Goal: Participate in discussion: Participate in discussion

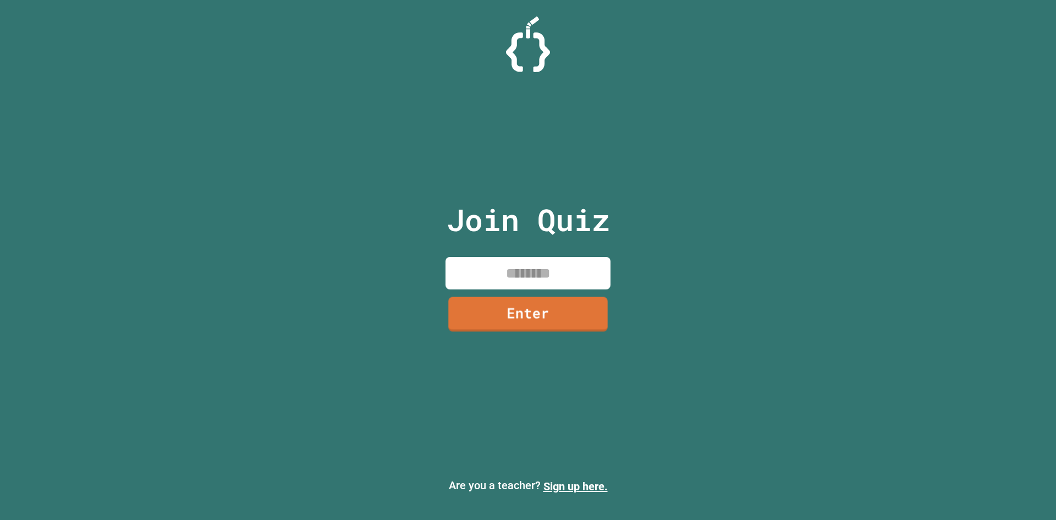
drag, startPoint x: 481, startPoint y: 289, endPoint x: 483, endPoint y: 283, distance: 6.4
click at [483, 283] on input at bounding box center [528, 273] width 165 height 32
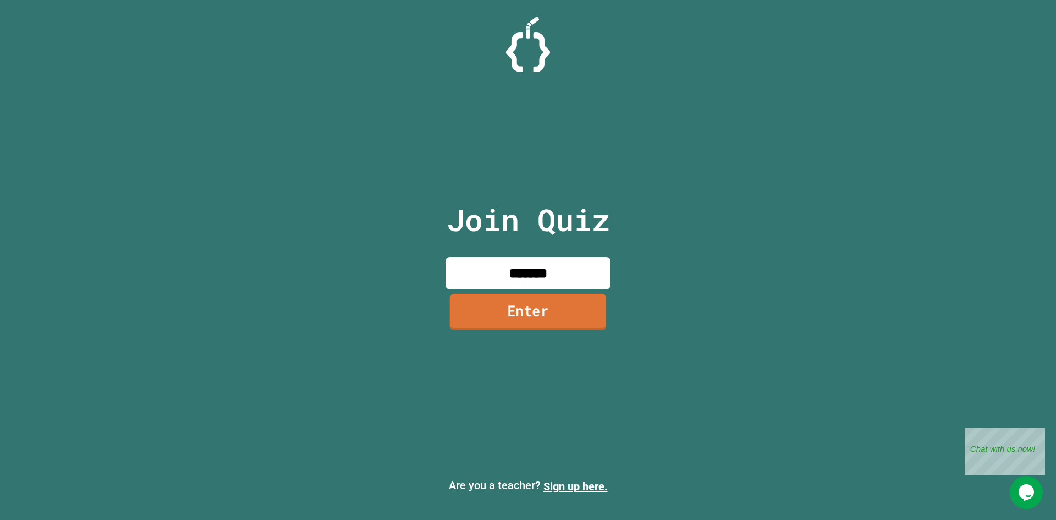
click at [536, 318] on link "Enter" at bounding box center [528, 312] width 157 height 36
click at [528, 28] on div at bounding box center [528, 28] width 0 height 0
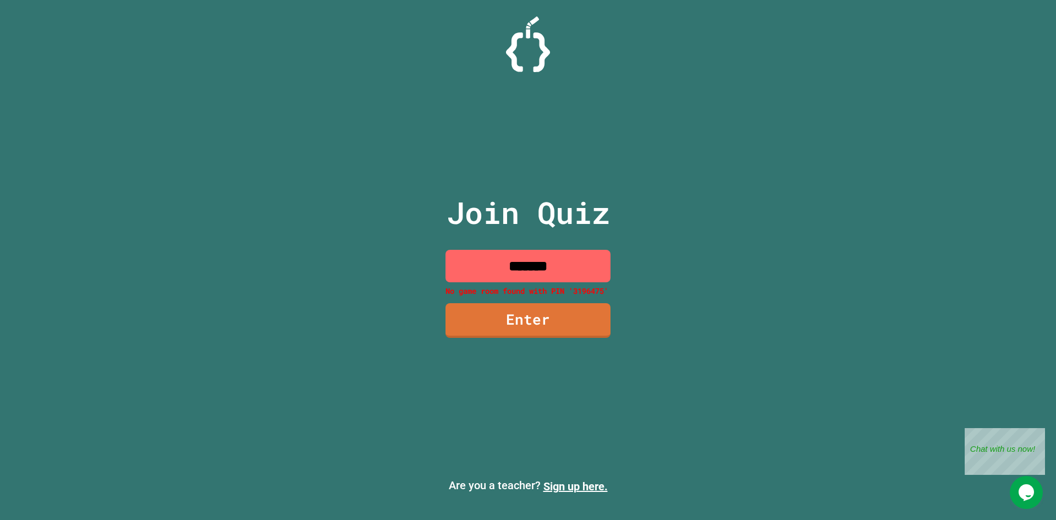
click at [519, 267] on input "*******" at bounding box center [528, 266] width 165 height 32
click at [522, 267] on input "*******" at bounding box center [528, 266] width 165 height 32
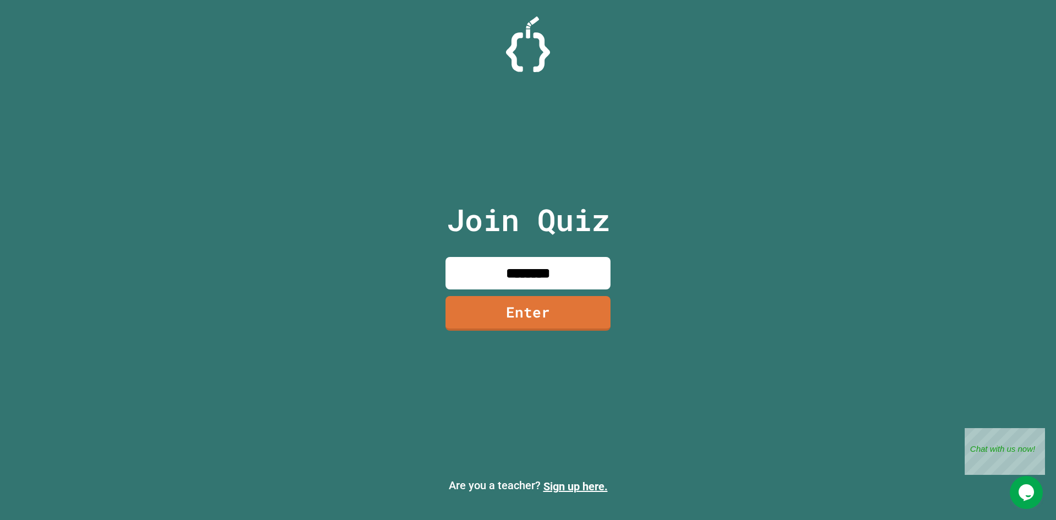
type input "********"
click at [531, 298] on link "Enter" at bounding box center [528, 311] width 150 height 36
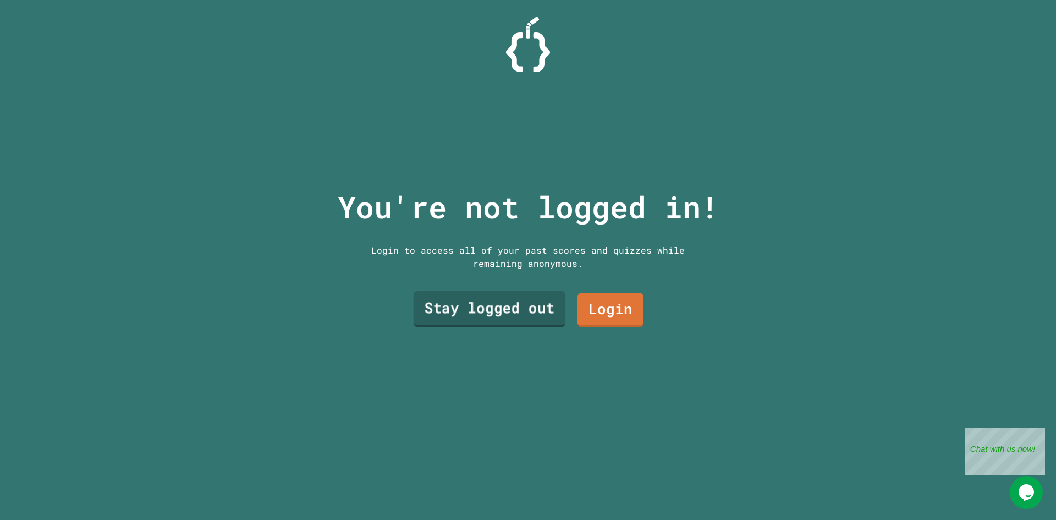
click at [543, 315] on link "Stay logged out" at bounding box center [490, 309] width 152 height 36
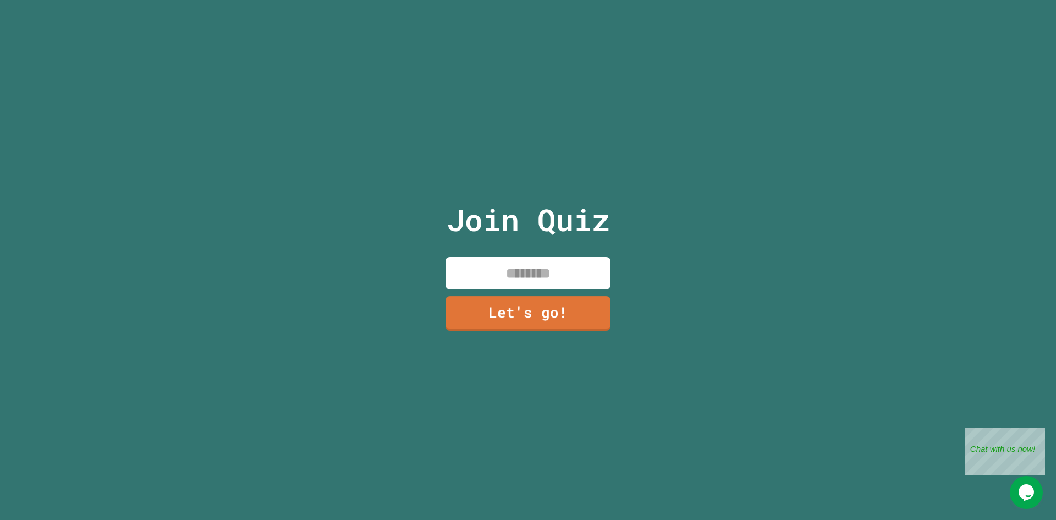
click at [569, 272] on input at bounding box center [528, 273] width 165 height 32
click at [573, 268] on input "******" at bounding box center [528, 273] width 165 height 32
type input "******"
click at [519, 325] on link "Let's go!" at bounding box center [529, 313] width 166 height 35
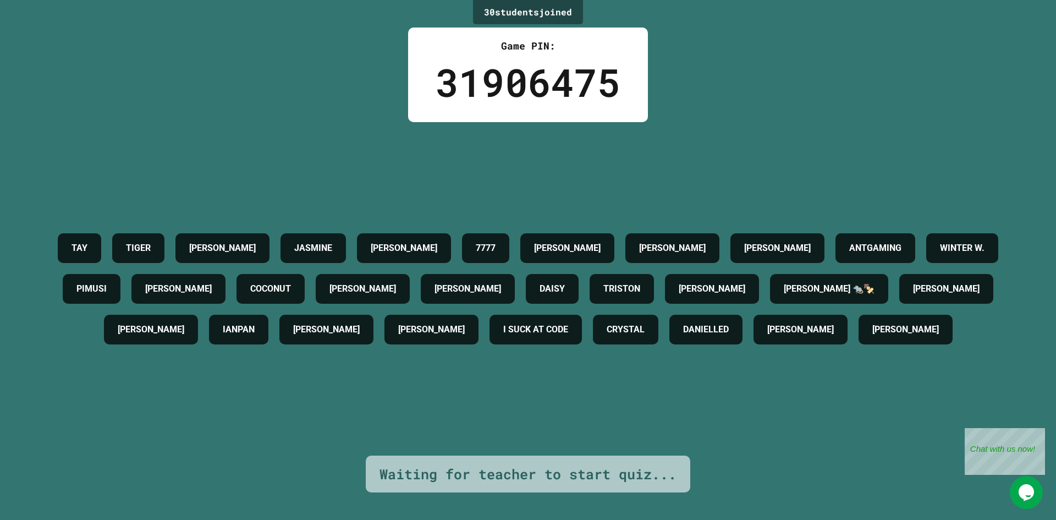
click at [1028, 484] on icon "Opens Chat This icon Opens the chat window." at bounding box center [1027, 493] width 18 height 18
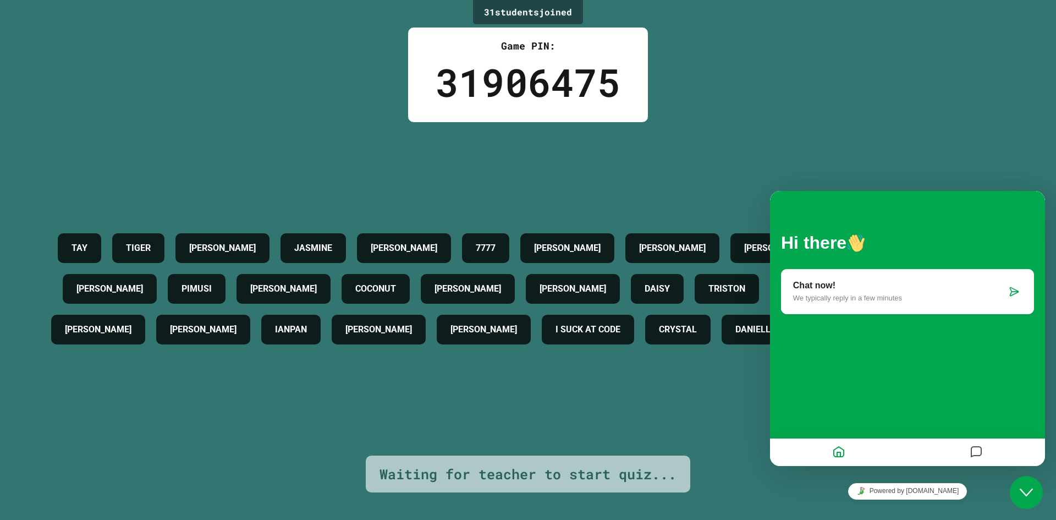
click at [1012, 290] on icon at bounding box center [1014, 291] width 11 height 11
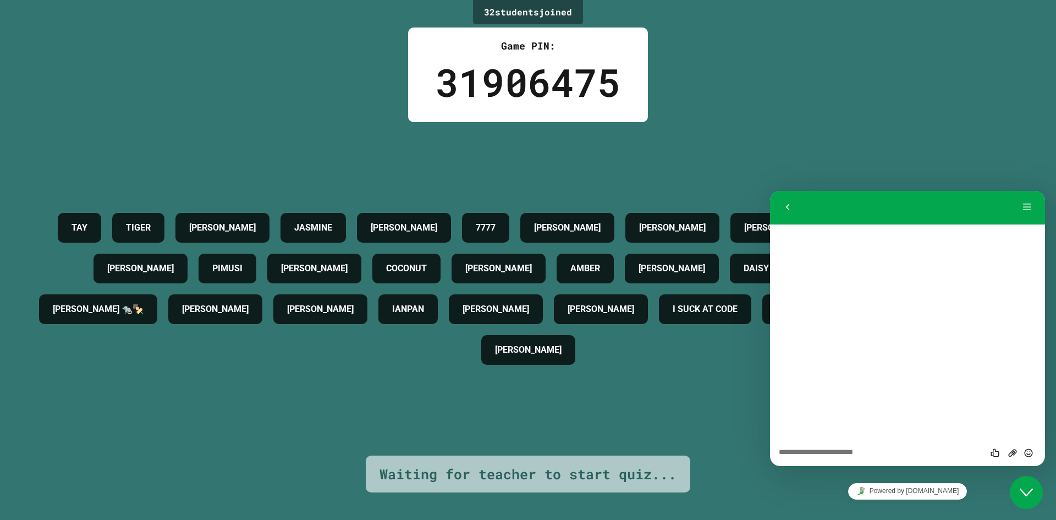
click at [775, 146] on div "TAY TIGER SHAWN JASMINE DYLAN 7777 AIMEE JACOB ETHAN ANTGAMING WINTER W. COLIN …" at bounding box center [528, 288] width 1001 height 333
click at [785, 198] on div "Back Menu" at bounding box center [907, 207] width 275 height 34
click at [787, 206] on button "Back" at bounding box center [788, 207] width 18 height 17
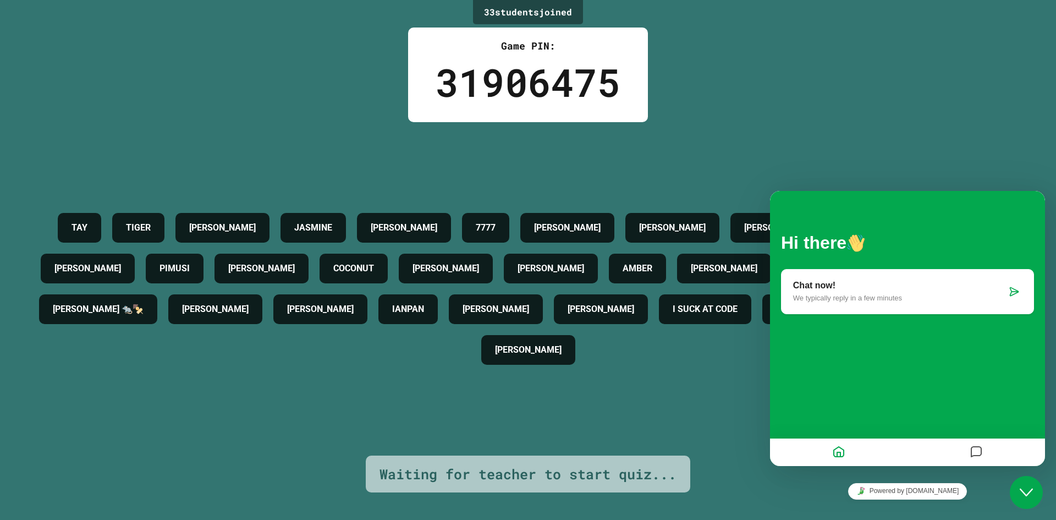
click at [790, 164] on div "TAY TIGER SHAWN JASMINE DYLAN 7777 AIMEE JACOB ETHAN ANTGAMING WINTER W. COLIN …" at bounding box center [528, 288] width 1001 height 333
click at [1021, 494] on icon "Close Chat This icon closes the chat window." at bounding box center [1026, 492] width 13 height 13
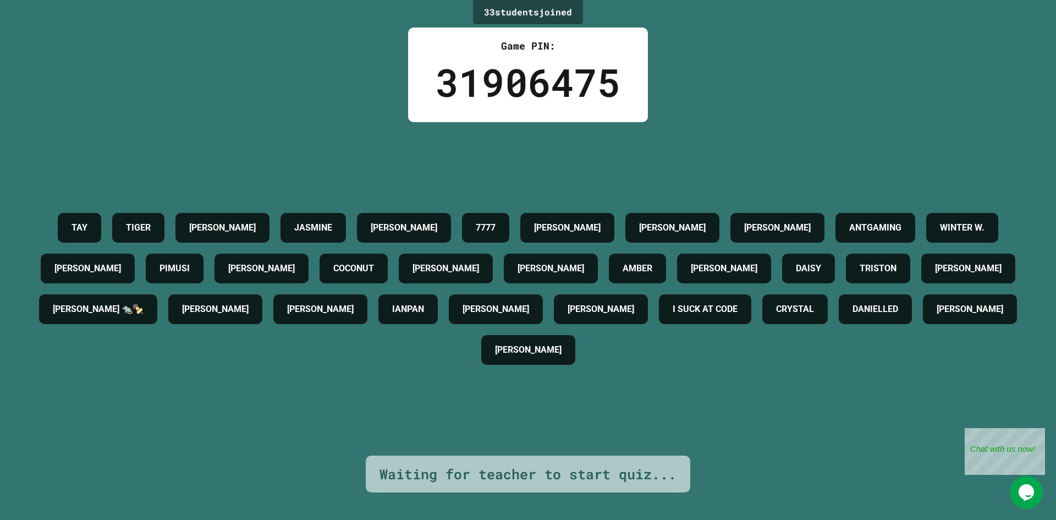
click at [903, 461] on div "33 student s joined Game PIN: 31906475 TAY TIGER SHAWN JASMINE DYLAN 7777 AIMEE…" at bounding box center [528, 260] width 1056 height 520
click at [651, 471] on div "Waiting for teacher to start quiz..." at bounding box center [528, 474] width 297 height 21
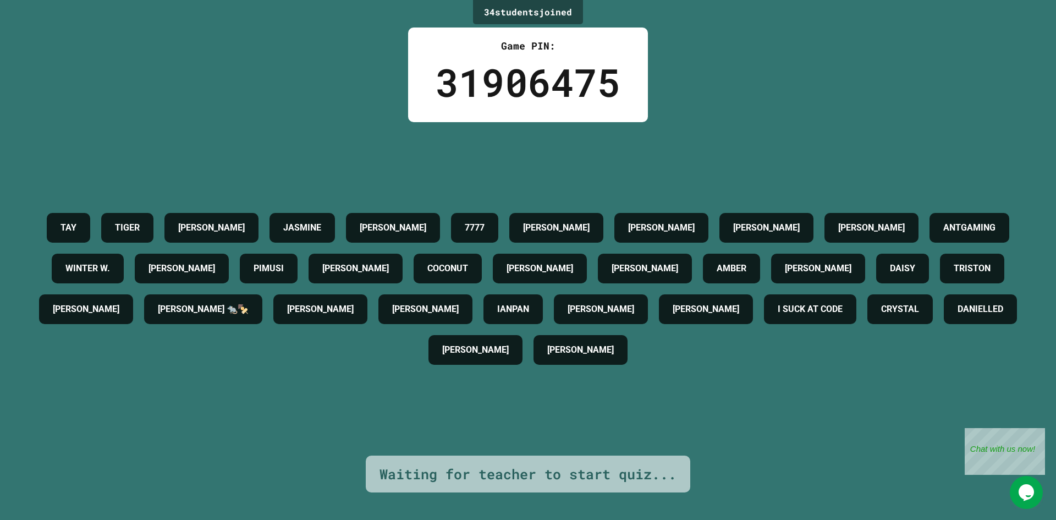
click at [691, 457] on div "34 student s joined Game PIN: 31906475 TAY TIGER SHAWN JASMINE DYLAN 7777 BRIAN…" at bounding box center [528, 260] width 1056 height 520
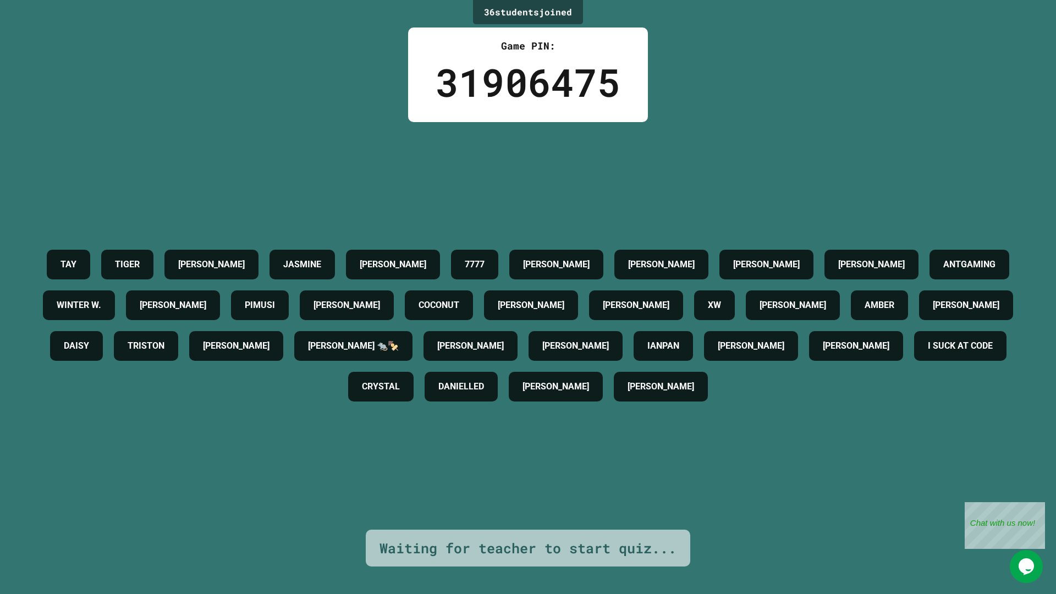
drag, startPoint x: 521, startPoint y: 268, endPoint x: 519, endPoint y: 262, distance: 6.4
click at [519, 262] on div "TAY TIGER SHAWN JASMINE DYLAN 7777 BRIAN 🐽 AIMEE JACOB ETHAN ANTGAMING WINTER W…" at bounding box center [528, 325] width 1001 height 163
click at [520, 271] on div "TAY TIGER SHAWN JASMINE DYLAN 7777 BRIAN 🐽 AIMEE JACOB ETHAN ANTGAMING WINTER W…" at bounding box center [528, 325] width 1001 height 163
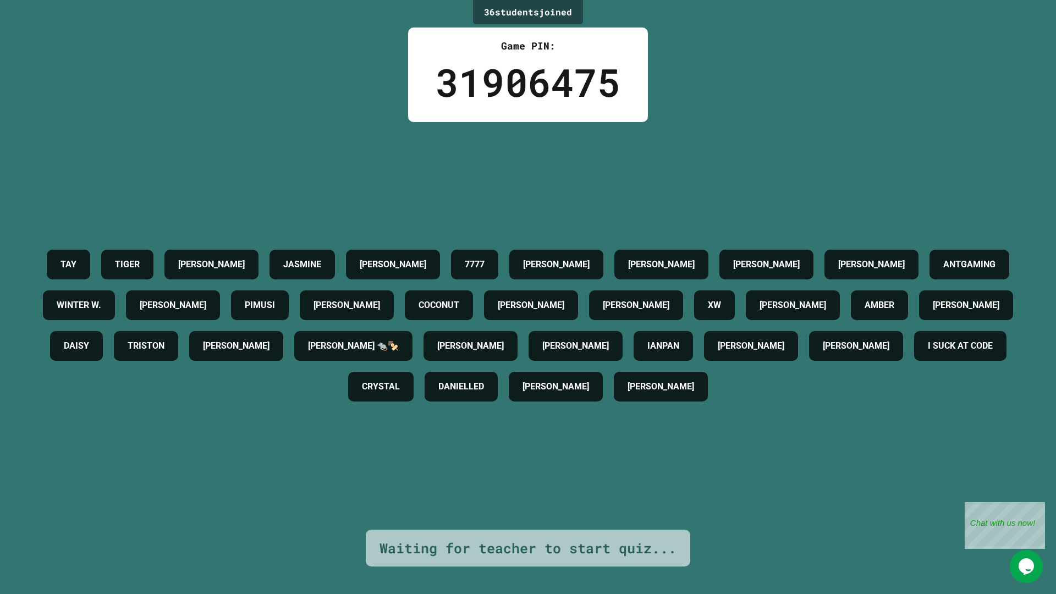
click at [520, 271] on div "TAY TIGER SHAWN JASMINE DYLAN 7777 BRIAN 🐽 AIMEE JACOB ETHAN ANTGAMING WINTER W…" at bounding box center [528, 325] width 1001 height 163
click at [520, 270] on div "TAY TIGER SHAWN JASMINE DYLAN 7777 BRIAN 🐽 AIMEE JACOB ETHAN ANTGAMING WINTER W…" at bounding box center [528, 325] width 1001 height 163
click at [520, 268] on div "TAY TIGER SHAWN JASMINE DYLAN 7777 BRIAN 🐽 AIMEE JACOB ETHAN ANTGAMING WINTER W…" at bounding box center [528, 325] width 1001 height 163
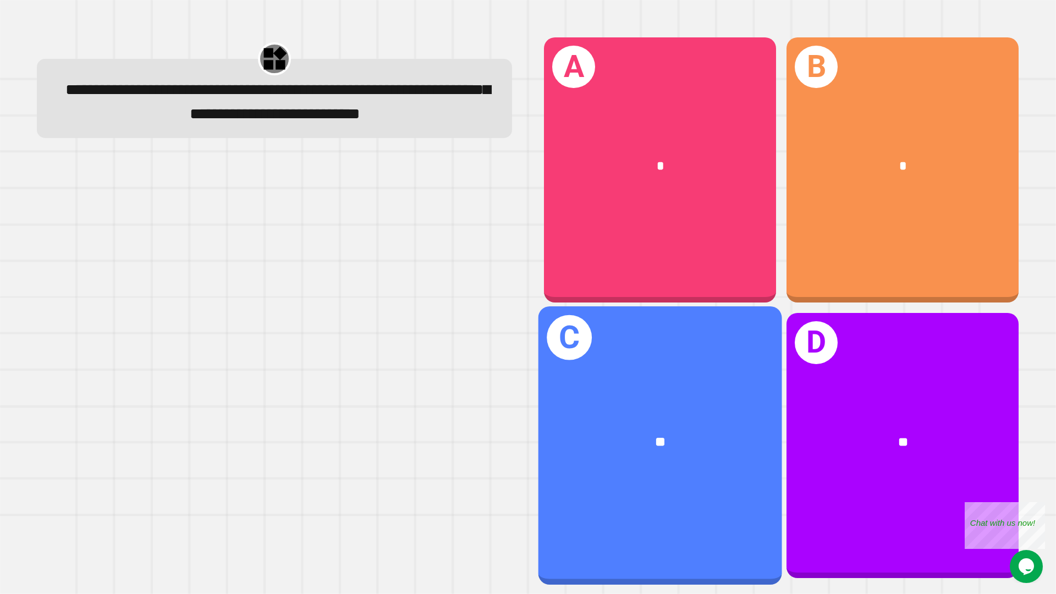
click at [712, 355] on div "C **" at bounding box center [661, 445] width 244 height 278
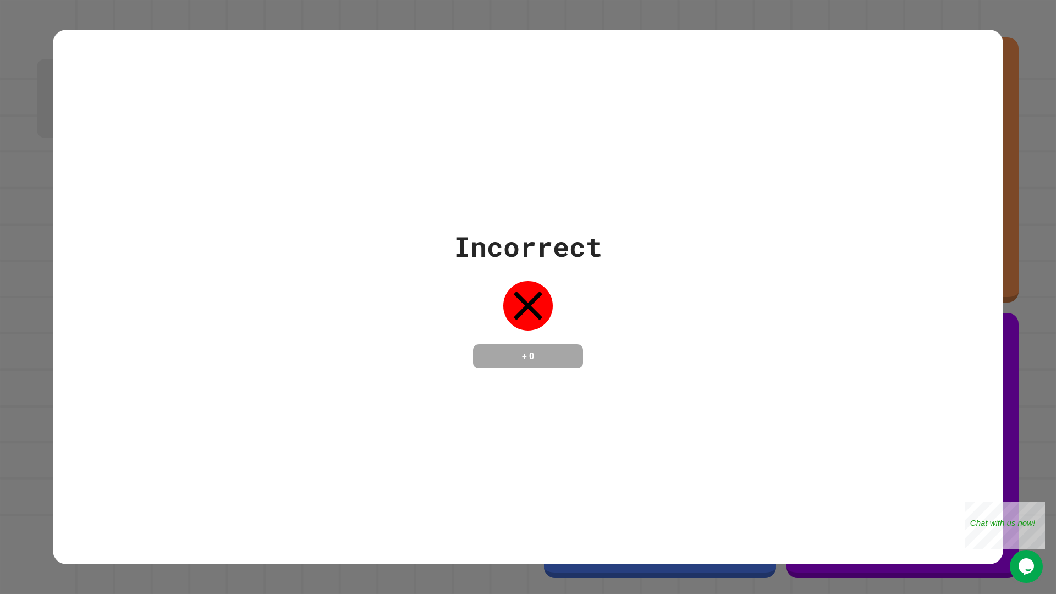
click at [650, 307] on div "Incorrect + 0" at bounding box center [528, 297] width 951 height 142
click at [807, 477] on div "Incorrect + 0" at bounding box center [528, 297] width 951 height 535
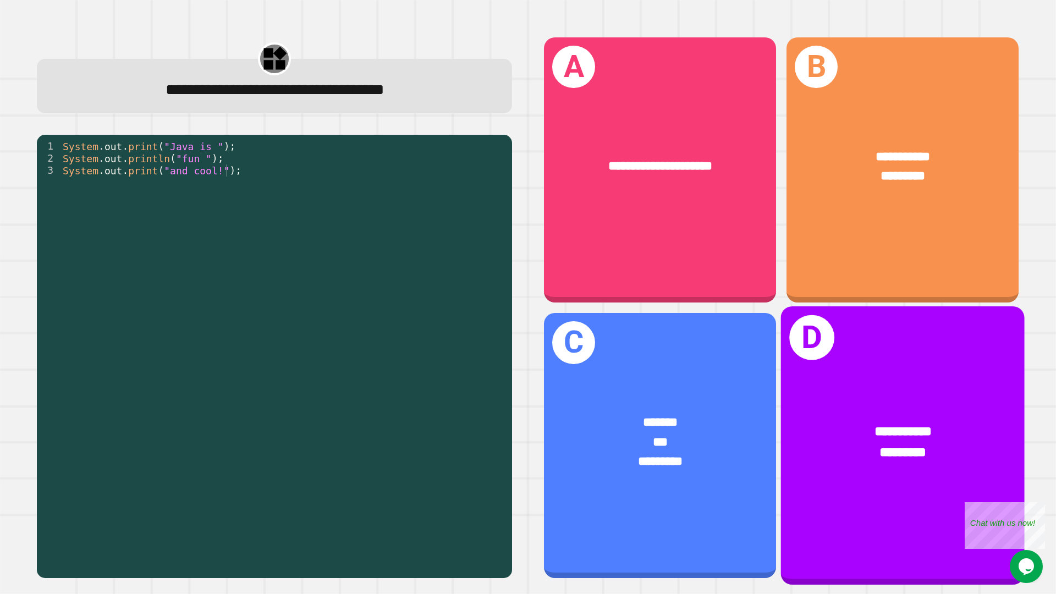
click at [808, 363] on div "**********" at bounding box center [903, 445] width 244 height 278
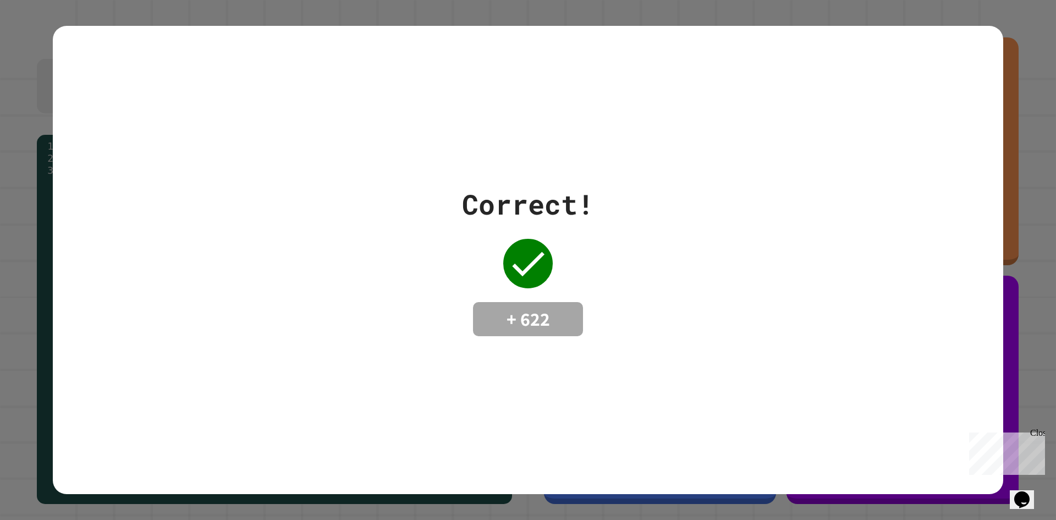
click at [508, 222] on div "Correct! + 622" at bounding box center [528, 260] width 132 height 152
click at [99, 143] on div "Correct! + 622" at bounding box center [528, 260] width 951 height 468
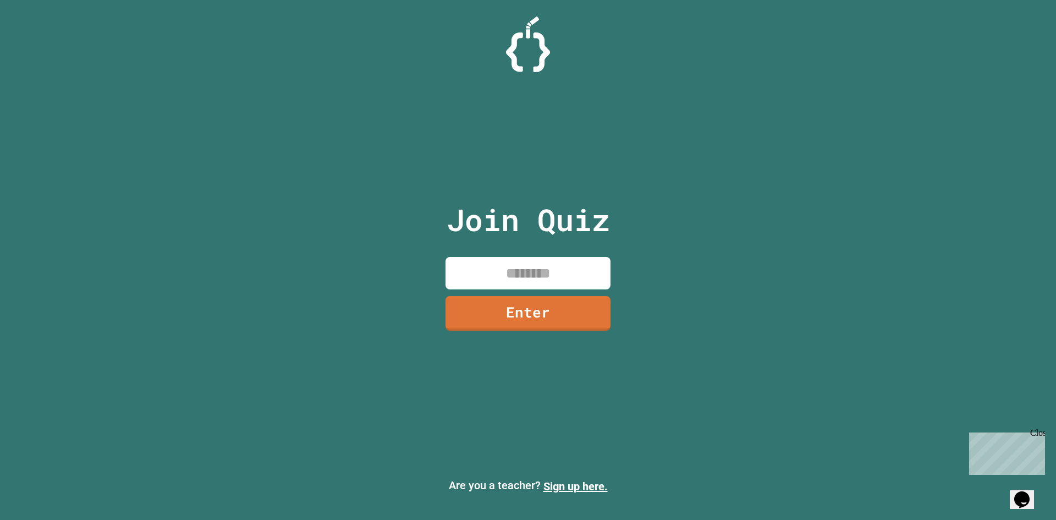
click at [487, 279] on input at bounding box center [528, 273] width 165 height 32
click at [505, 59] on div at bounding box center [528, 45] width 1056 height 56
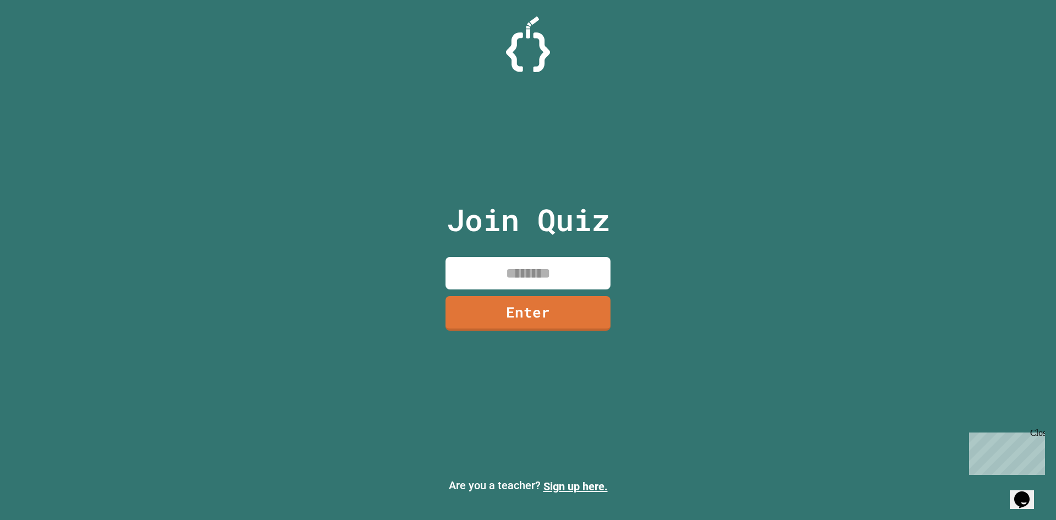
click at [505, 59] on div at bounding box center [528, 45] width 1056 height 56
drag, startPoint x: 543, startPoint y: 142, endPoint x: 547, endPoint y: 134, distance: 9.4
drag, startPoint x: 547, startPoint y: 134, endPoint x: 501, endPoint y: 98, distance: 58.9
click at [491, 98] on div "Join Quiz Enter" at bounding box center [528, 260] width 185 height 465
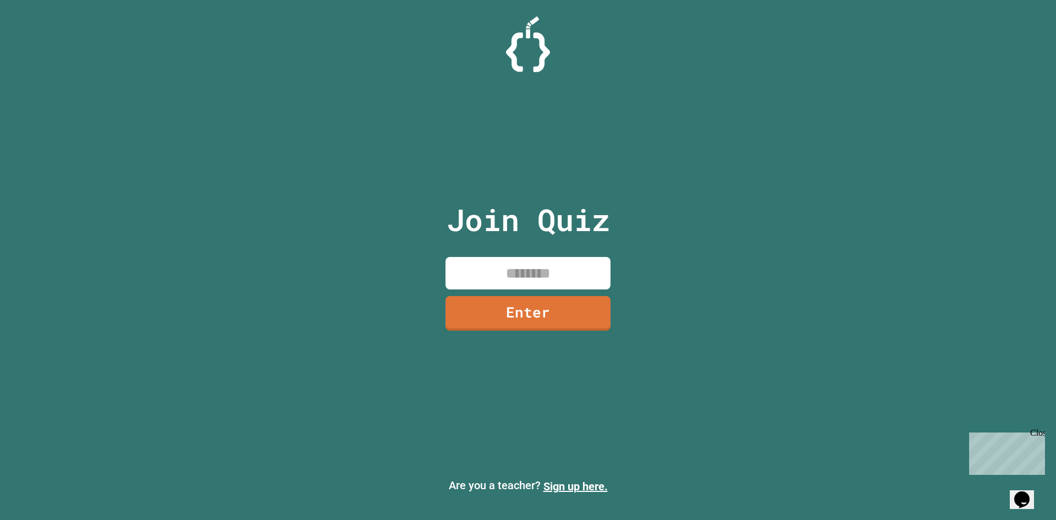
drag, startPoint x: 588, startPoint y: 116, endPoint x: 492, endPoint y: 103, distance: 96.0
click at [492, 103] on div "Join Quiz Enter" at bounding box center [528, 260] width 185 height 465
drag, startPoint x: 583, startPoint y: 123, endPoint x: 470, endPoint y: 101, distance: 114.4
click at [460, 99] on div "Join Quiz Enter" at bounding box center [528, 260] width 185 height 465
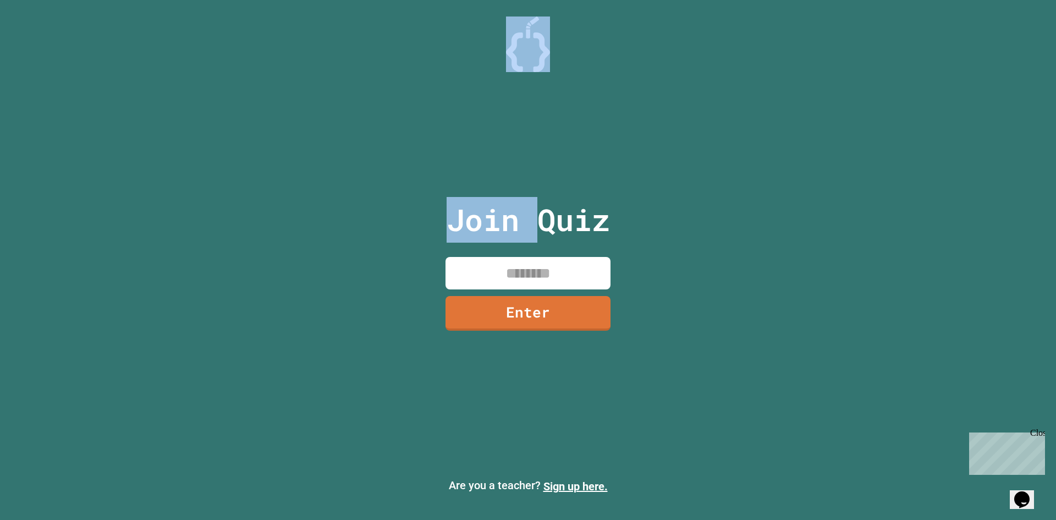
drag, startPoint x: 538, startPoint y: 67, endPoint x: 524, endPoint y: 51, distance: 20.7
click at [525, 51] on div "Join Quiz Enter Are you a teacher? Sign up here." at bounding box center [528, 260] width 1056 height 520
click at [524, 51] on img at bounding box center [528, 45] width 44 height 56
click at [539, 108] on div "Join Quiz Enter" at bounding box center [528, 260] width 185 height 465
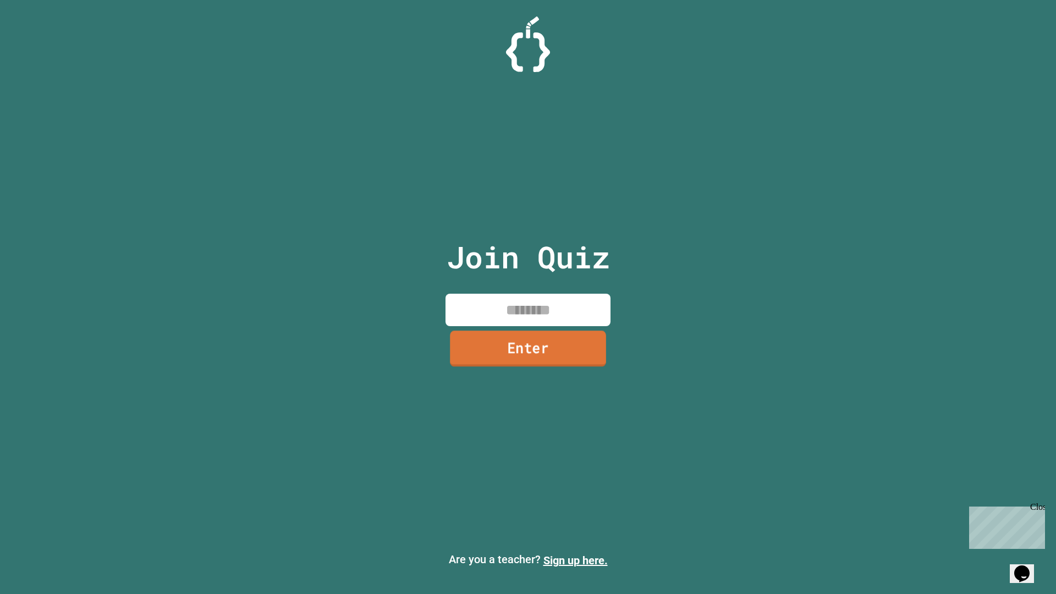
click at [523, 302] on input at bounding box center [528, 310] width 165 height 32
type input "********"
click at [524, 354] on link "Enter" at bounding box center [528, 349] width 161 height 36
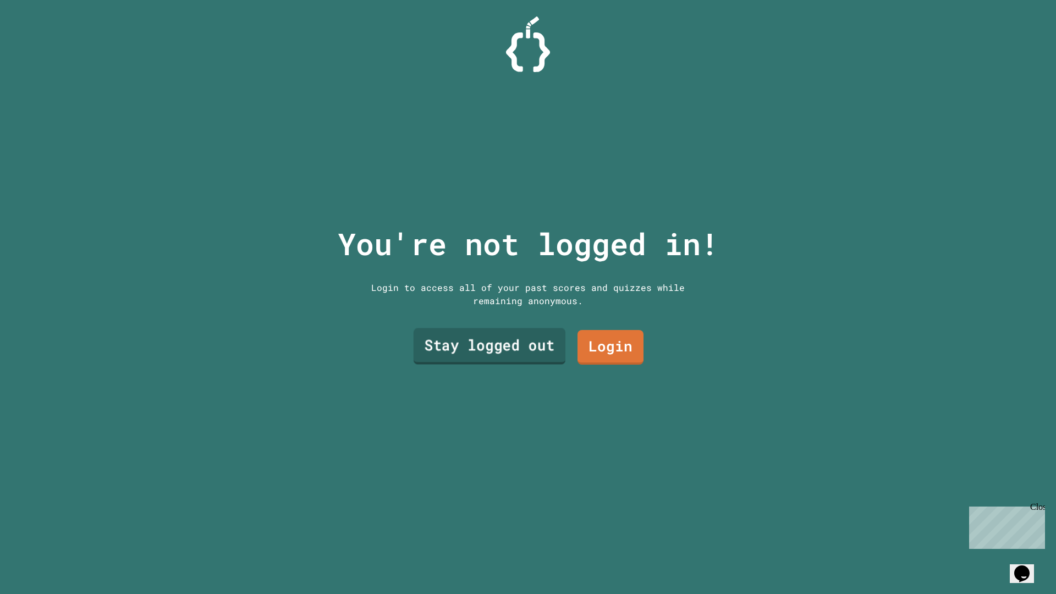
click at [523, 346] on link "Stay logged out" at bounding box center [490, 346] width 152 height 36
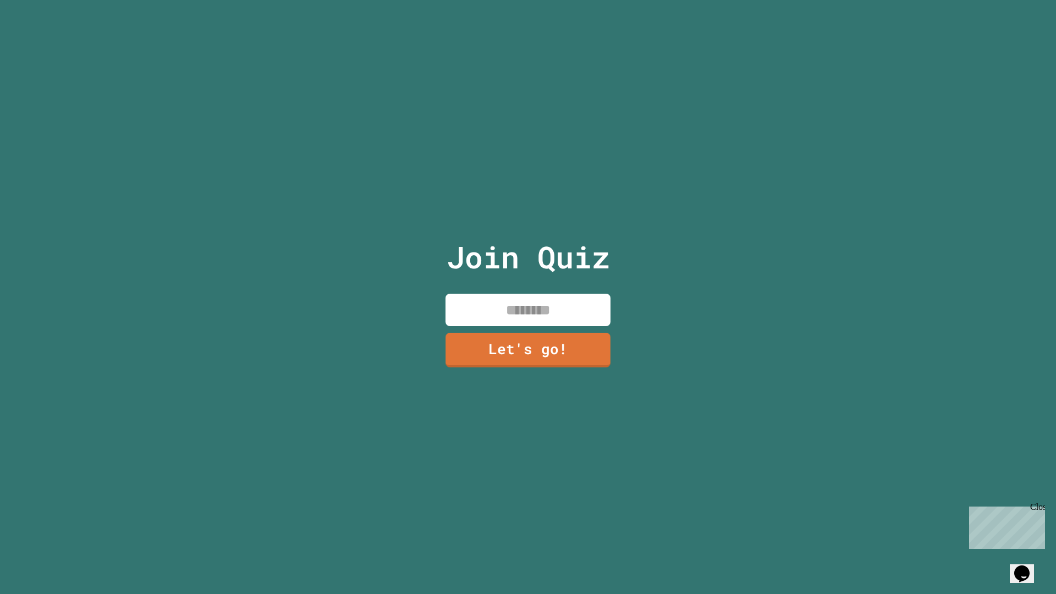
click at [512, 304] on input at bounding box center [528, 310] width 165 height 32
type input "******"
click at [529, 344] on link "Let's go!" at bounding box center [528, 349] width 160 height 36
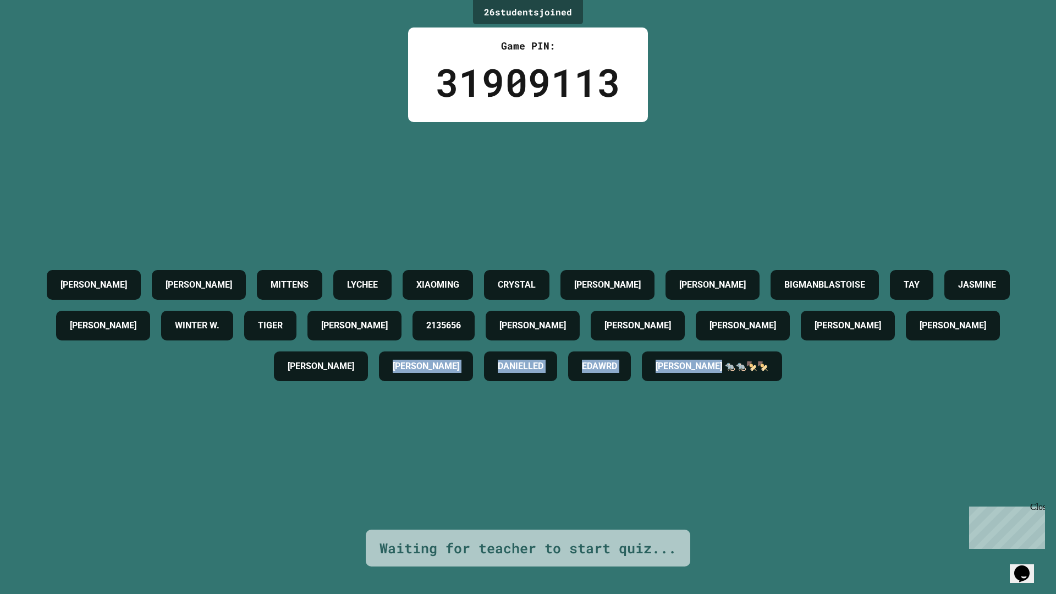
drag, startPoint x: 623, startPoint y: 388, endPoint x: 654, endPoint y: 394, distance: 31.4
click at [658, 387] on div "[PERSON_NAME] MITTENS LYCHEE XIAOMING CRYSTAL [PERSON_NAME] [PERSON_NAME] BIGMA…" at bounding box center [528, 326] width 1001 height 122
click at [645, 387] on div "[PERSON_NAME] MITTENS LYCHEE XIAOMING CRYSTAL [PERSON_NAME] [PERSON_NAME] BIGMA…" at bounding box center [528, 326] width 1001 height 122
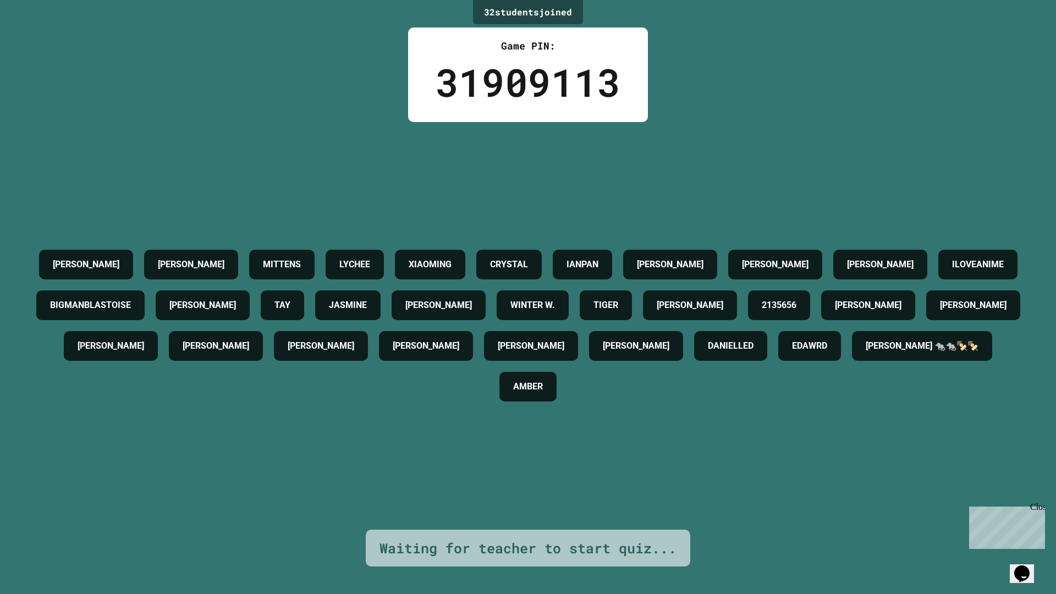
click at [1030, 519] on icon "Opens Chat This icon Opens the chat window." at bounding box center [1022, 574] width 18 height 18
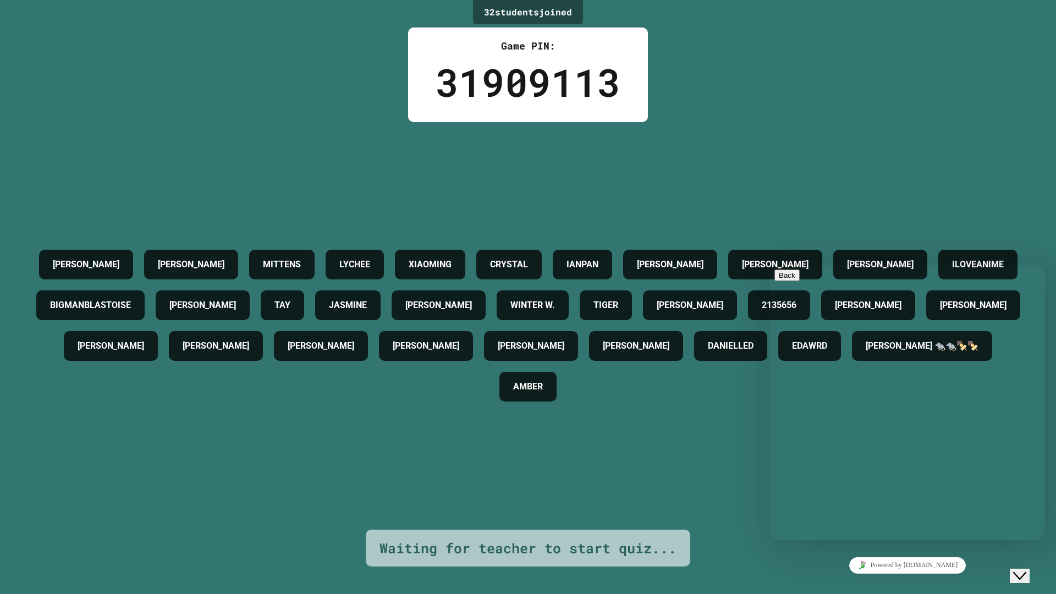
drag, startPoint x: 858, startPoint y: 369, endPoint x: 870, endPoint y: 370, distance: 12.1
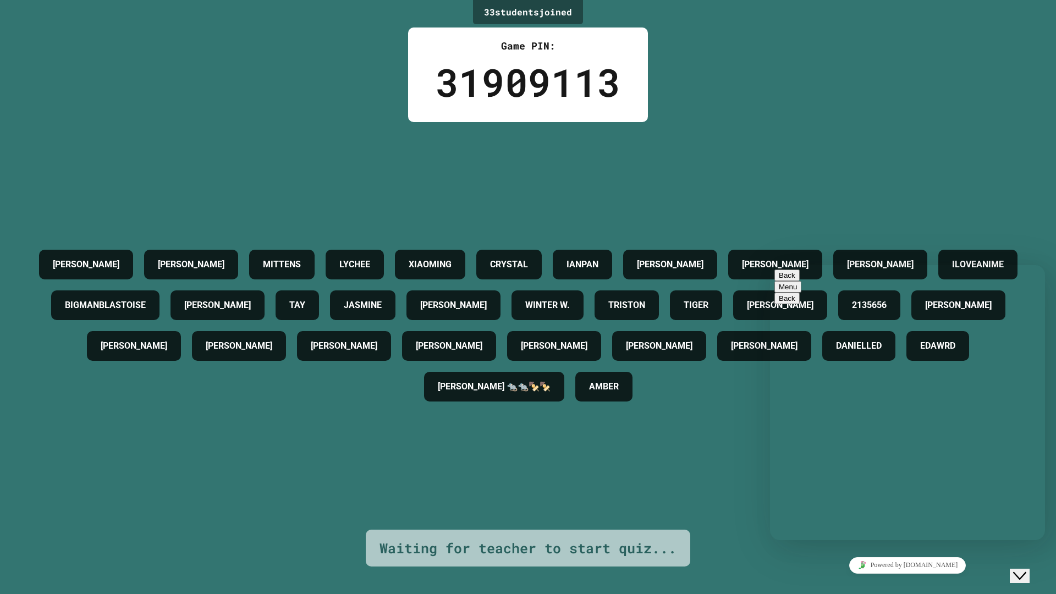
click at [770, 265] on div "Rate this chat Upload File Insert emoji" at bounding box center [770, 265] width 0 height 0
drag, startPoint x: 859, startPoint y: 533, endPoint x: 861, endPoint y: 525, distance: 7.3
click at [770, 265] on div "Rate this chat Upload File Insert emoji" at bounding box center [770, 265] width 0 height 0
click at [770, 265] on textarea at bounding box center [770, 265] width 0 height 0
type textarea "**"
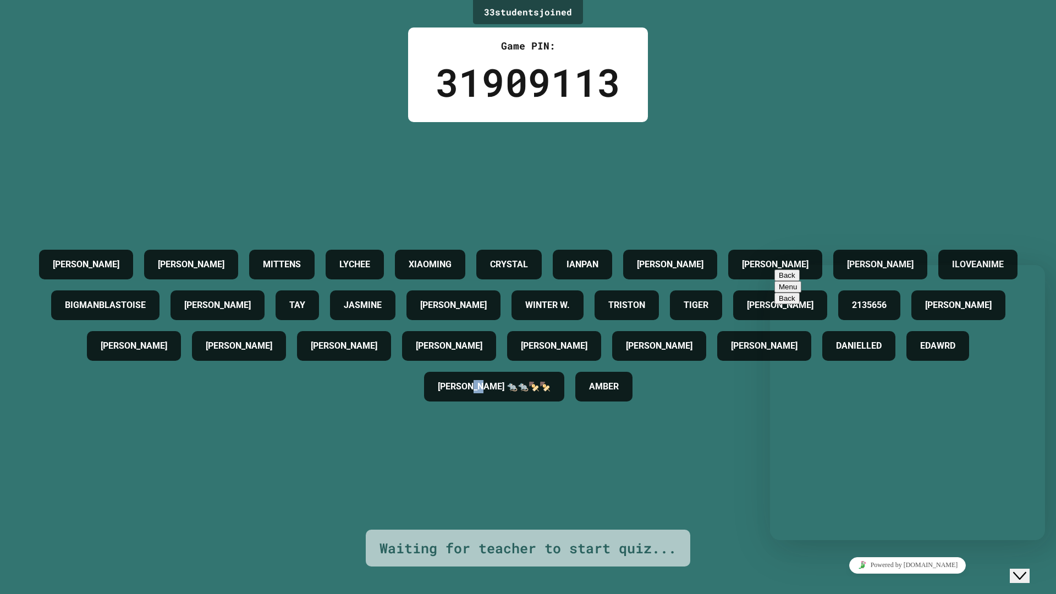
click at [723, 481] on div "[PERSON_NAME] MITTENS LYCHEE [PERSON_NAME] [PERSON_NAME] IANPAN [PERSON_NAME] […" at bounding box center [528, 326] width 1001 height 408
click at [786, 281] on button "Back" at bounding box center [787, 276] width 25 height 12
click at [796, 176] on div "[PERSON_NAME] MITTENS LYCHEE [PERSON_NAME] [PERSON_NAME] IANPAN [PERSON_NAME] […" at bounding box center [528, 326] width 1001 height 408
click at [1021, 519] on icon "Close Chat This icon closes the chat window." at bounding box center [1019, 575] width 13 height 13
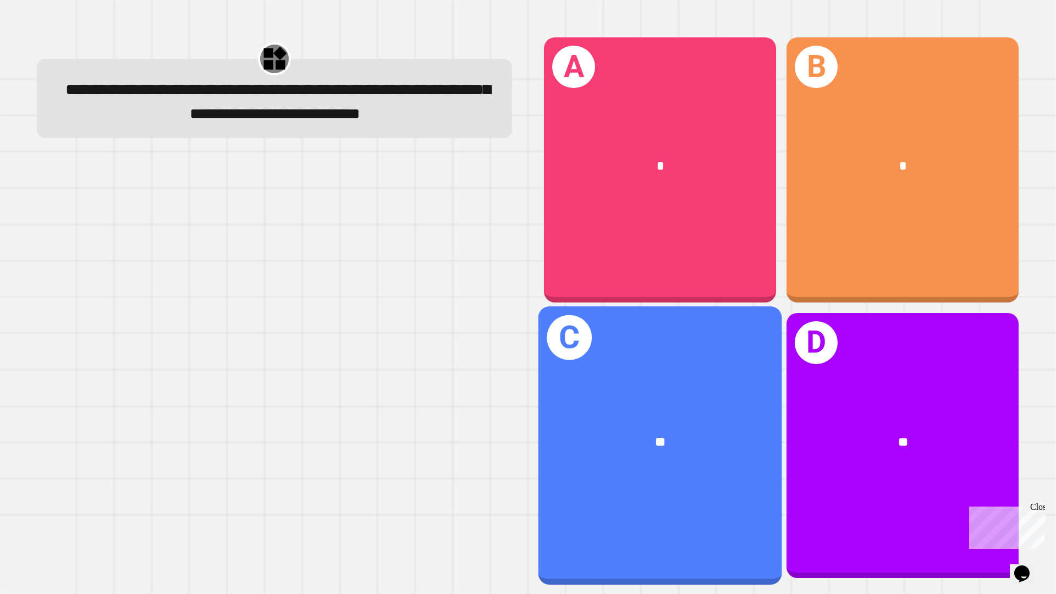
click at [787, 363] on div "D **" at bounding box center [903, 445] width 232 height 265
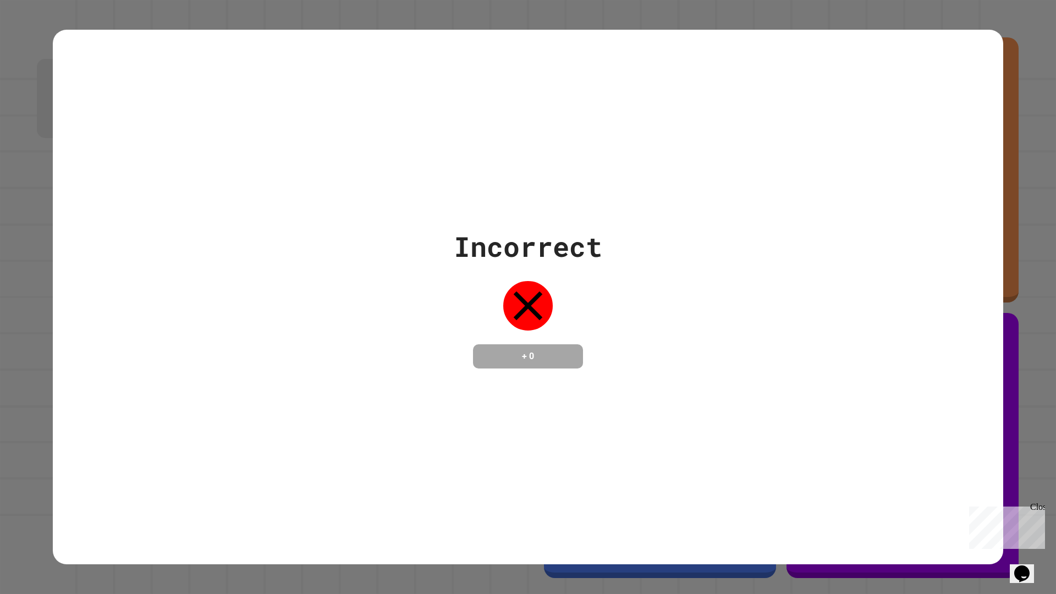
drag, startPoint x: 649, startPoint y: 321, endPoint x: 642, endPoint y: 302, distance: 20.4
click at [650, 325] on div "Incorrect + 0" at bounding box center [528, 297] width 951 height 142
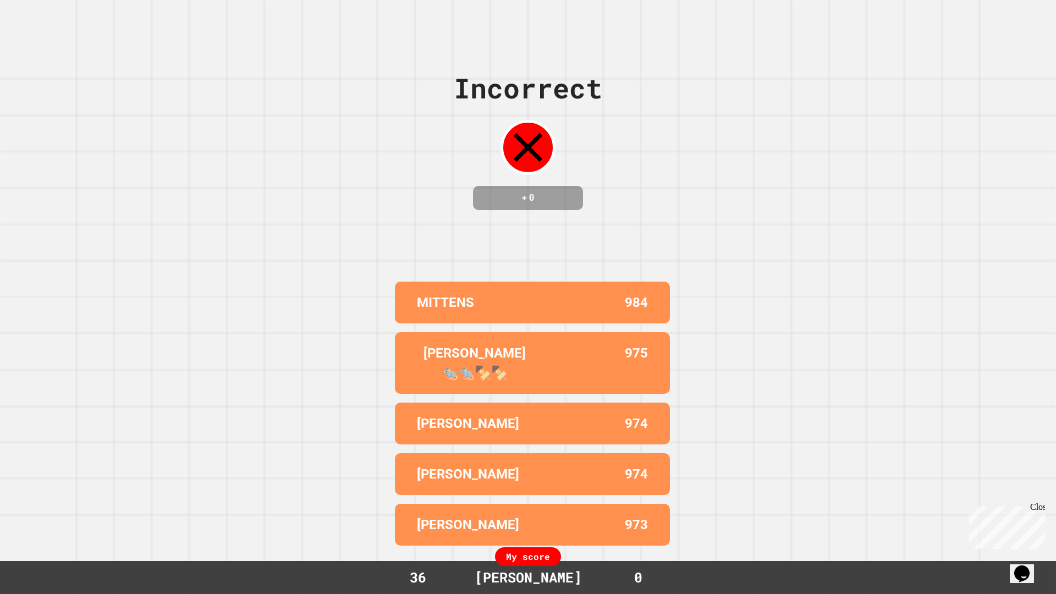
click at [886, 271] on div "Incorrect + 0 MITTENS 984 [PERSON_NAME] 🐀🐀🍢🍢 975 [PERSON_NAME] 974 [PERSON_NAME…" at bounding box center [528, 297] width 1056 height 594
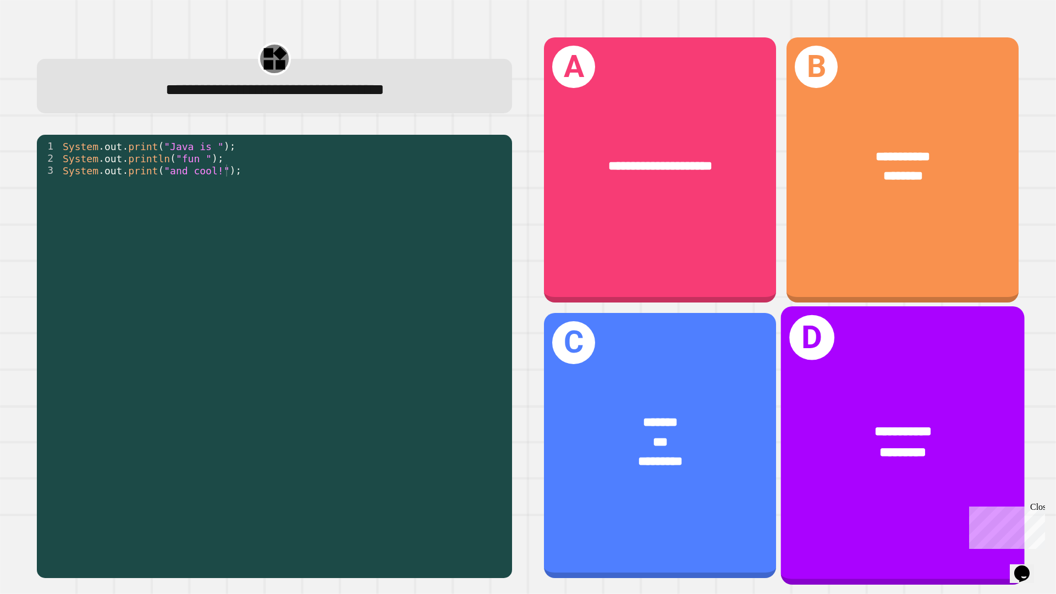
click at [866, 340] on div "**********" at bounding box center [903, 445] width 244 height 278
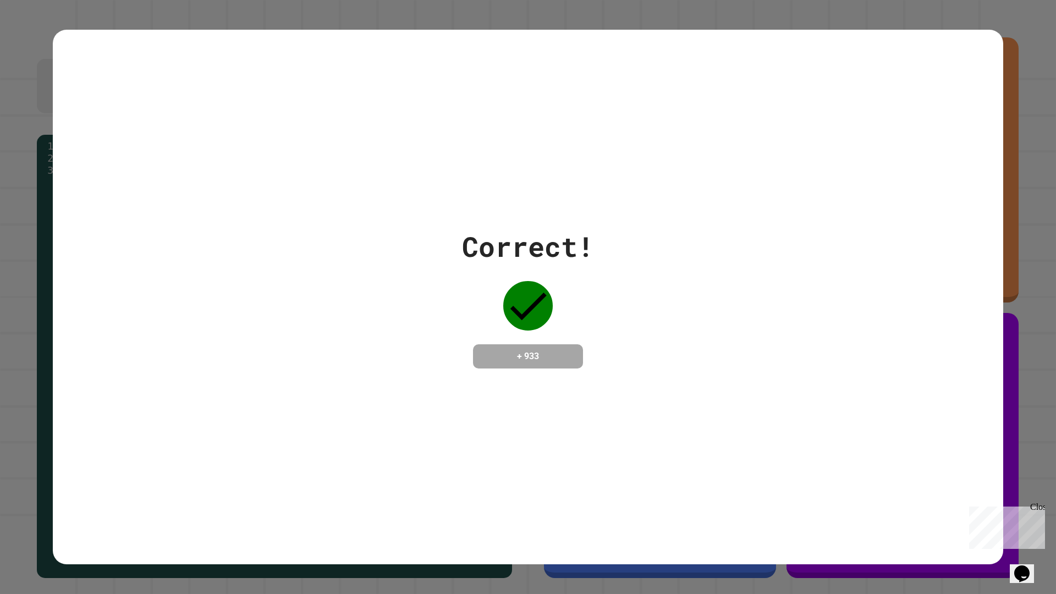
click at [705, 295] on div "Correct! + 933" at bounding box center [528, 297] width 951 height 142
drag, startPoint x: 705, startPoint y: 295, endPoint x: 695, endPoint y: 295, distance: 9.9
drag, startPoint x: 695, startPoint y: 295, endPoint x: 621, endPoint y: 271, distance: 77.4
click at [621, 271] on div "Correct! + 933" at bounding box center [528, 297] width 951 height 142
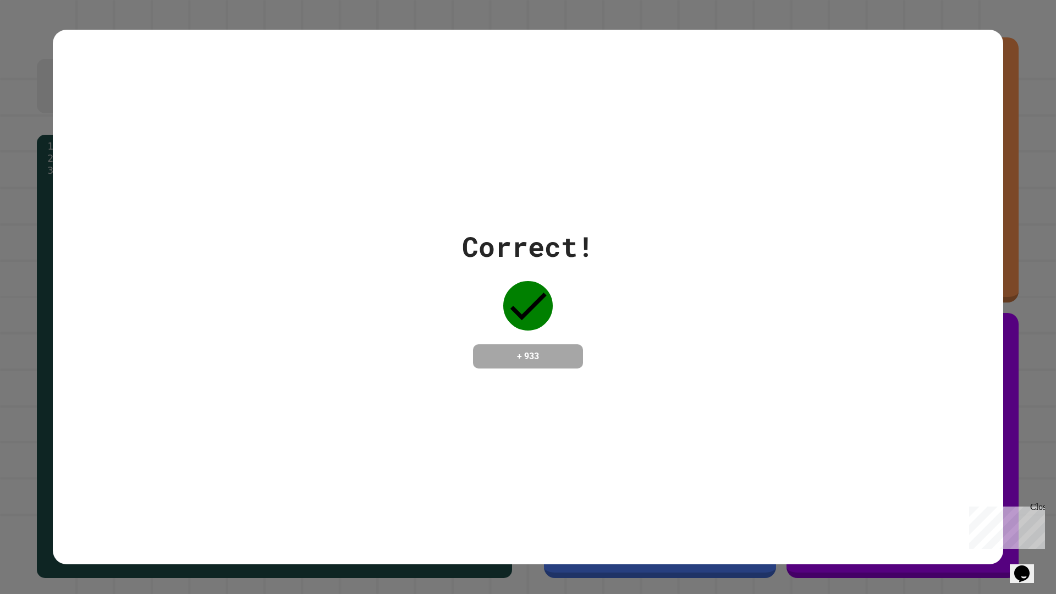
drag, startPoint x: 606, startPoint y: 266, endPoint x: 555, endPoint y: 255, distance: 52.9
click at [555, 255] on div "Correct!" at bounding box center [528, 246] width 132 height 41
drag, startPoint x: 652, startPoint y: 268, endPoint x: 580, endPoint y: 249, distance: 74.5
click at [574, 250] on div "Correct!" at bounding box center [528, 246] width 132 height 41
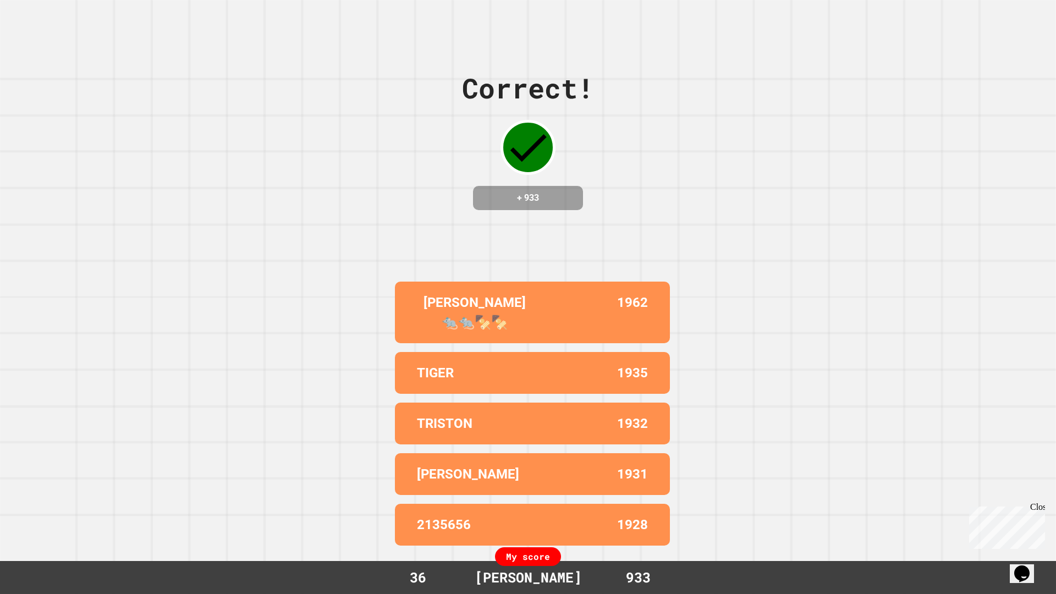
click at [805, 432] on div "Correct! + 933 [PERSON_NAME] 🐀🐀🍢🍢 1962 TIGER 1935 [PERSON_NAME] 1932 [PERSON_NA…" at bounding box center [528, 297] width 1056 height 594
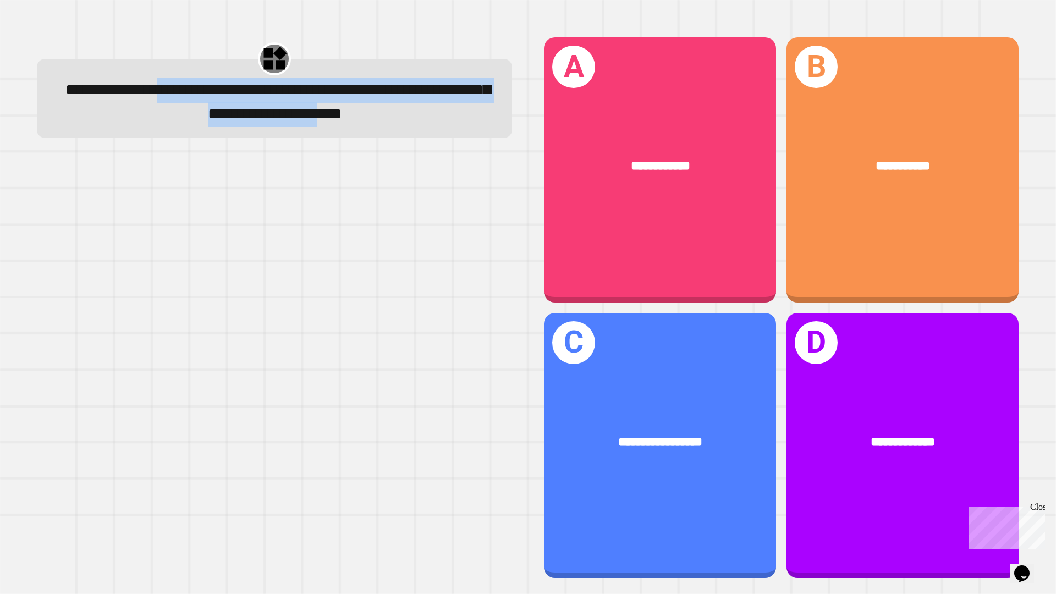
drag, startPoint x: 242, startPoint y: 94, endPoint x: 293, endPoint y: 146, distance: 72.7
click at [293, 122] on span "**********" at bounding box center [277, 102] width 425 height 40
drag, startPoint x: 328, startPoint y: 139, endPoint x: 71, endPoint y: 92, distance: 261.8
click at [71, 92] on div "**********" at bounding box center [275, 102] width 436 height 48
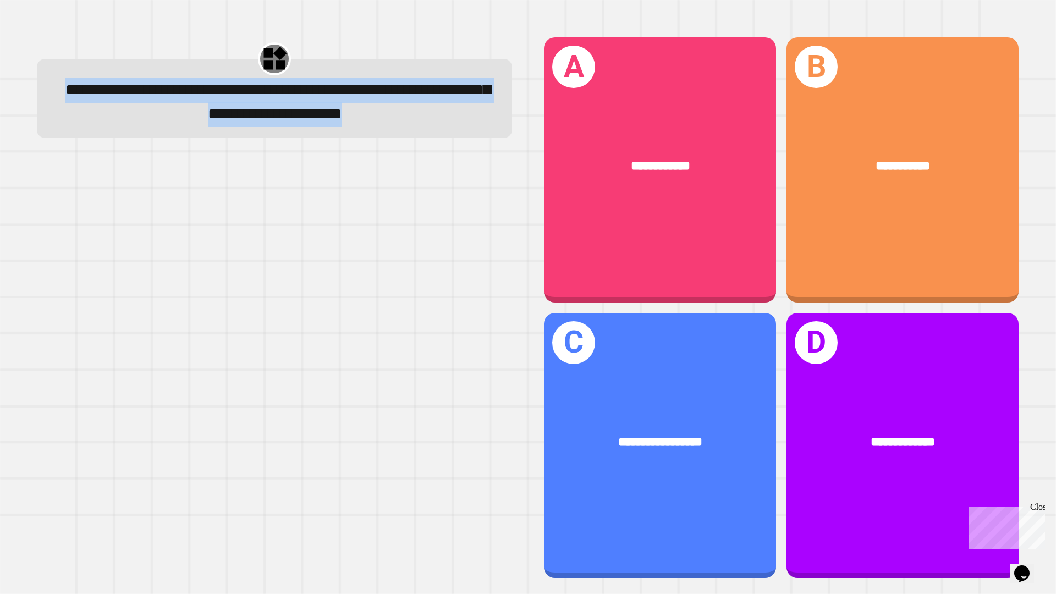
click at [70, 92] on div "**********" at bounding box center [275, 102] width 436 height 48
drag, startPoint x: 103, startPoint y: 90, endPoint x: 326, endPoint y: 147, distance: 230.0
click at [326, 122] on span "**********" at bounding box center [277, 102] width 425 height 40
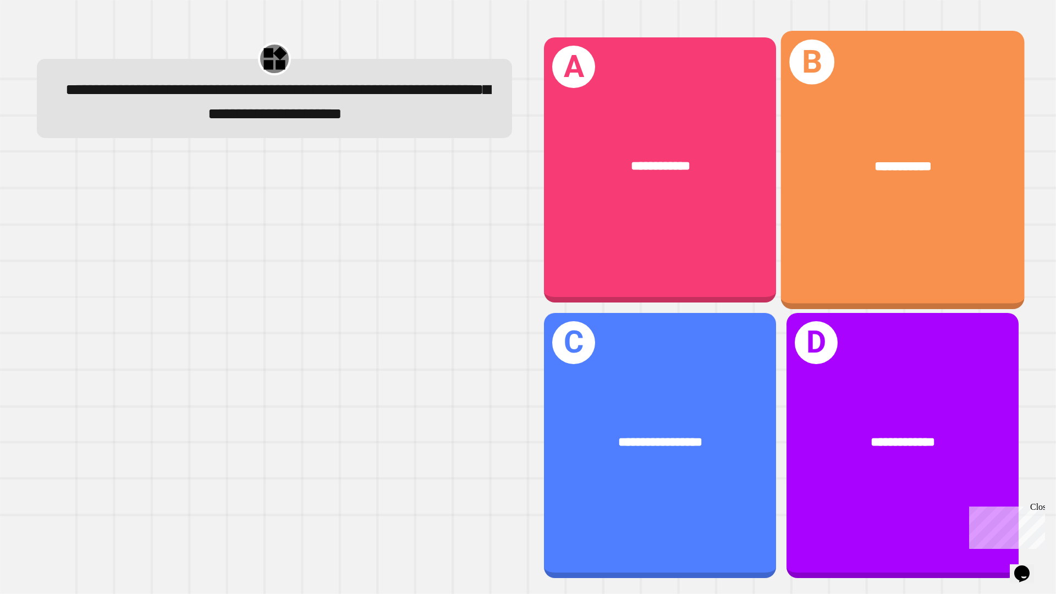
click at [800, 279] on div "**********" at bounding box center [903, 170] width 244 height 278
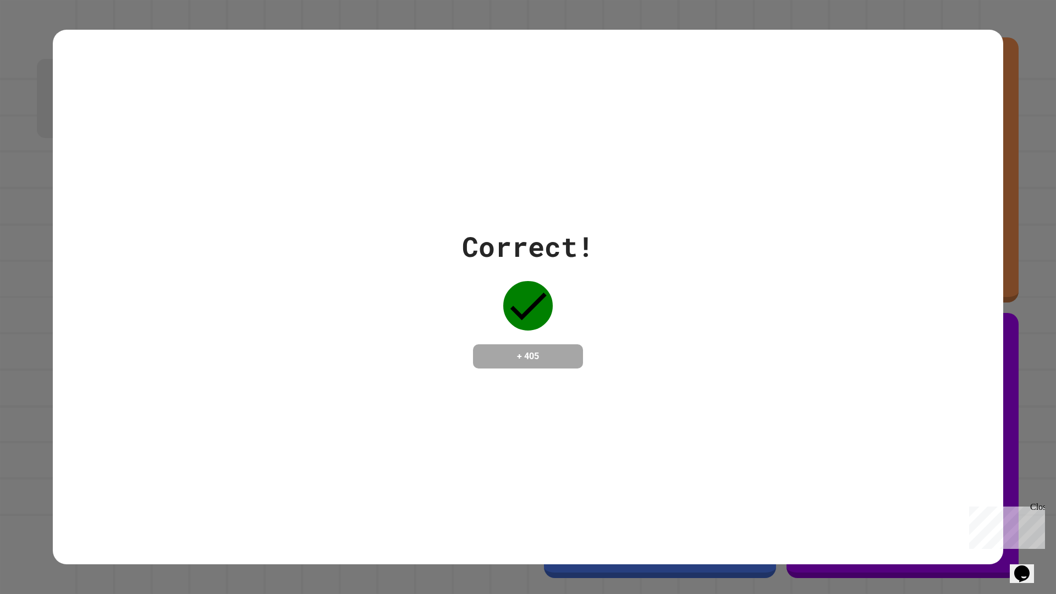
click at [512, 281] on icon at bounding box center [528, 306] width 50 height 50
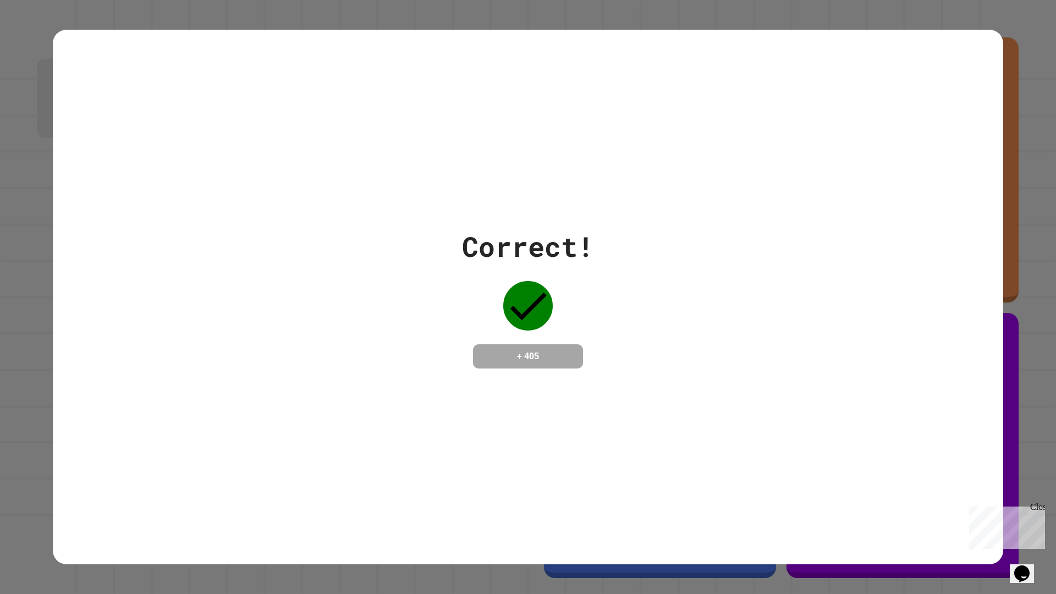
click at [512, 281] on icon at bounding box center [528, 306] width 50 height 50
drag, startPoint x: 512, startPoint y: 281, endPoint x: 514, endPoint y: 270, distance: 10.6
click at [514, 278] on div at bounding box center [528, 305] width 55 height 55
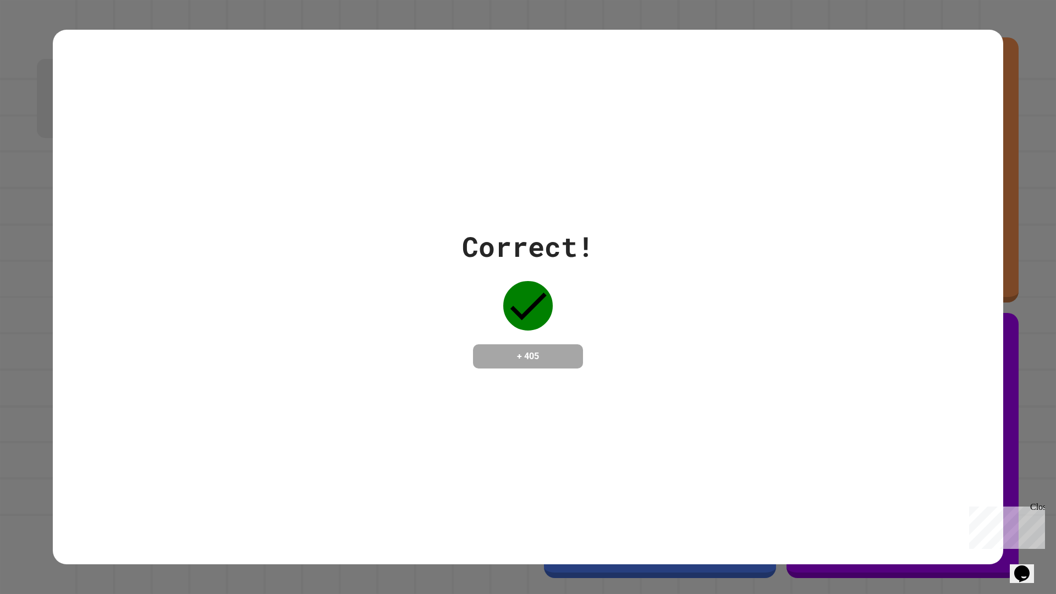
drag, startPoint x: 514, startPoint y: 265, endPoint x: 501, endPoint y: 243, distance: 25.9
click at [501, 243] on div "Correct!" at bounding box center [528, 246] width 132 height 41
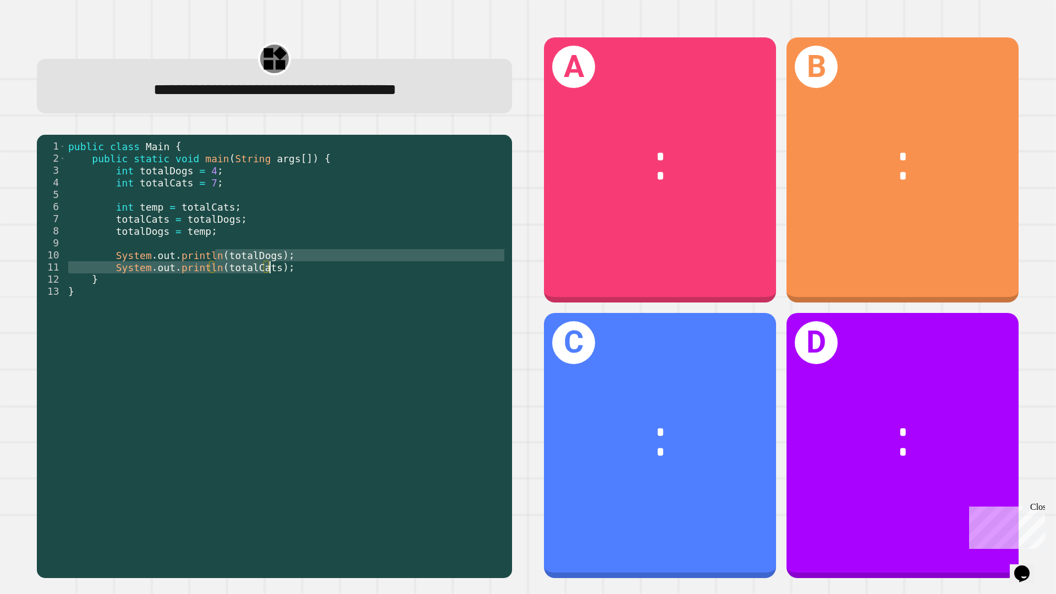
drag, startPoint x: 215, startPoint y: 253, endPoint x: 270, endPoint y: 271, distance: 57.4
click at [270, 271] on div "public class Main { public static void main ( String args [ ]) { int totalDogs …" at bounding box center [286, 352] width 441 height 424
click at [270, 271] on div "public class Main { public static void main ( String args [ ]) { int totalDogs …" at bounding box center [286, 339] width 441 height 399
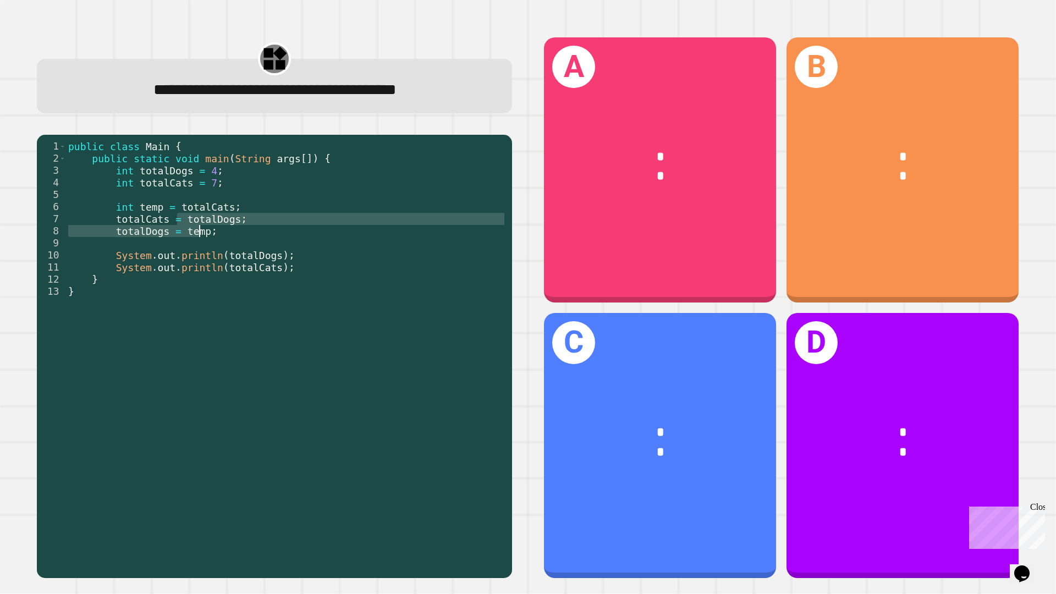
drag, startPoint x: 178, startPoint y: 223, endPoint x: 197, endPoint y: 236, distance: 23.0
click at [197, 236] on div "public class Main { public static void main ( String args [ ]) { int totalDogs …" at bounding box center [286, 352] width 441 height 424
click at [197, 236] on div "public class Main { public static void main ( String args [ ]) { int totalDogs …" at bounding box center [286, 339] width 441 height 399
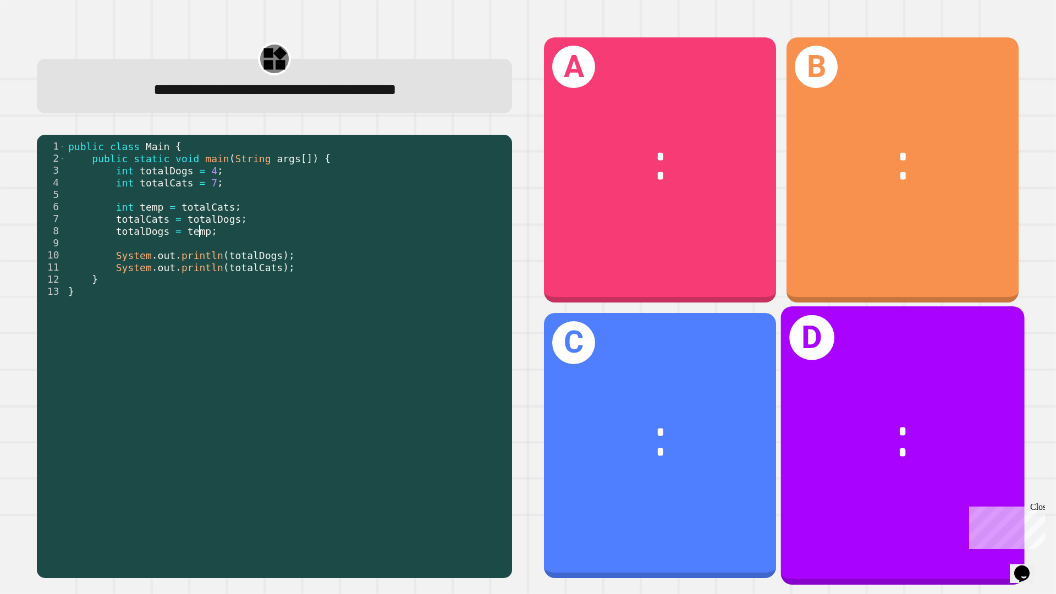
click at [818, 345] on div "D * *" at bounding box center [903, 445] width 244 height 278
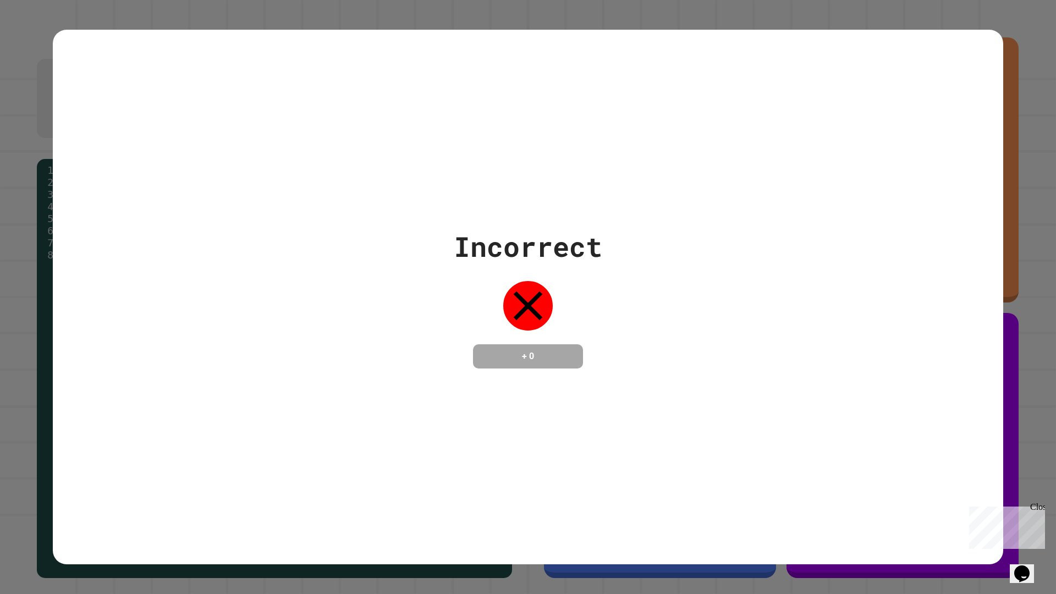
click at [797, 277] on div "Incorrect + 0" at bounding box center [528, 297] width 951 height 142
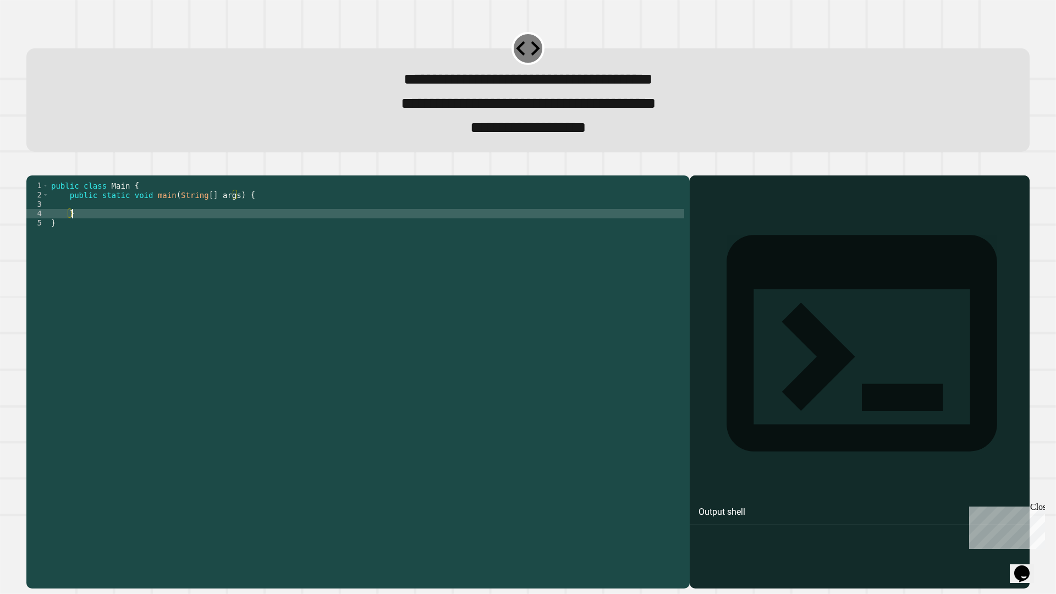
click at [487, 232] on div "public class Main { public static void main ( String [ ] args ) { } }" at bounding box center [366, 368] width 635 height 374
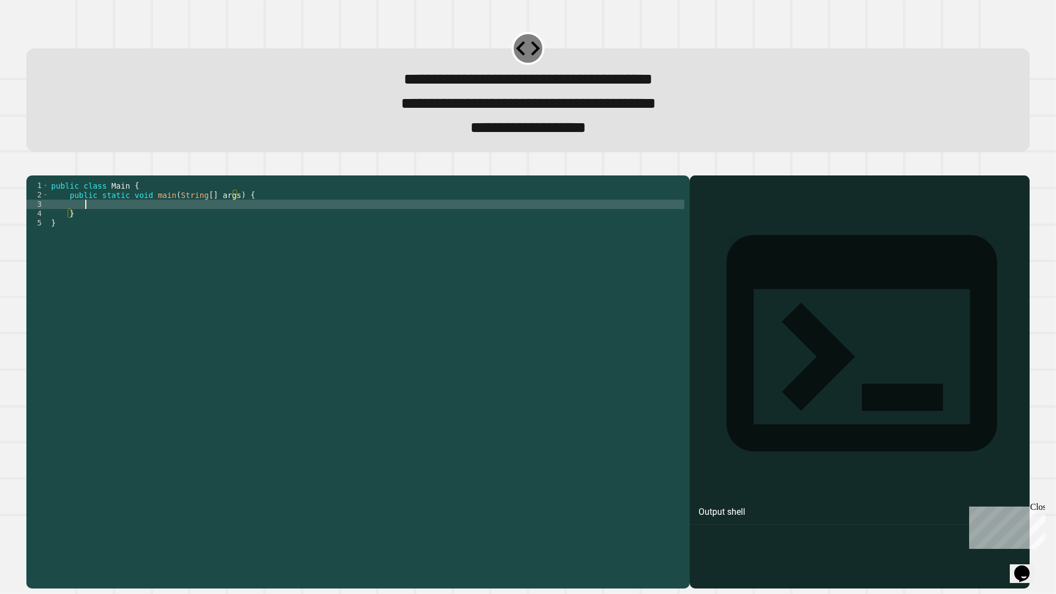
click at [444, 224] on div "public class Main { public static void main ( String [ ] args ) { } }" at bounding box center [366, 368] width 635 height 374
type textarea "**********"
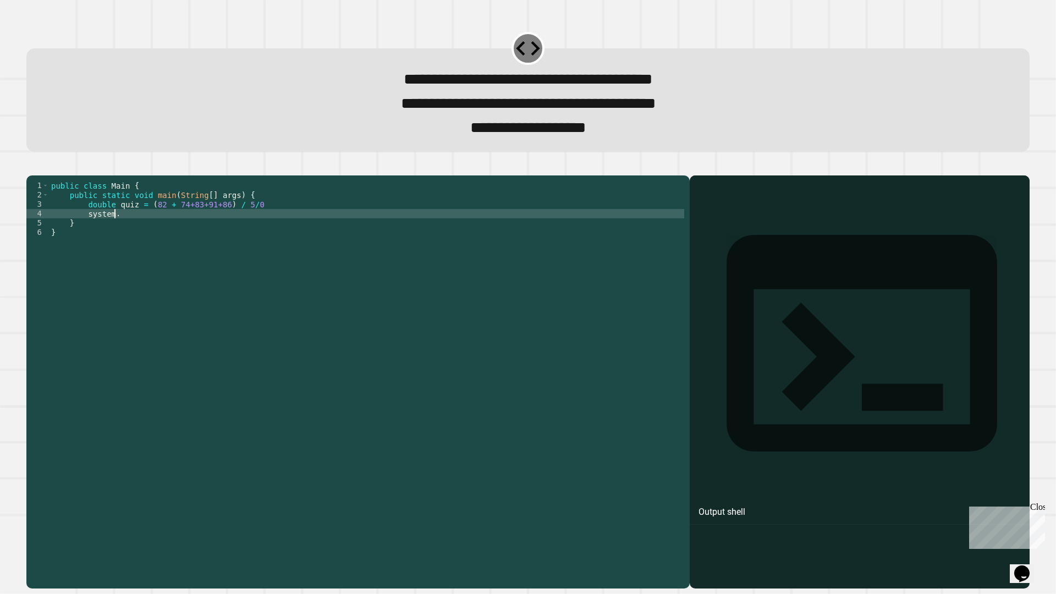
scroll to position [0, 4]
type textarea "*"
click at [32, 166] on icon "button" at bounding box center [32, 166] width 0 height 0
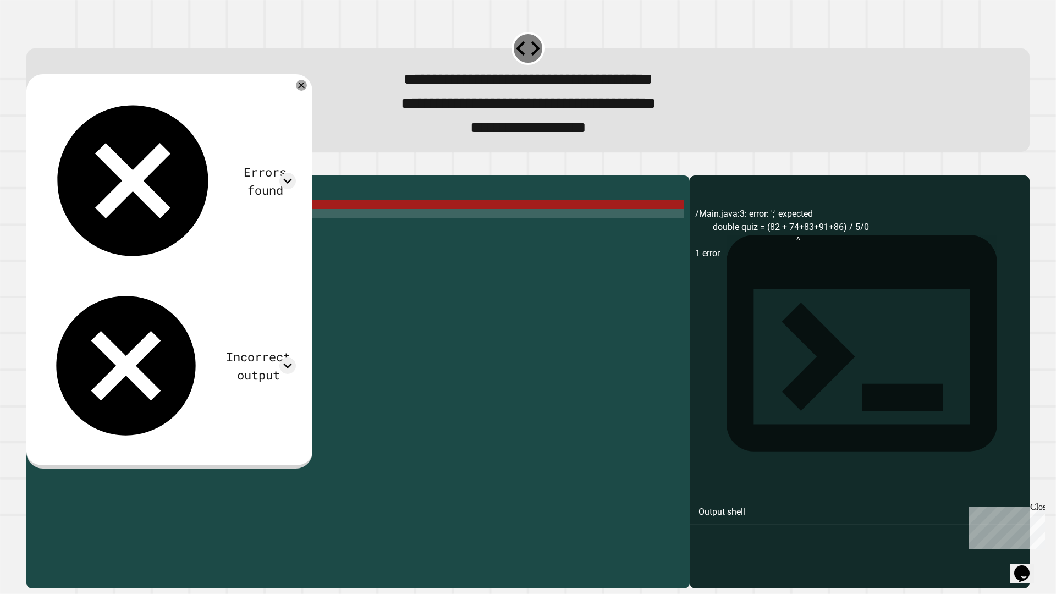
click at [240, 220] on div "public class Main { public static void main ( String [ ] args ) { double quiz =…" at bounding box center [366, 368] width 635 height 374
click at [247, 225] on div "public class Main { public static void main ( String [ ] args ) { double quiz =…" at bounding box center [366, 368] width 635 height 374
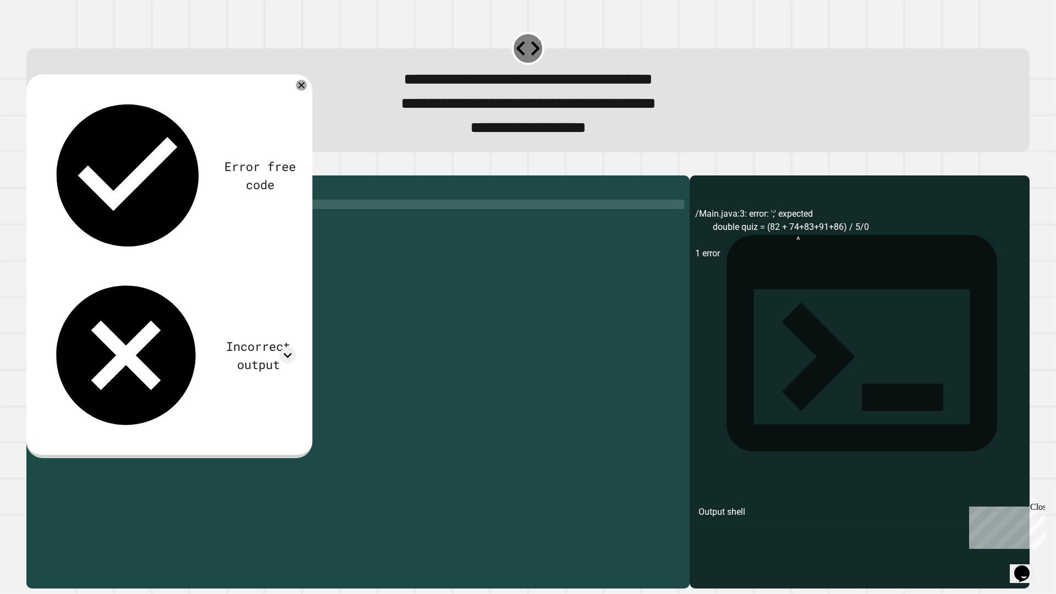
type textarea "**********"
click at [32, 166] on icon "button" at bounding box center [32, 166] width 0 height 0
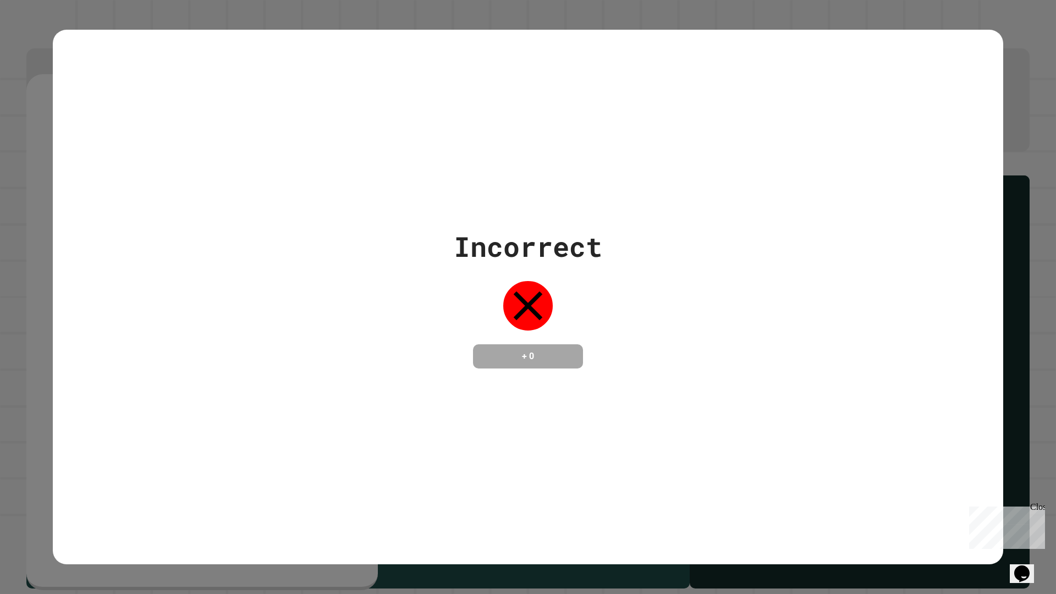
click at [319, 251] on div "Incorrect + 0" at bounding box center [528, 297] width 951 height 142
click at [55, 226] on div "Incorrect + 0" at bounding box center [528, 297] width 951 height 142
click at [42, 222] on div "Incorrect + 0" at bounding box center [528, 297] width 1056 height 594
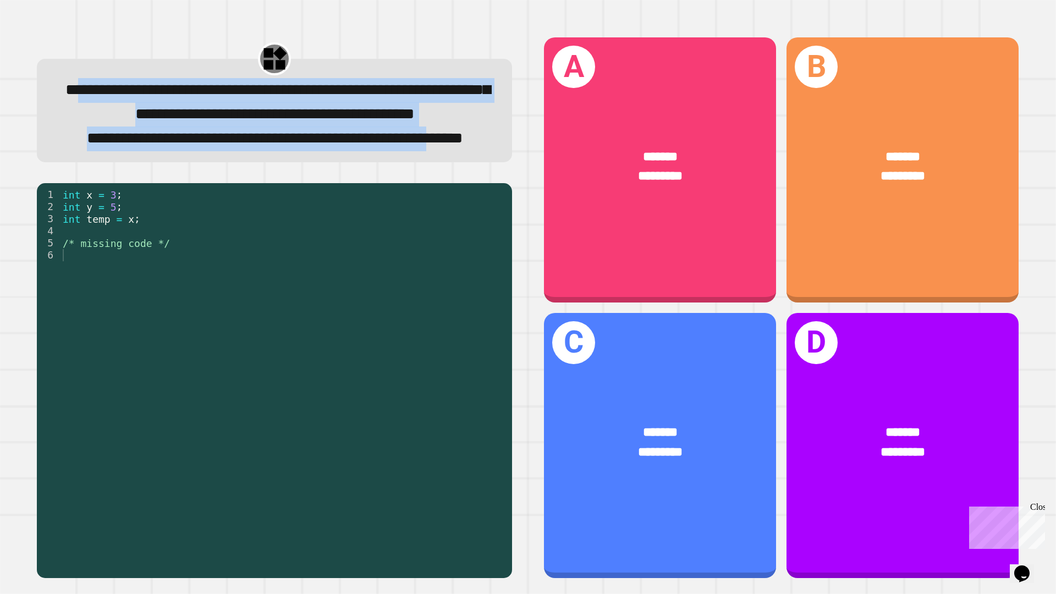
drag, startPoint x: 129, startPoint y: 106, endPoint x: 302, endPoint y: 190, distance: 192.4
click at [302, 151] on div "**********" at bounding box center [275, 114] width 436 height 73
click at [302, 146] on span "**********" at bounding box center [275, 138] width 376 height 15
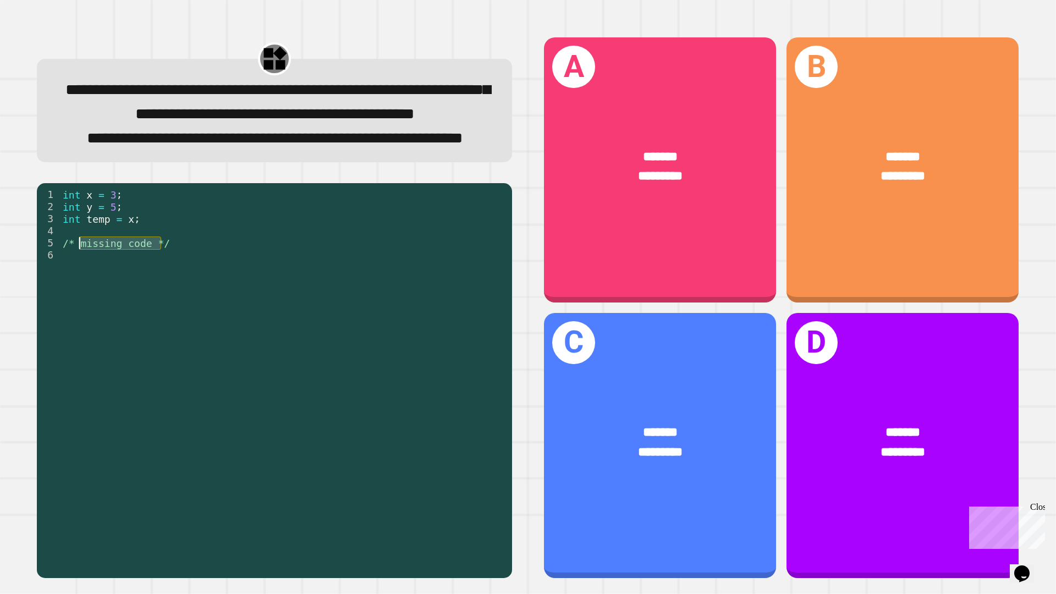
drag, startPoint x: 177, startPoint y: 300, endPoint x: 71, endPoint y: 301, distance: 106.2
click at [71, 301] on div "int x = 3 ; int y = 5 ; int temp = x ; /* missing code */" at bounding box center [284, 352] width 446 height 327
click at [71, 301] on div "int x = 3 ; int y = 5 ; int temp = x ; /* missing code */" at bounding box center [284, 340] width 446 height 303
click at [61, 300] on div "int x = 3 ; int y = 5 ; int temp = x ; /* missing code */" at bounding box center [284, 352] width 446 height 327
click at [166, 300] on div "int x = 3 ; int y = 5 ; int temp = x ; /* missing code */" at bounding box center [284, 352] width 446 height 327
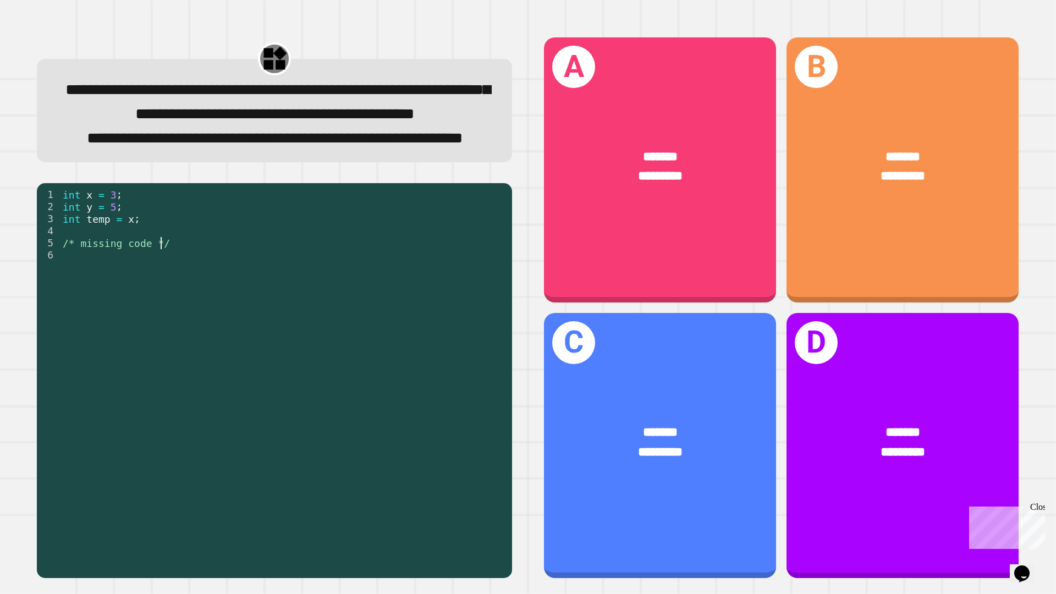
click at [191, 301] on div "int x = 3 ; int y = 5 ; int temp = x ; /* missing code */" at bounding box center [284, 352] width 446 height 327
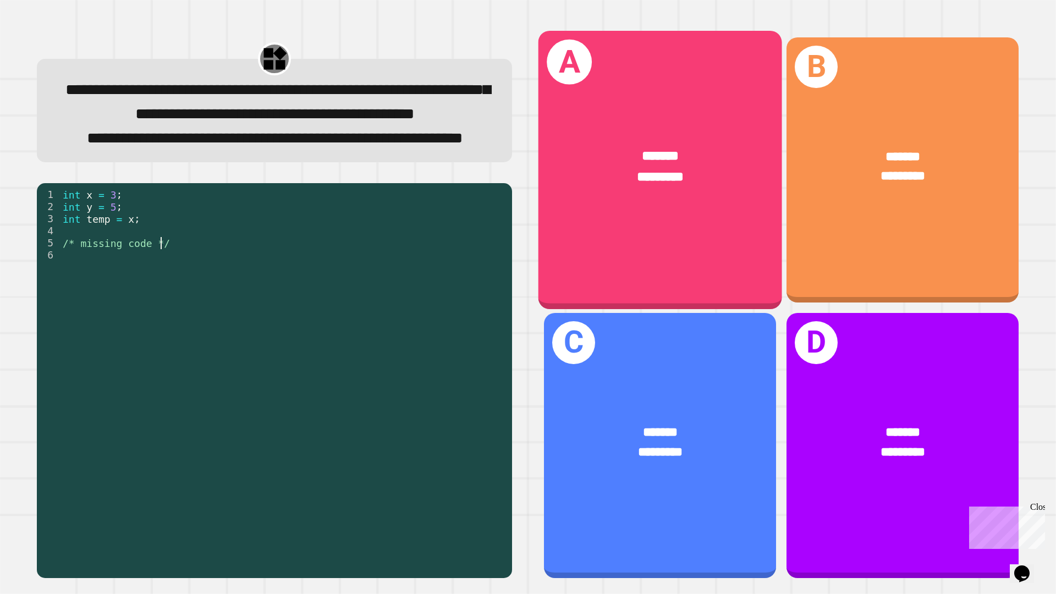
click at [644, 265] on div "A ****** *********" at bounding box center [661, 170] width 244 height 278
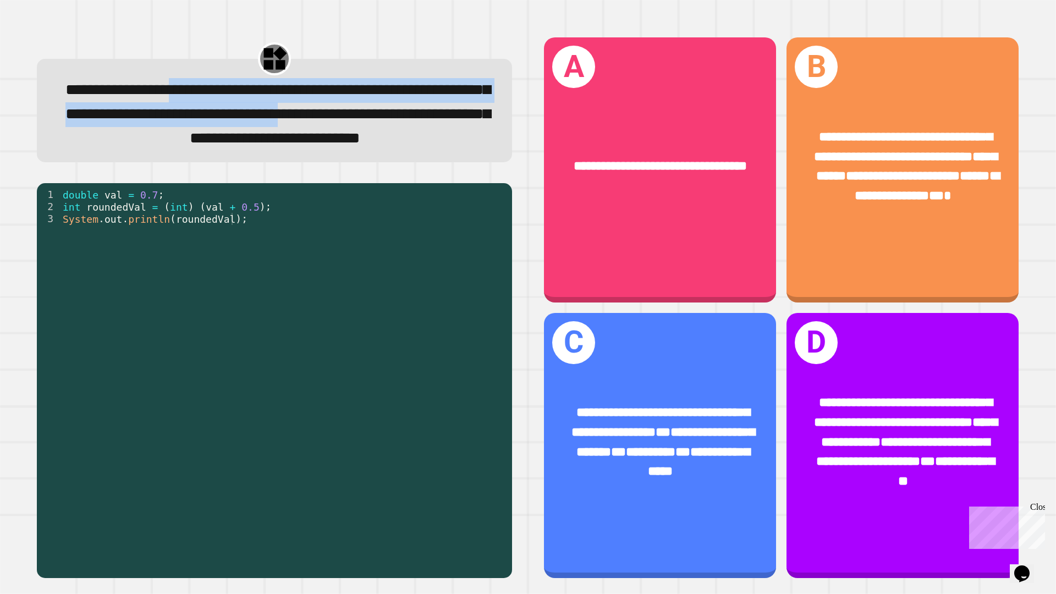
drag, startPoint x: 260, startPoint y: 122, endPoint x: 274, endPoint y: 148, distance: 29.8
click at [274, 146] on span "**********" at bounding box center [277, 114] width 425 height 64
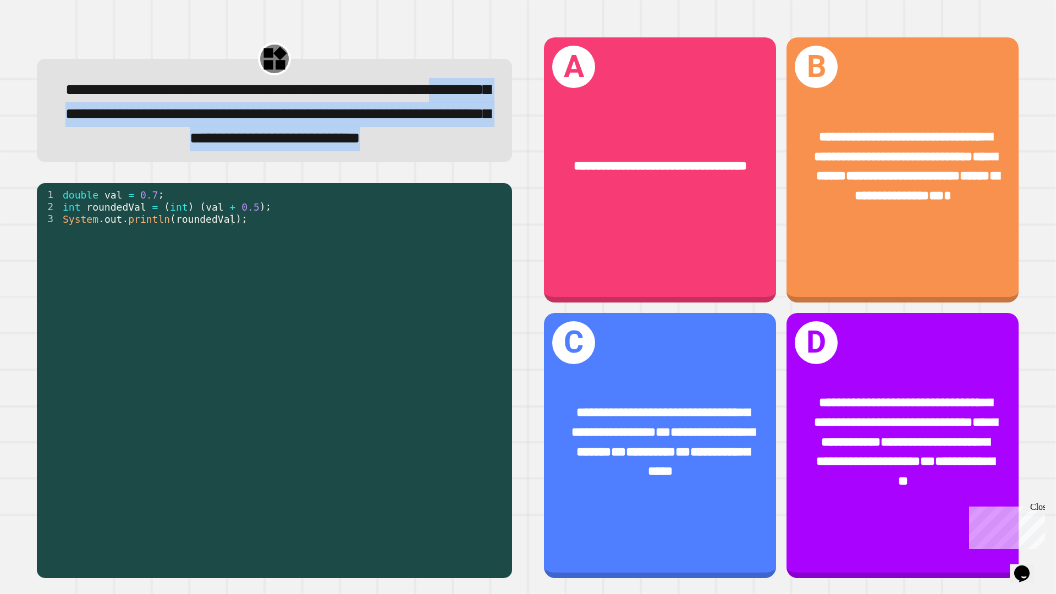
drag, startPoint x: 239, startPoint y: 122, endPoint x: 299, endPoint y: 217, distance: 111.7
click at [299, 217] on div "**********" at bounding box center [274, 307] width 507 height 573
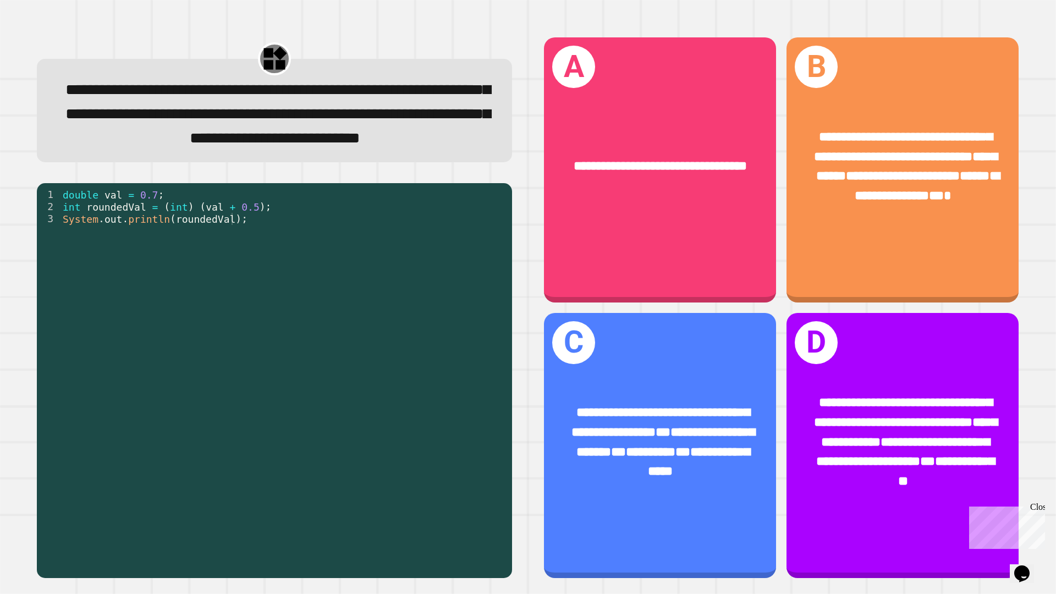
click at [81, 225] on div "double val = 0.7 ; int roundedVal = ( int ) ( val + 0.5 ) ; System . out . prin…" at bounding box center [284, 364] width 446 height 351
drag, startPoint x: 58, startPoint y: 228, endPoint x: 190, endPoint y: 250, distance: 133.8
click at [190, 250] on div "1 2 3 double val = 0.7 ; int roundedVal = ( int ) ( val + 0.5 ) ; System . out …" at bounding box center [272, 352] width 470 height 327
click at [231, 254] on div "double val = 0.7 ; int roundedVal = ( int ) ( val + 0.5 ) ; System . out . prin…" at bounding box center [284, 364] width 446 height 351
click at [253, 254] on div "double val = 0.7 ; int roundedVal = ( int ) ( val + 0.5 ) ; System . out . prin…" at bounding box center [284, 364] width 446 height 351
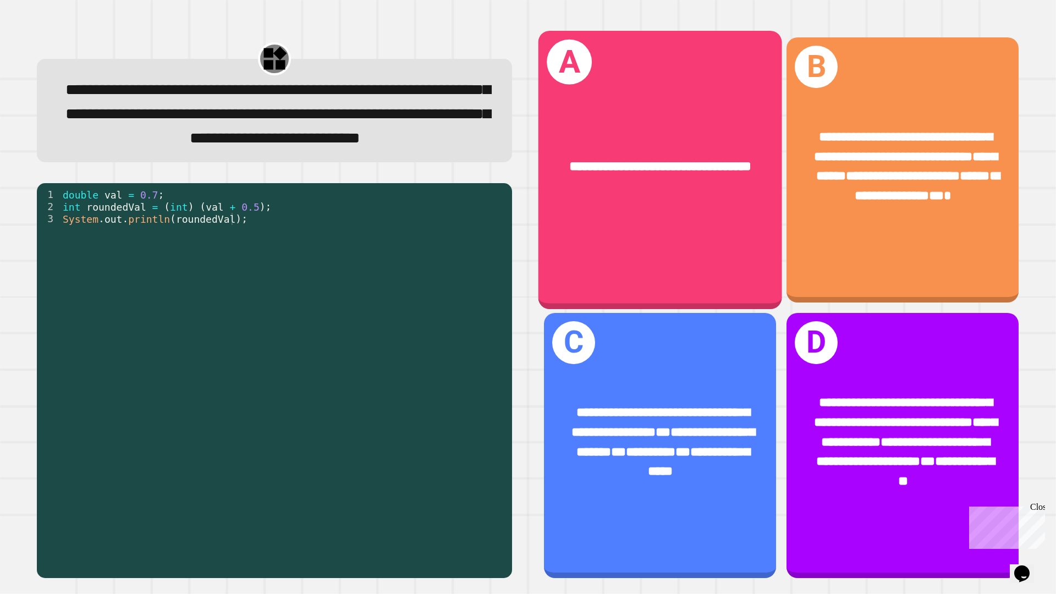
click at [704, 266] on div "**********" at bounding box center [661, 170] width 244 height 278
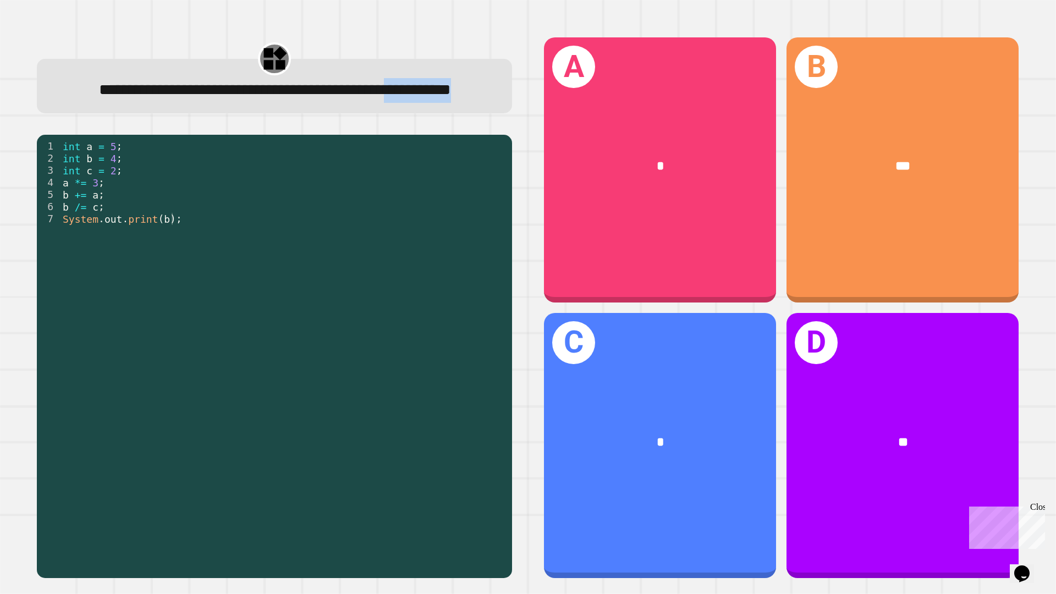
drag, startPoint x: 233, startPoint y: 117, endPoint x: 332, endPoint y: 146, distance: 103.8
click at [332, 146] on div "**********" at bounding box center [274, 307] width 507 height 573
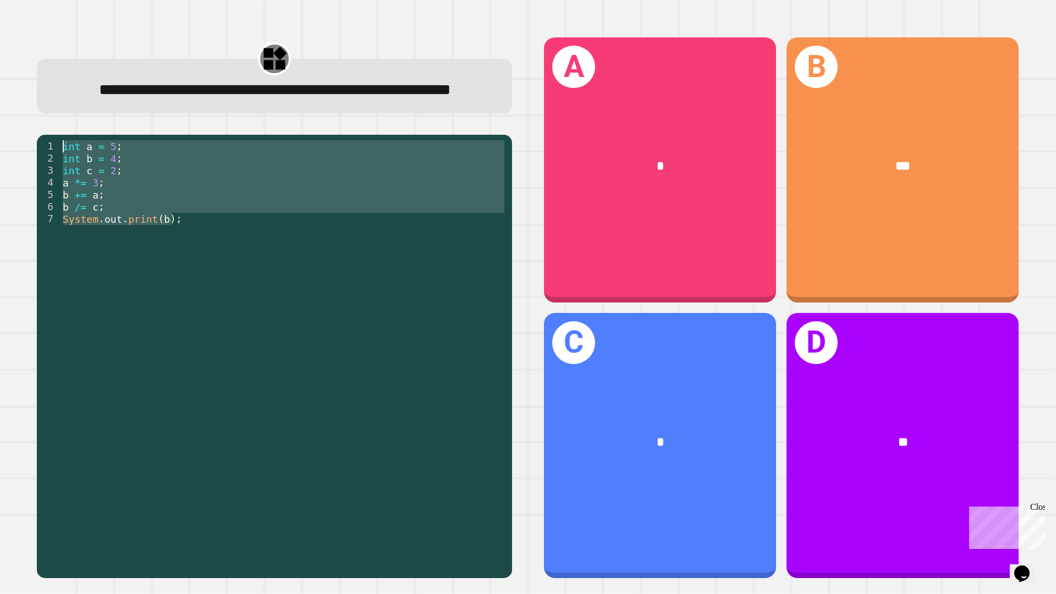
drag, startPoint x: 183, startPoint y: 246, endPoint x: 59, endPoint y: 174, distance: 143.0
click at [59, 174] on div "1 2 3 4 5 6 7 int a = 5 ; int b = 4 ; int c = 2 ; a *= 3 ; b += a ; b /= c ; Sy…" at bounding box center [272, 327] width 470 height 375
click at [59, 152] on div "1" at bounding box center [49, 146] width 24 height 12
click at [83, 221] on div "int a = 5 ; int b = 4 ; int c = 2 ; a *= 3 ; b += a ; b /= c ; System . out . p…" at bounding box center [284, 327] width 446 height 375
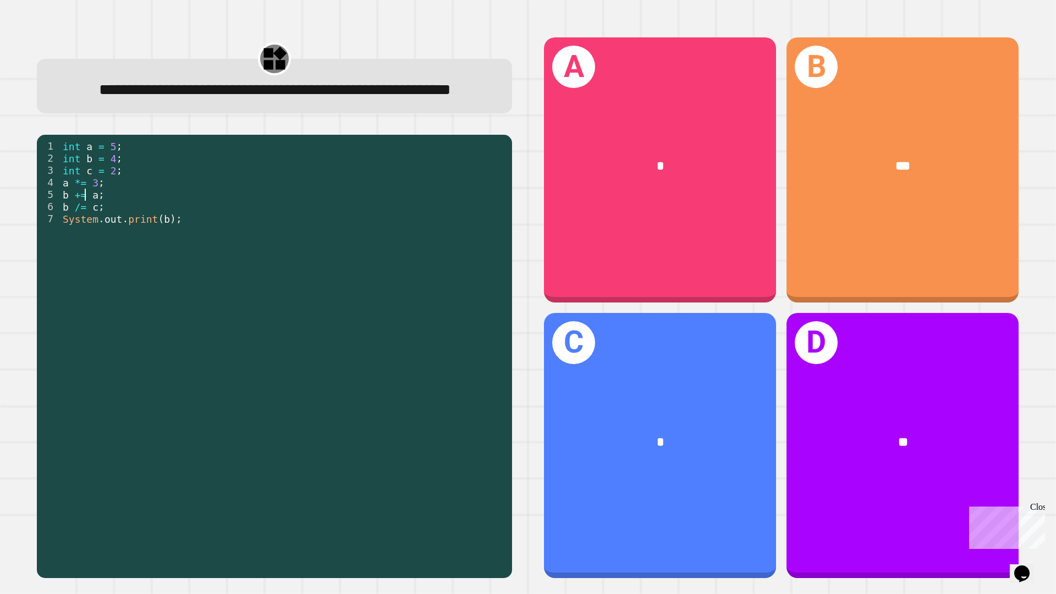
click at [93, 222] on div "int a = 5 ; int b = 4 ; int c = 2 ; a *= 3 ; b += a ; b /= c ; System . out . p…" at bounding box center [284, 339] width 446 height 399
click at [104, 224] on div "int a = 5 ; int b = 4 ; int c = 2 ; a *= 3 ; b += a ; b /= c ; System . out . p…" at bounding box center [284, 339] width 446 height 399
click at [107, 233] on div "int a = 5 ; int b = 4 ; int c = 2 ; a *= 3 ; b += a ; b /= c ; System . out . p…" at bounding box center [284, 339] width 446 height 399
click at [545, 365] on div "C *" at bounding box center [660, 445] width 232 height 265
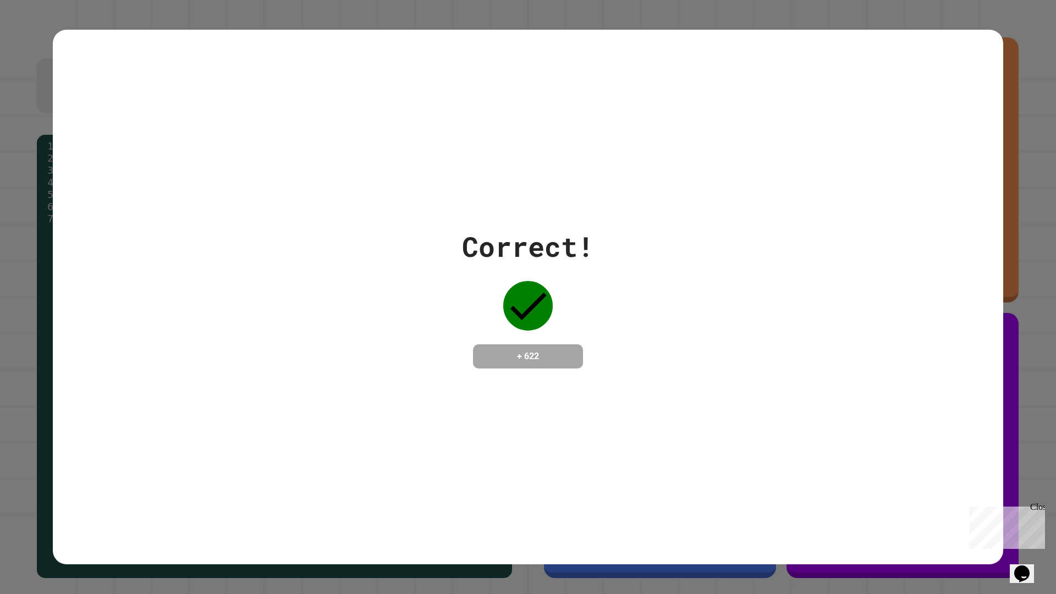
click at [287, 282] on div "Correct! + 622" at bounding box center [528, 297] width 951 height 142
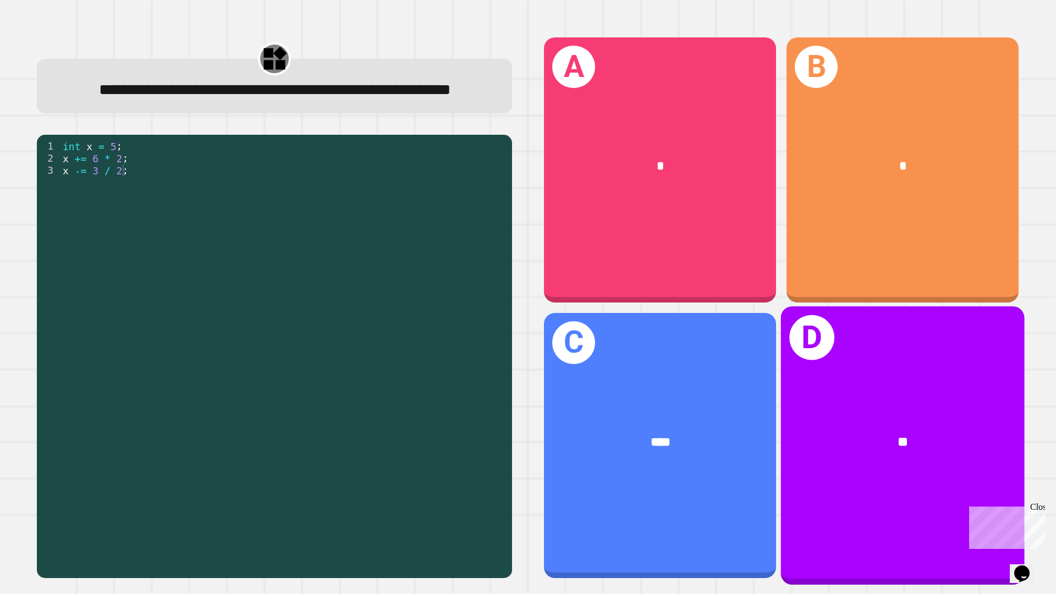
click at [813, 355] on div "D **" at bounding box center [903, 445] width 244 height 278
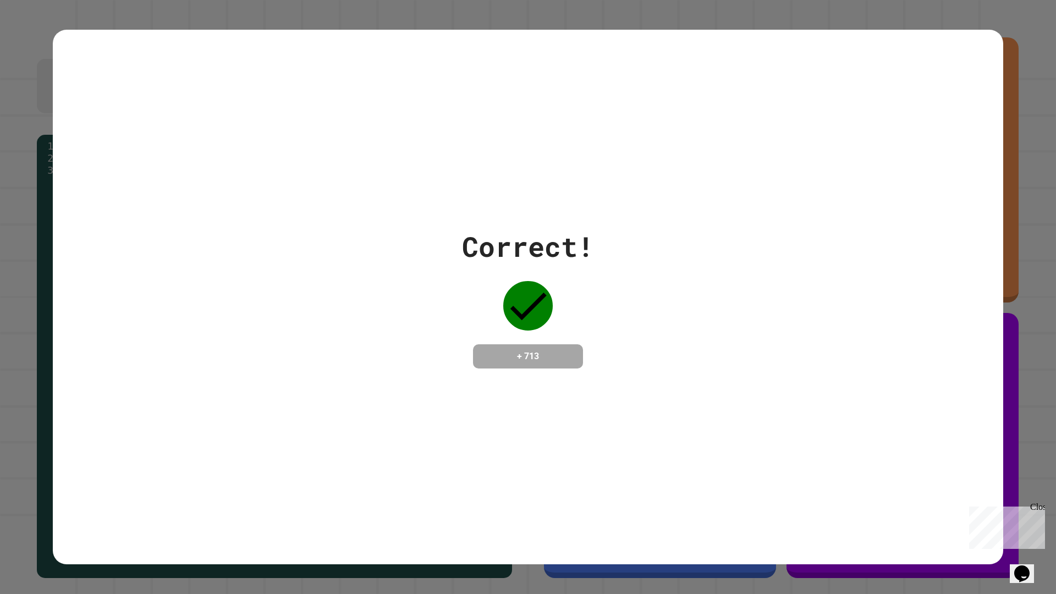
click at [343, 29] on div "Correct! + 713" at bounding box center [528, 297] width 1056 height 594
click at [341, 17] on div "Correct! + 713" at bounding box center [528, 297] width 1056 height 594
click at [1040, 503] on div "Close" at bounding box center [1037, 509] width 14 height 14
drag, startPoint x: 1011, startPoint y: 316, endPoint x: 1011, endPoint y: 299, distance: 16.5
click at [1011, 312] on div "Correct! + 713" at bounding box center [528, 297] width 1056 height 594
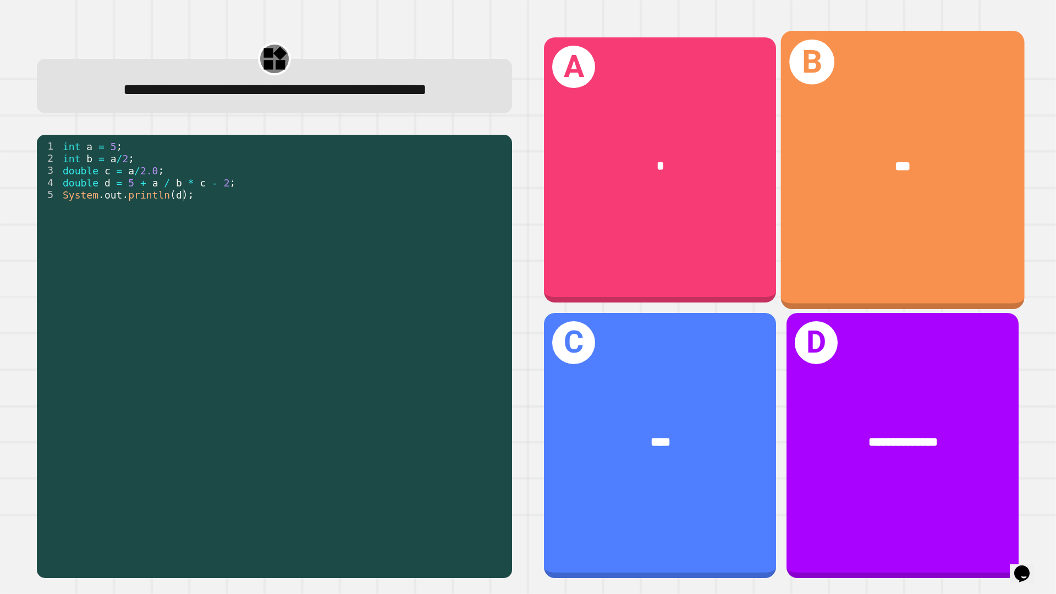
click at [824, 248] on div "B ***" at bounding box center [903, 170] width 244 height 278
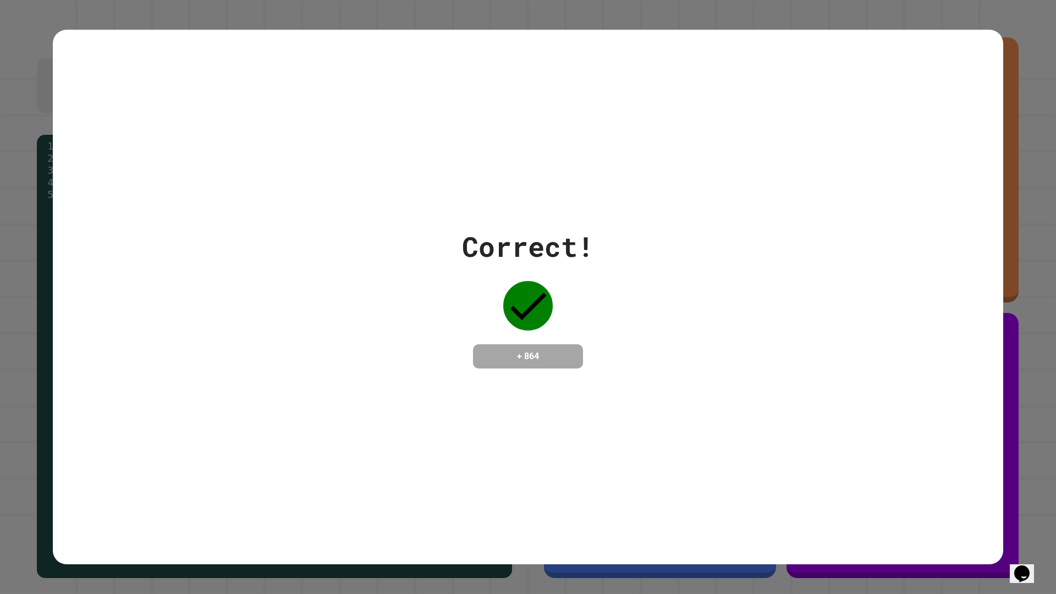
click at [856, 250] on div "Correct! + 864" at bounding box center [528, 297] width 951 height 142
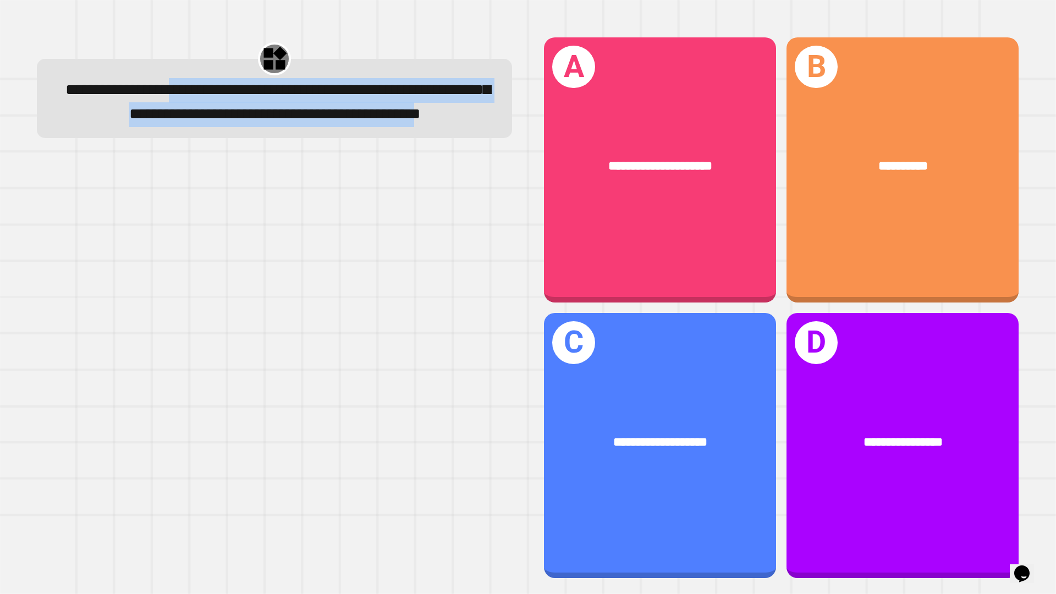
drag, startPoint x: 227, startPoint y: 96, endPoint x: 392, endPoint y: 153, distance: 174.9
click at [392, 122] on span "**********" at bounding box center [277, 102] width 425 height 40
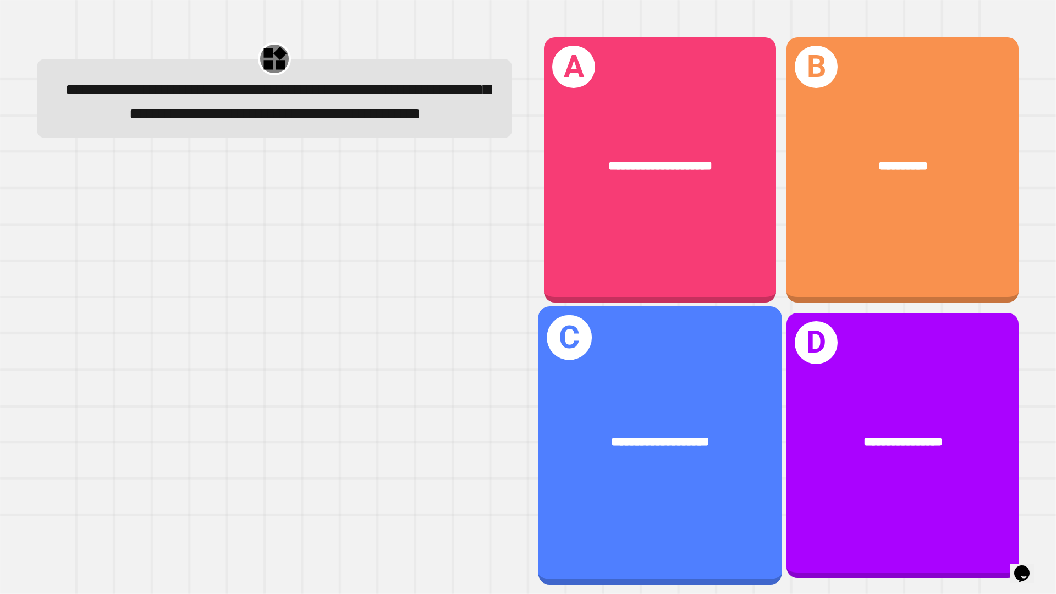
click at [635, 355] on div "**********" at bounding box center [661, 445] width 244 height 278
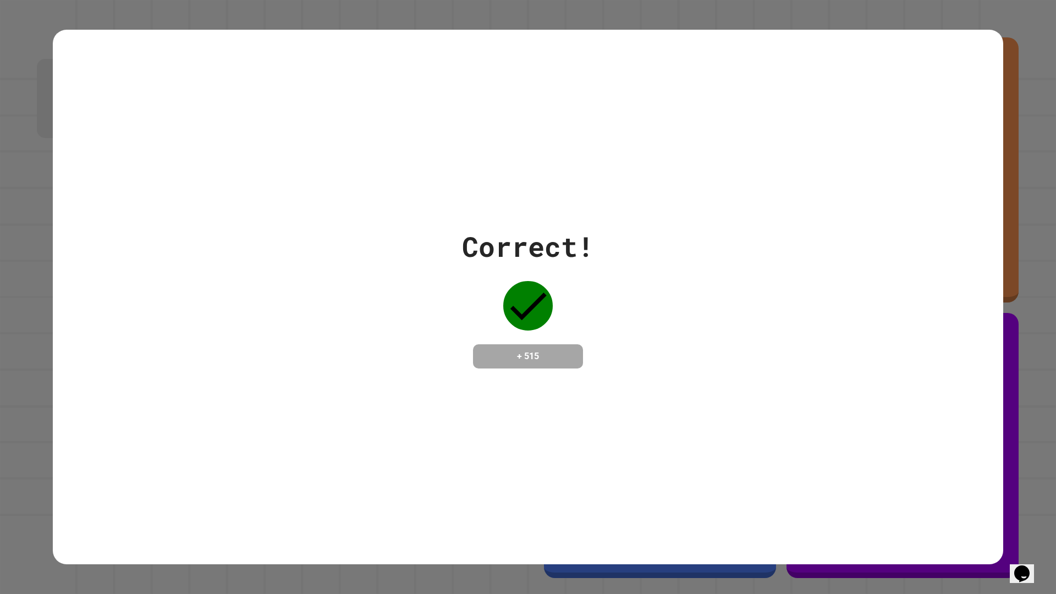
click at [467, 463] on div "Correct! + 515" at bounding box center [528, 297] width 951 height 535
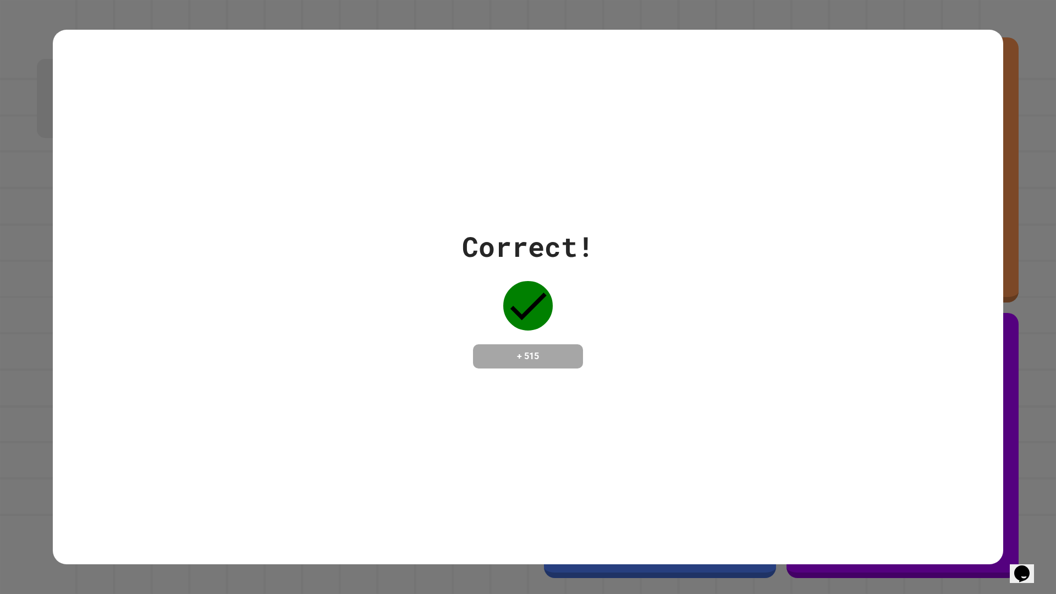
click at [467, 463] on div "Correct! + 515" at bounding box center [528, 297] width 951 height 535
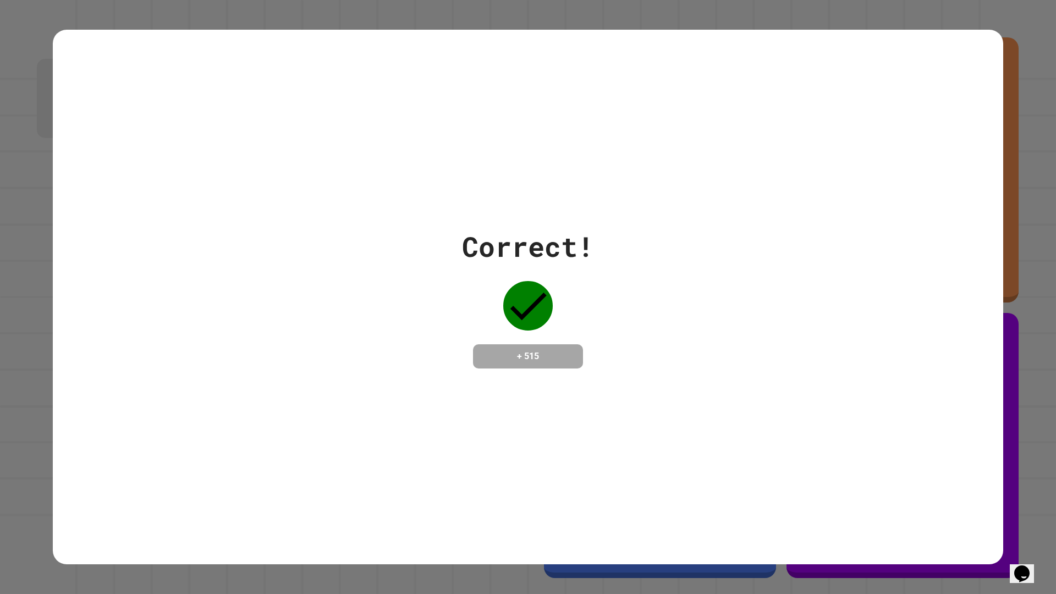
click at [429, 424] on div "Correct! + 515" at bounding box center [528, 297] width 951 height 535
drag, startPoint x: 430, startPoint y: 420, endPoint x: 411, endPoint y: 414, distance: 19.5
click at [411, 414] on div "Correct! + 515" at bounding box center [528, 297] width 951 height 535
drag, startPoint x: 394, startPoint y: 376, endPoint x: 53, endPoint y: 337, distance: 343.8
click at [54, 337] on div "Correct! + 515" at bounding box center [528, 297] width 951 height 535
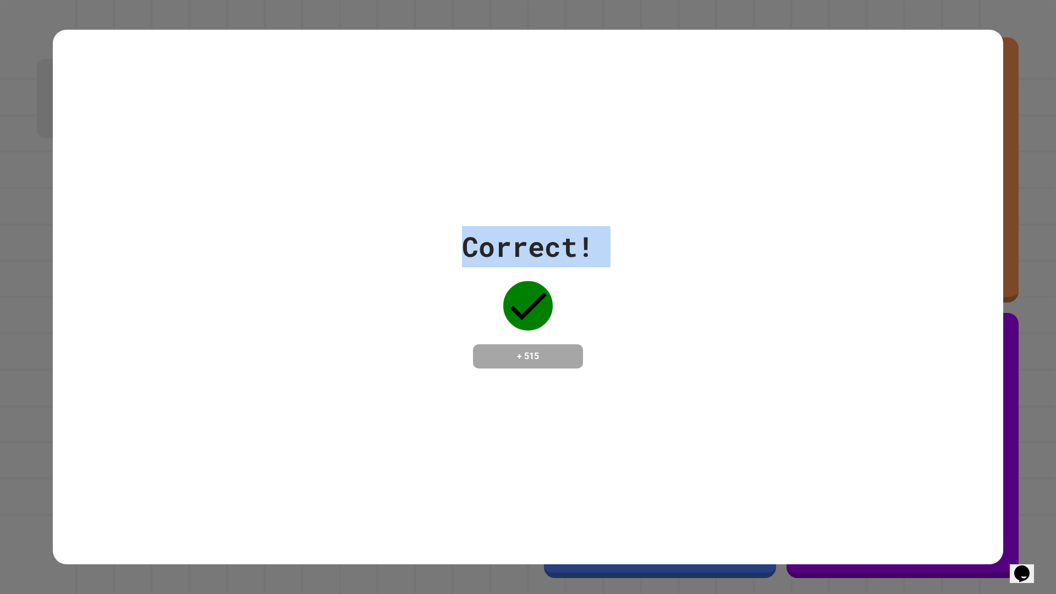
click at [35, 341] on div "Correct! + 515" at bounding box center [528, 297] width 1056 height 594
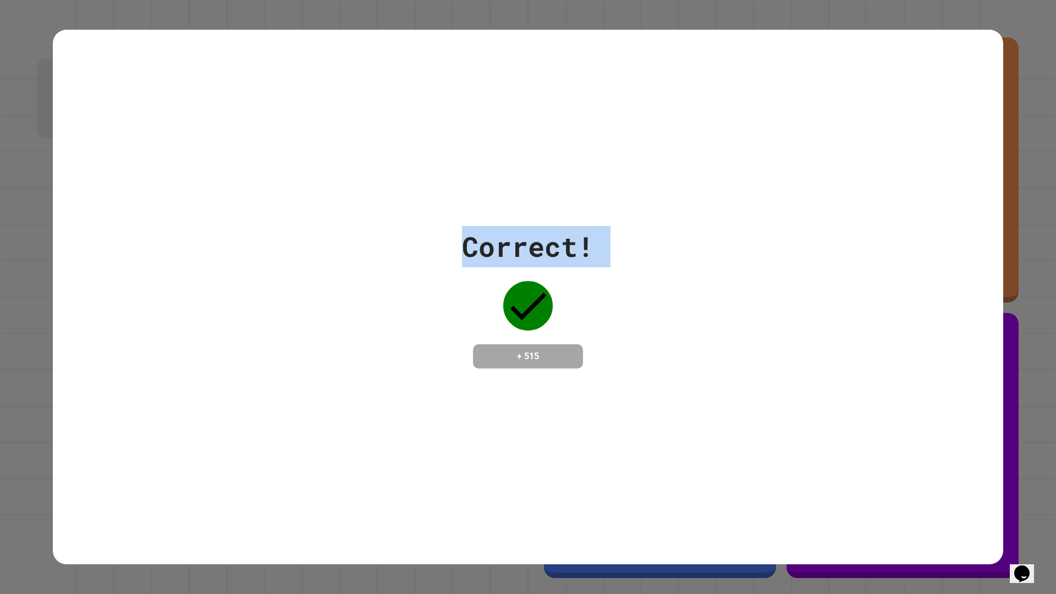
click at [35, 341] on div "Correct! + 515" at bounding box center [528, 297] width 1056 height 594
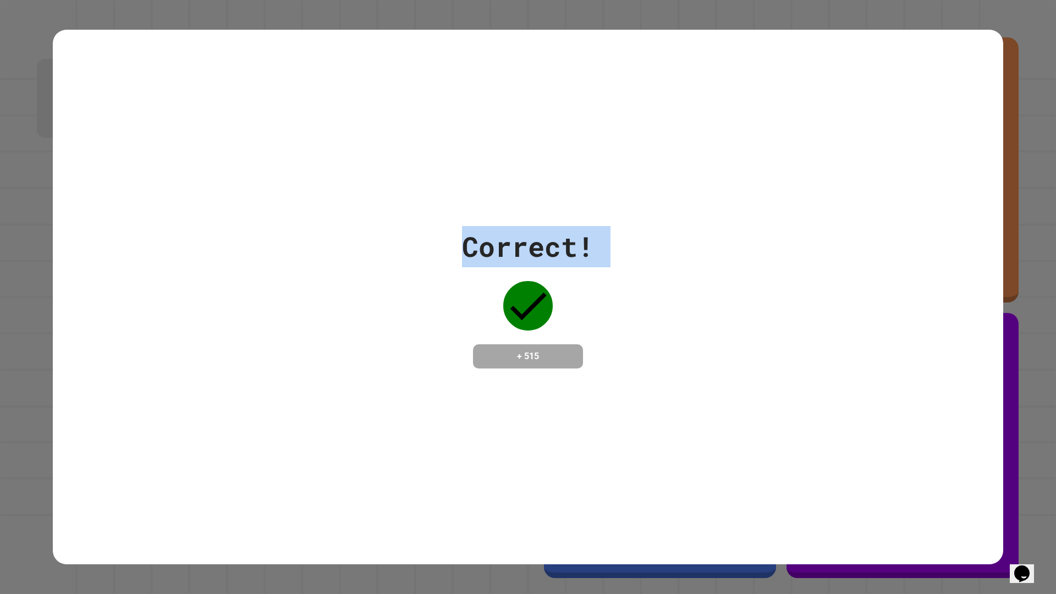
click at [35, 341] on div "Correct! + 515" at bounding box center [528, 297] width 1056 height 594
click at [34, 330] on div "Correct! + 515" at bounding box center [528, 297] width 1056 height 594
click at [34, 329] on div "Correct! + 515" at bounding box center [528, 297] width 1056 height 594
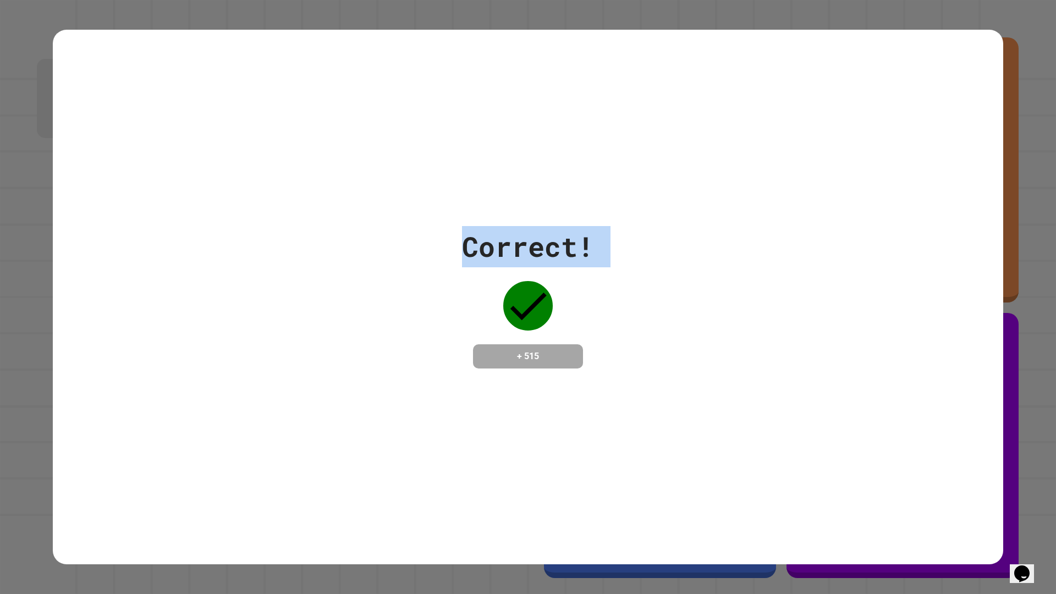
click at [34, 329] on div "Correct! + 515" at bounding box center [528, 297] width 1056 height 594
click at [33, 329] on div "Correct! + 515" at bounding box center [528, 297] width 1056 height 594
click at [32, 329] on div "Correct! + 515" at bounding box center [528, 297] width 1056 height 594
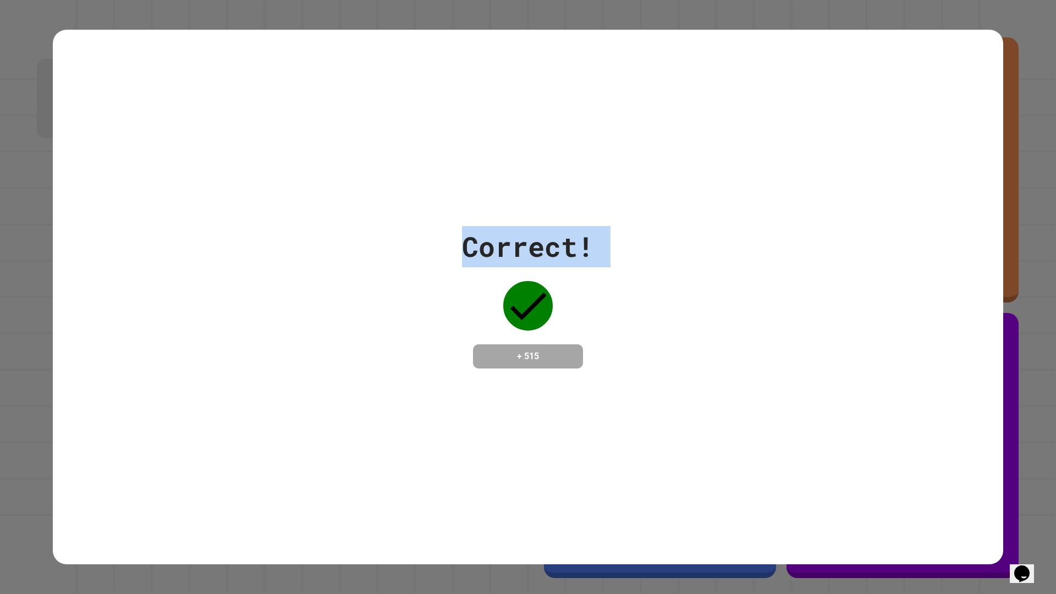
click at [32, 329] on div "Correct! + 515" at bounding box center [528, 297] width 1056 height 594
click at [30, 329] on div "Correct! + 515" at bounding box center [528, 297] width 1056 height 594
click at [30, 328] on div "Correct! + 515" at bounding box center [528, 297] width 1056 height 594
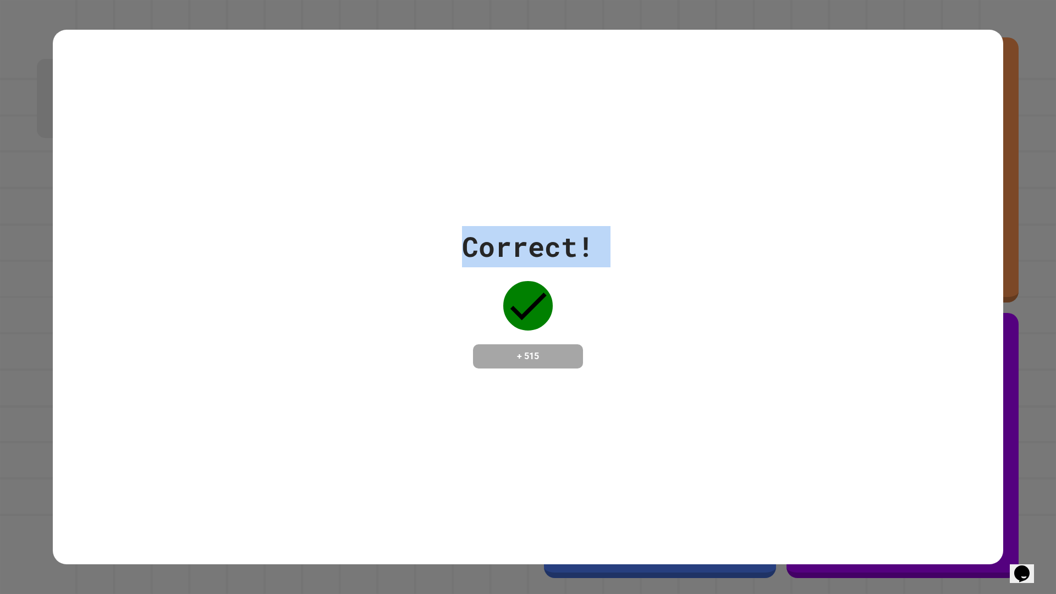
click at [30, 328] on div "Correct! + 515" at bounding box center [528, 297] width 1056 height 594
click at [29, 327] on div "Correct! + 515" at bounding box center [528, 297] width 1056 height 594
click at [26, 325] on div "Correct! + 515" at bounding box center [528, 297] width 1056 height 594
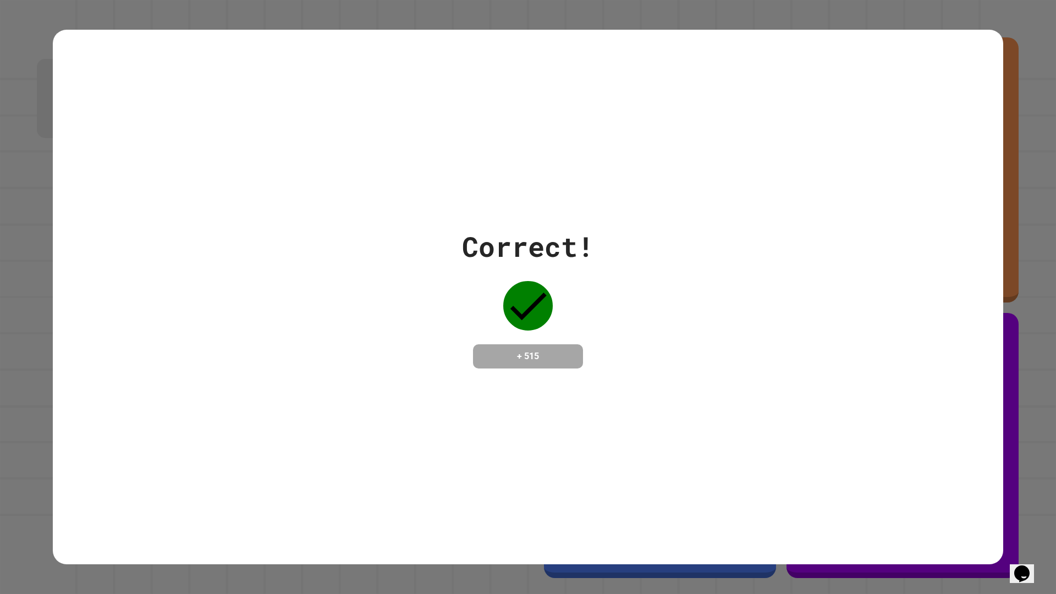
click at [27, 324] on div "Correct! + 515" at bounding box center [528, 297] width 1056 height 594
click at [27, 323] on div "Correct! + 515" at bounding box center [528, 297] width 1056 height 594
click at [11, 315] on div "Correct! + 515" at bounding box center [528, 297] width 1056 height 594
click at [13, 312] on div "Correct! + 515" at bounding box center [528, 297] width 1056 height 594
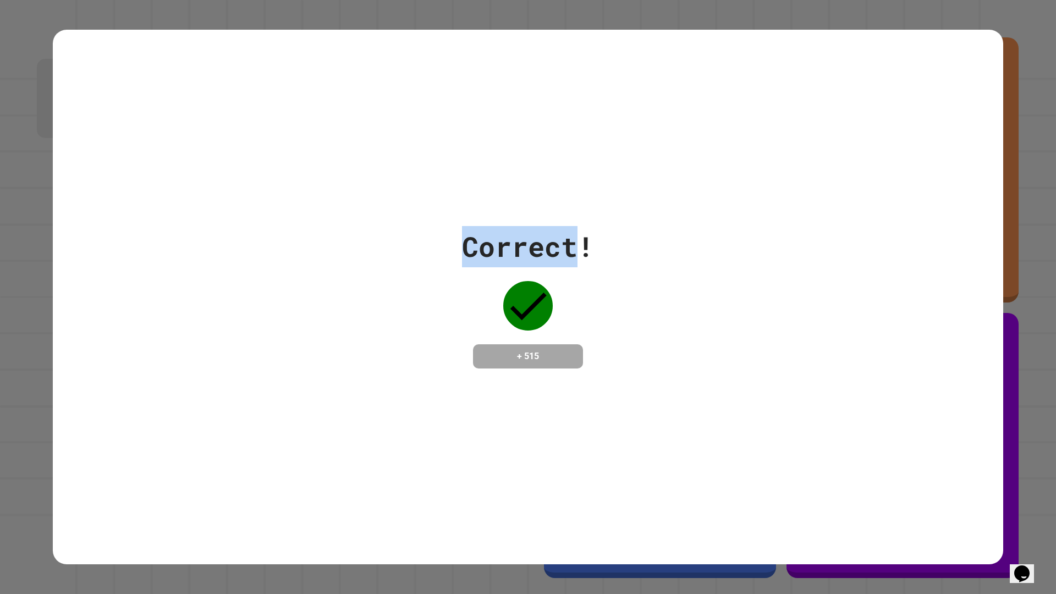
click at [14, 311] on div "Correct! + 515" at bounding box center [528, 297] width 1056 height 594
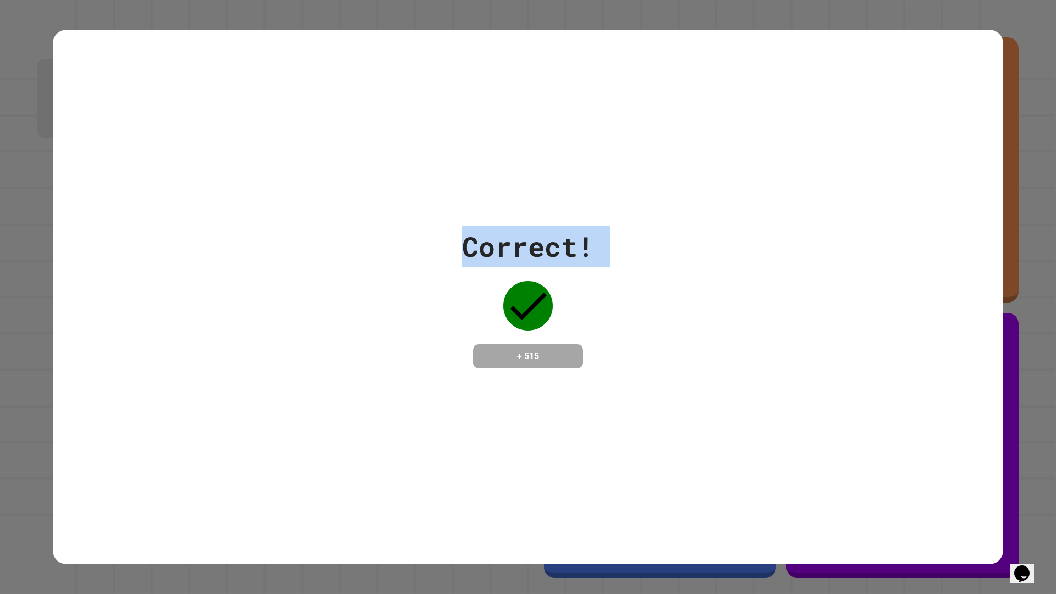
click at [14, 311] on div "Correct! + 515" at bounding box center [528, 297] width 1056 height 594
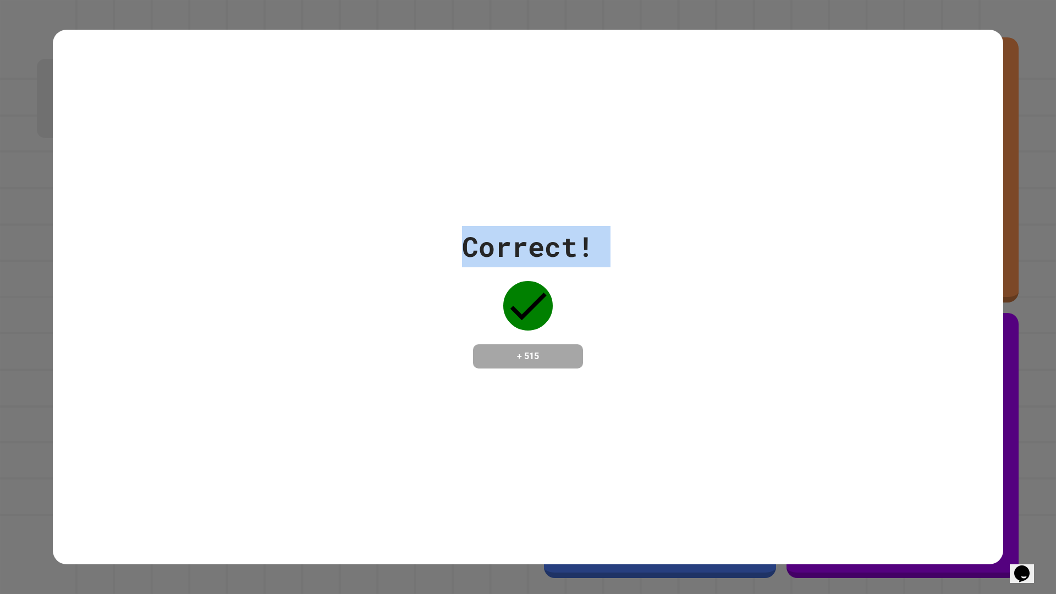
click at [14, 311] on div "Correct! + 515" at bounding box center [528, 297] width 1056 height 594
click at [13, 311] on div "Correct! + 515" at bounding box center [528, 297] width 1056 height 594
click at [10, 308] on div "Correct! + 515" at bounding box center [528, 297] width 1056 height 594
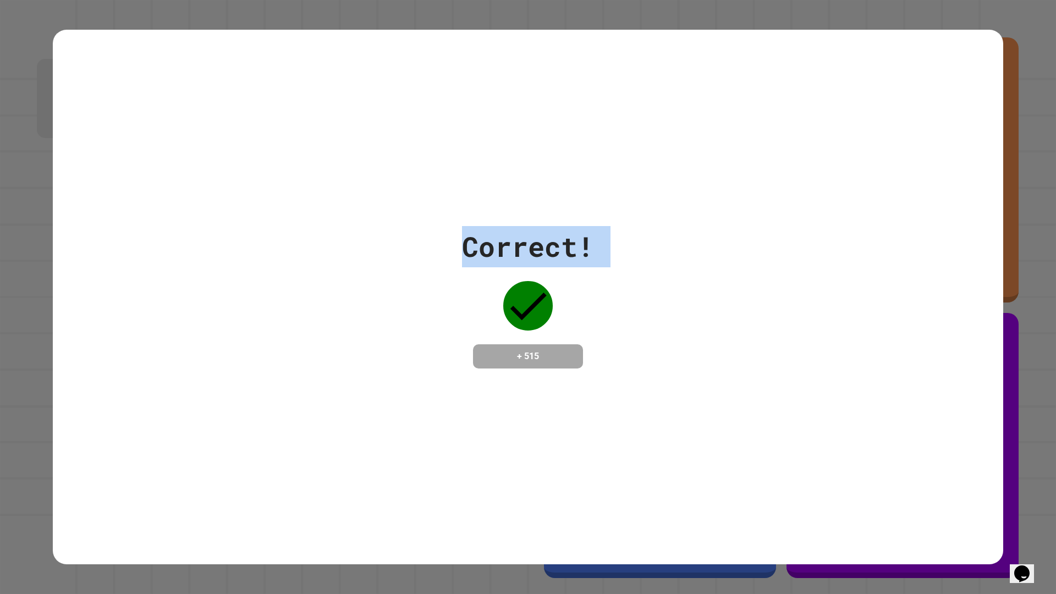
click at [10, 307] on div "Correct! + 515" at bounding box center [528, 297] width 1056 height 594
click at [9, 307] on div "Correct! + 515" at bounding box center [528, 297] width 1056 height 594
drag, startPoint x: 2, startPoint y: 310, endPoint x: 0, endPoint y: 294, distance: 16.6
drag, startPoint x: 0, startPoint y: 294, endPoint x: 10, endPoint y: 284, distance: 14.4
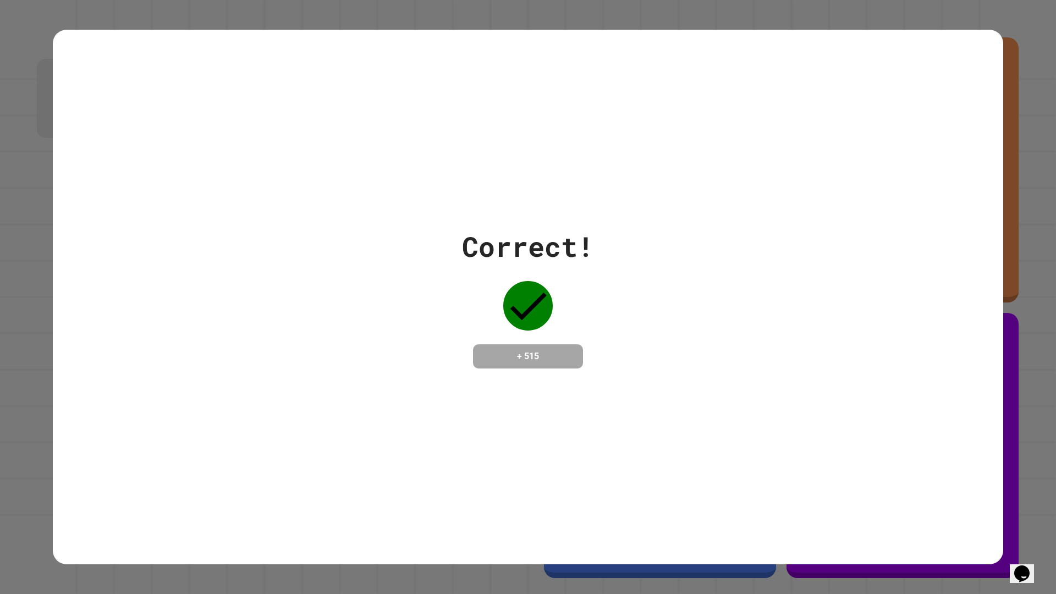
click at [8, 289] on div "Correct! + 515" at bounding box center [528, 297] width 1056 height 594
click at [14, 283] on div "Correct! + 515" at bounding box center [528, 297] width 1056 height 594
drag, startPoint x: 14, startPoint y: 283, endPoint x: 19, endPoint y: 279, distance: 6.3
click at [14, 283] on div "Correct! + 515" at bounding box center [528, 297] width 1056 height 594
click at [19, 271] on div "Correct! + 515" at bounding box center [528, 297] width 1056 height 594
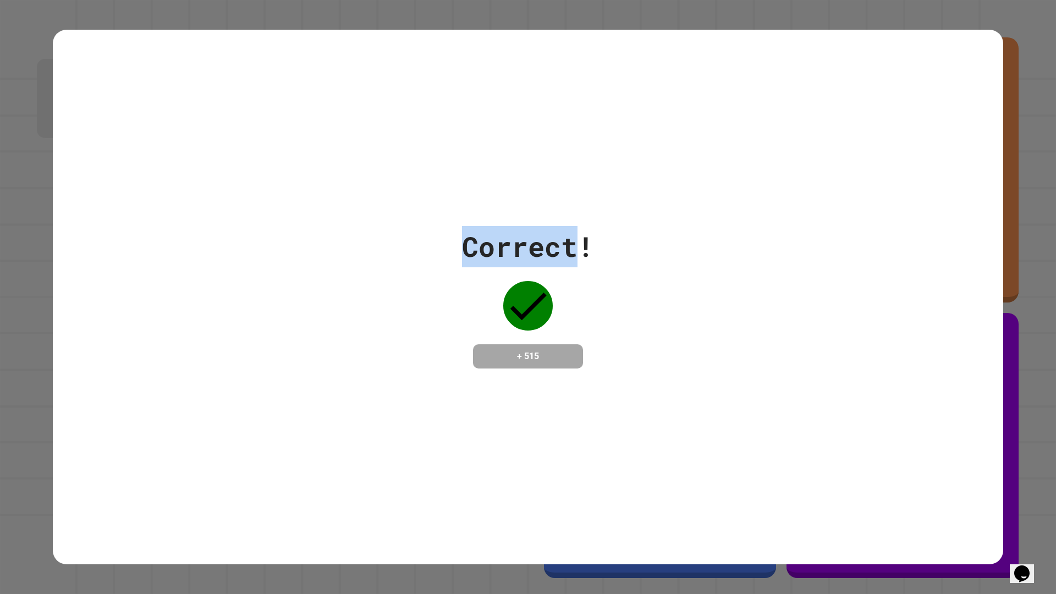
click at [19, 271] on div "Correct! + 515" at bounding box center [528, 297] width 1056 height 594
drag, startPoint x: 19, startPoint y: 271, endPoint x: 33, endPoint y: 260, distance: 17.3
click at [22, 269] on div "Correct! + 515" at bounding box center [528, 297] width 1056 height 594
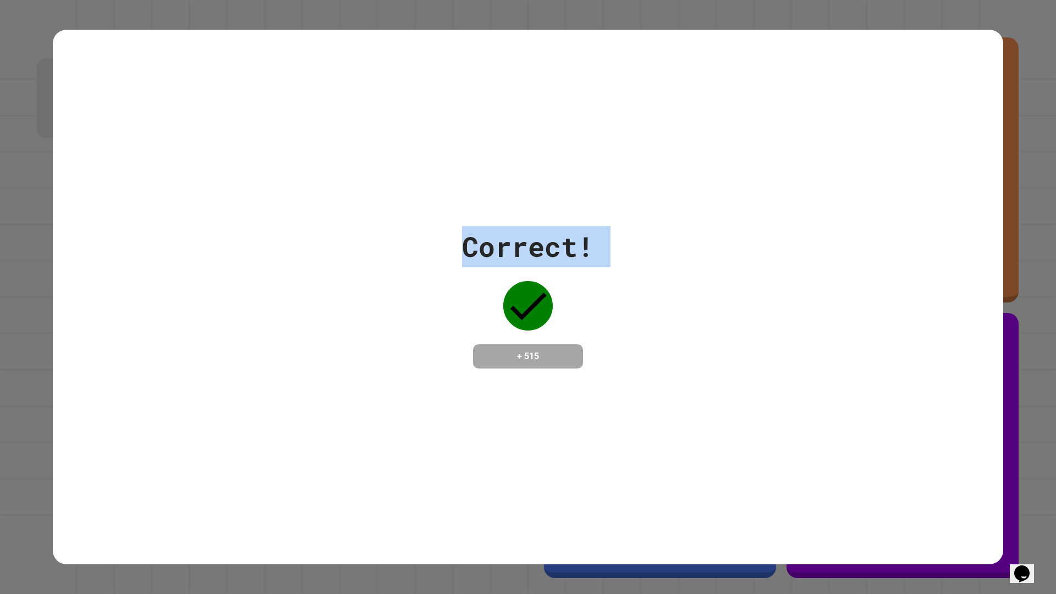
click at [24, 267] on div "Correct! + 515" at bounding box center [528, 297] width 1056 height 594
drag, startPoint x: 87, startPoint y: 246, endPoint x: 93, endPoint y: 216, distance: 30.9
click at [84, 226] on div "Correct! + 515" at bounding box center [528, 297] width 951 height 142
click at [95, 214] on div "Correct! + 515" at bounding box center [528, 297] width 951 height 535
click at [95, 226] on div "Correct! + 515" at bounding box center [528, 297] width 951 height 142
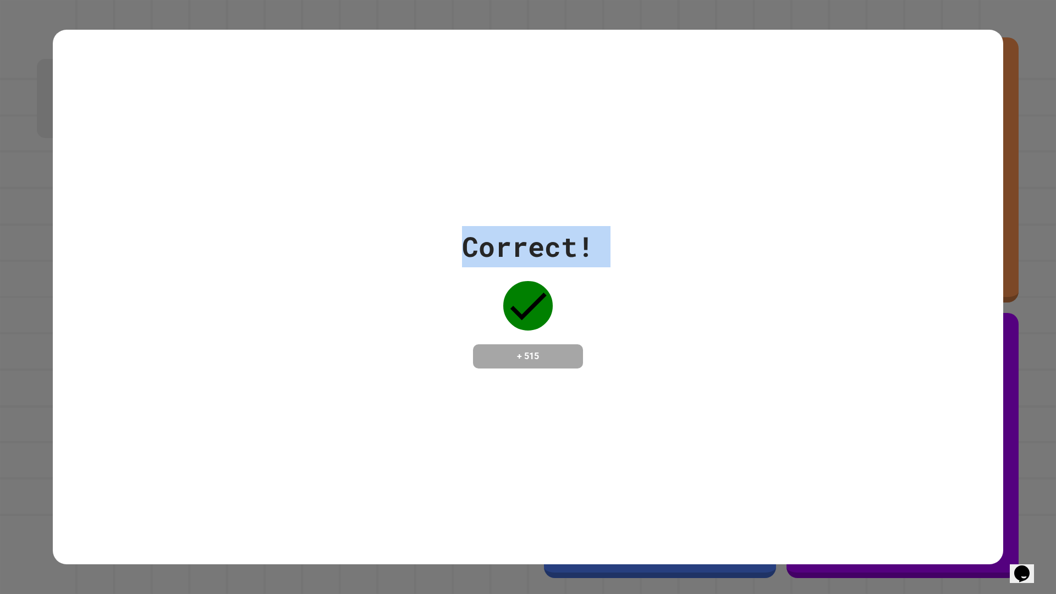
drag, startPoint x: 95, startPoint y: 218, endPoint x: 102, endPoint y: 193, distance: 26.3
click at [98, 201] on div "Correct! + 515" at bounding box center [528, 297] width 951 height 535
click at [107, 183] on div "Correct! + 515" at bounding box center [528, 297] width 951 height 535
click at [108, 180] on div "Correct! + 515" at bounding box center [528, 297] width 951 height 535
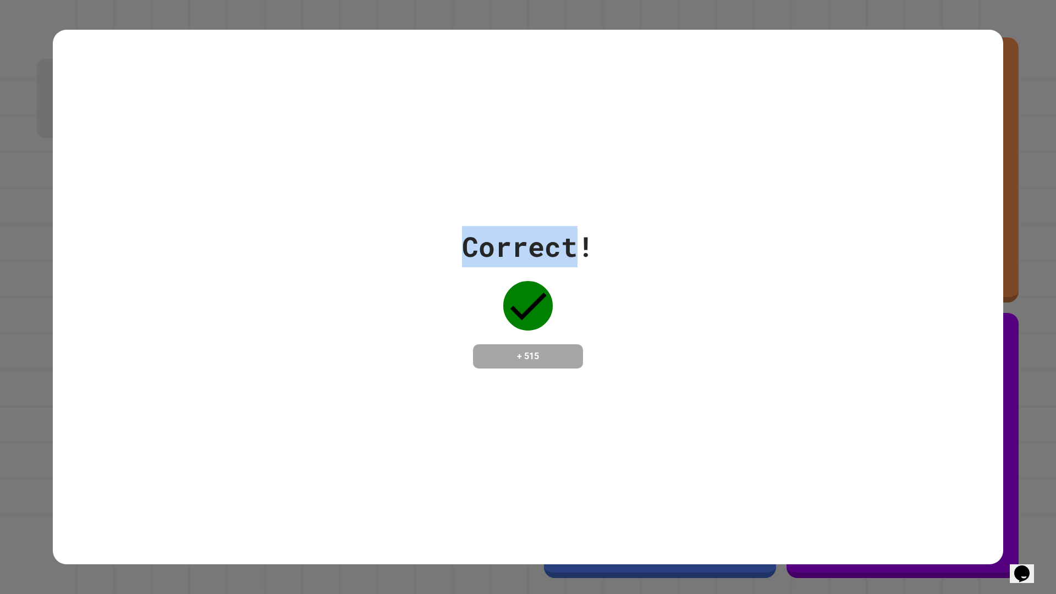
click at [108, 179] on div "Correct! + 515" at bounding box center [528, 297] width 951 height 535
drag, startPoint x: 108, startPoint y: 179, endPoint x: 88, endPoint y: 106, distance: 76.0
click at [89, 109] on div "Correct! + 515" at bounding box center [528, 297] width 951 height 535
click at [86, 105] on div "Correct! + 515" at bounding box center [528, 297] width 951 height 535
drag, startPoint x: 92, startPoint y: 52, endPoint x: 83, endPoint y: 37, distance: 17.6
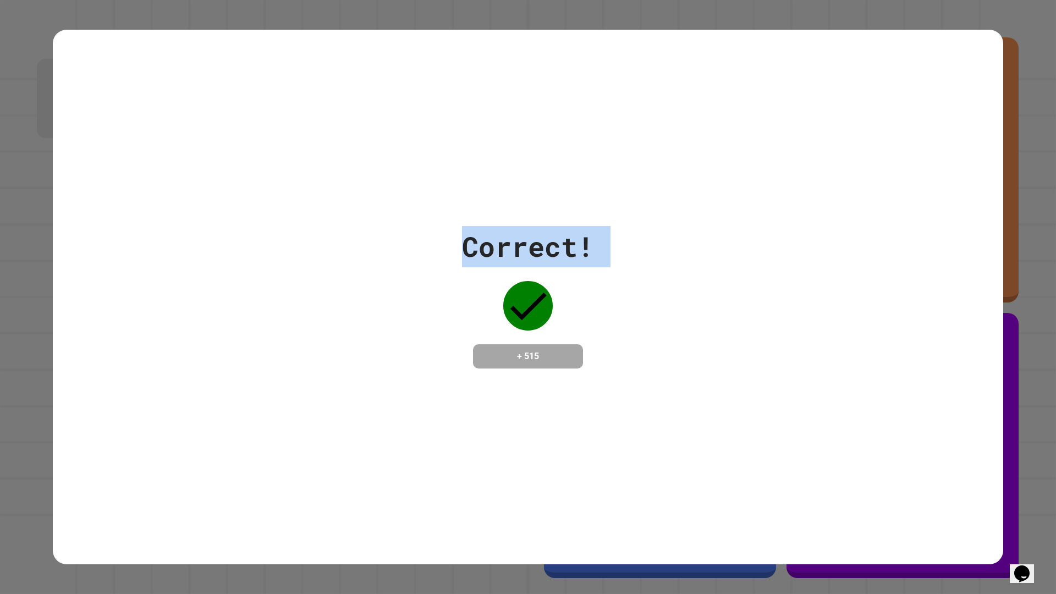
drag, startPoint x: 83, startPoint y: 37, endPoint x: 79, endPoint y: 29, distance: 8.9
drag, startPoint x: 79, startPoint y: 29, endPoint x: 69, endPoint y: 0, distance: 31.0
drag, startPoint x: 69, startPoint y: 0, endPoint x: 57, endPoint y: 0, distance: 12.1
drag, startPoint x: 57, startPoint y: 0, endPoint x: 114, endPoint y: 513, distance: 515.9
drag, startPoint x: 114, startPoint y: 513, endPoint x: 103, endPoint y: 500, distance: 16.8
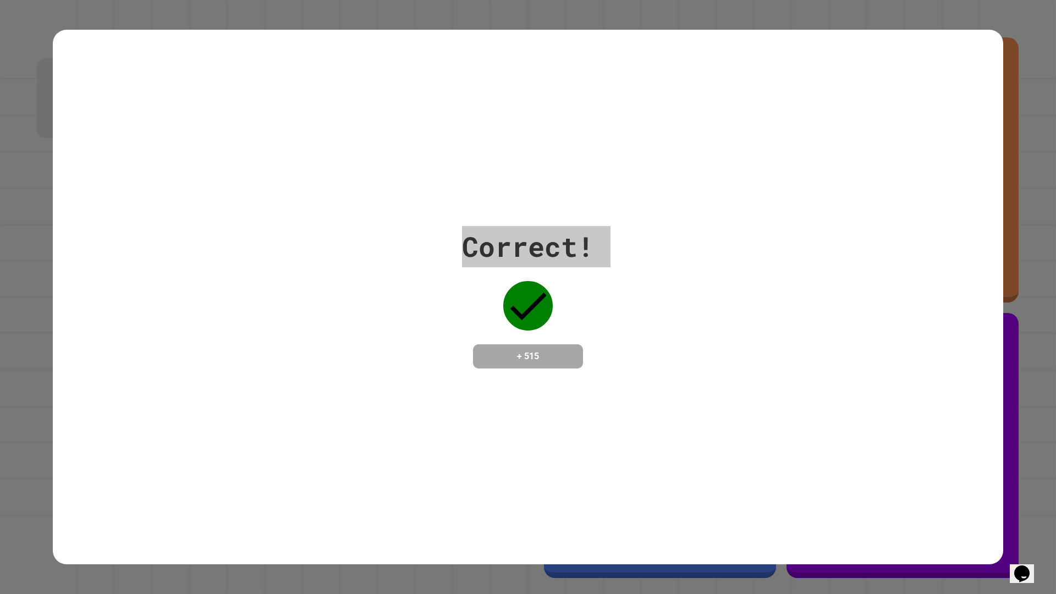
drag, startPoint x: 103, startPoint y: 500, endPoint x: 110, endPoint y: 492, distance: 10.1
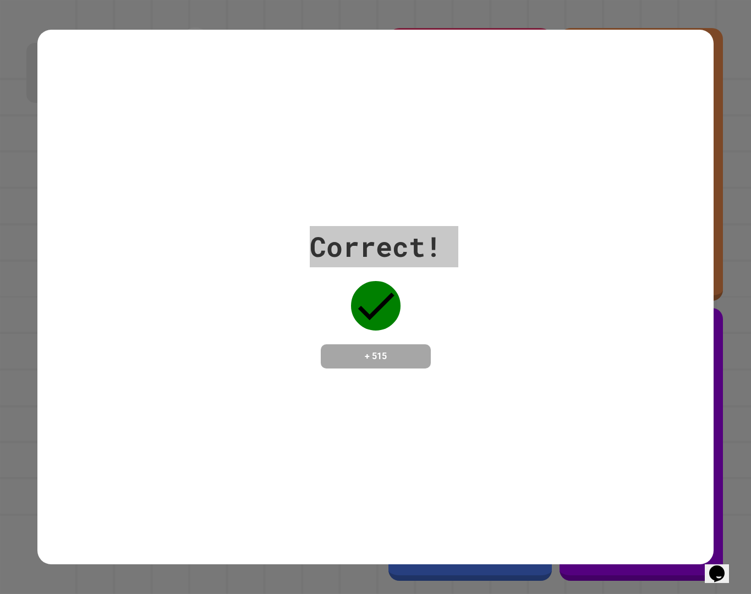
drag, startPoint x: 110, startPoint y: 492, endPoint x: 105, endPoint y: 482, distance: 11.3
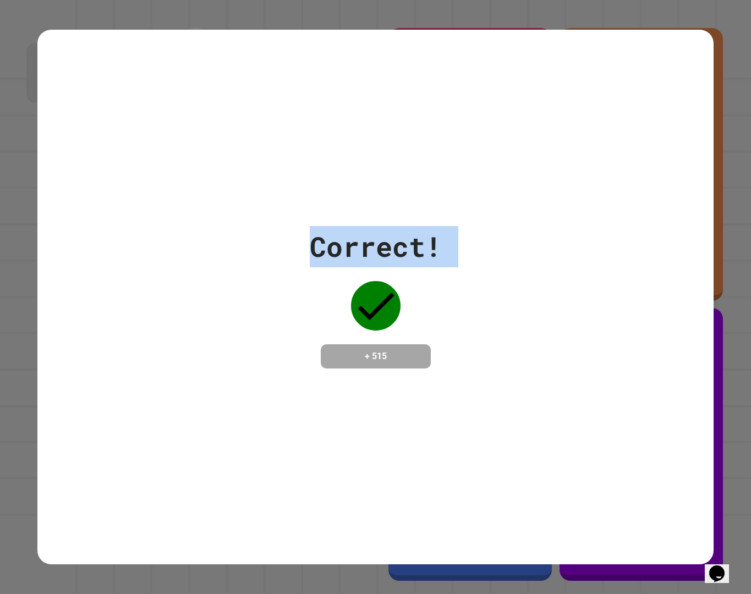
drag, startPoint x: 105, startPoint y: 482, endPoint x: 20, endPoint y: 490, distance: 85.1
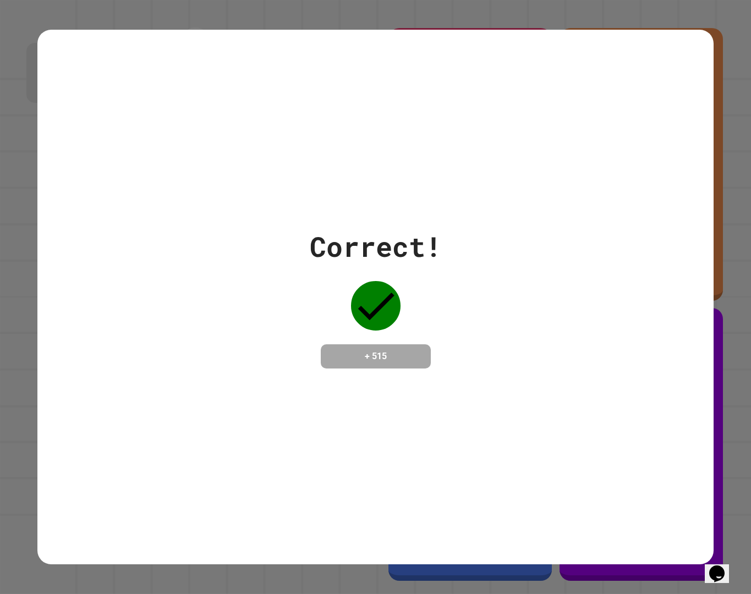
drag, startPoint x: 20, startPoint y: 487, endPoint x: 369, endPoint y: 346, distance: 376.6
drag, startPoint x: 369, startPoint y: 344, endPoint x: 188, endPoint y: 377, distance: 184.0
drag, startPoint x: 190, startPoint y: 372, endPoint x: 2, endPoint y: 375, distance: 187.6
drag, startPoint x: 2, startPoint y: 375, endPoint x: 187, endPoint y: 346, distance: 186.7
drag, startPoint x: 187, startPoint y: 346, endPoint x: 139, endPoint y: 375, distance: 55.9
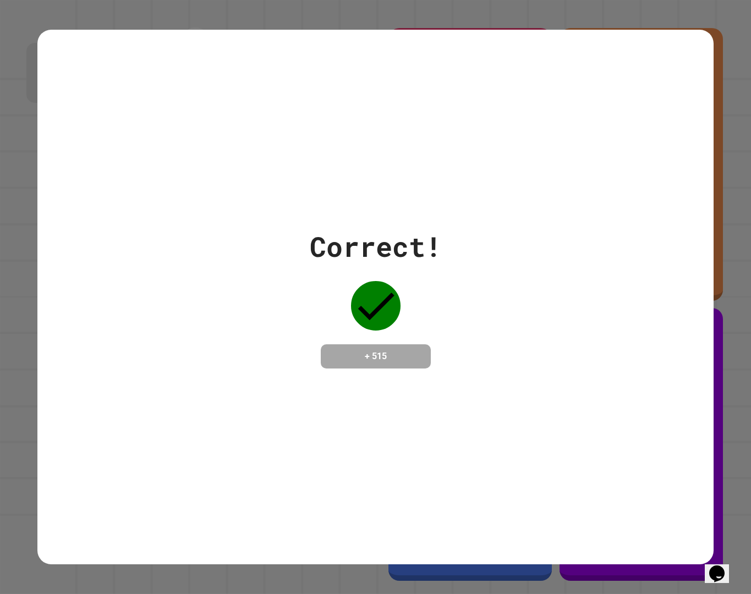
drag, startPoint x: 139, startPoint y: 375, endPoint x: 282, endPoint y: 369, distance: 142.6
drag, startPoint x: 282, startPoint y: 369, endPoint x: 213, endPoint y: 377, distance: 68.7
drag, startPoint x: 213, startPoint y: 377, endPoint x: 122, endPoint y: 386, distance: 92.2
drag, startPoint x: 122, startPoint y: 386, endPoint x: 131, endPoint y: 384, distance: 10.0
drag, startPoint x: 131, startPoint y: 384, endPoint x: 184, endPoint y: 385, distance: 52.8
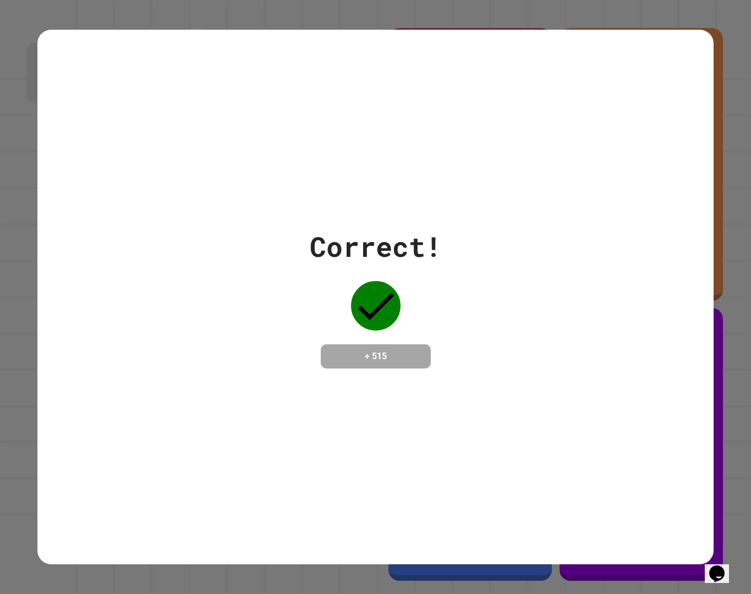
drag, startPoint x: 184, startPoint y: 385, endPoint x: 221, endPoint y: 427, distance: 55.4
drag, startPoint x: 221, startPoint y: 426, endPoint x: 209, endPoint y: 427, distance: 12.7
drag, startPoint x: 209, startPoint y: 426, endPoint x: 207, endPoint y: 419, distance: 7.3
drag
click at [104, 416] on div "Correct! + 515" at bounding box center [375, 297] width 676 height 535
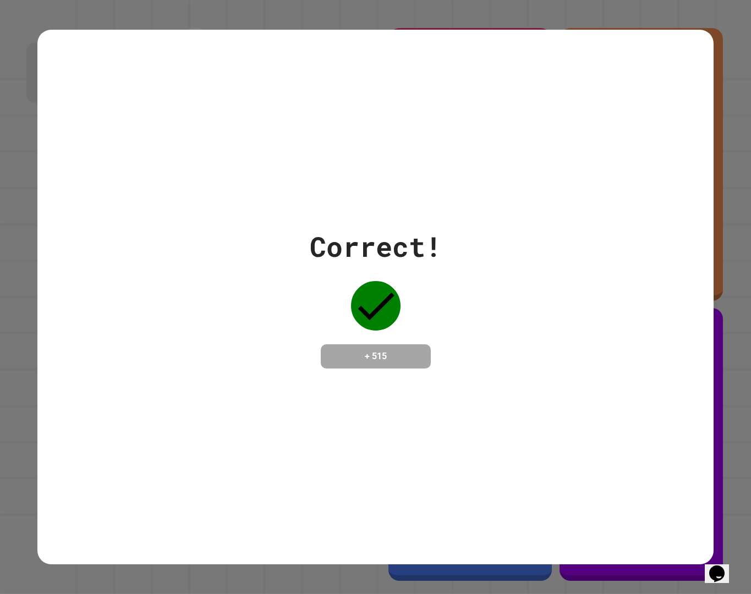
click at [472, 193] on div "Correct! + 515" at bounding box center [375, 297] width 676 height 535
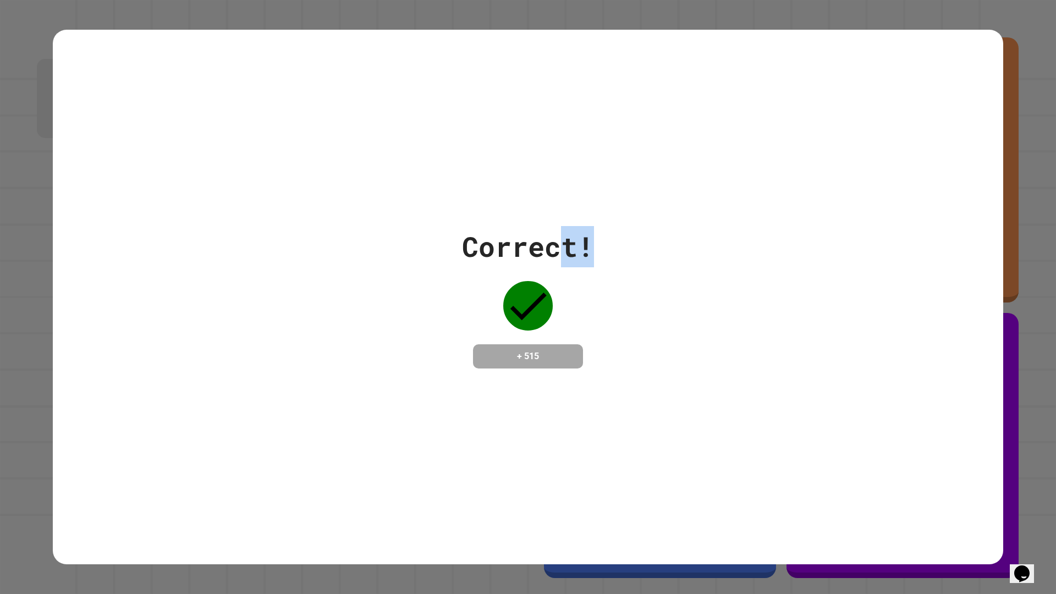
click at [616, 246] on div "Correct! + 515" at bounding box center [528, 297] width 951 height 535
click at [595, 270] on div "Correct! + 515" at bounding box center [528, 297] width 951 height 142
click at [595, 266] on div "Correct! + 515" at bounding box center [528, 297] width 951 height 142
click at [586, 240] on div "Correct!" at bounding box center [528, 246] width 132 height 41
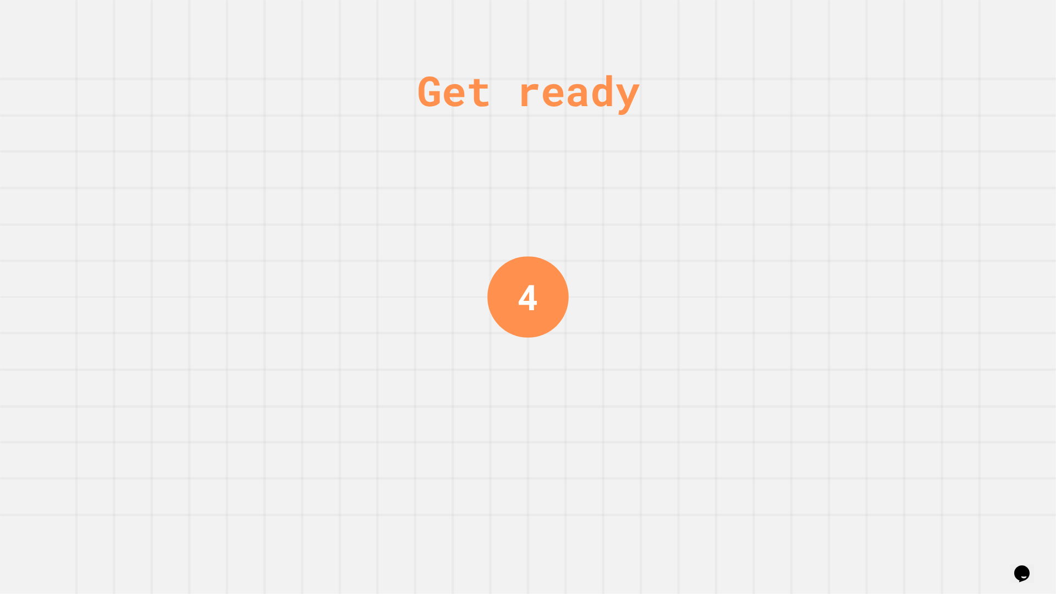
click at [364, 194] on div "Get ready 4" at bounding box center [528, 297] width 1056 height 594
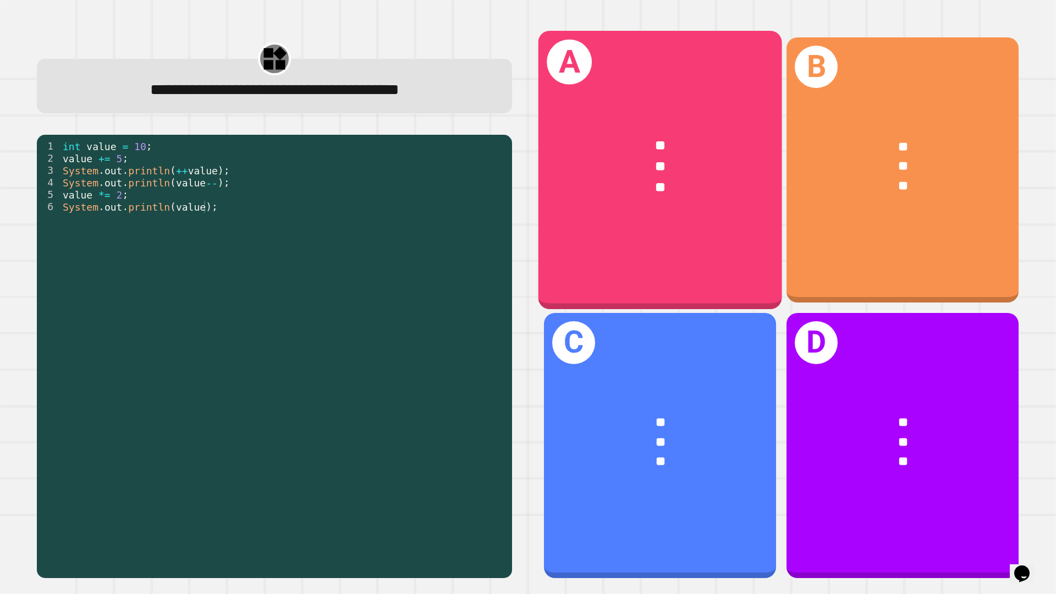
click at [673, 238] on div "A ** ** **" at bounding box center [661, 170] width 244 height 278
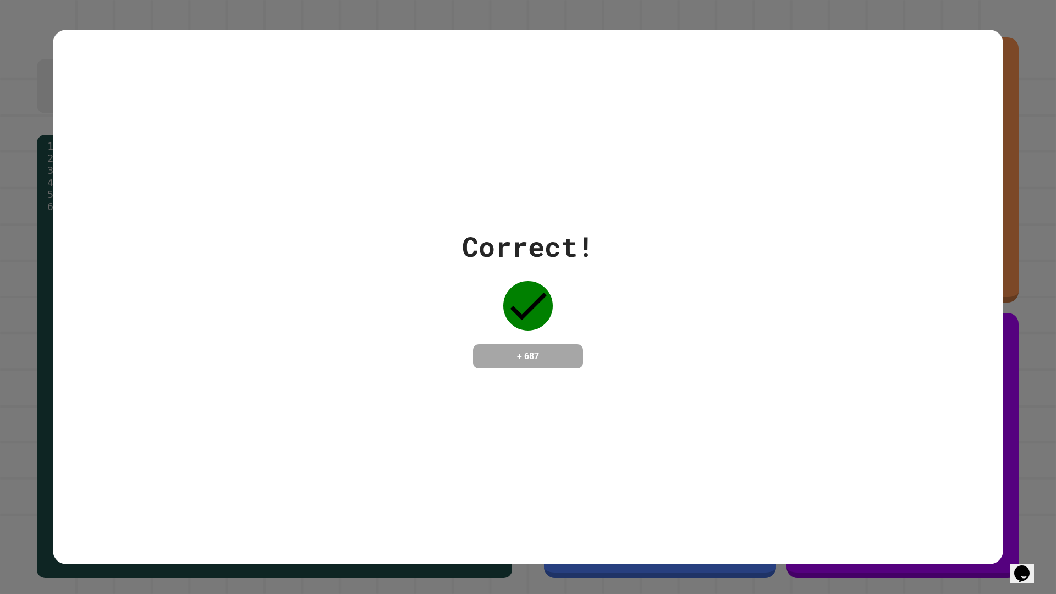
click at [673, 239] on div "Correct! + 687" at bounding box center [528, 297] width 951 height 142
click at [545, 234] on div "Correct!" at bounding box center [528, 246] width 132 height 41
click at [513, 184] on div "Correct! + 687" at bounding box center [528, 297] width 951 height 535
click at [518, 198] on div "Correct! + 687" at bounding box center [528, 297] width 951 height 535
click at [517, 188] on div "Correct! + 687" at bounding box center [528, 297] width 951 height 535
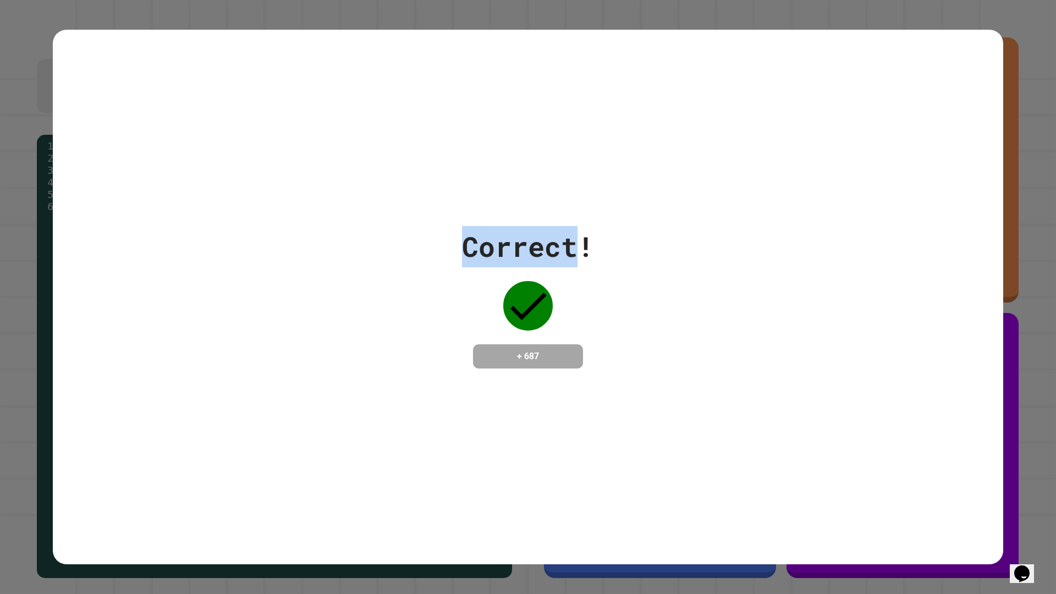
click at [517, 188] on div "Correct! + 687" at bounding box center [528, 297] width 951 height 535
click at [516, 183] on div "Correct! + 687" at bounding box center [528, 297] width 951 height 535
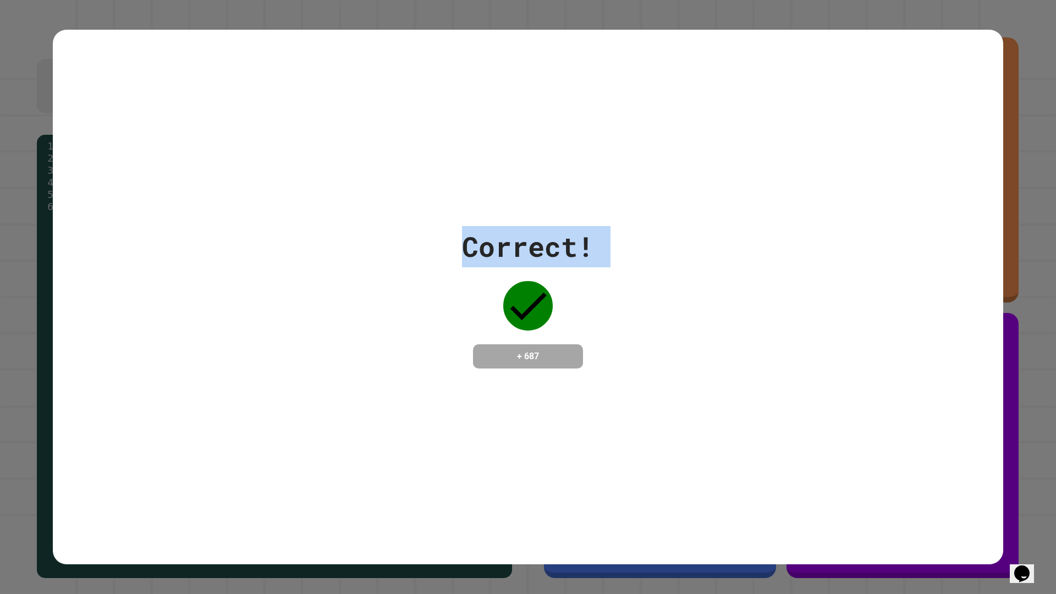
click at [514, 182] on div "Correct! + 687" at bounding box center [528, 297] width 951 height 535
click at [514, 181] on div "Correct! + 687" at bounding box center [528, 297] width 951 height 535
click at [514, 180] on div "Correct! + 687" at bounding box center [528, 297] width 951 height 535
click at [514, 177] on div "Correct! + 687" at bounding box center [528, 297] width 951 height 535
click at [514, 176] on div "Correct! + 687" at bounding box center [528, 297] width 951 height 535
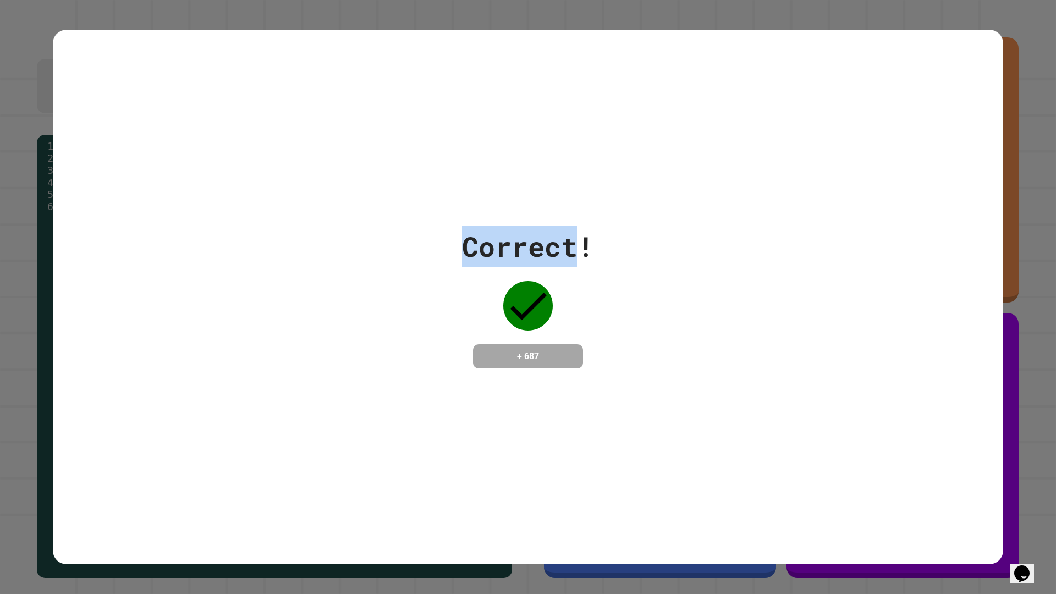
click at [513, 173] on div "Correct! + 687" at bounding box center [528, 297] width 951 height 535
click at [521, 226] on div "Correct!" at bounding box center [528, 246] width 132 height 41
click at [510, 244] on div "Correct!" at bounding box center [528, 246] width 132 height 41
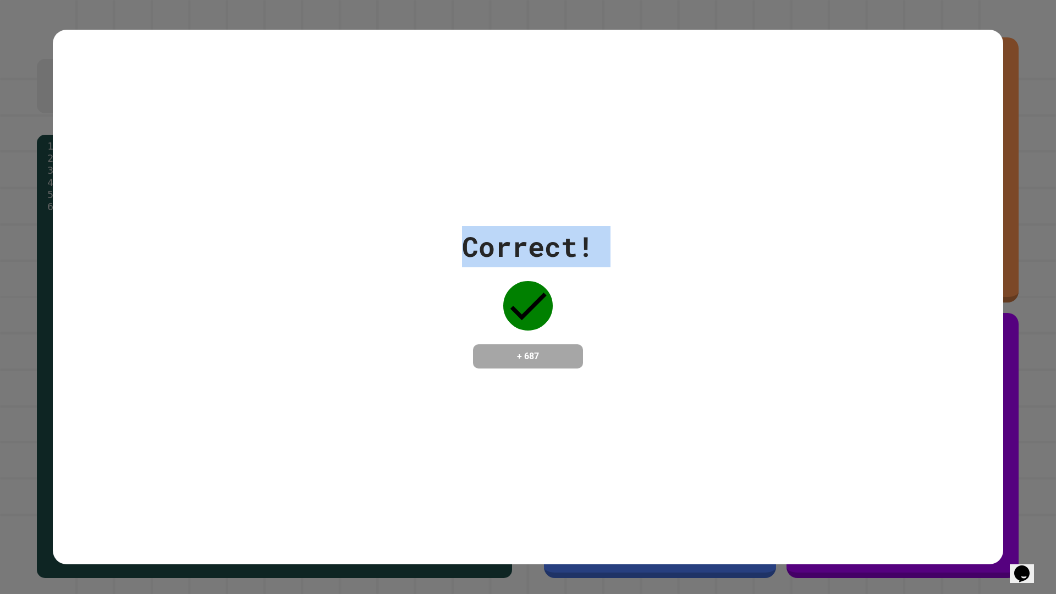
click at [520, 239] on div "Correct!" at bounding box center [528, 246] width 132 height 41
click at [805, 382] on div "Correct! + 687" at bounding box center [528, 297] width 951 height 535
click at [805, 385] on div "Correct! + 687" at bounding box center [528, 297] width 951 height 535
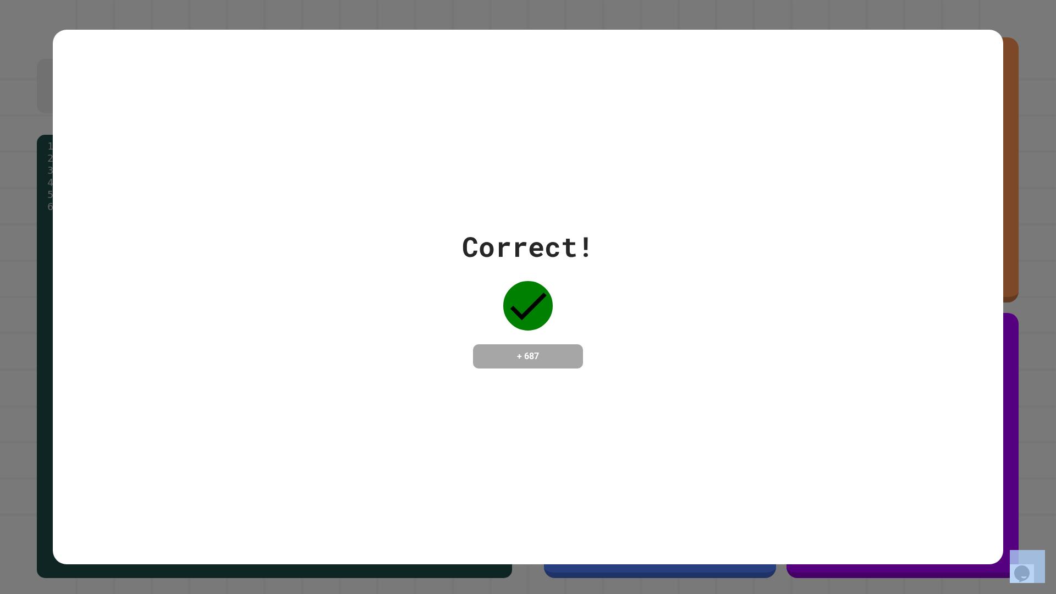
click at [805, 385] on div "Correct! + 687" at bounding box center [528, 297] width 951 height 535
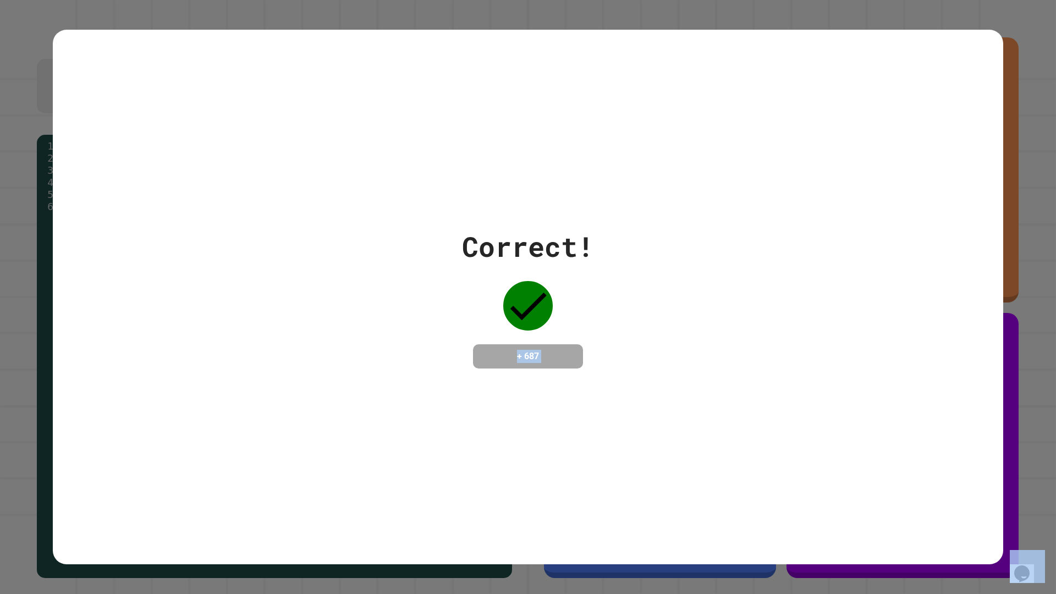
click at [805, 385] on div "Correct! + 687" at bounding box center [528, 297] width 951 height 535
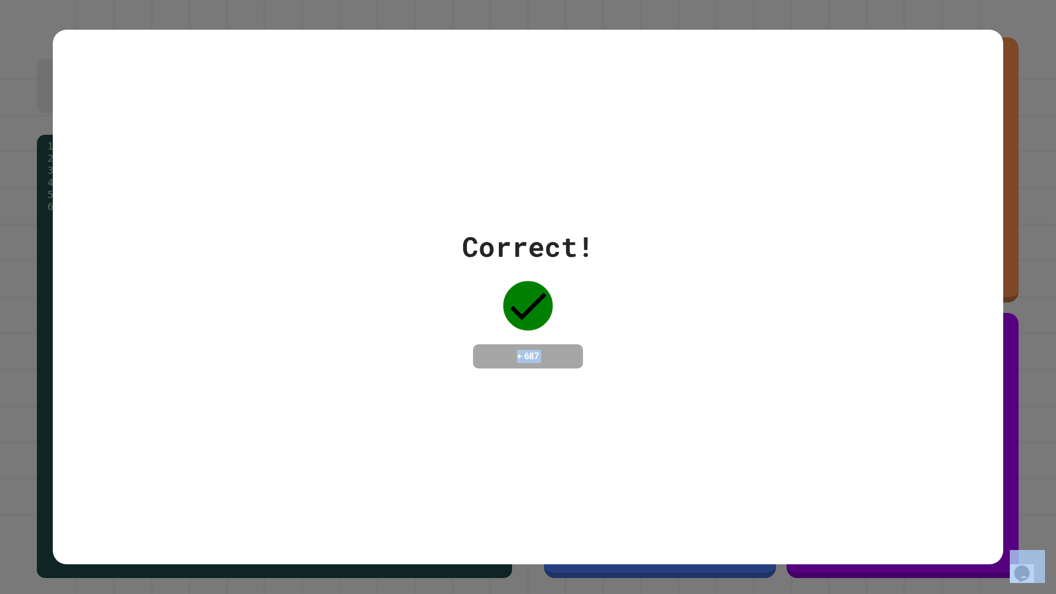
click at [805, 385] on div "Correct! + 687" at bounding box center [528, 297] width 951 height 535
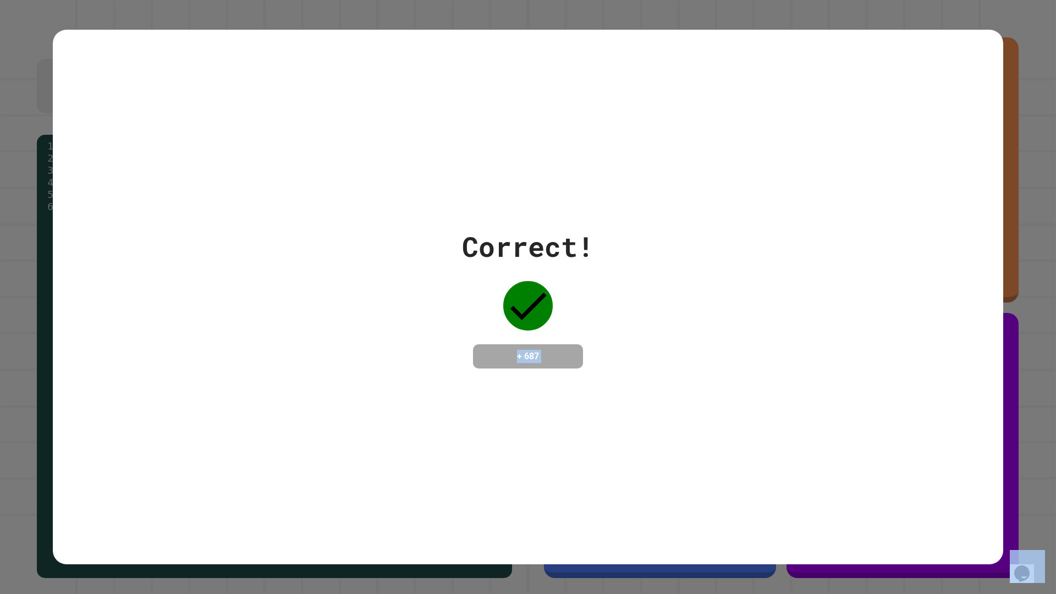
click at [805, 385] on div "Correct! + 687" at bounding box center [528, 297] width 951 height 535
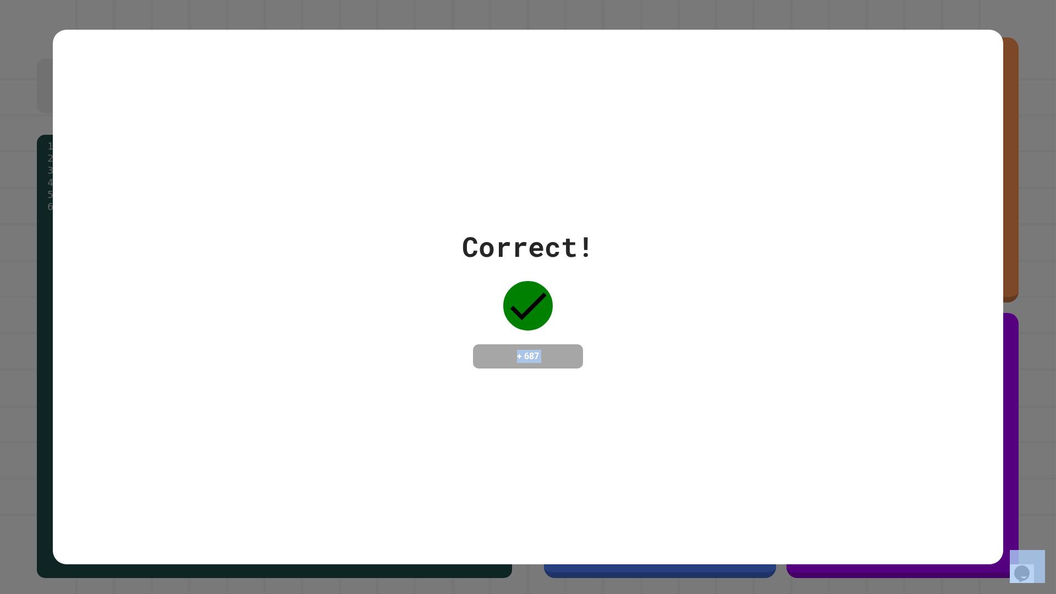
click at [805, 385] on div "Correct! + 687" at bounding box center [528, 297] width 951 height 535
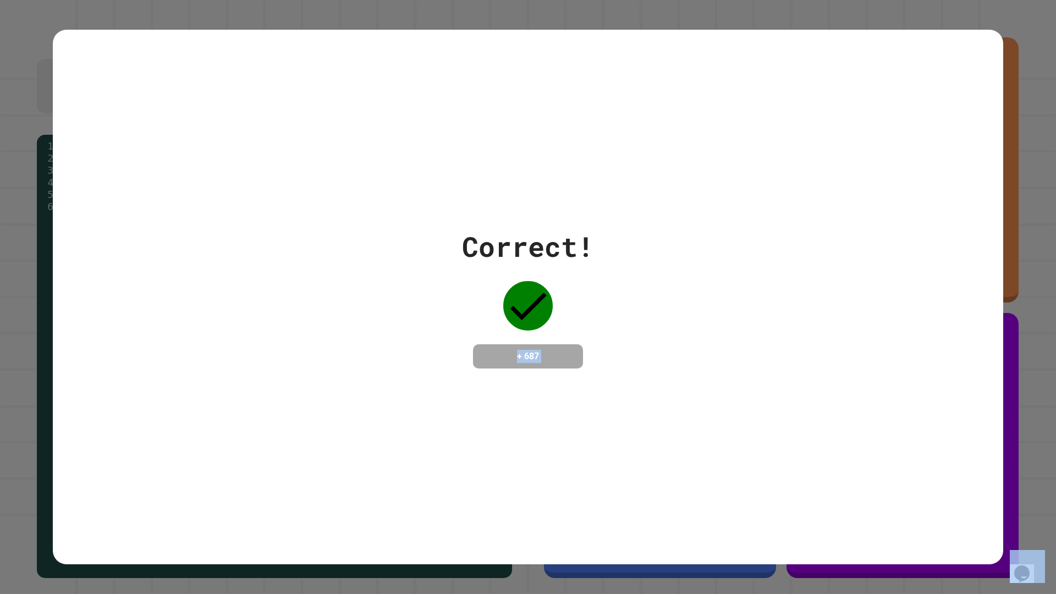
click at [805, 385] on div "Correct! + 687" at bounding box center [528, 297] width 951 height 535
click at [805, 386] on div "Correct! + 687" at bounding box center [528, 297] width 951 height 535
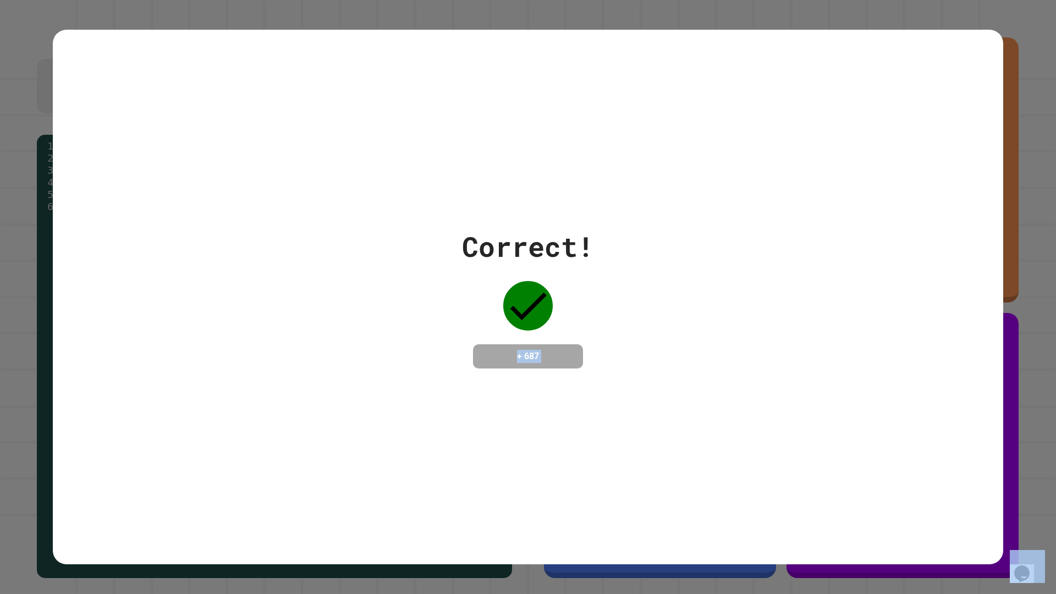
click at [805, 386] on div "Correct! + 687" at bounding box center [528, 297] width 951 height 535
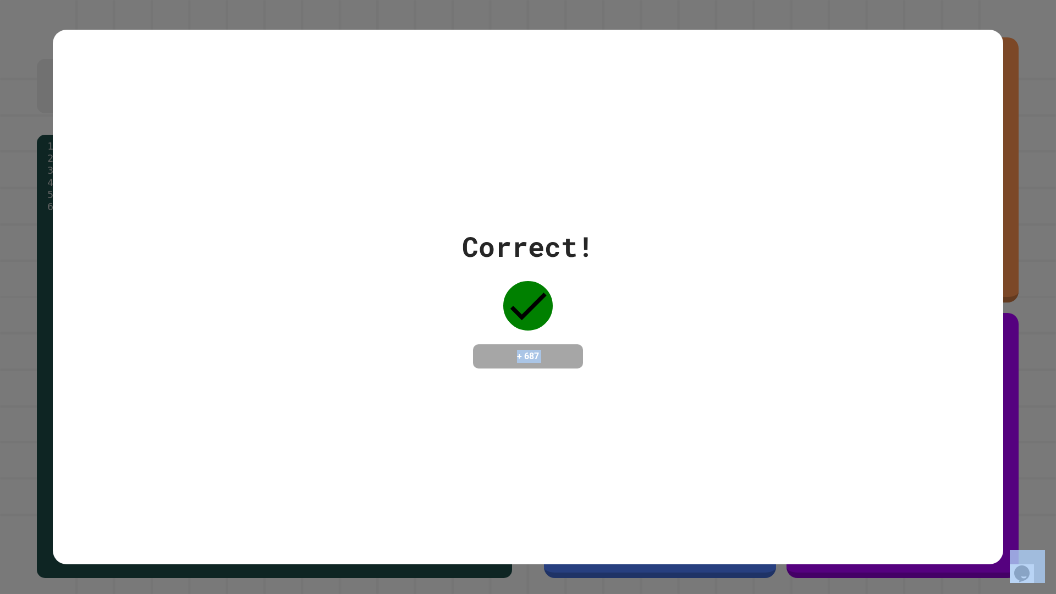
click at [804, 386] on div "Correct! + 687" at bounding box center [528, 297] width 951 height 535
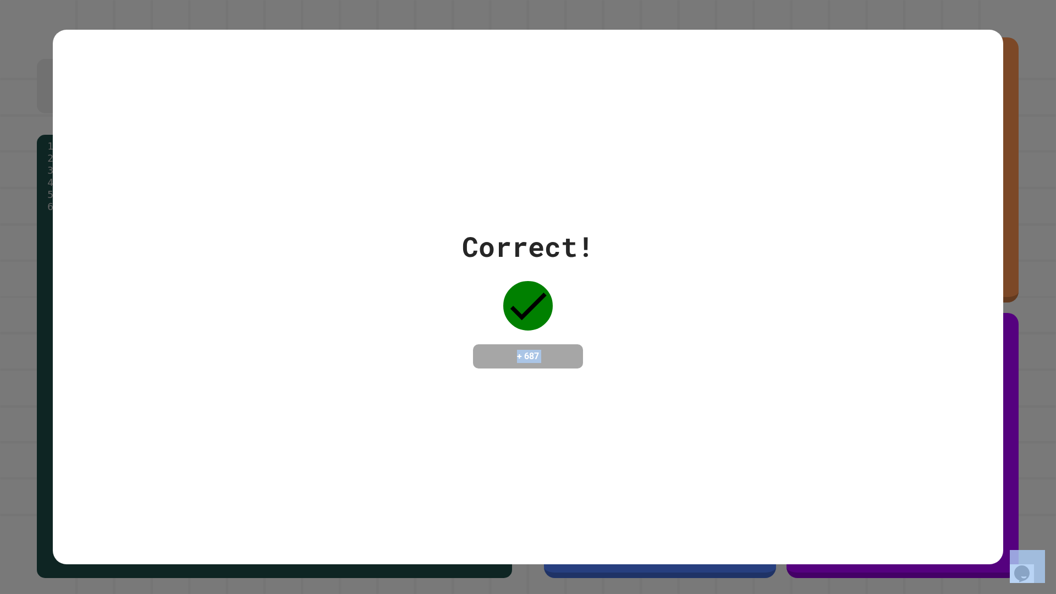
click at [804, 386] on div "Correct! + 687" at bounding box center [528, 297] width 951 height 535
click at [805, 386] on div "Correct! + 687" at bounding box center [528, 297] width 951 height 535
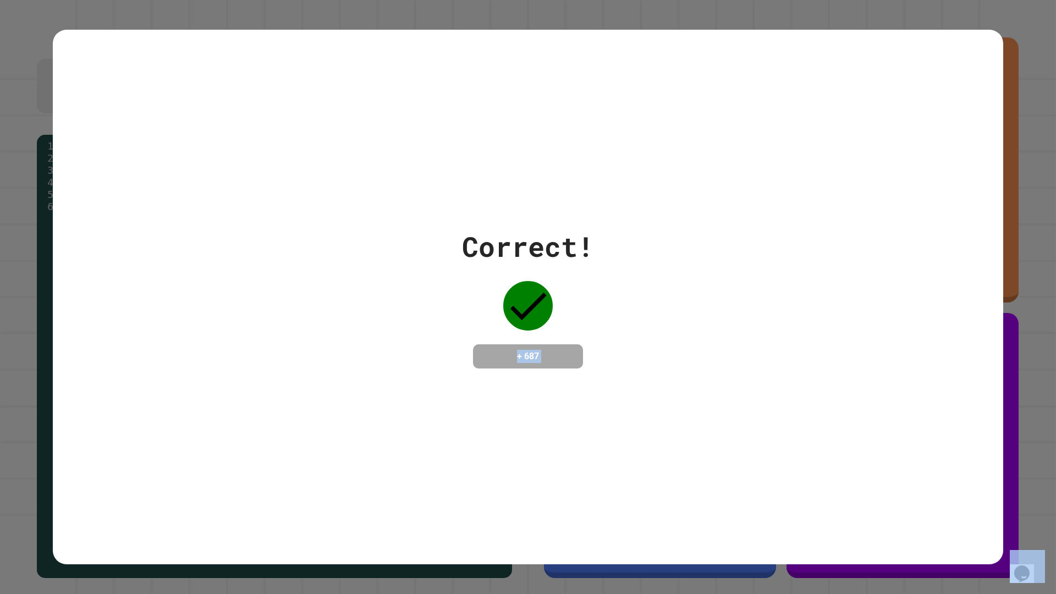
click at [805, 386] on div "Correct! + 687" at bounding box center [528, 297] width 951 height 535
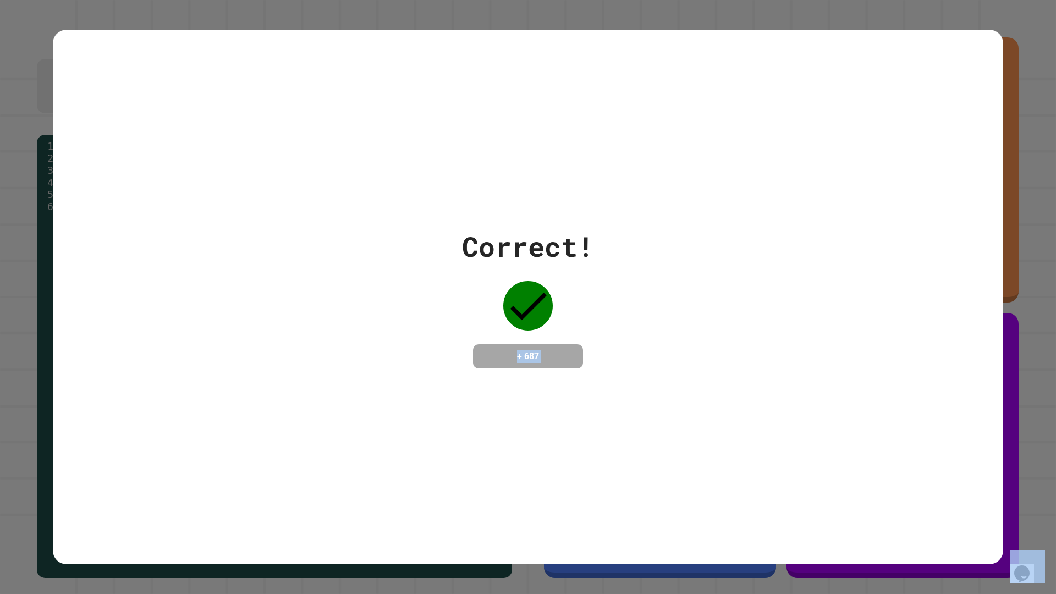
click at [805, 386] on div "Correct! + 687" at bounding box center [528, 297] width 951 height 535
click at [804, 386] on div "Correct! + 687" at bounding box center [528, 297] width 951 height 535
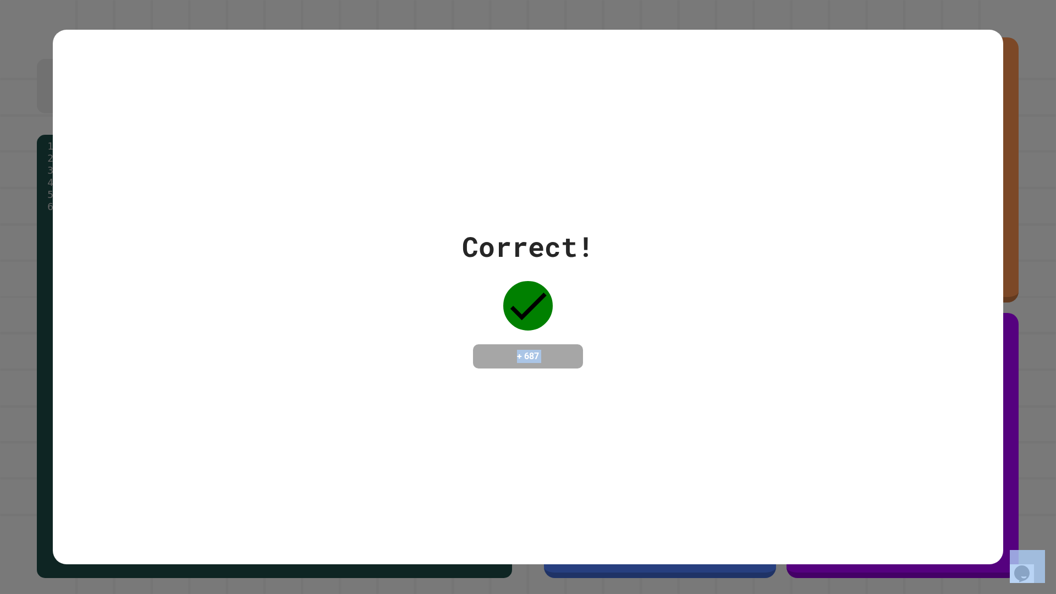
click at [804, 386] on div "Correct! + 687" at bounding box center [528, 297] width 951 height 535
click at [804, 385] on div "Correct! + 687" at bounding box center [528, 297] width 951 height 535
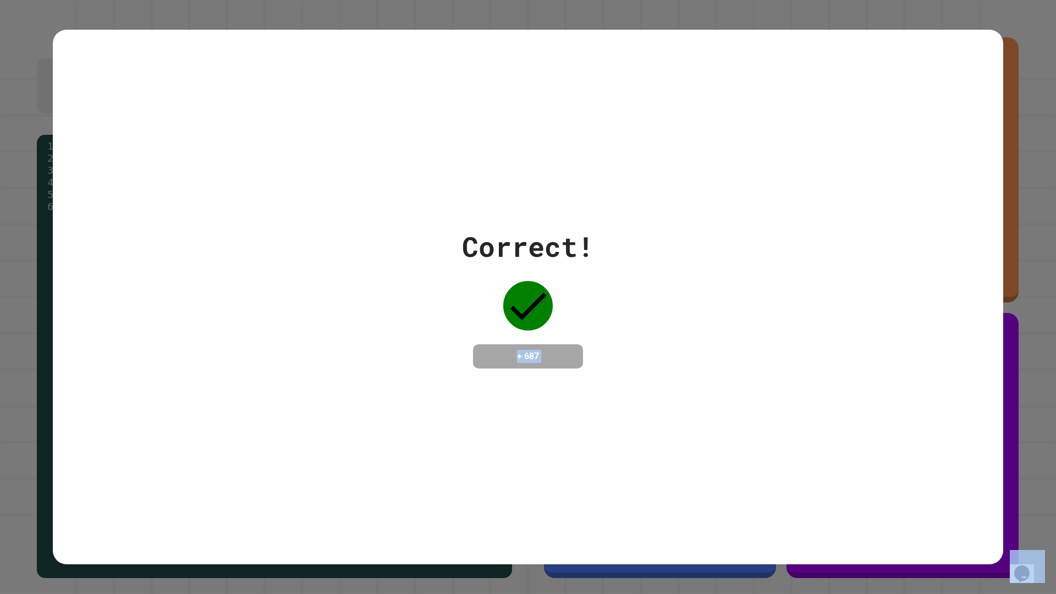
click at [804, 385] on div "Correct! + 687" at bounding box center [528, 297] width 951 height 535
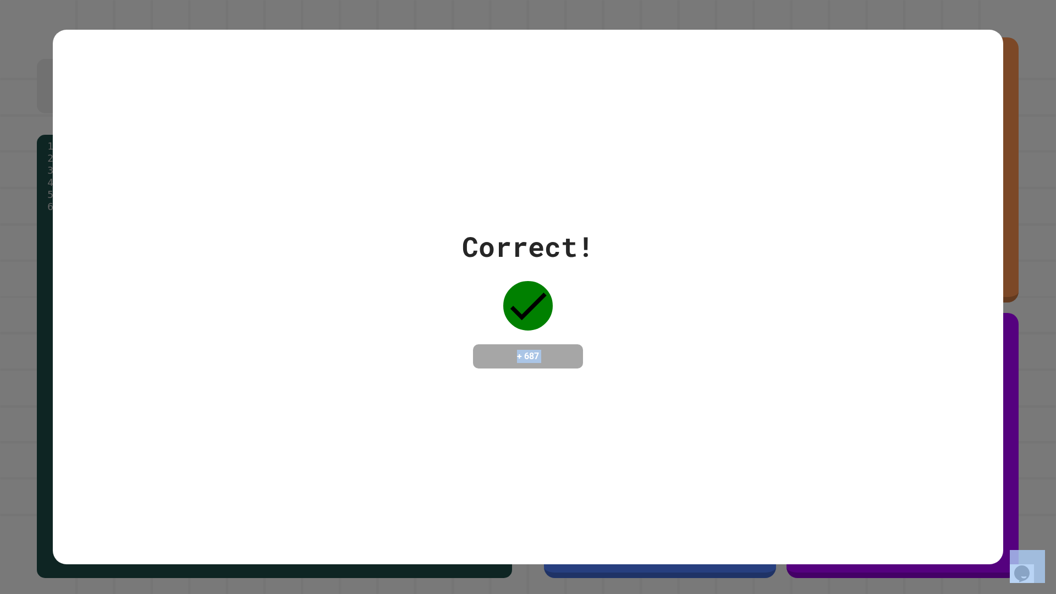
click at [804, 385] on div "Correct! + 687" at bounding box center [528, 297] width 951 height 535
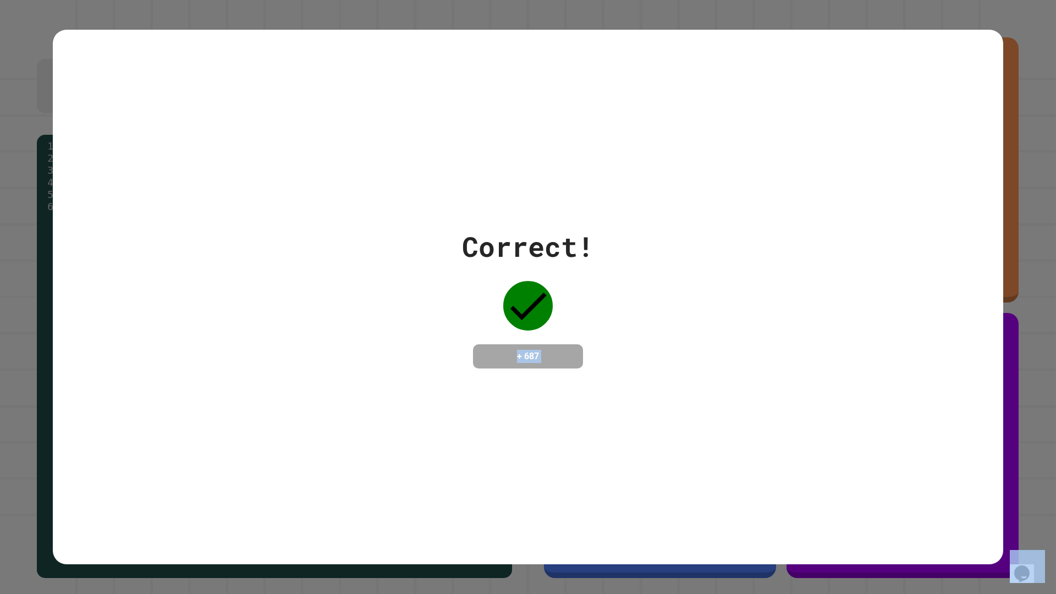
click at [804, 385] on div "Correct! + 687" at bounding box center [528, 297] width 951 height 535
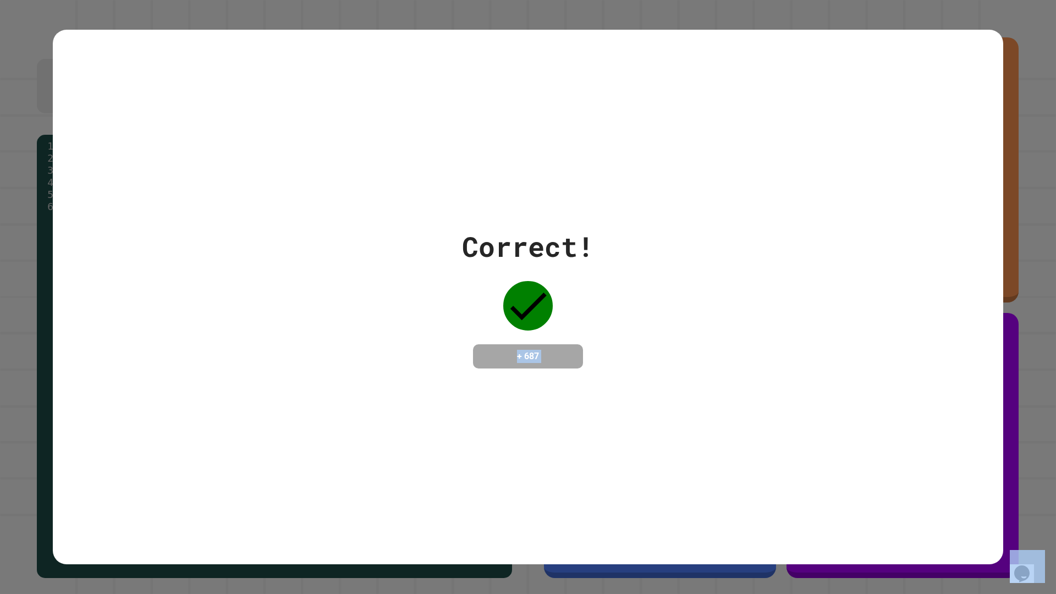
click at [804, 385] on div "Correct! + 687" at bounding box center [528, 297] width 951 height 535
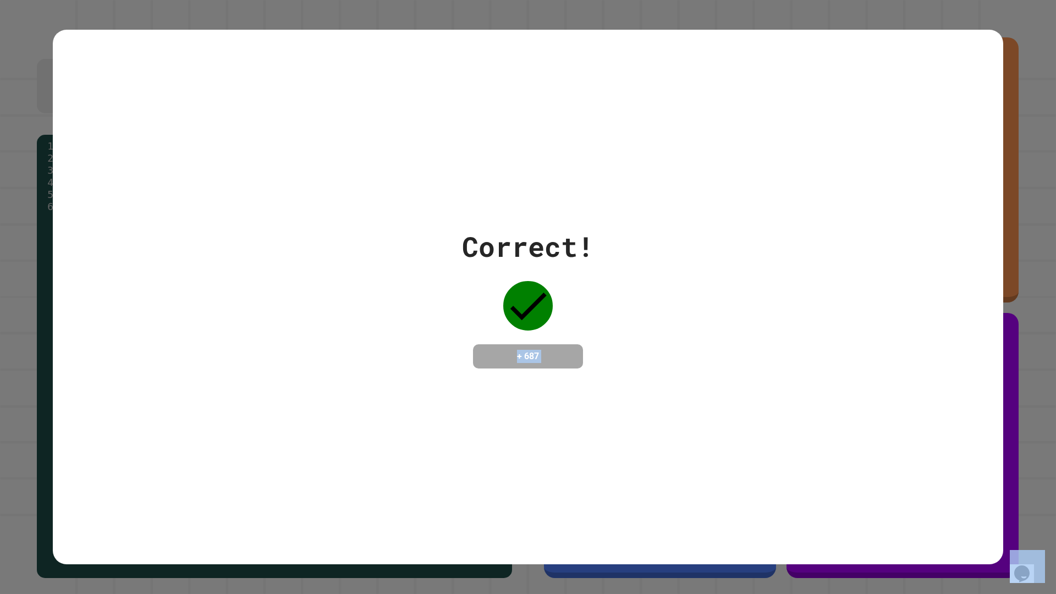
click at [804, 385] on div "Correct! + 687" at bounding box center [528, 297] width 951 height 535
click at [805, 385] on div "Correct! + 687" at bounding box center [528, 297] width 951 height 535
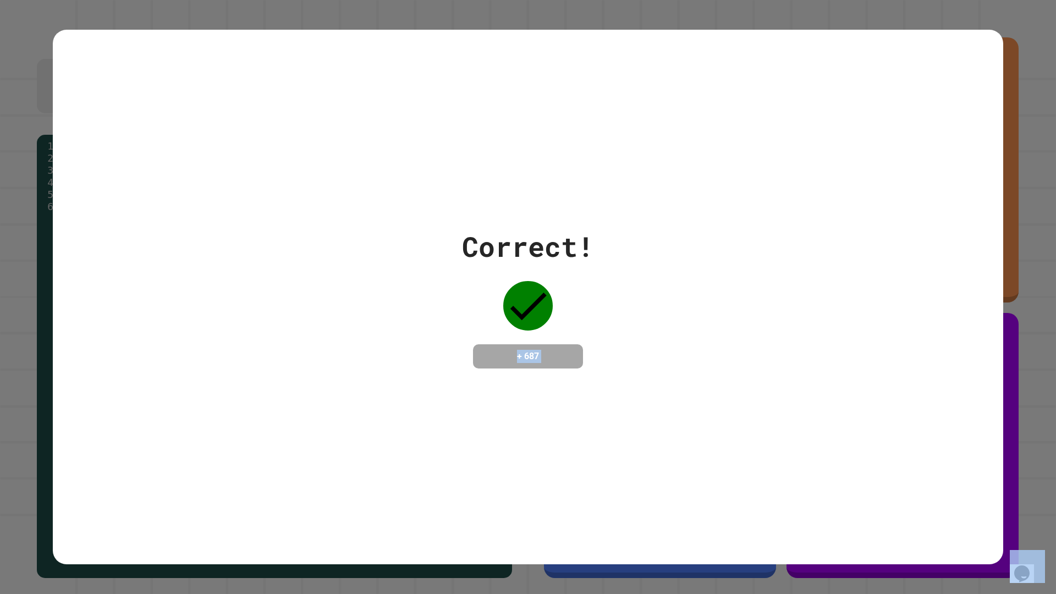
click at [805, 385] on div "Correct! + 687" at bounding box center [528, 297] width 951 height 535
click at [806, 384] on div "Correct! + 687" at bounding box center [528, 297] width 951 height 535
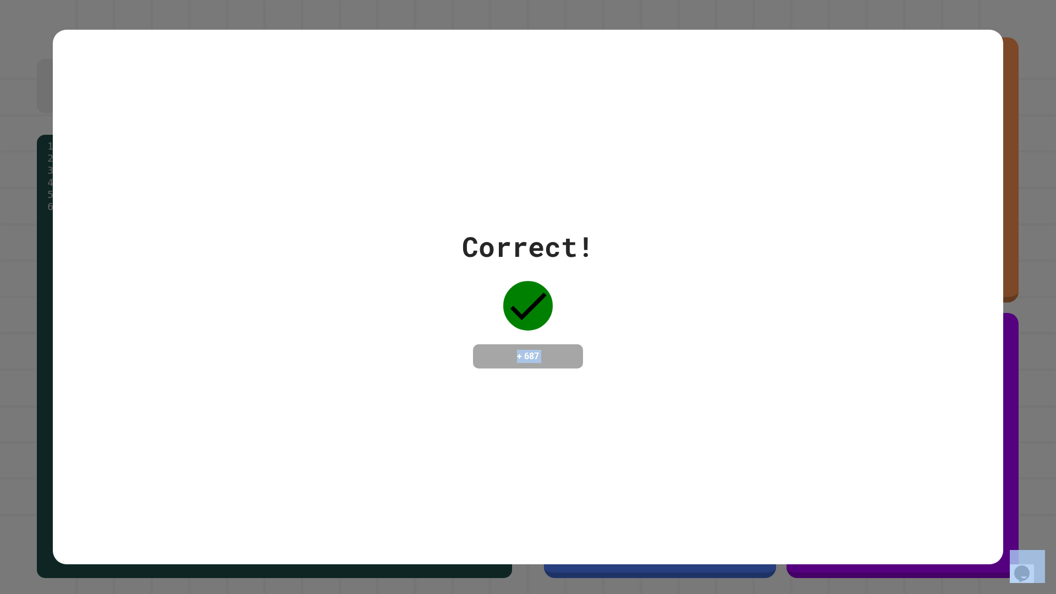
click at [806, 384] on div "Correct! + 687" at bounding box center [528, 297] width 951 height 535
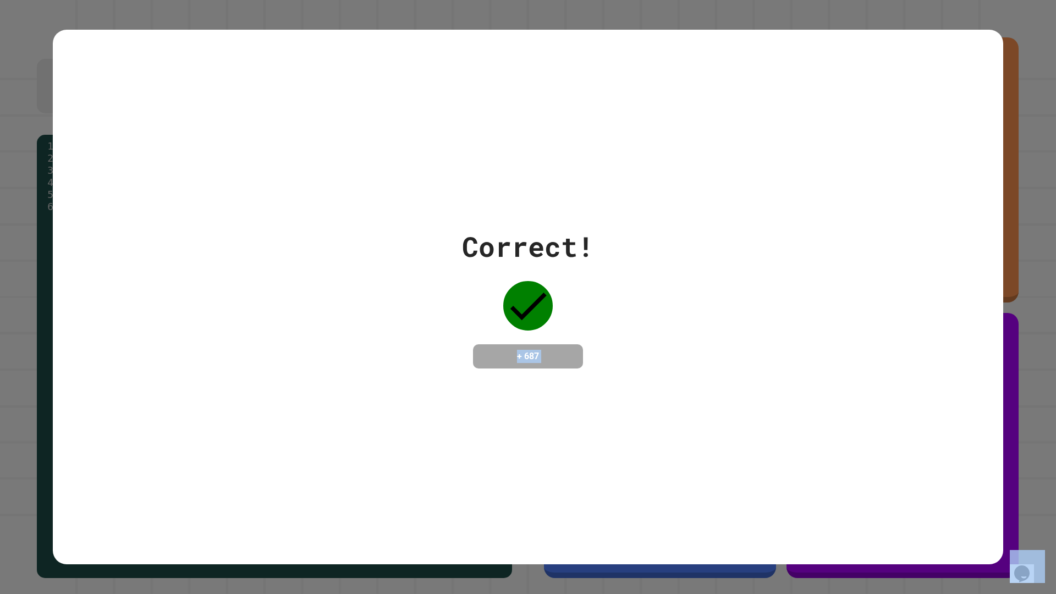
click at [806, 384] on div "Correct! + 687" at bounding box center [528, 297] width 951 height 535
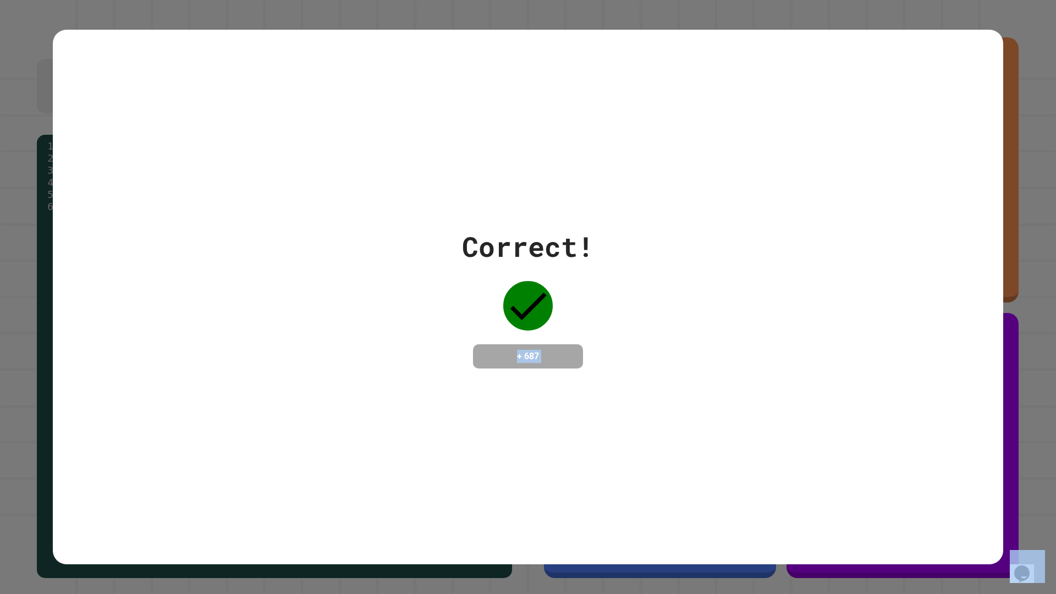
click at [806, 384] on div "Correct! + 687" at bounding box center [528, 297] width 951 height 535
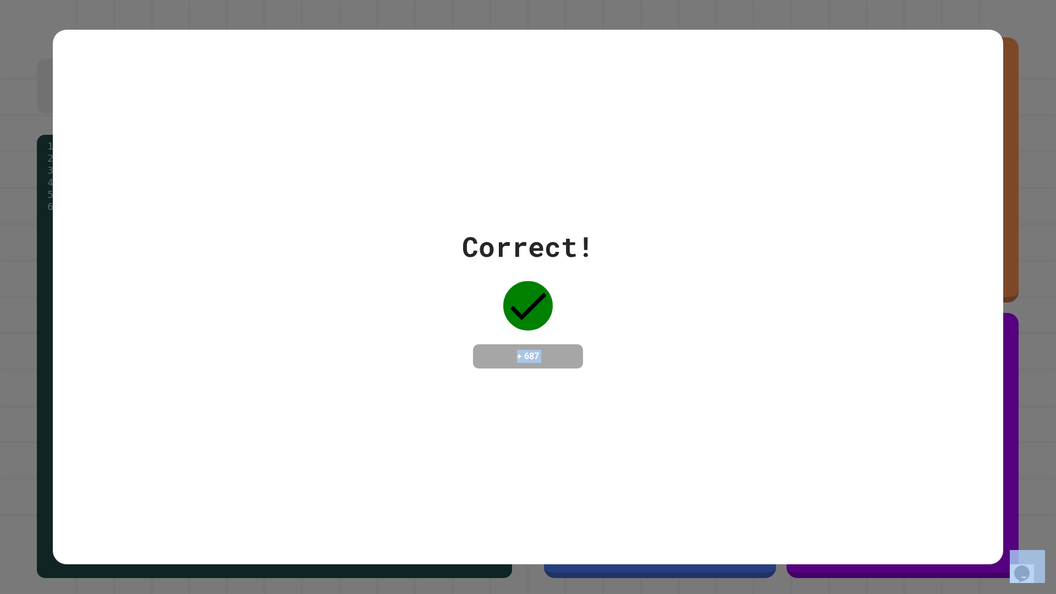
click at [805, 384] on div "Correct! + 687" at bounding box center [528, 297] width 951 height 535
click at [805, 383] on div "Correct! + 687" at bounding box center [528, 297] width 951 height 535
click at [804, 383] on div "Correct! + 687" at bounding box center [528, 297] width 951 height 535
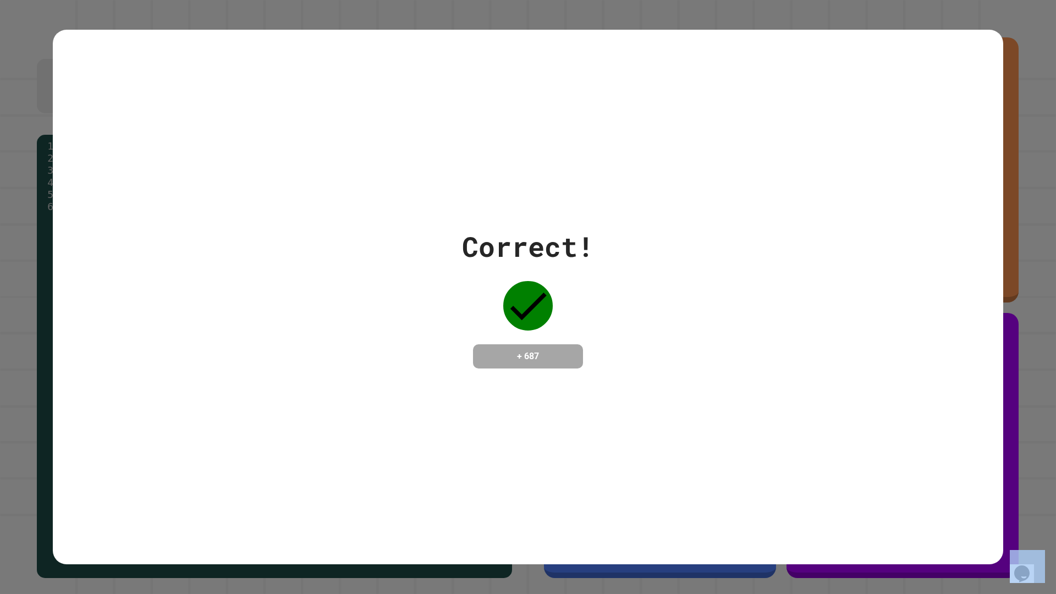
click at [804, 383] on div "Correct! + 687" at bounding box center [528, 297] width 951 height 535
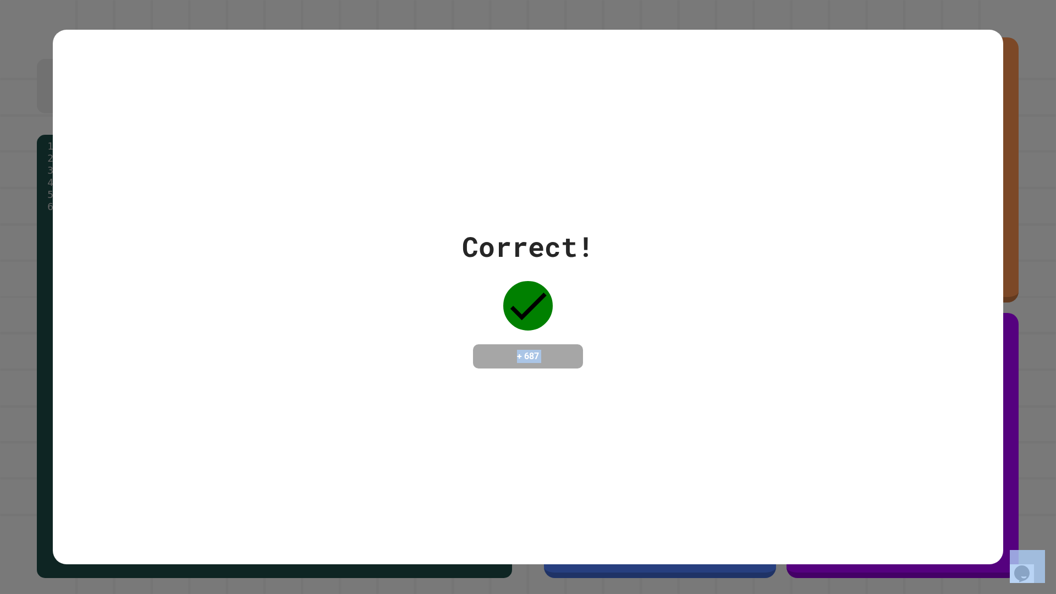
click at [804, 383] on div "Correct! + 687" at bounding box center [528, 297] width 951 height 535
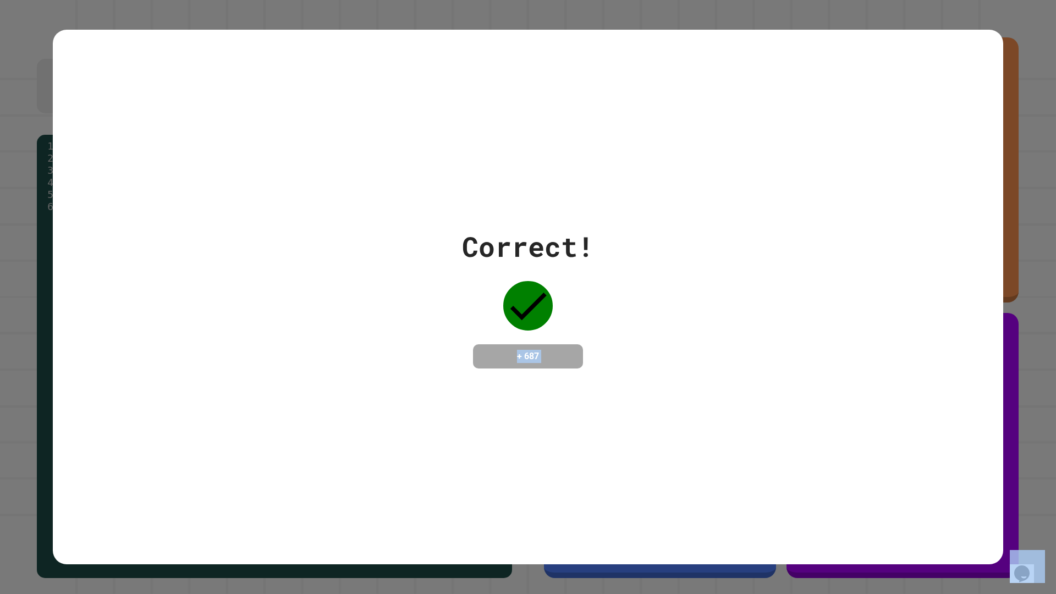
click at [804, 383] on div "Correct! + 687" at bounding box center [528, 297] width 951 height 535
click at [848, 407] on div "Correct! + 687" at bounding box center [528, 297] width 951 height 535
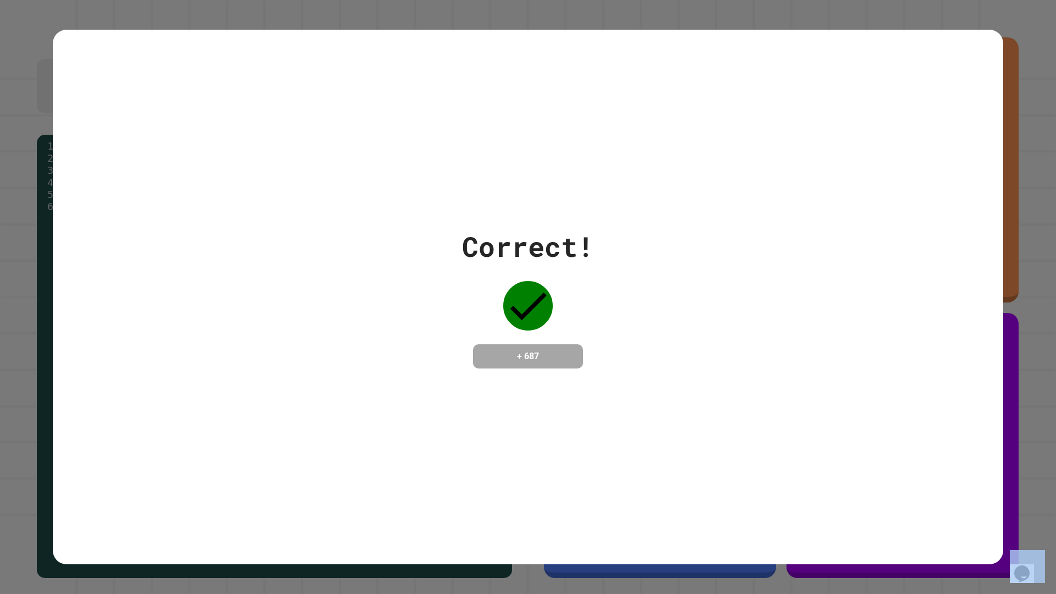
click at [848, 407] on div "Correct! + 687" at bounding box center [528, 297] width 951 height 535
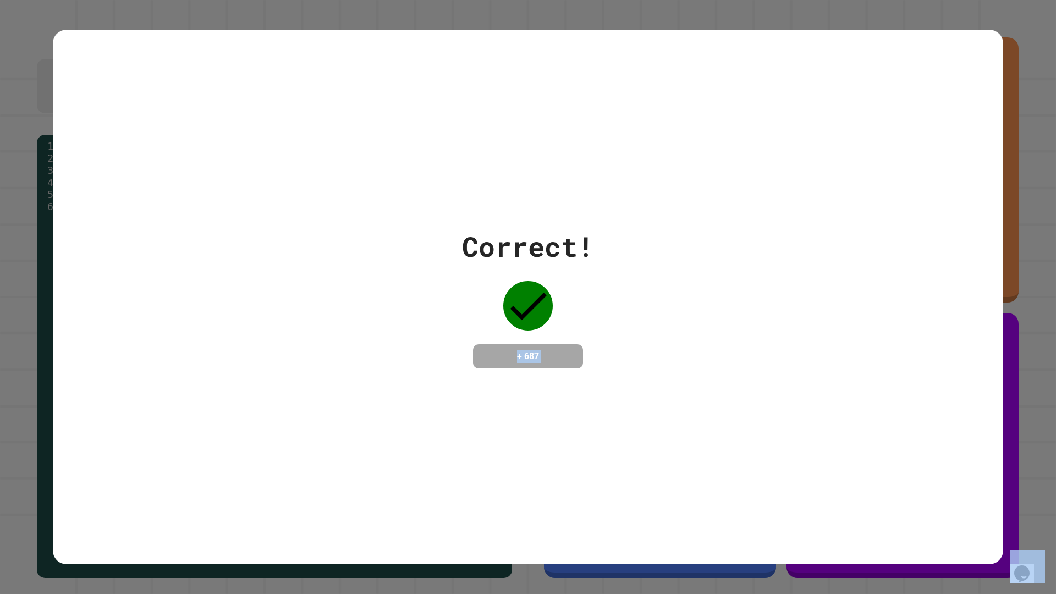
click at [848, 407] on div "Correct! + 687" at bounding box center [528, 297] width 951 height 535
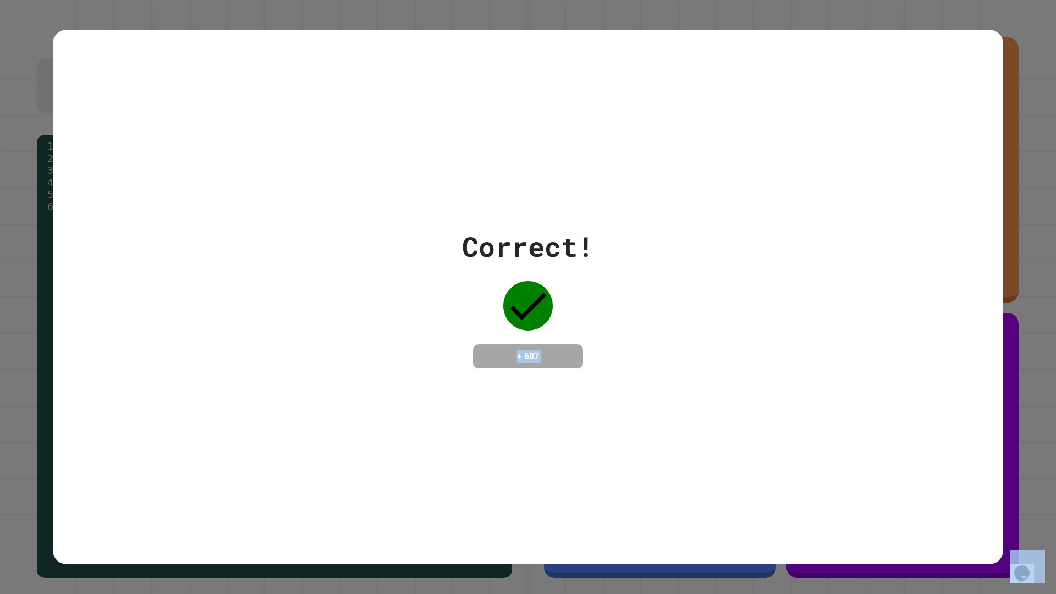
click at [848, 407] on div "Correct! + 687" at bounding box center [528, 297] width 951 height 535
click at [850, 405] on div "Correct! + 687" at bounding box center [528, 297] width 951 height 535
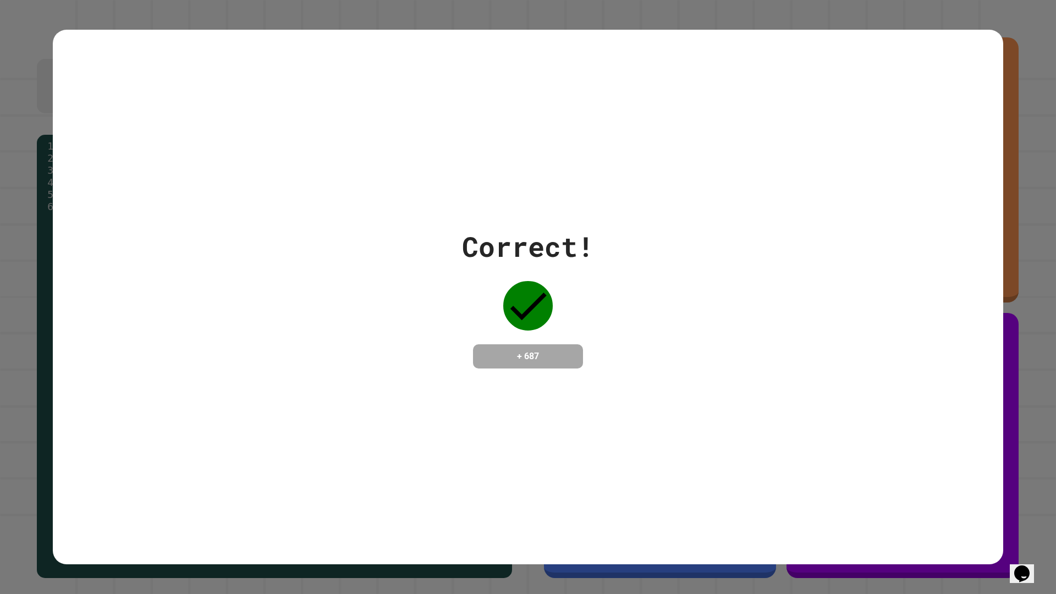
click at [850, 405] on div "Correct! + 687" at bounding box center [528, 297] width 951 height 535
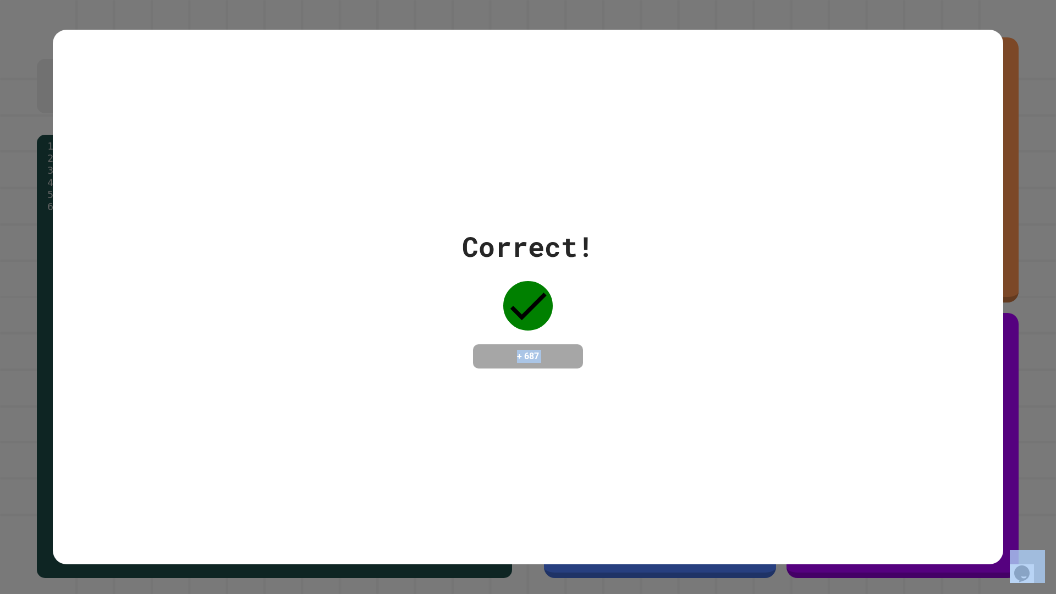
click at [850, 405] on div "Correct! + 687" at bounding box center [528, 297] width 951 height 535
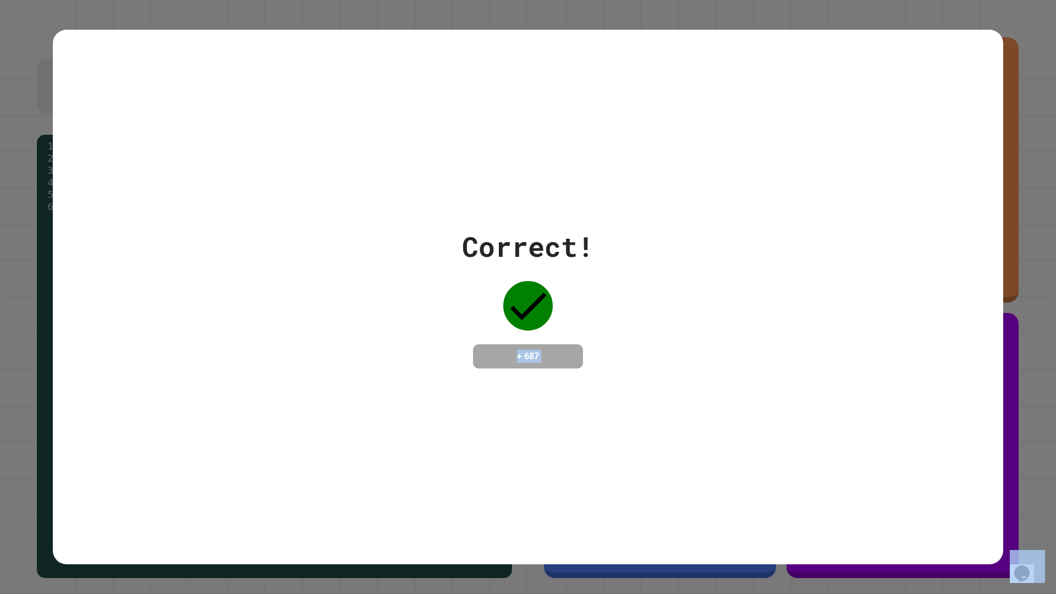
click at [850, 405] on div "Correct! + 687" at bounding box center [528, 297] width 951 height 535
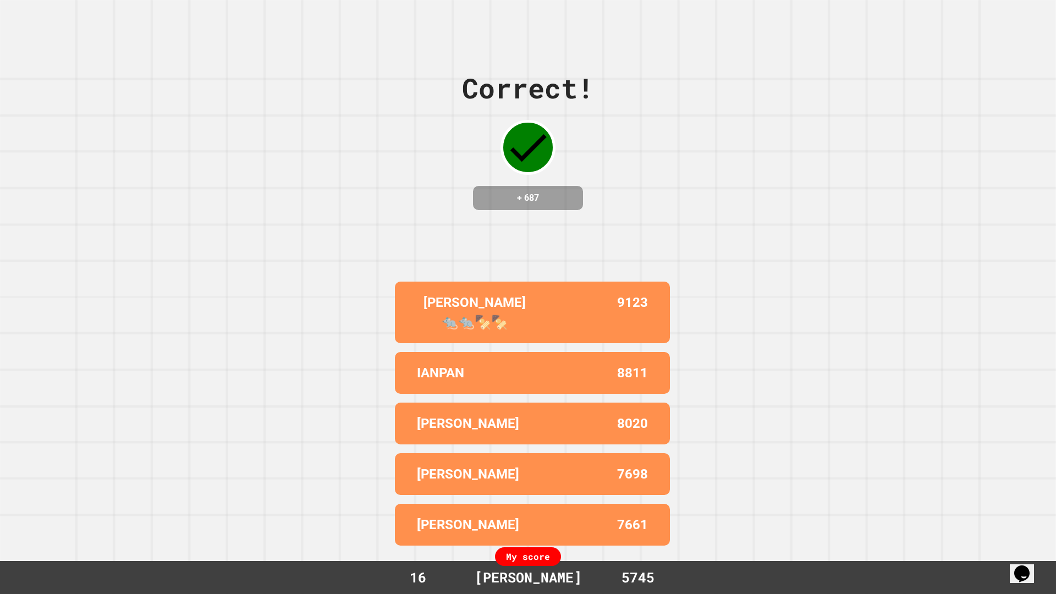
click at [850, 405] on div "Correct! + 687 [PERSON_NAME] 🐀🐀🍢🍢 9123 IANPAN 8811 [PERSON_NAME] 8020 [PERSON_N…" at bounding box center [528, 297] width 1056 height 594
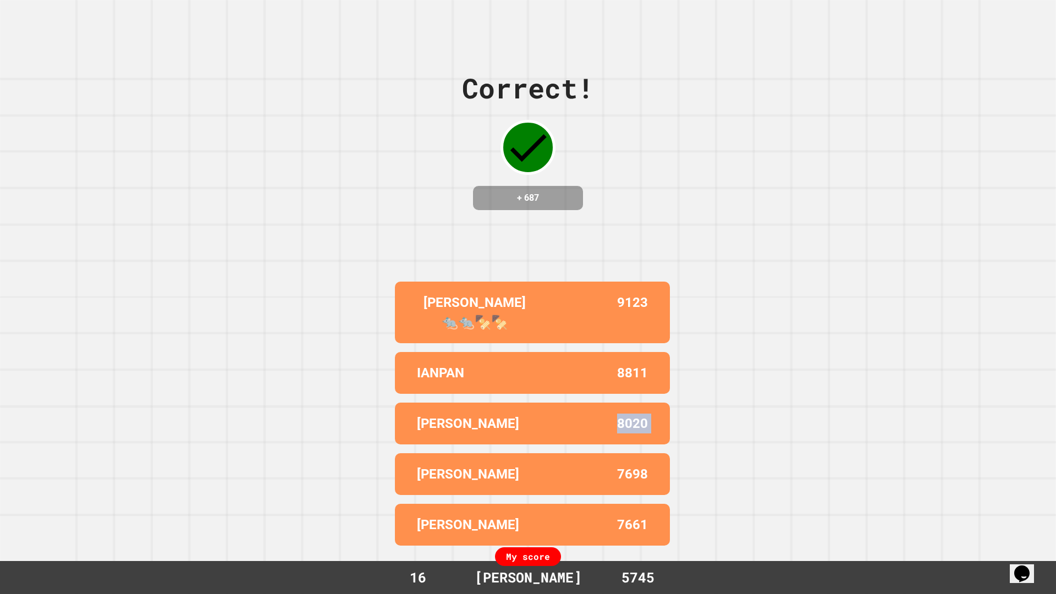
click at [850, 405] on div "Correct! + 687 [PERSON_NAME] 🐀🐀🍢🍢 9123 IANPAN 8811 [PERSON_NAME] 8020 [PERSON_N…" at bounding box center [528, 297] width 1056 height 594
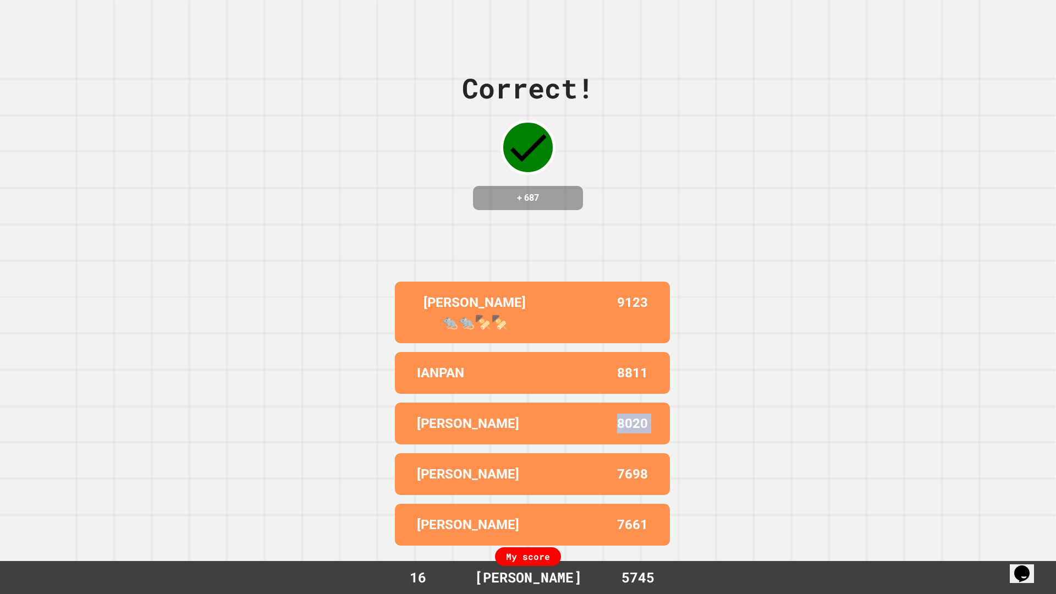
click at [850, 405] on div "Correct! + 687 [PERSON_NAME] 🐀🐀🍢🍢 9123 IANPAN 8811 [PERSON_NAME] 8020 [PERSON_N…" at bounding box center [528, 297] width 1056 height 594
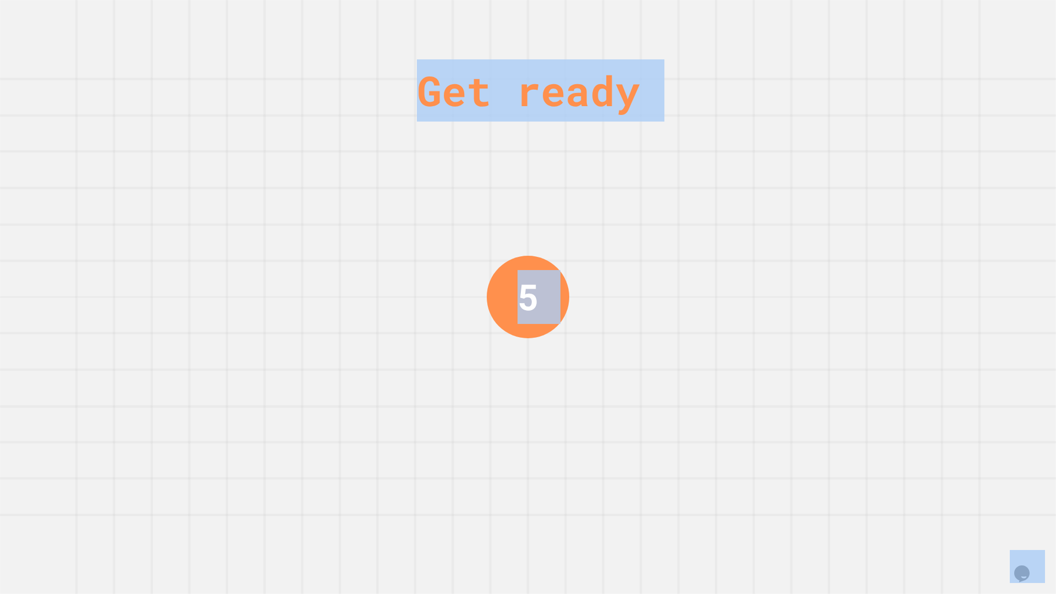
click at [850, 405] on div "Get ready 5" at bounding box center [528, 297] width 1056 height 594
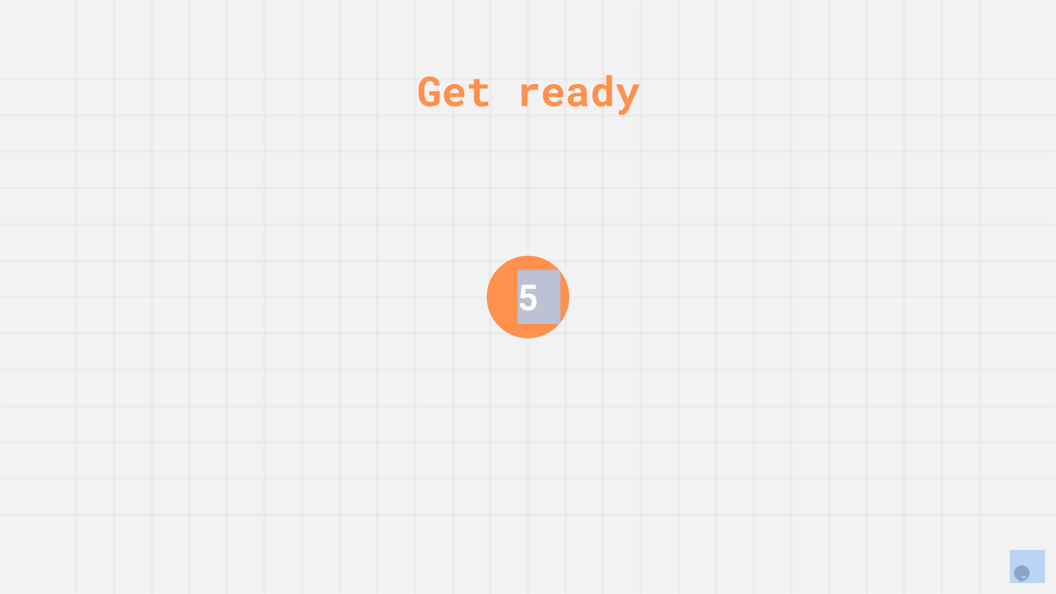
click at [850, 405] on div "Get ready 5" at bounding box center [528, 297] width 1056 height 594
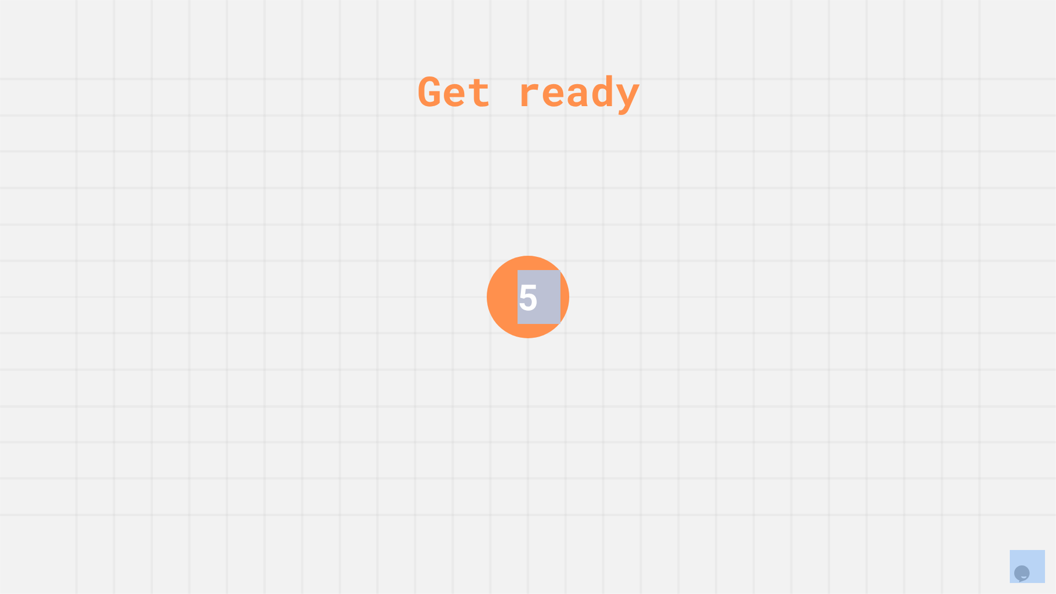
click at [850, 405] on div "Get ready 5" at bounding box center [528, 297] width 1056 height 594
click at [850, 405] on div "Get ready 4" at bounding box center [528, 297] width 1056 height 594
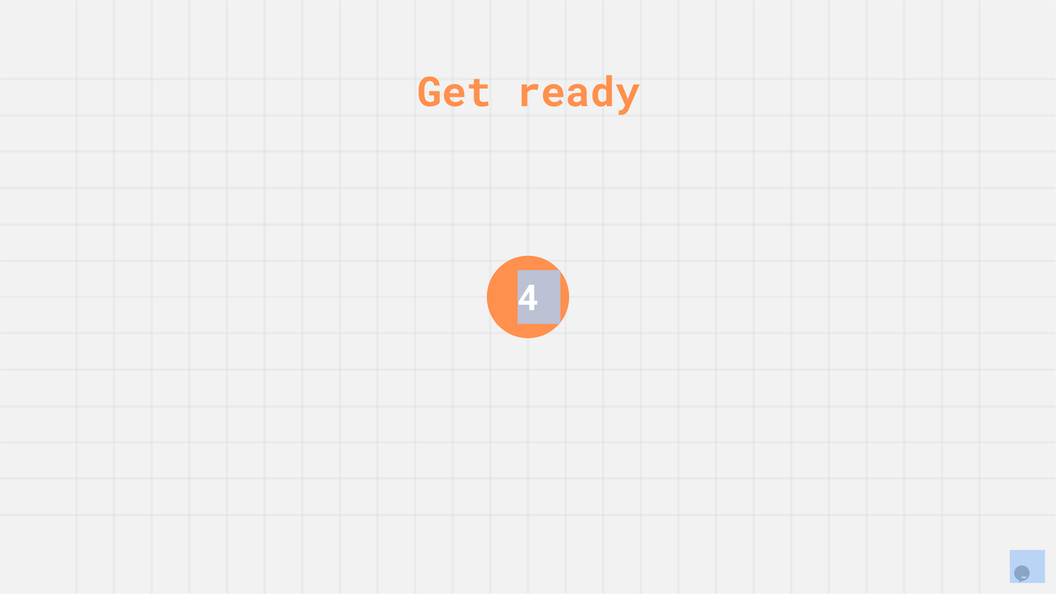
click at [850, 405] on div "Get ready 4" at bounding box center [528, 297] width 1056 height 594
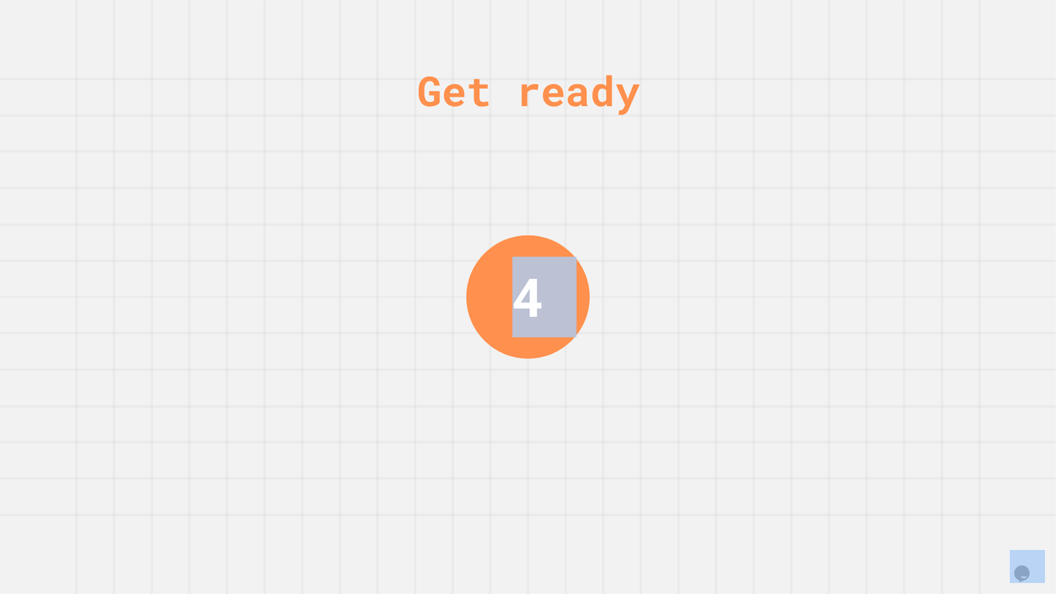
click at [850, 405] on div "Get ready 4" at bounding box center [528, 297] width 1056 height 594
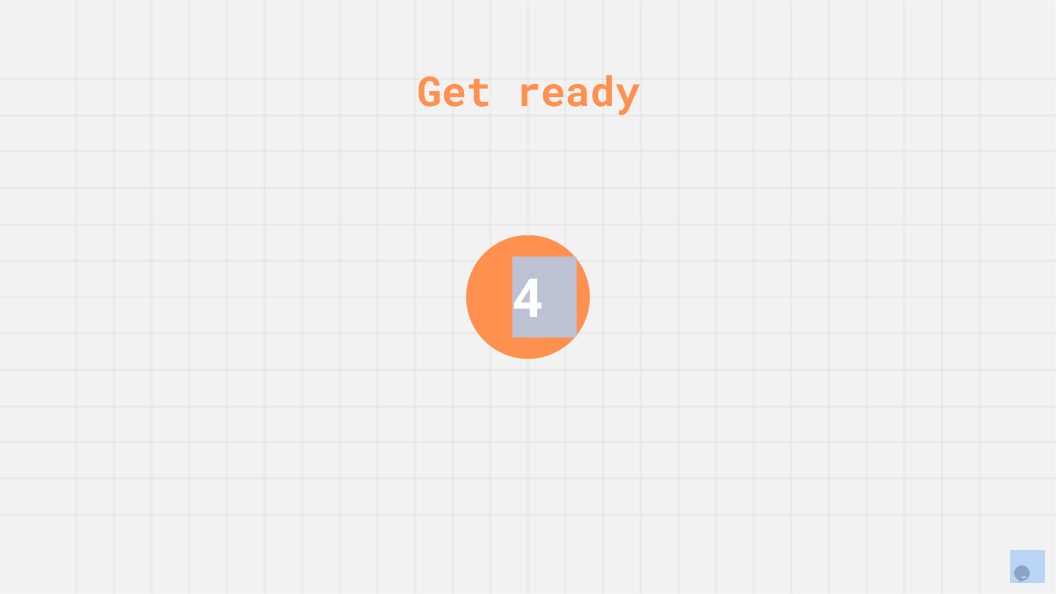
click at [850, 405] on div "Get ready 4" at bounding box center [528, 297] width 1056 height 594
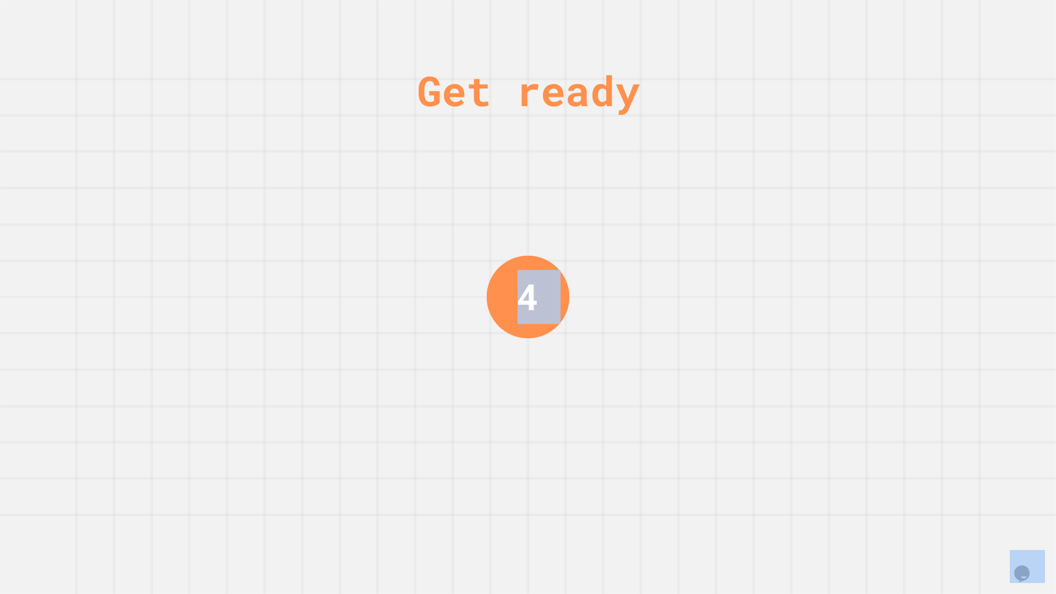
click at [850, 405] on div "Get ready 4" at bounding box center [528, 297] width 1056 height 594
click at [850, 405] on div "Get ready 3" at bounding box center [528, 297] width 1056 height 594
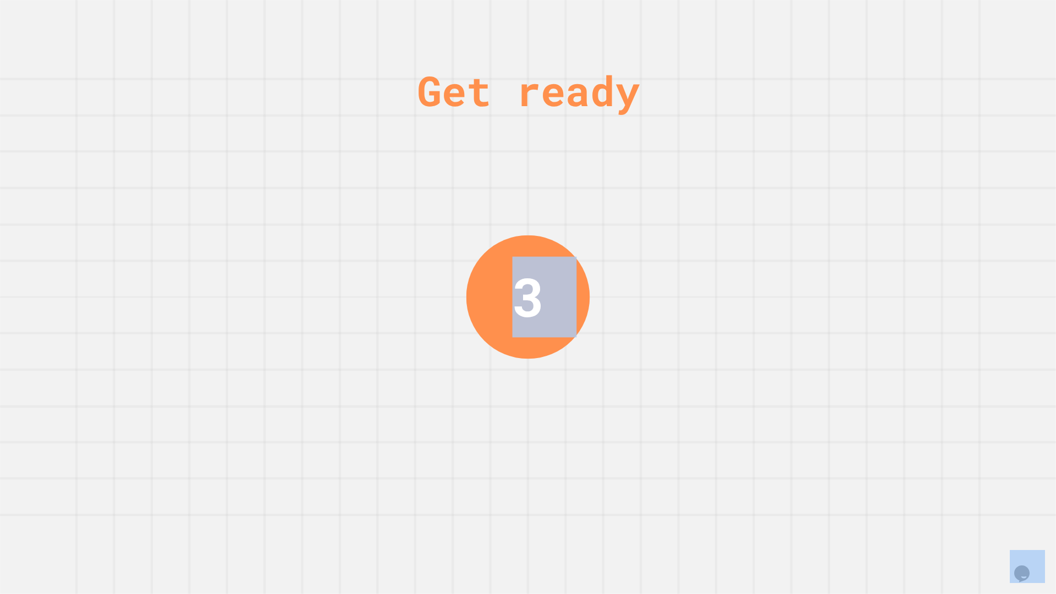
click at [850, 405] on div "Get ready 3" at bounding box center [528, 297] width 1056 height 594
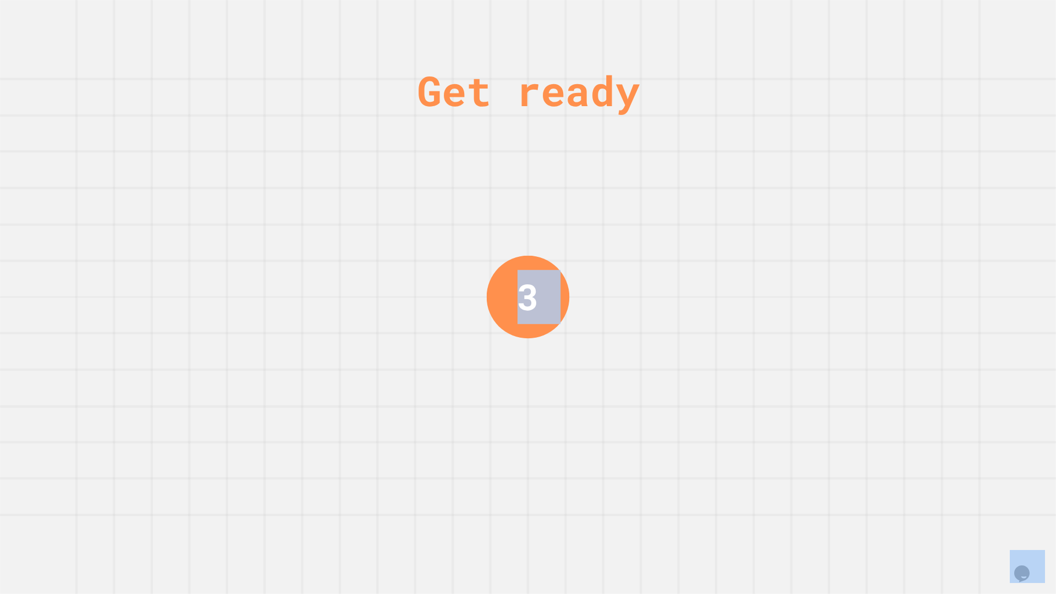
click at [850, 405] on div "Get ready 3" at bounding box center [528, 297] width 1056 height 594
click at [850, 405] on div "Get ready 2" at bounding box center [528, 297] width 1056 height 594
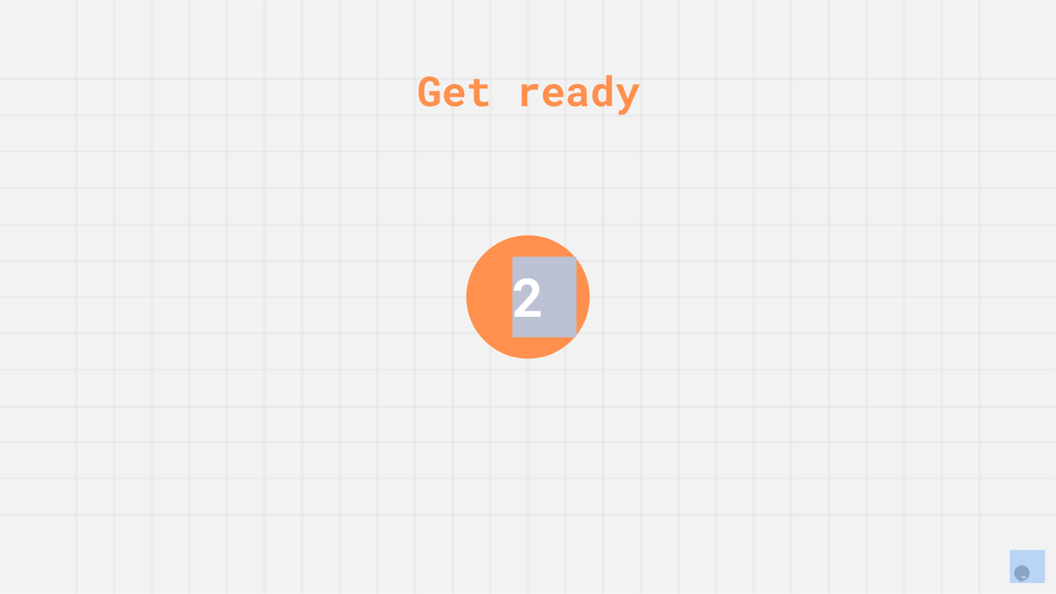
click at [850, 405] on div "Get ready 2" at bounding box center [528, 297] width 1056 height 594
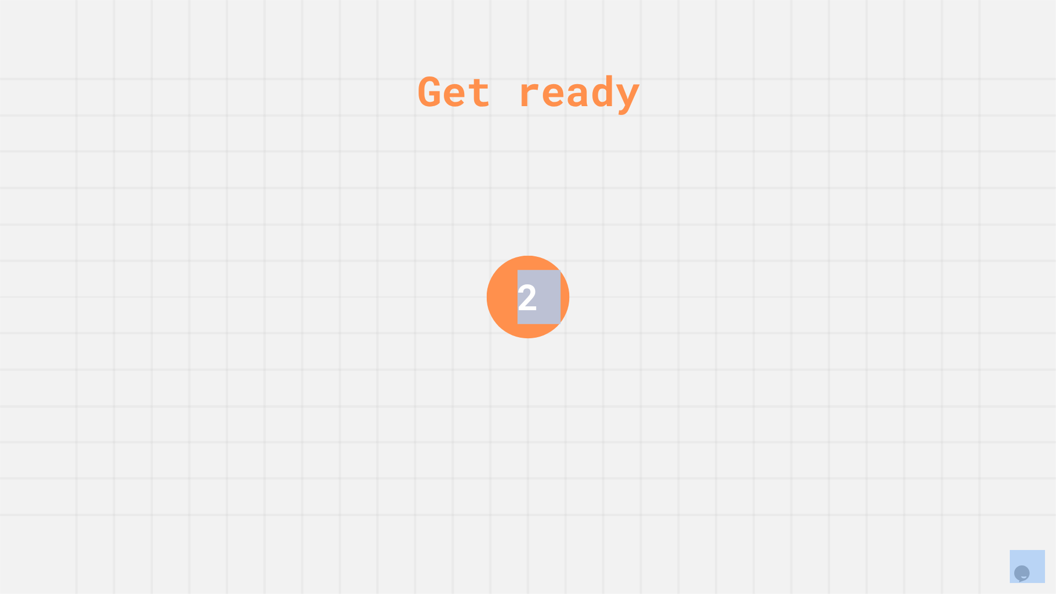
click at [851, 405] on div "Get ready 2" at bounding box center [528, 297] width 1056 height 594
click at [851, 405] on div "Get ready 1" at bounding box center [528, 297] width 1056 height 594
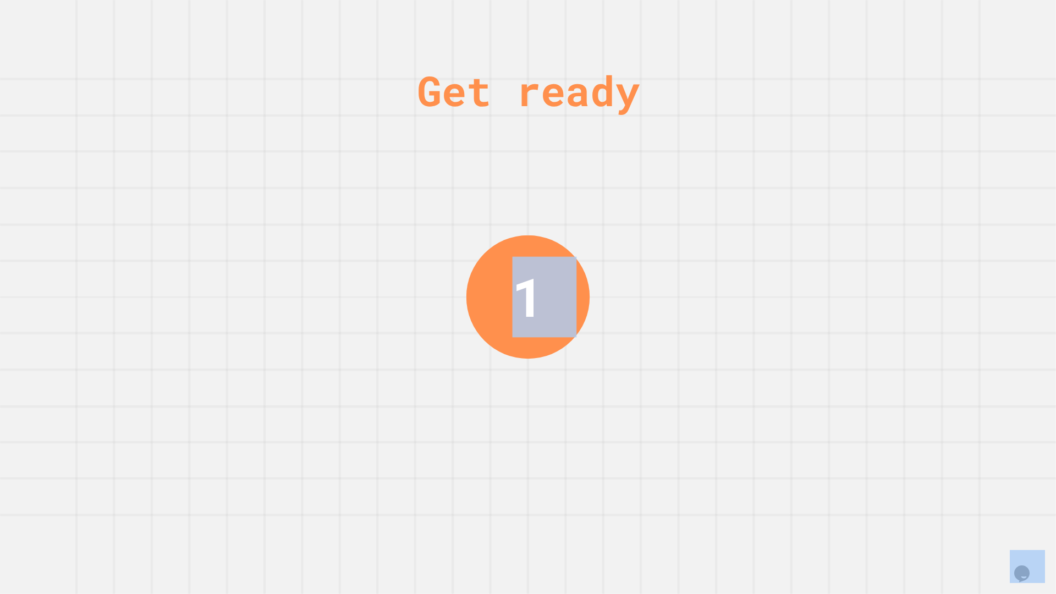
click at [851, 405] on div "Get ready 1" at bounding box center [528, 297] width 1056 height 594
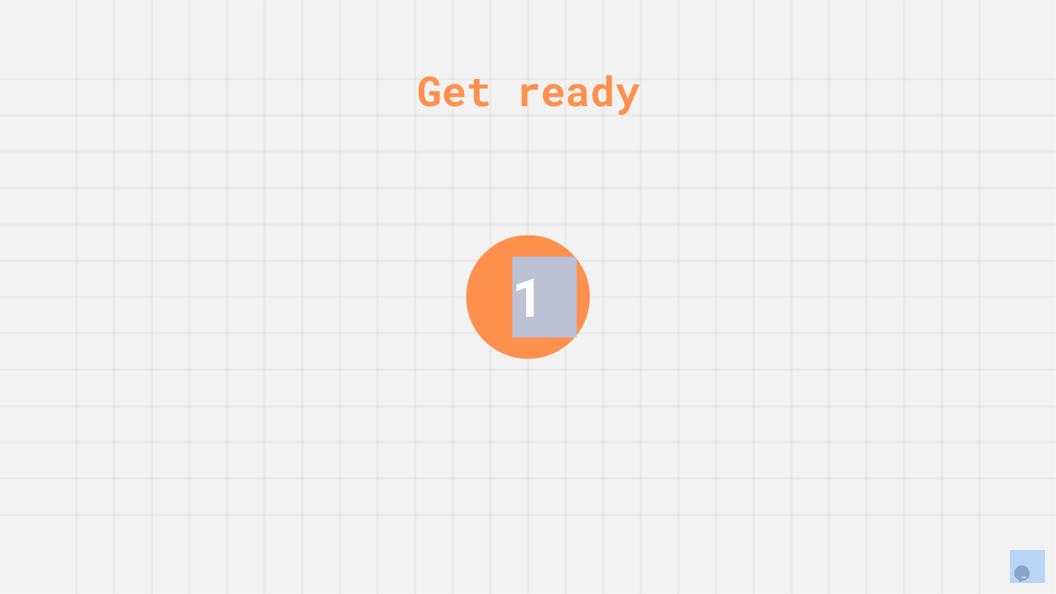
click at [851, 405] on div "Get ready 1" at bounding box center [528, 297] width 1056 height 594
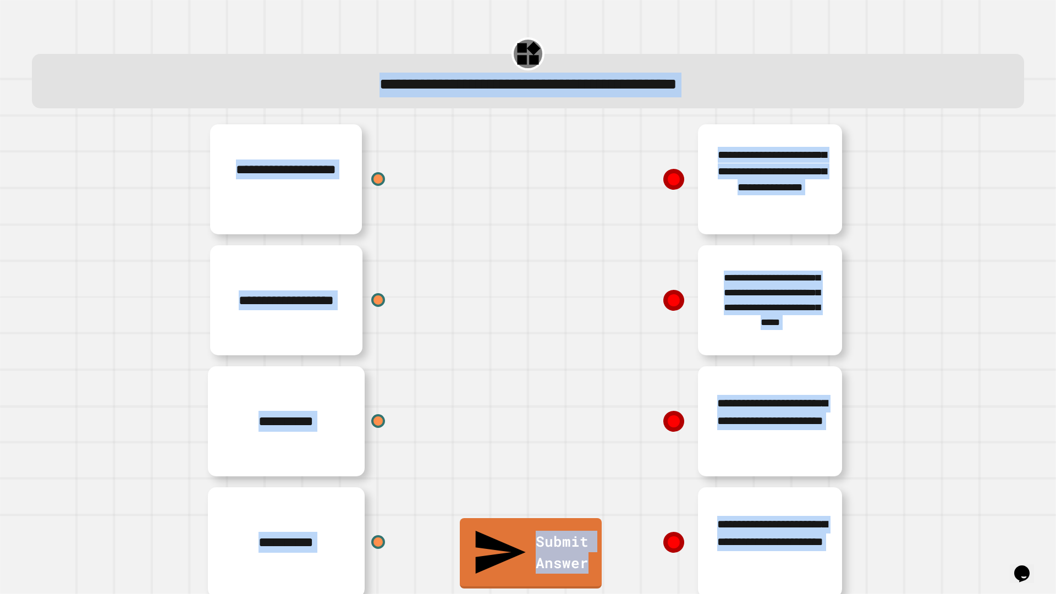
click at [851, 405] on div "**********" at bounding box center [528, 361] width 1014 height 484
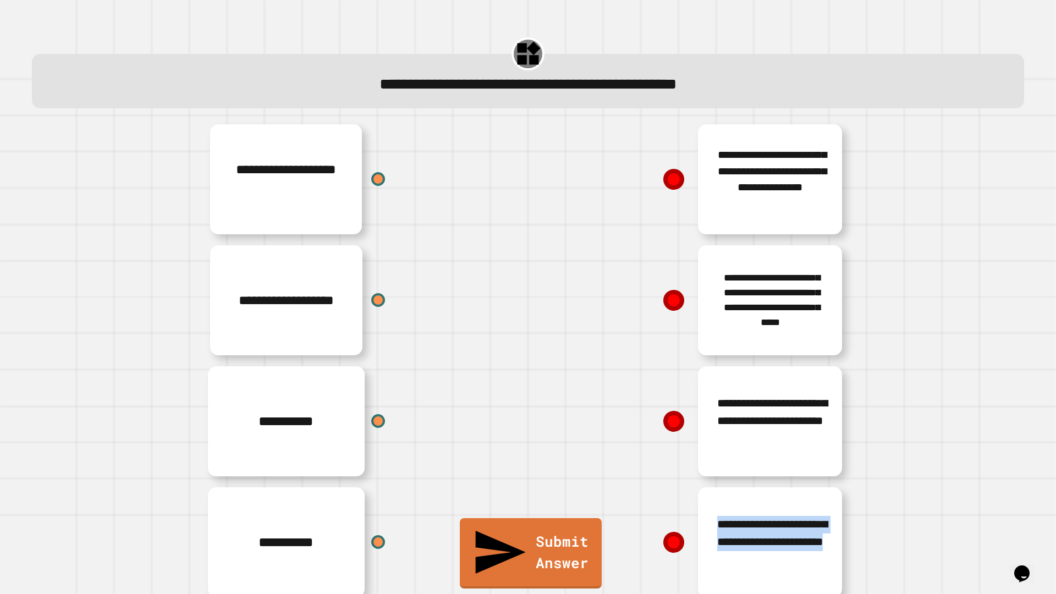
click at [851, 405] on div "**********" at bounding box center [528, 361] width 1014 height 484
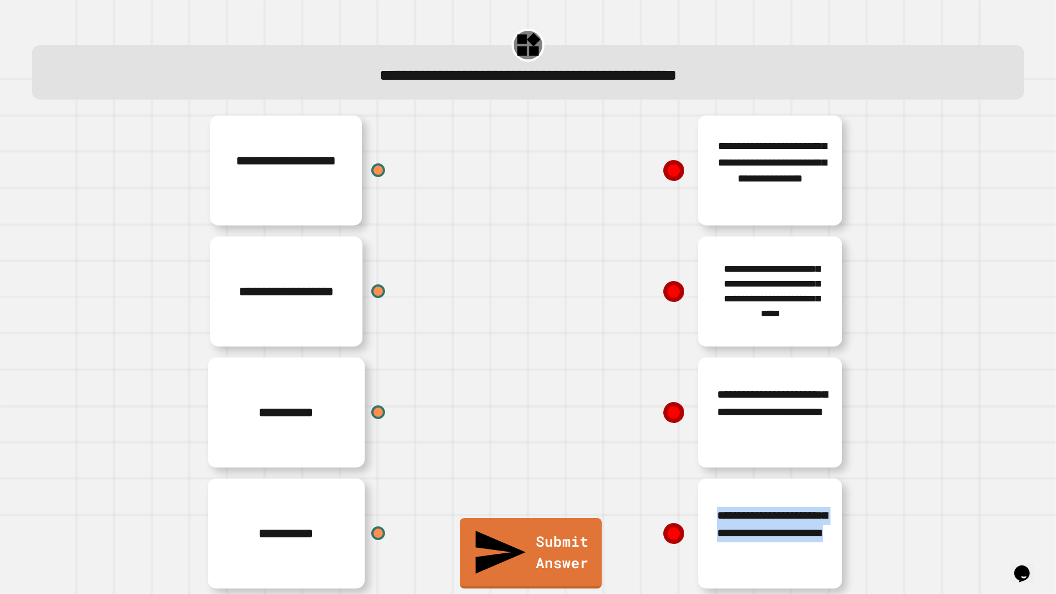
scroll to position [27, 0]
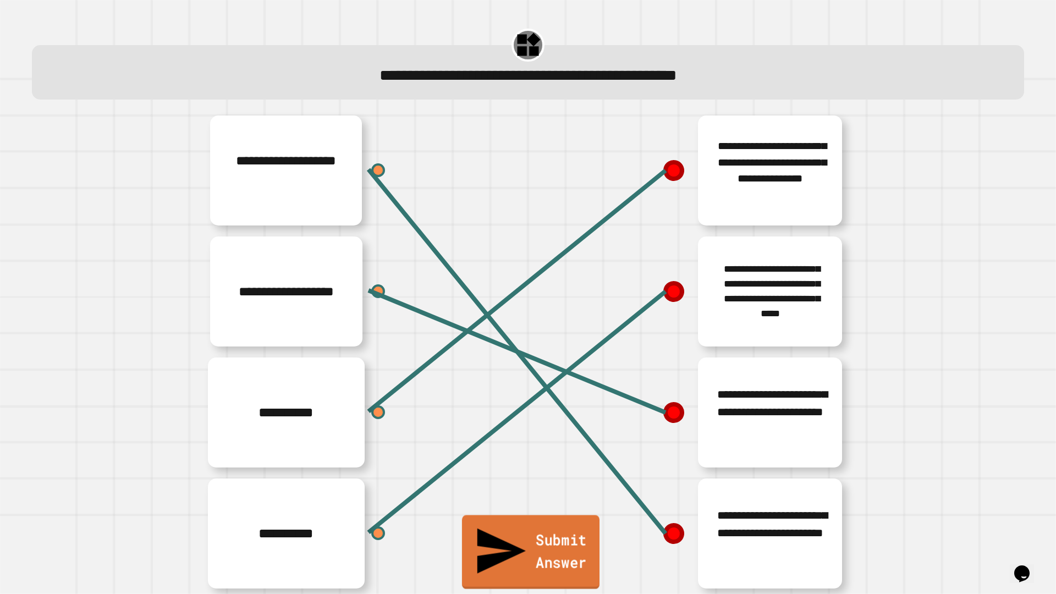
click at [586, 519] on link "Submit Answer" at bounding box center [531, 553] width 138 height 74
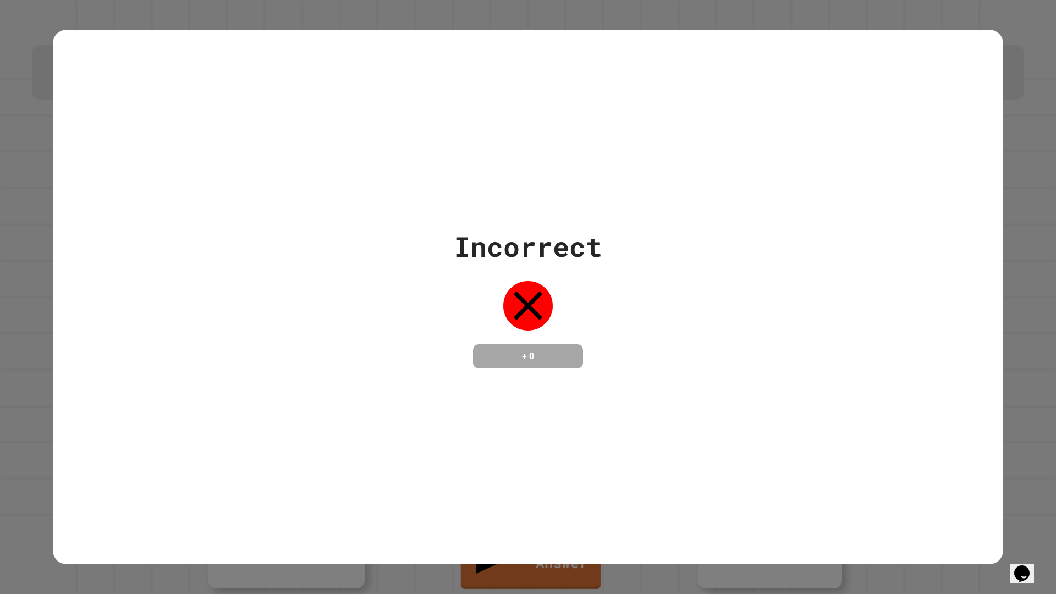
click at [458, 341] on div "Incorrect + 0" at bounding box center [528, 297] width 149 height 142
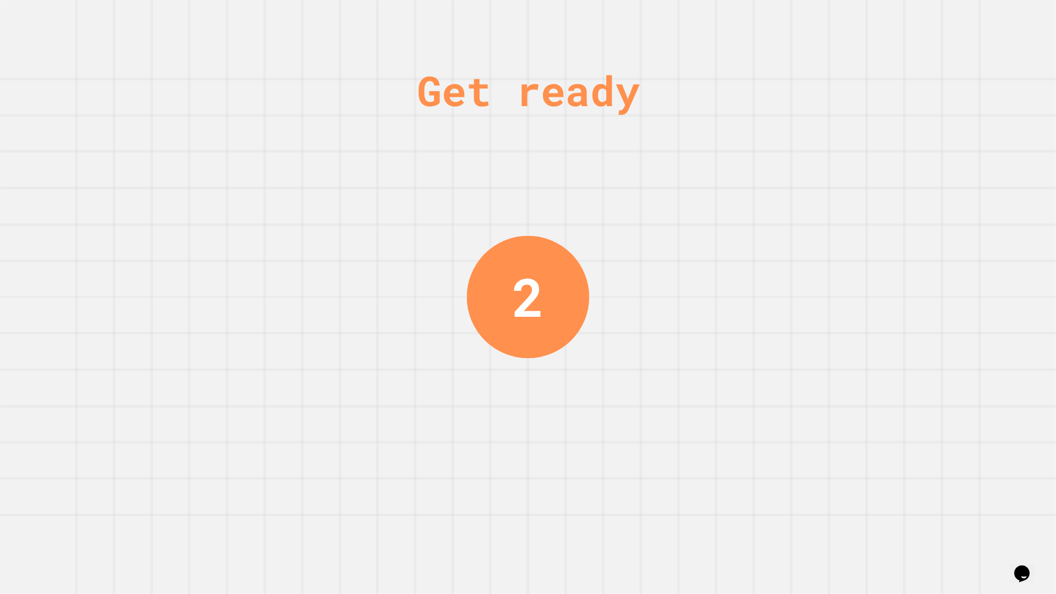
click at [870, 428] on div "Get ready 2" at bounding box center [528, 297] width 1056 height 594
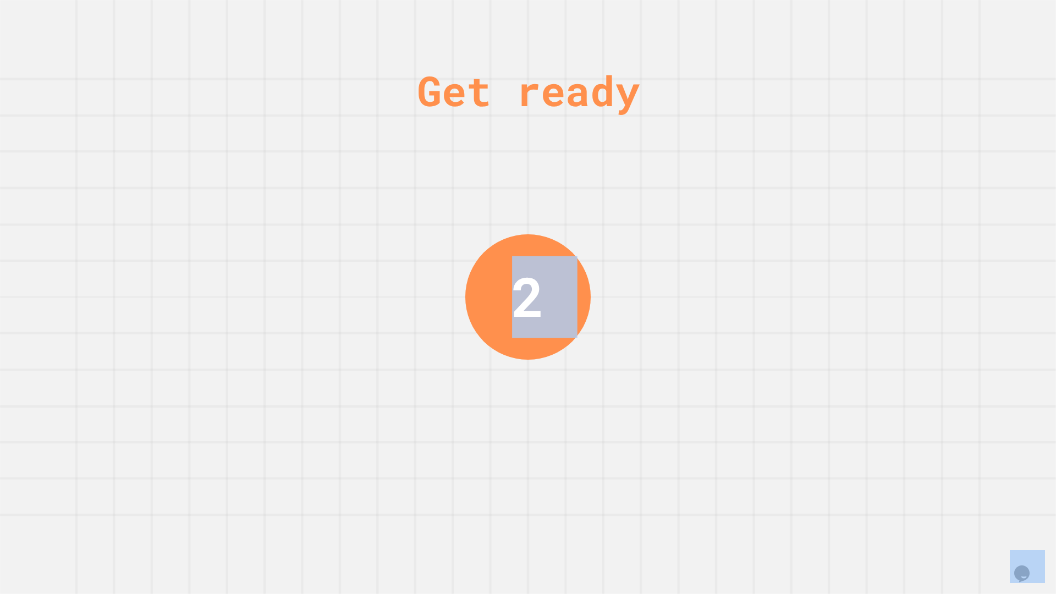
click at [870, 428] on div "Get ready 2" at bounding box center [528, 297] width 1056 height 594
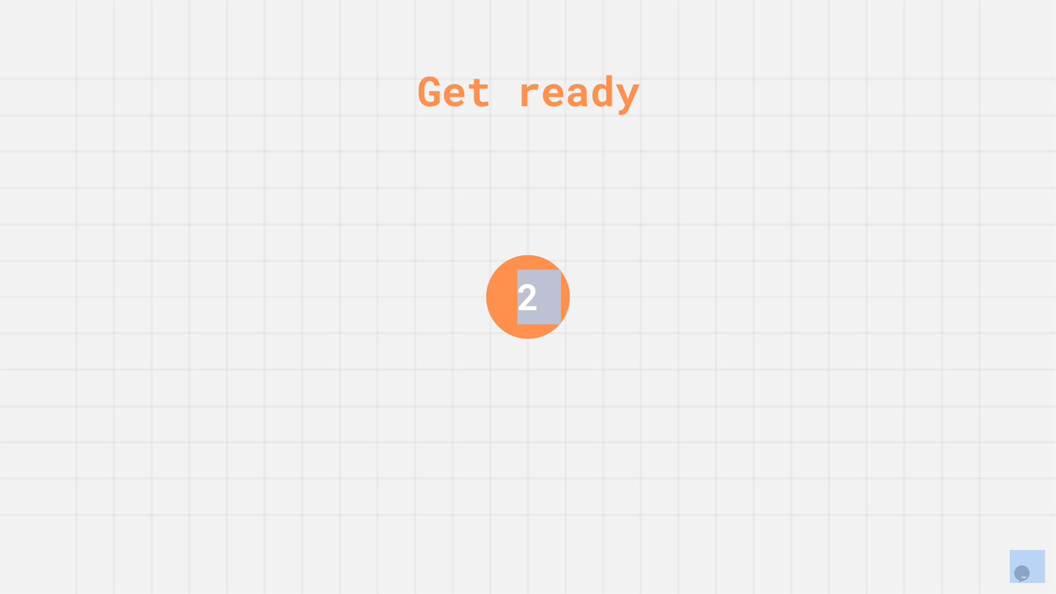
click at [870, 428] on div "Get ready 2" at bounding box center [528, 297] width 1056 height 594
click at [870, 428] on div "Get ready 1" at bounding box center [528, 297] width 1056 height 594
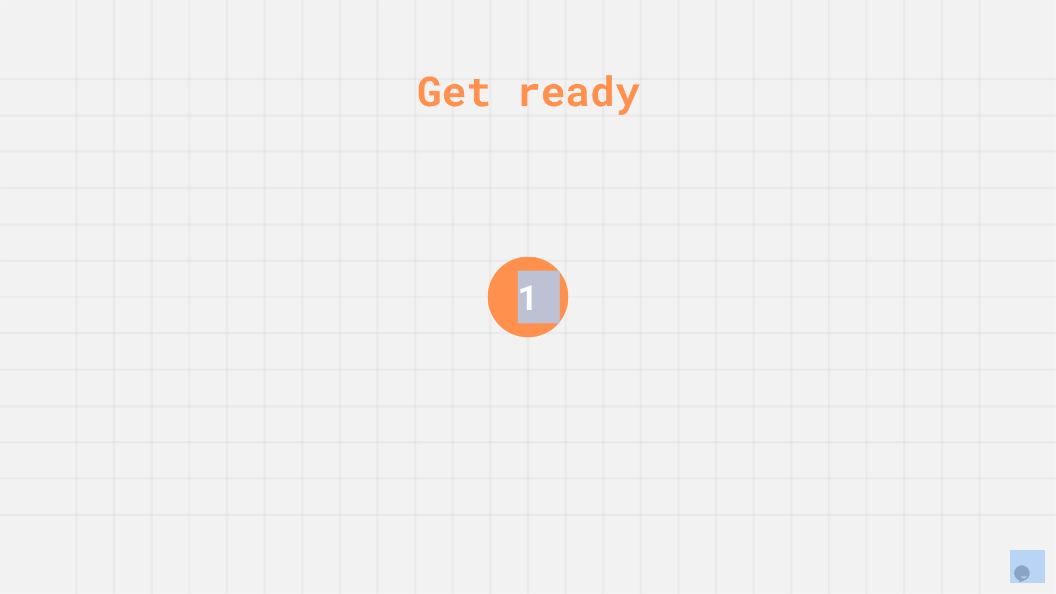
click at [870, 428] on div "Get ready 1" at bounding box center [528, 297] width 1056 height 594
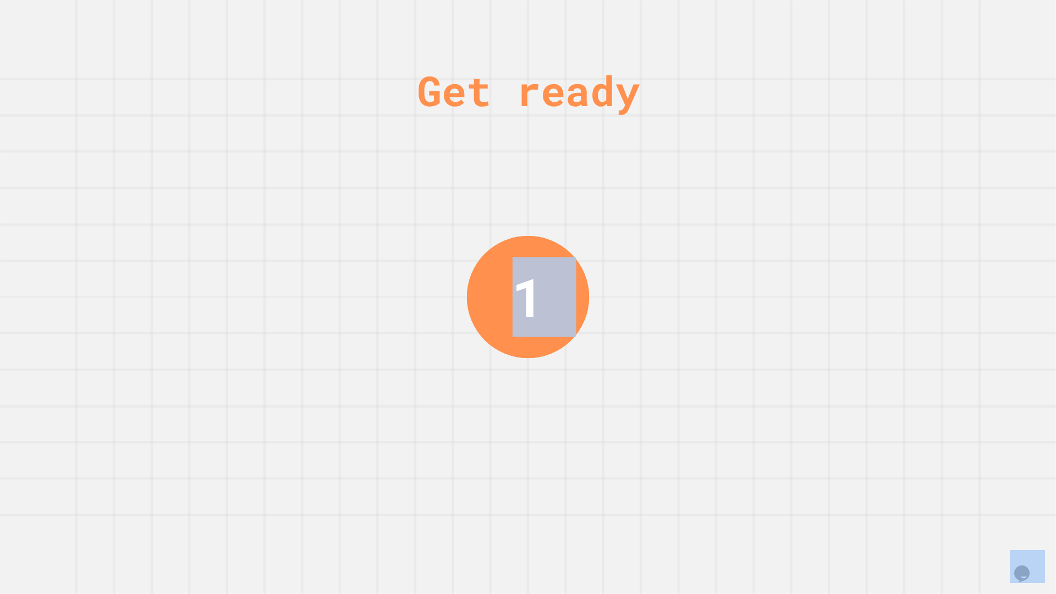
click at [870, 428] on div "Get ready 1" at bounding box center [528, 297] width 1056 height 594
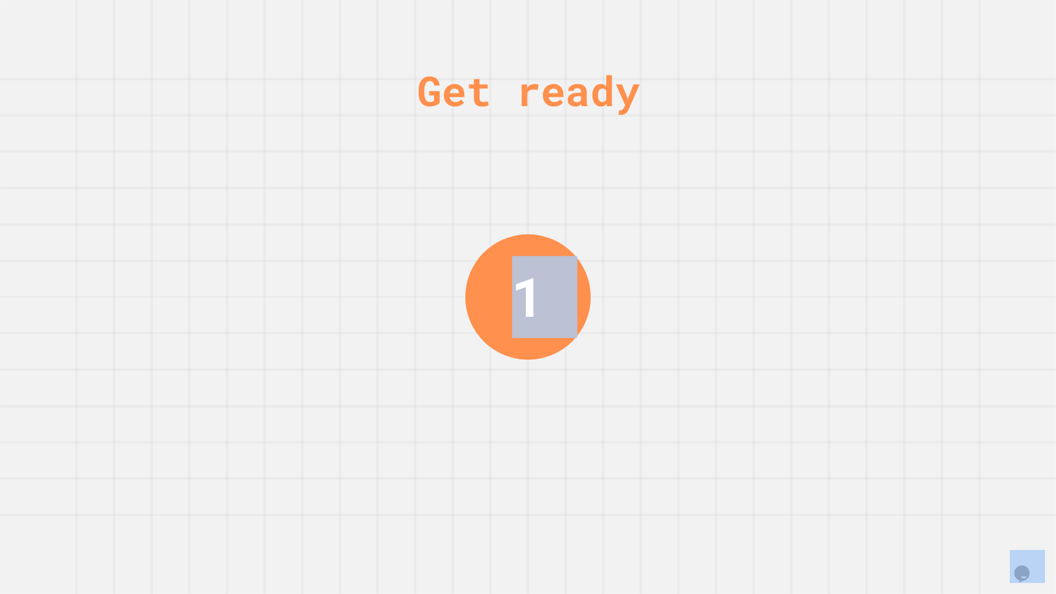
click at [870, 428] on div "Get ready 1" at bounding box center [528, 297] width 1056 height 594
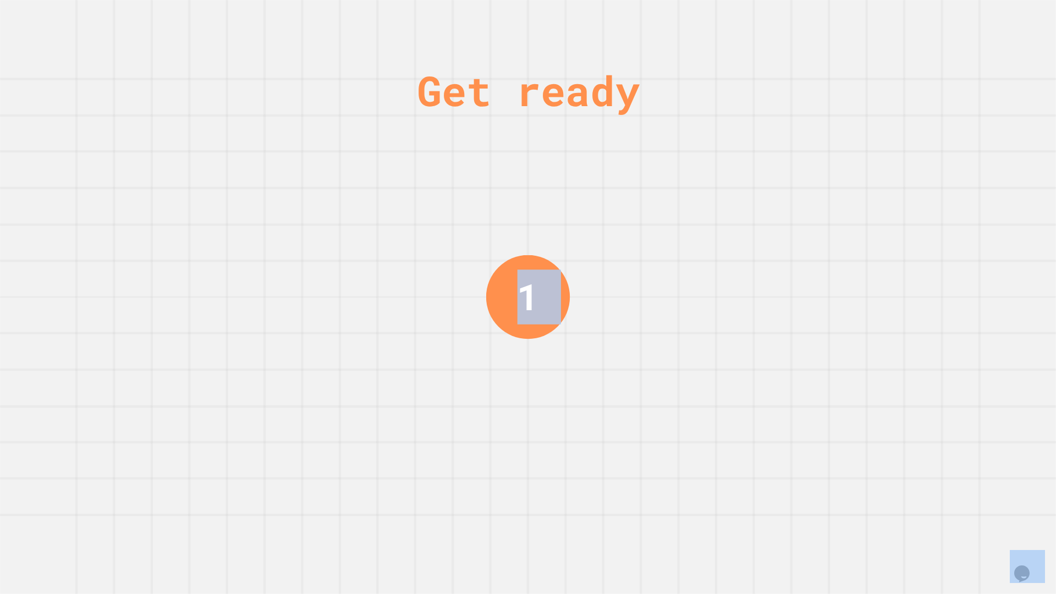
click at [870, 428] on div "Get ready 1" at bounding box center [528, 297] width 1056 height 594
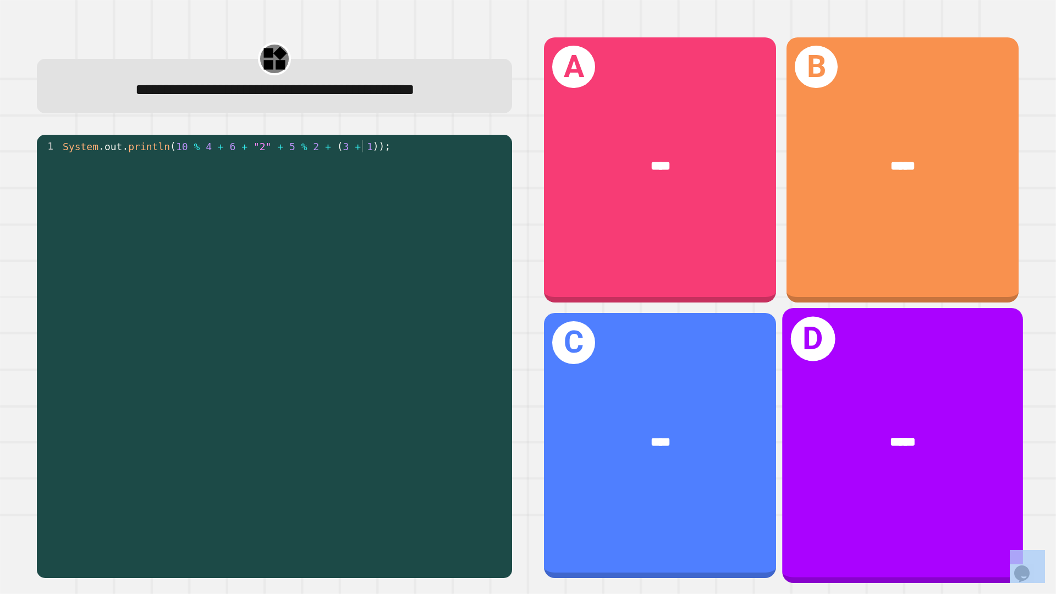
click at [862, 432] on div "*****" at bounding box center [903, 442] width 188 height 20
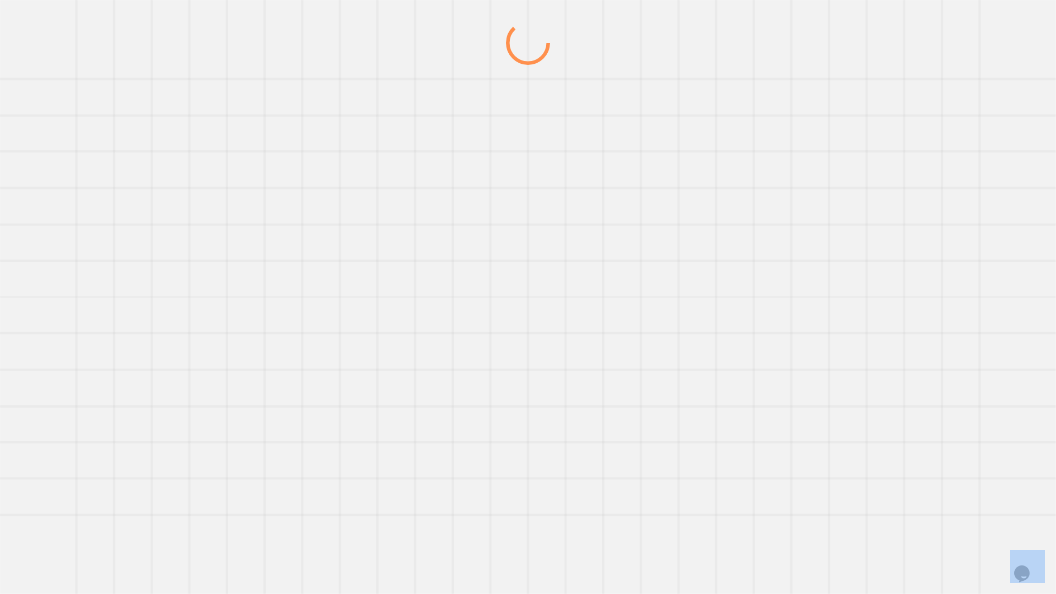
click at [0, 0] on div at bounding box center [0, 0] width 0 height 0
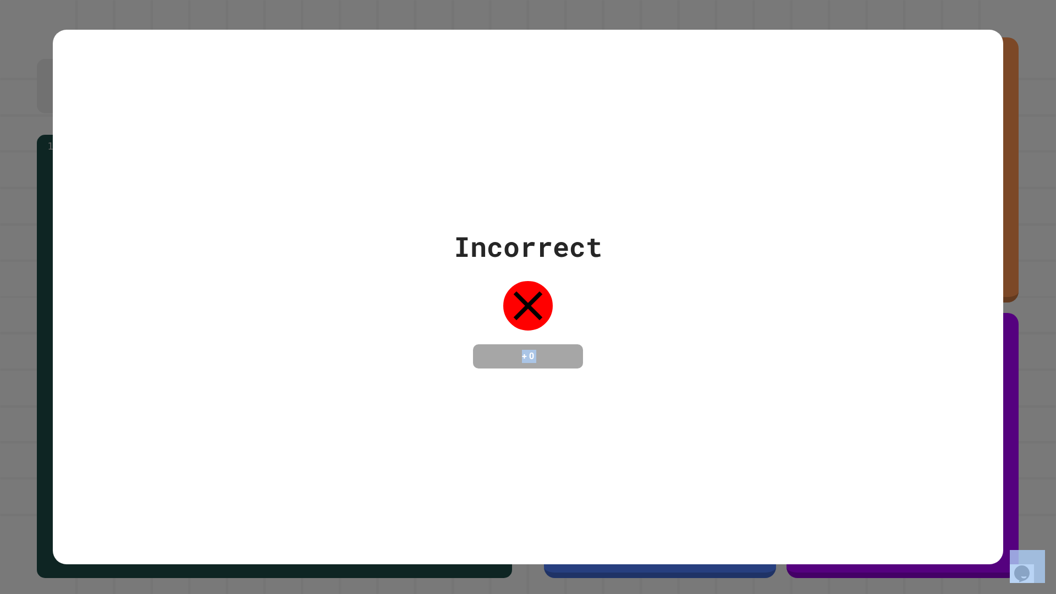
click at [862, 429] on div "Incorrect + 0" at bounding box center [528, 297] width 951 height 535
click at [670, 341] on div "Incorrect + 0" at bounding box center [528, 297] width 951 height 142
click at [263, 407] on div "Incorrect + 0" at bounding box center [528, 297] width 951 height 535
click at [270, 399] on div "Incorrect + 0" at bounding box center [528, 297] width 951 height 535
click at [273, 395] on div "Incorrect + 0" at bounding box center [528, 297] width 951 height 535
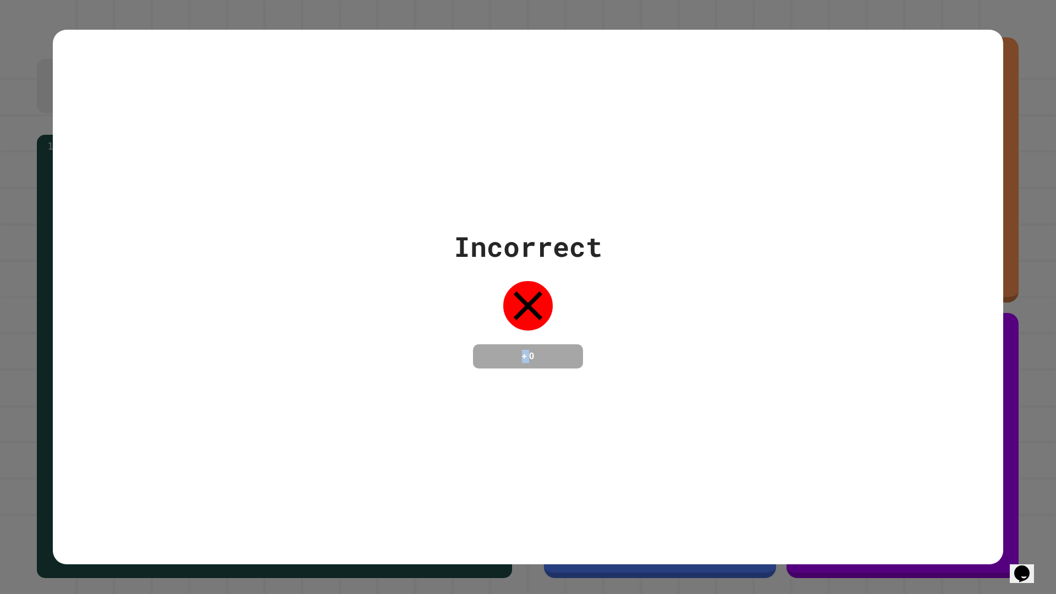
click at [273, 395] on div "Incorrect + 0" at bounding box center [528, 297] width 951 height 535
drag, startPoint x: 273, startPoint y: 395, endPoint x: 270, endPoint y: 386, distance: 9.9
click at [272, 389] on div "Incorrect + 0" at bounding box center [528, 297] width 951 height 535
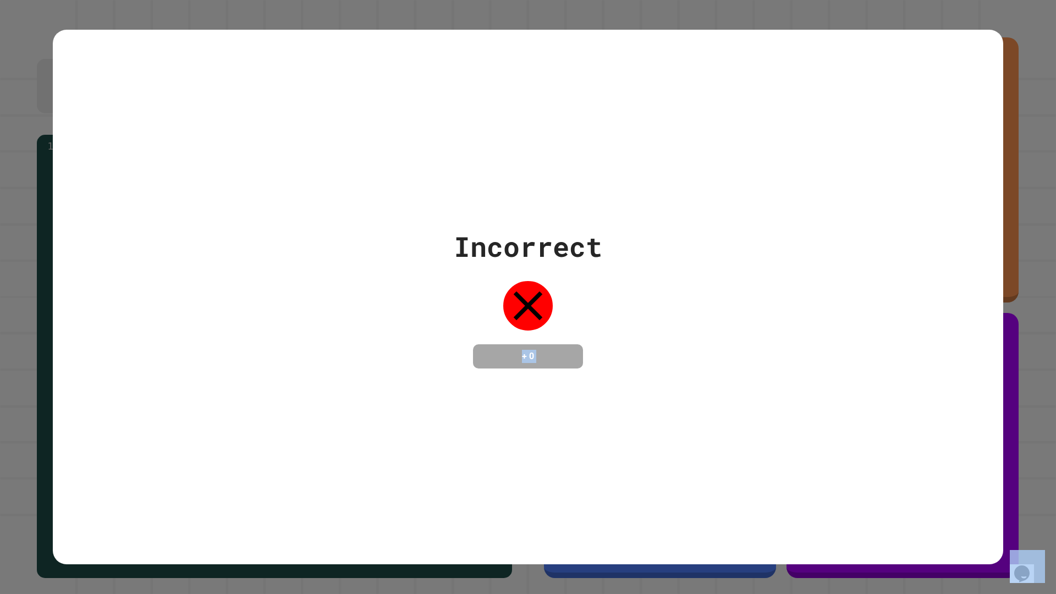
click at [270, 386] on div "Incorrect + 0" at bounding box center [528, 297] width 951 height 535
drag, startPoint x: 270, startPoint y: 386, endPoint x: 269, endPoint y: 376, distance: 9.4
click at [270, 386] on div "Incorrect + 0" at bounding box center [528, 297] width 951 height 535
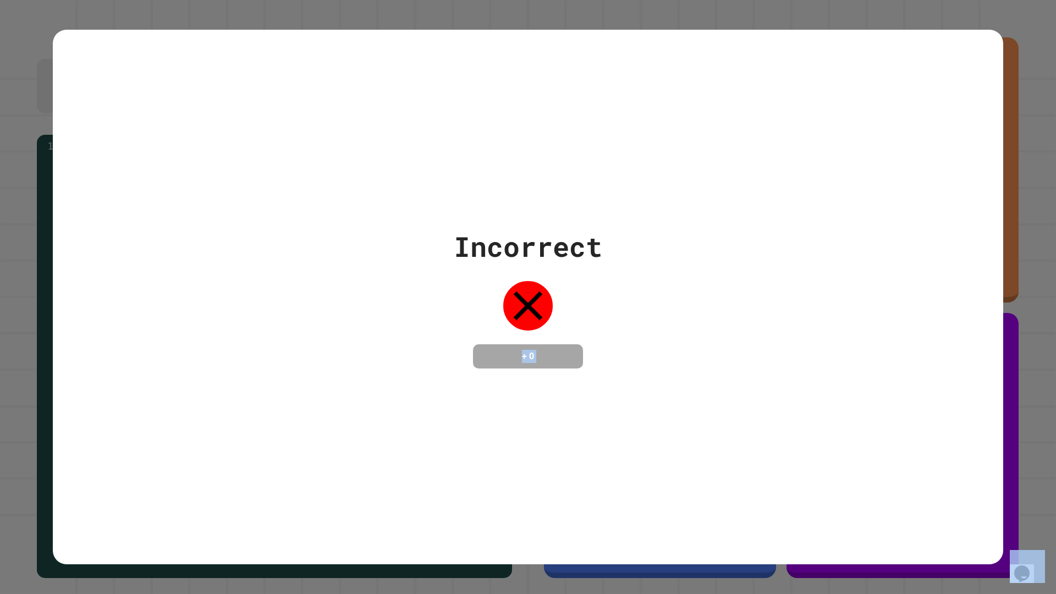
click at [267, 372] on div "Incorrect + 0" at bounding box center [528, 297] width 951 height 535
drag, startPoint x: 267, startPoint y: 372, endPoint x: 270, endPoint y: 365, distance: 7.7
click at [270, 365] on div "Incorrect + 0" at bounding box center [528, 297] width 951 height 535
click at [270, 365] on div "Incorrect + 0" at bounding box center [528, 297] width 951 height 142
click at [271, 364] on div "Incorrect + 0" at bounding box center [528, 297] width 951 height 142
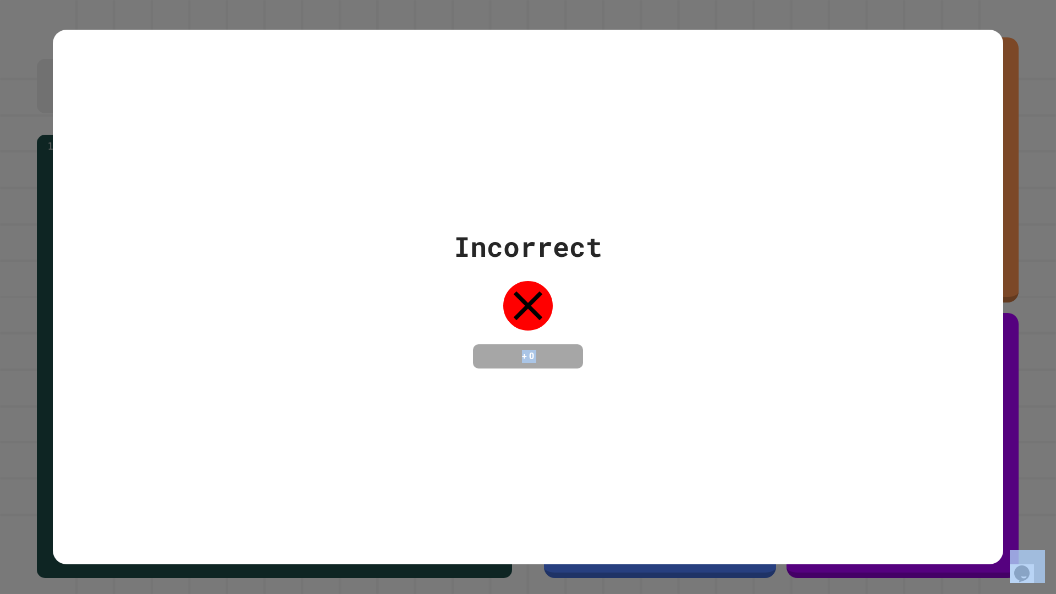
drag, startPoint x: 271, startPoint y: 364, endPoint x: 272, endPoint y: 358, distance: 6.7
click at [272, 359] on div "Incorrect + 0" at bounding box center [528, 297] width 951 height 142
click at [279, 339] on div "Incorrect + 0" at bounding box center [528, 297] width 951 height 142
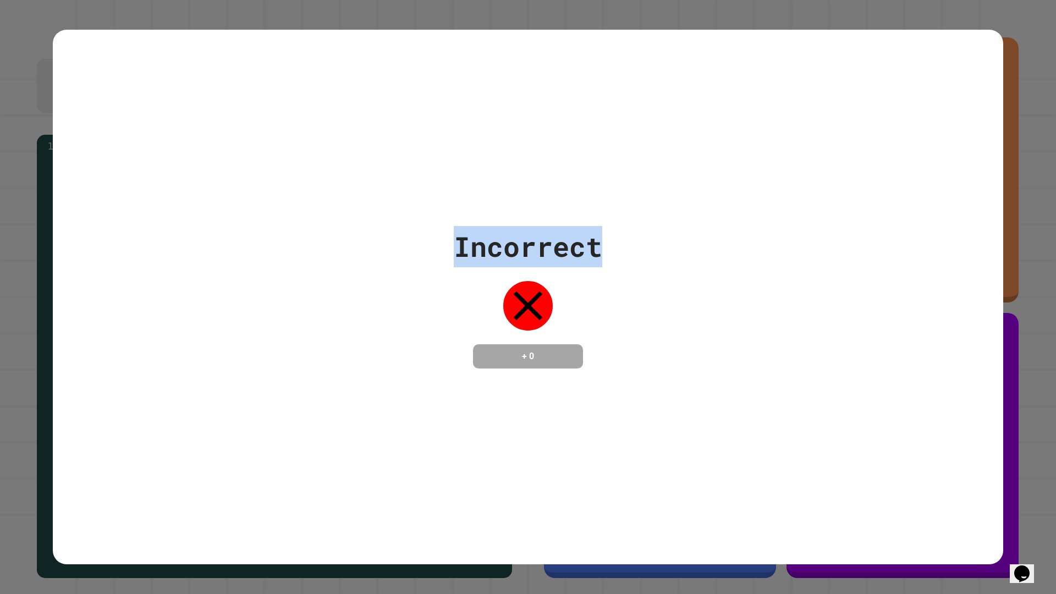
click at [279, 339] on div "Incorrect + 0" at bounding box center [528, 297] width 951 height 142
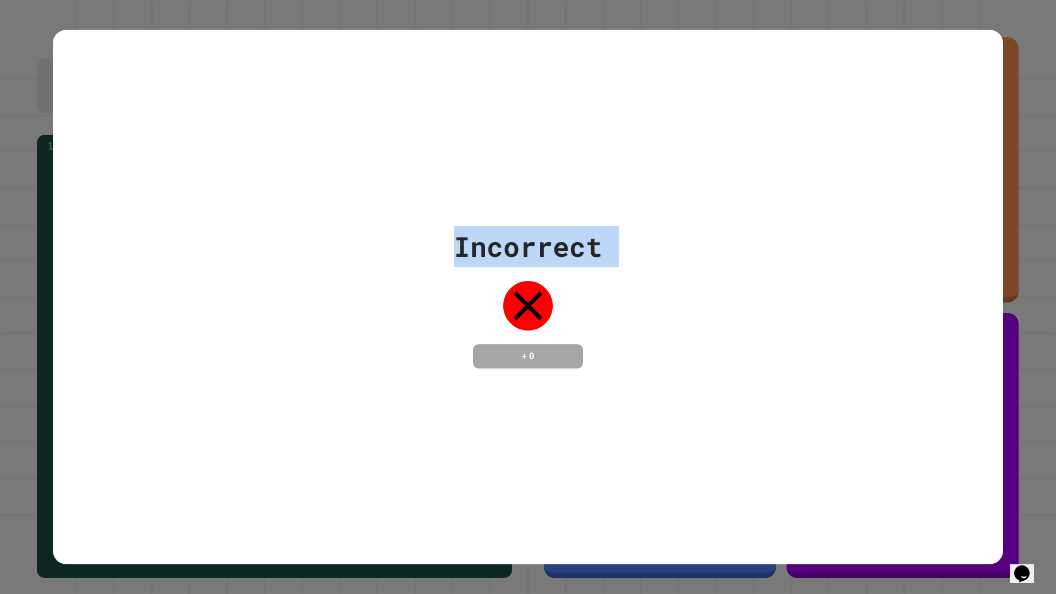
click at [279, 339] on div "Incorrect + 0" at bounding box center [528, 297] width 951 height 142
drag, startPoint x: 279, startPoint y: 339, endPoint x: 277, endPoint y: 332, distance: 7.5
click at [279, 339] on div "Incorrect + 0" at bounding box center [528, 297] width 951 height 142
click at [279, 337] on div "Incorrect + 0" at bounding box center [528, 297] width 951 height 142
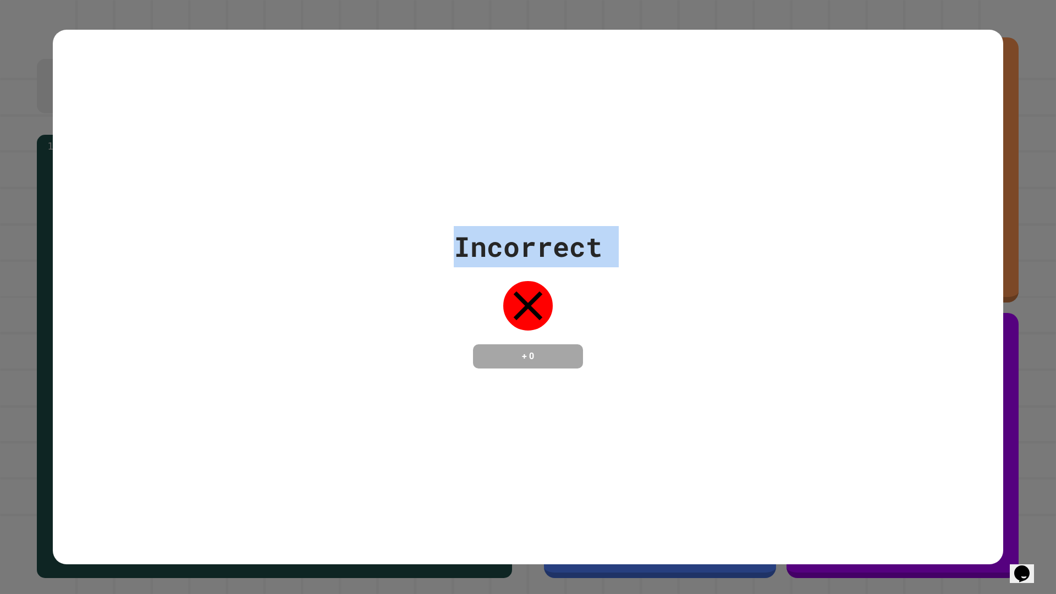
click at [277, 329] on div "Incorrect + 0" at bounding box center [528, 297] width 951 height 142
drag, startPoint x: 277, startPoint y: 329, endPoint x: 275, endPoint y: 319, distance: 10.0
click at [276, 320] on div "Incorrect + 0" at bounding box center [528, 297] width 951 height 142
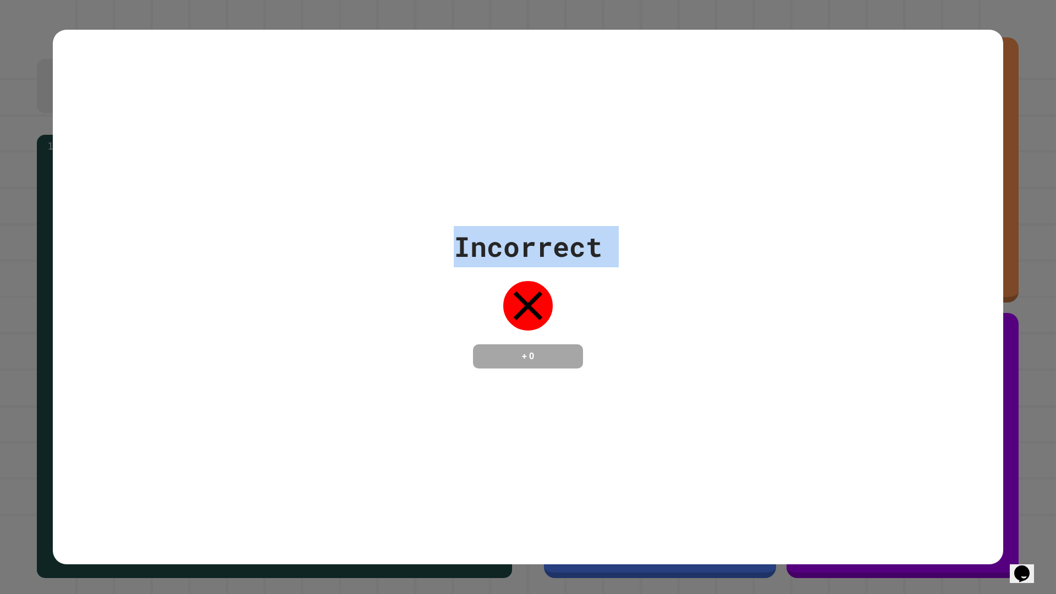
click at [268, 316] on div "Incorrect + 0" at bounding box center [528, 297] width 951 height 142
drag, startPoint x: 268, startPoint y: 315, endPoint x: 277, endPoint y: 309, distance: 10.7
click at [271, 312] on div "Incorrect + 0" at bounding box center [528, 297] width 951 height 142
drag, startPoint x: 277, startPoint y: 309, endPoint x: 290, endPoint y: 297, distance: 17.5
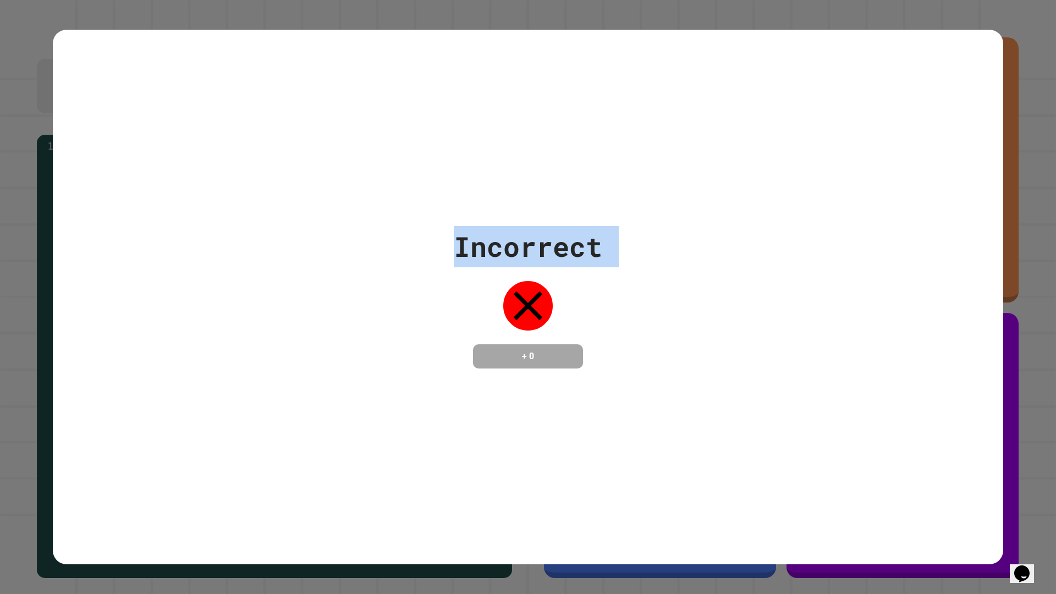
click at [278, 308] on div "Incorrect + 0" at bounding box center [528, 297] width 951 height 142
drag, startPoint x: 304, startPoint y: 290, endPoint x: 384, endPoint y: 246, distance: 91.9
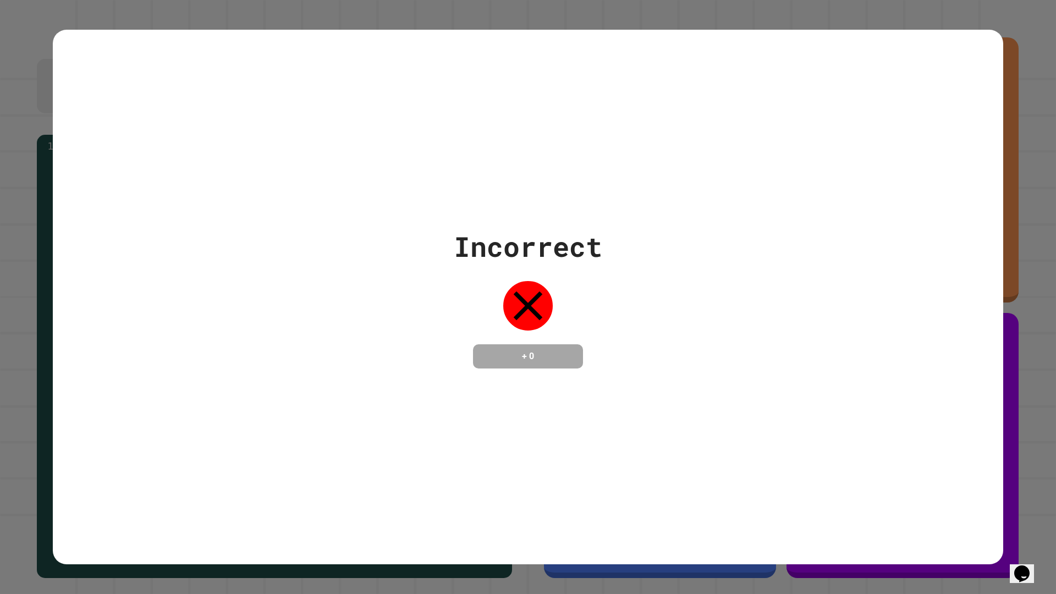
click at [851, 372] on div "Incorrect + 0" at bounding box center [528, 297] width 951 height 535
drag, startPoint x: 840, startPoint y: 381, endPoint x: 847, endPoint y: 391, distance: 11.8
click at [847, 391] on div "Incorrect + 0" at bounding box center [528, 297] width 951 height 535
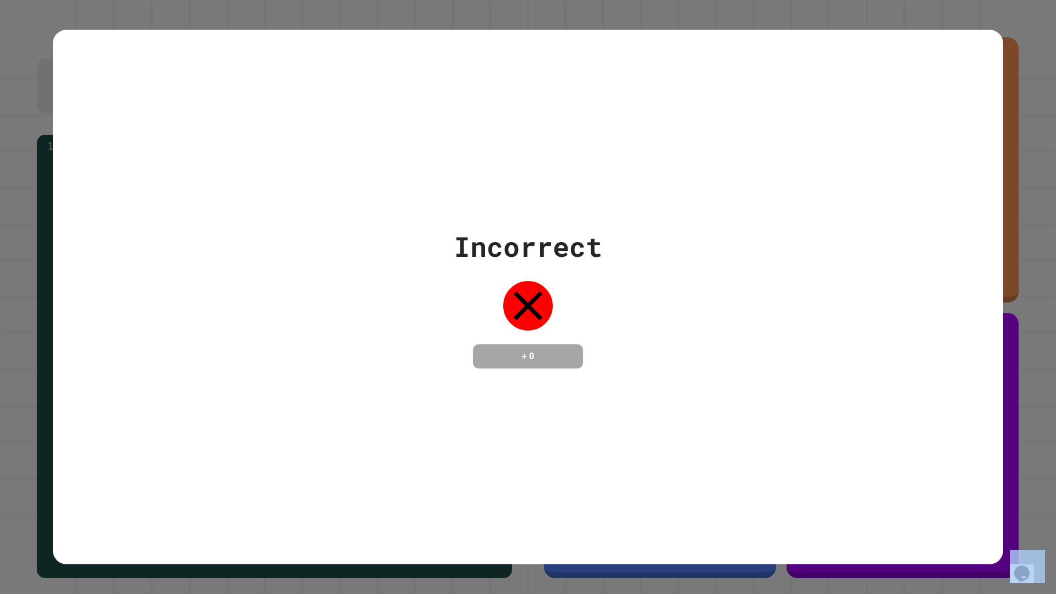
click at [847, 391] on div "Incorrect + 0" at bounding box center [528, 297] width 951 height 535
click at [847, 392] on div "Incorrect + 0" at bounding box center [528, 297] width 951 height 535
click at [849, 397] on div "Incorrect + 0" at bounding box center [528, 297] width 951 height 535
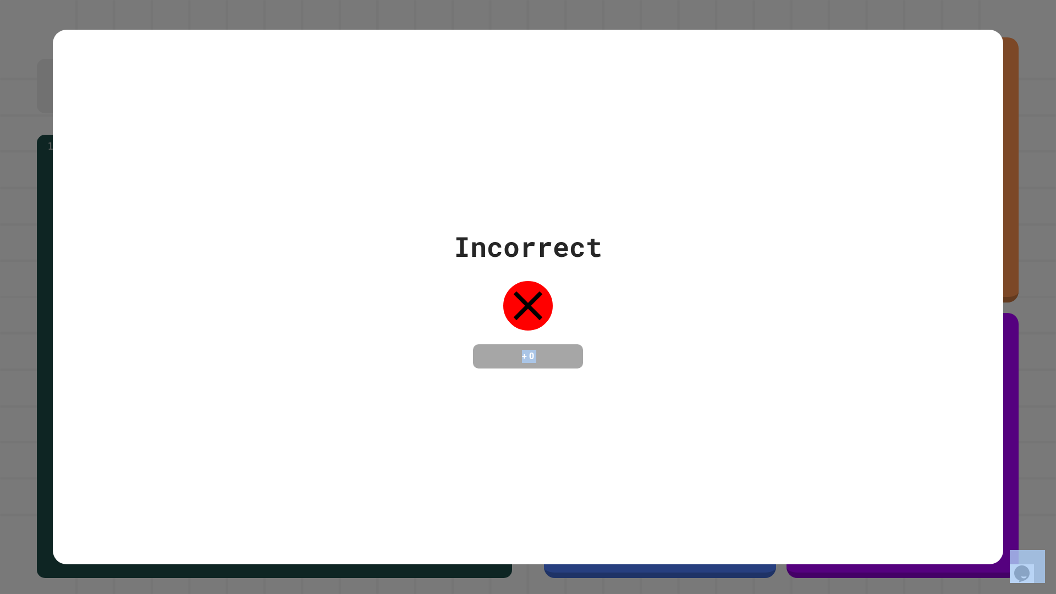
click at [849, 397] on div "Incorrect + 0" at bounding box center [528, 297] width 951 height 535
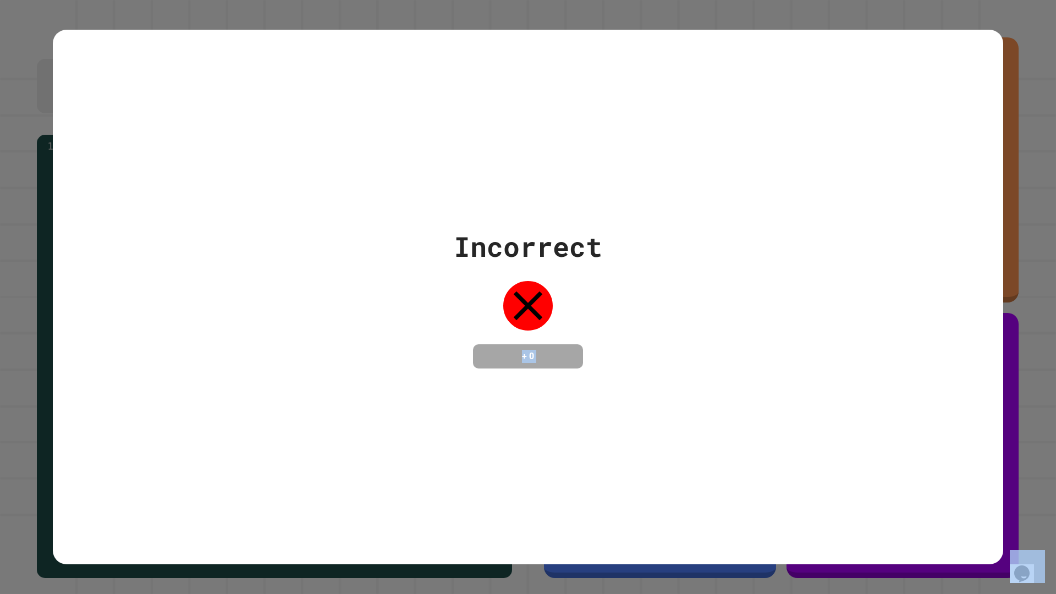
click at [849, 397] on div "Incorrect + 0" at bounding box center [528, 297] width 951 height 535
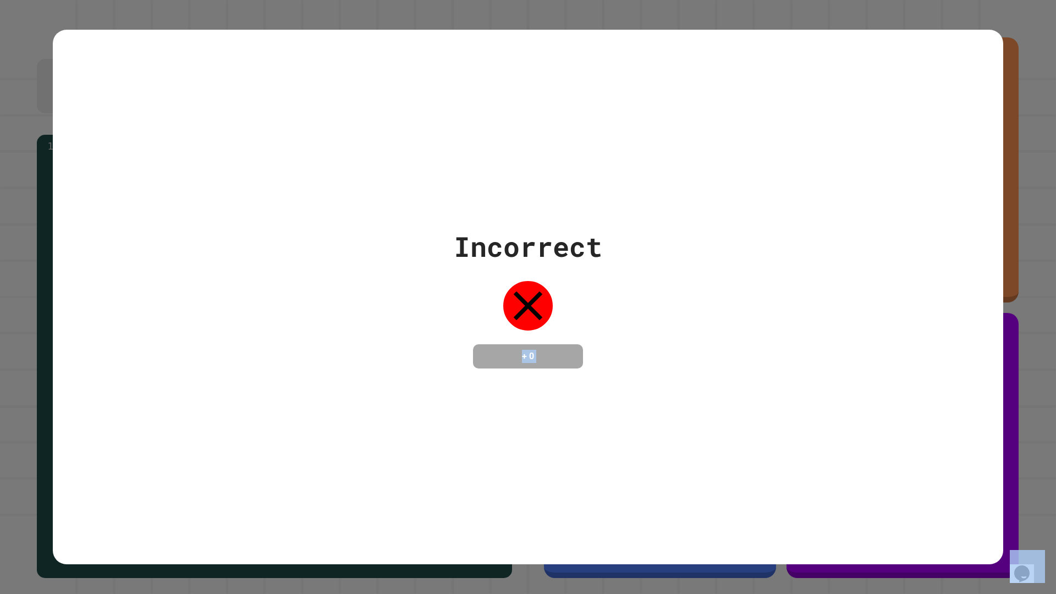
click at [849, 397] on div "Incorrect + 0" at bounding box center [528, 297] width 951 height 535
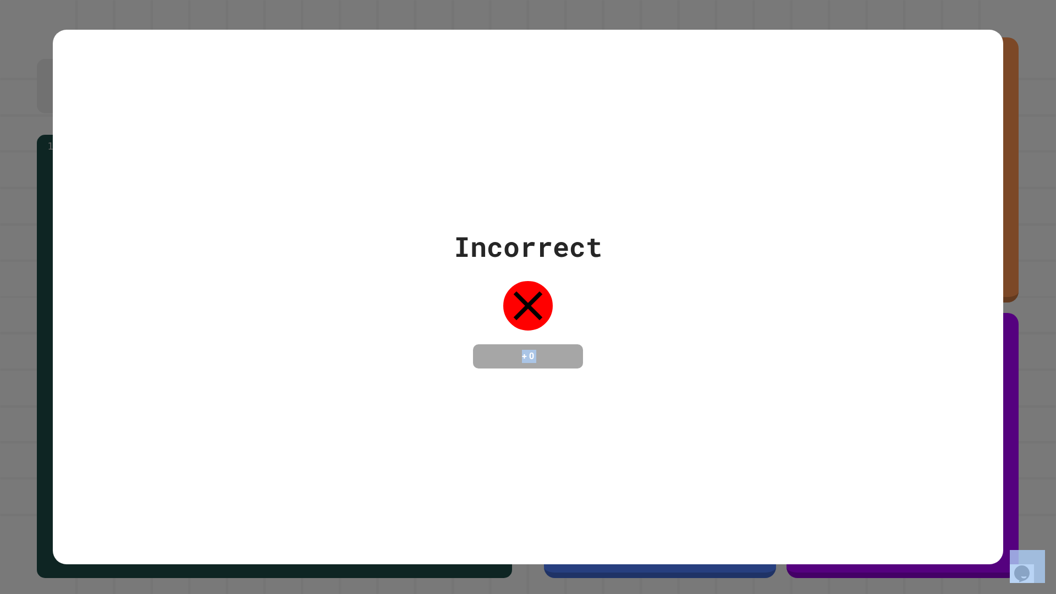
click at [849, 397] on div "Incorrect + 0" at bounding box center [528, 297] width 951 height 535
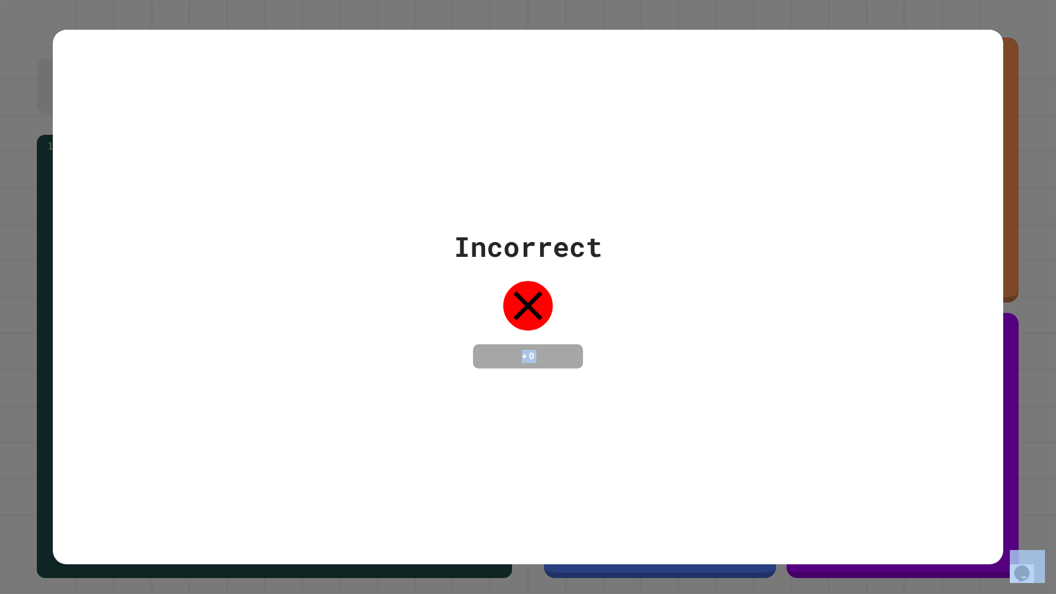
click at [849, 397] on div "Incorrect + 0" at bounding box center [528, 297] width 951 height 535
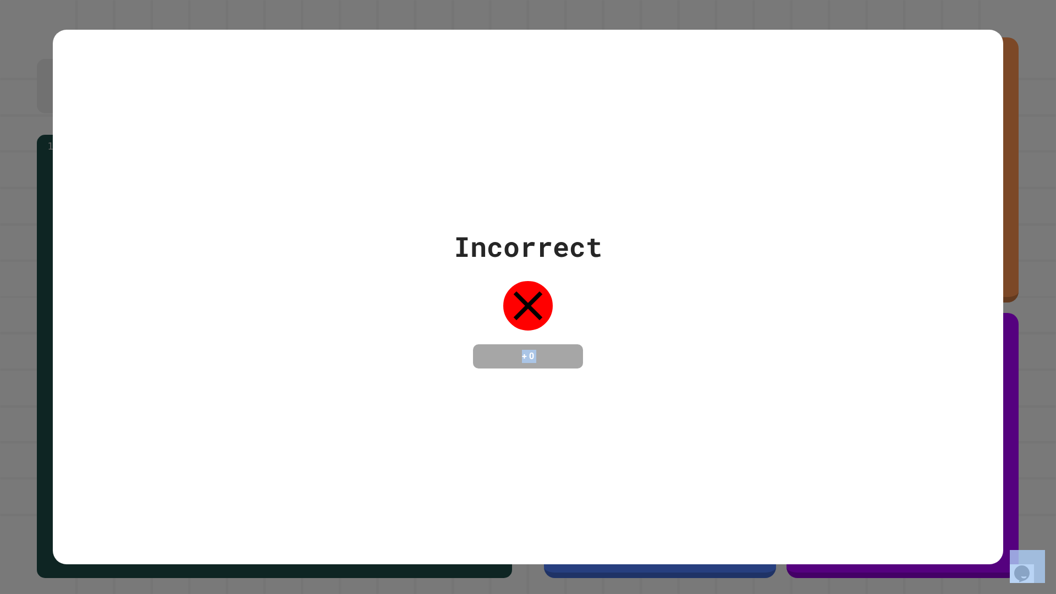
click at [849, 397] on div "Incorrect + 0" at bounding box center [528, 297] width 951 height 535
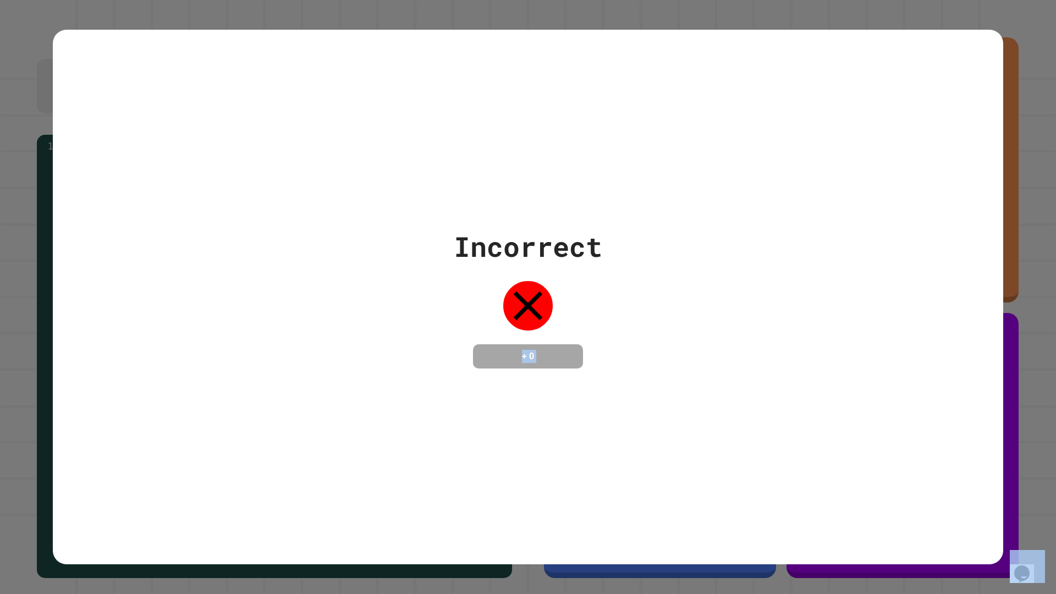
click at [849, 397] on div "Incorrect + 0" at bounding box center [528, 297] width 951 height 535
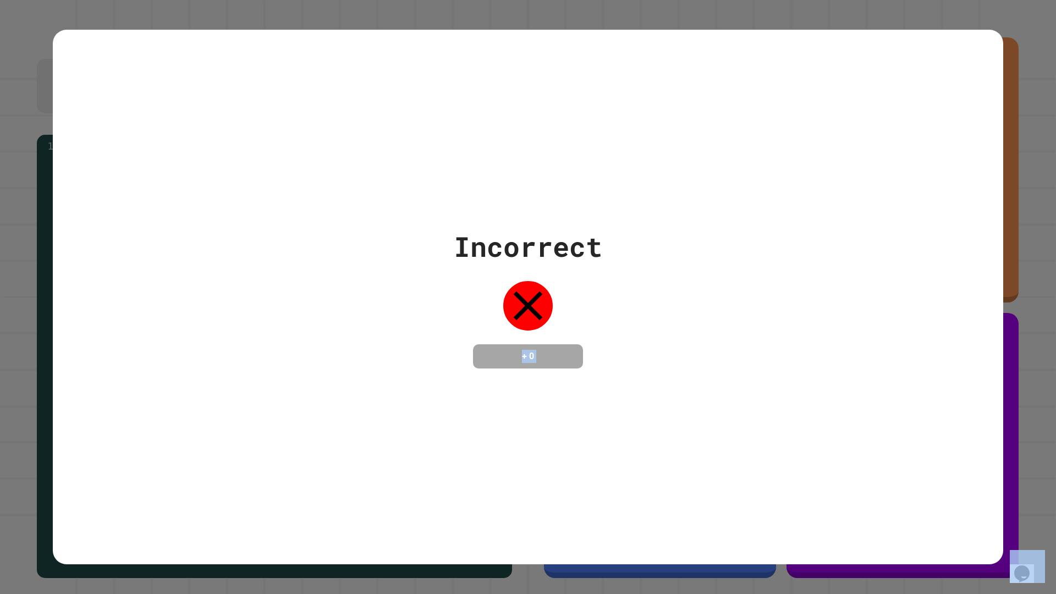
click at [849, 397] on div "Incorrect + 0" at bounding box center [528, 297] width 951 height 535
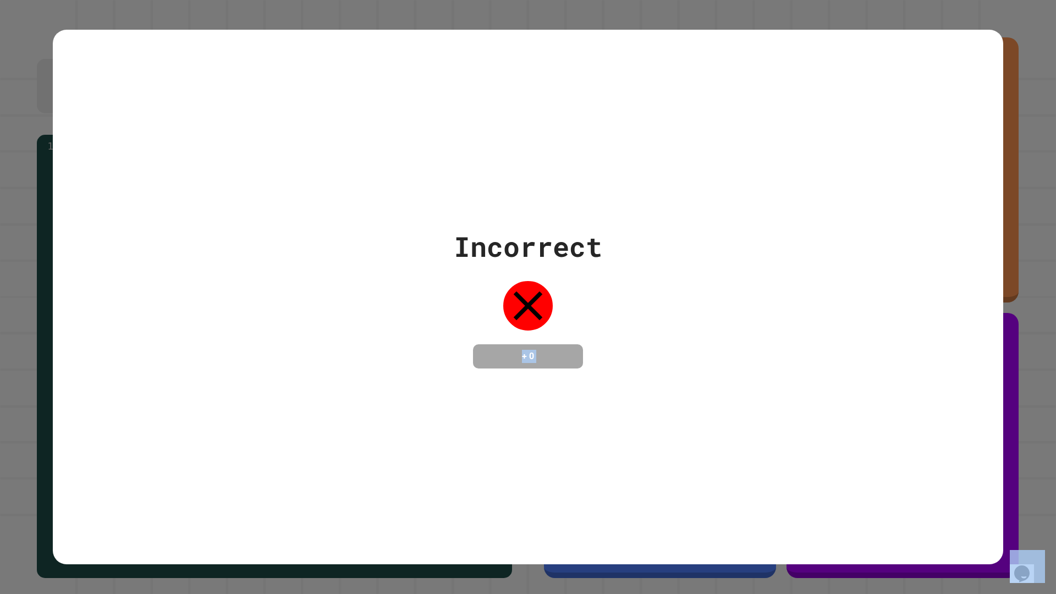
click at [849, 397] on div "Incorrect + 0" at bounding box center [528, 297] width 951 height 535
click at [851, 397] on div "Incorrect + 0" at bounding box center [528, 297] width 951 height 535
click at [851, 396] on div "Incorrect + 0" at bounding box center [528, 297] width 951 height 535
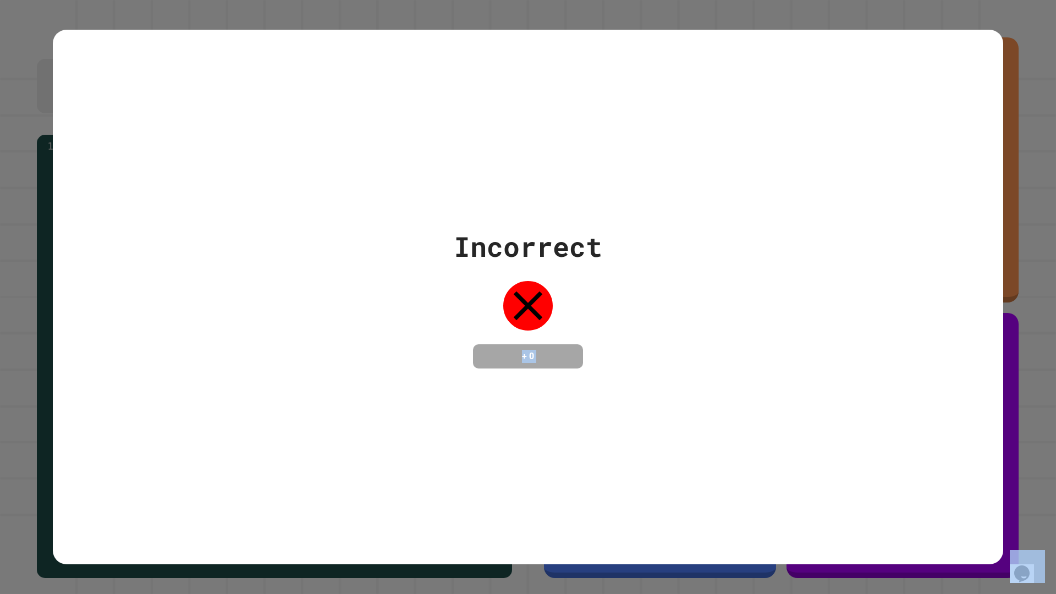
click at [851, 396] on div "Incorrect + 0" at bounding box center [528, 297] width 951 height 535
click at [852, 395] on div "Incorrect + 0" at bounding box center [528, 297] width 951 height 535
click at [853, 394] on div "Incorrect + 0" at bounding box center [528, 297] width 951 height 535
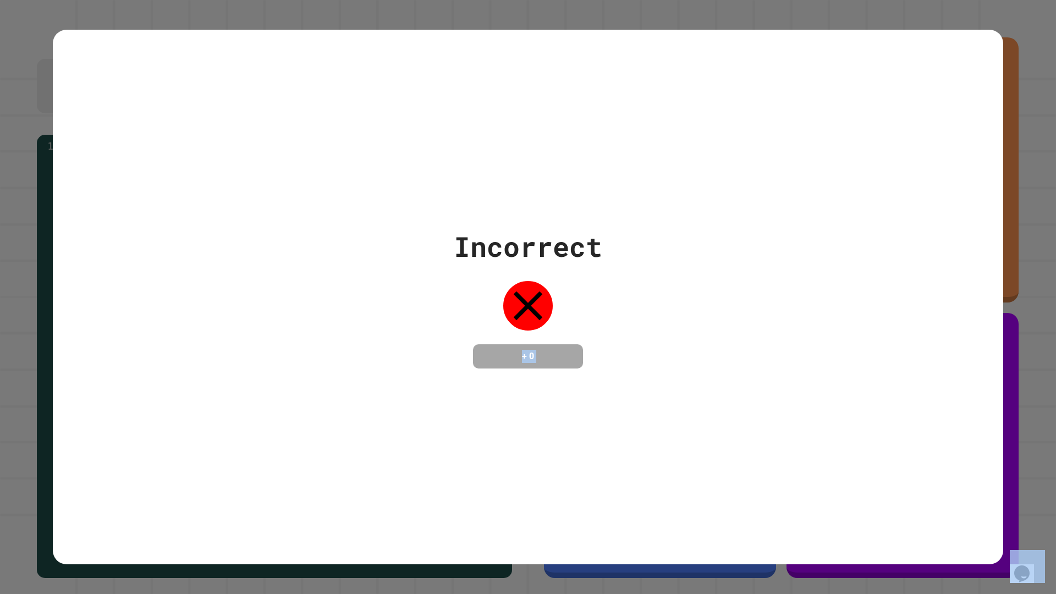
click at [853, 394] on div "Incorrect + 0" at bounding box center [528, 297] width 951 height 535
click at [853, 393] on div "Incorrect + 0" at bounding box center [528, 297] width 951 height 535
click at [852, 393] on div "Incorrect + 0" at bounding box center [528, 297] width 951 height 535
click at [851, 392] on div "Incorrect + 0" at bounding box center [528, 297] width 951 height 535
click at [850, 391] on div "Incorrect + 0" at bounding box center [528, 297] width 951 height 535
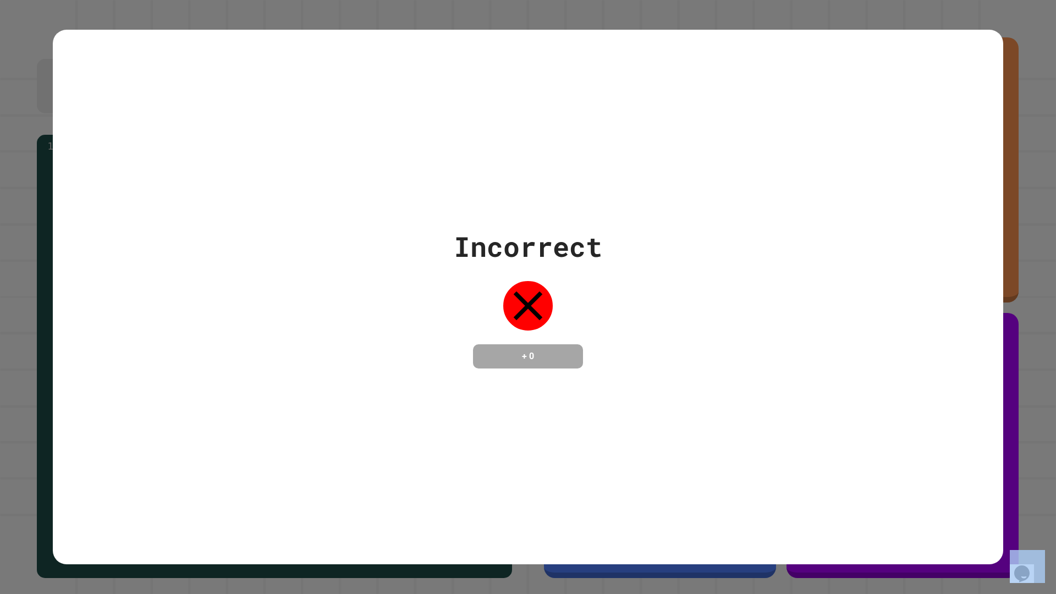
click at [850, 390] on div "Incorrect + 0" at bounding box center [528, 297] width 951 height 535
click at [848, 390] on div "Incorrect + 0" at bounding box center [528, 297] width 951 height 535
click at [846, 390] on div "Incorrect + 0" at bounding box center [528, 297] width 951 height 535
click at [845, 389] on div "Incorrect + 0" at bounding box center [528, 297] width 951 height 535
click at [841, 387] on div "Incorrect + 0" at bounding box center [528, 297] width 951 height 535
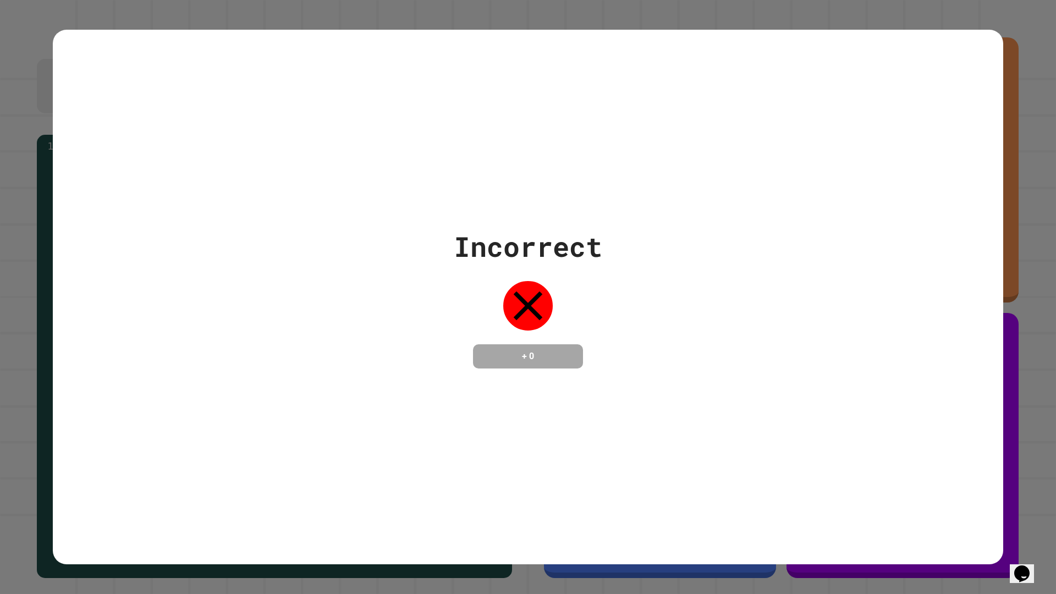
click at [841, 387] on div "Incorrect + 0" at bounding box center [528, 297] width 951 height 535
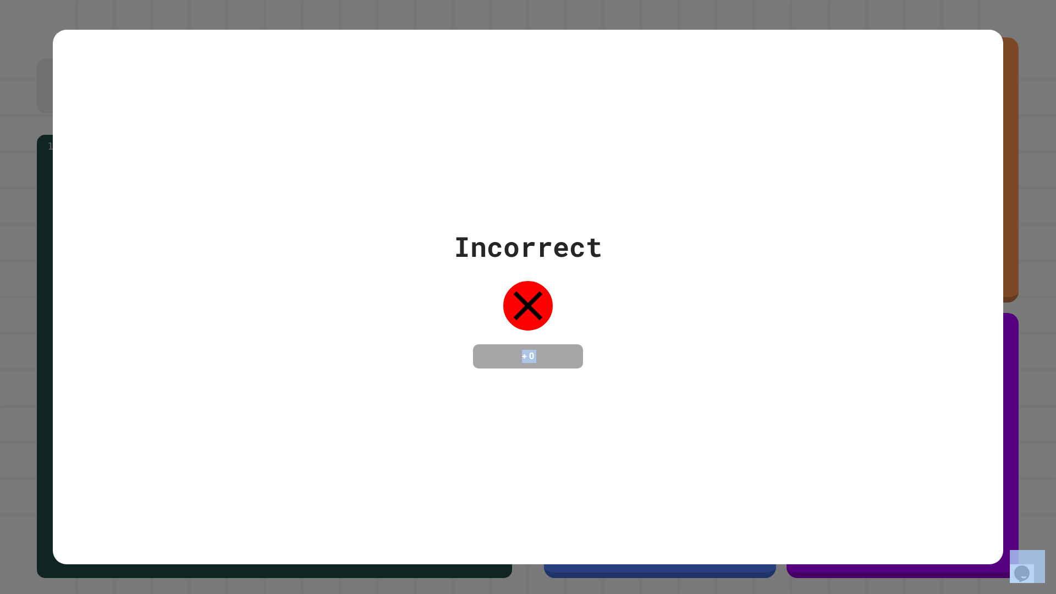
click at [841, 387] on div "Incorrect + 0" at bounding box center [528, 297] width 951 height 535
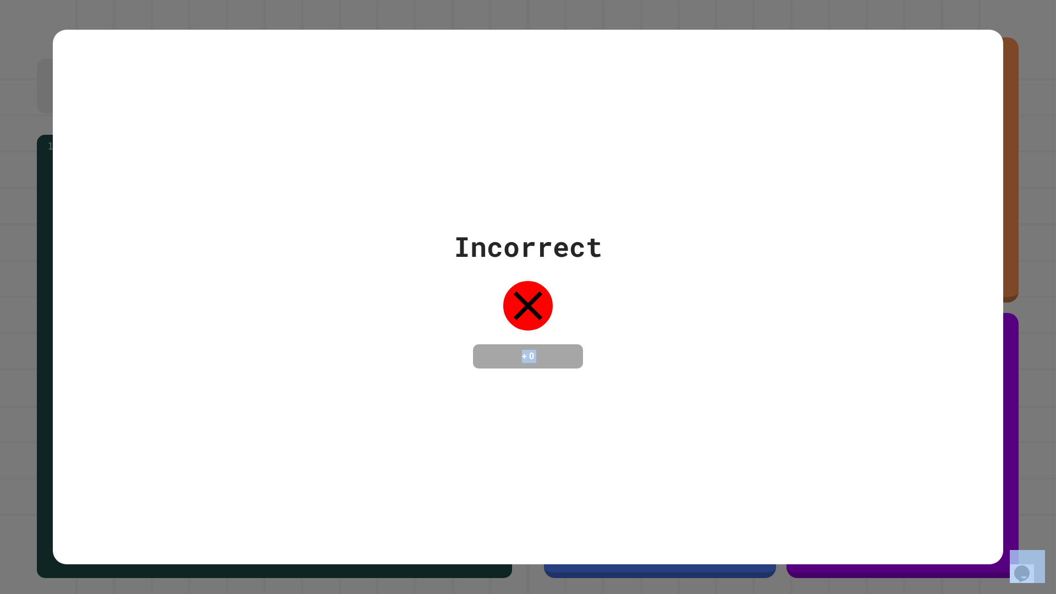
click at [841, 387] on div "Incorrect + 0" at bounding box center [528, 297] width 951 height 535
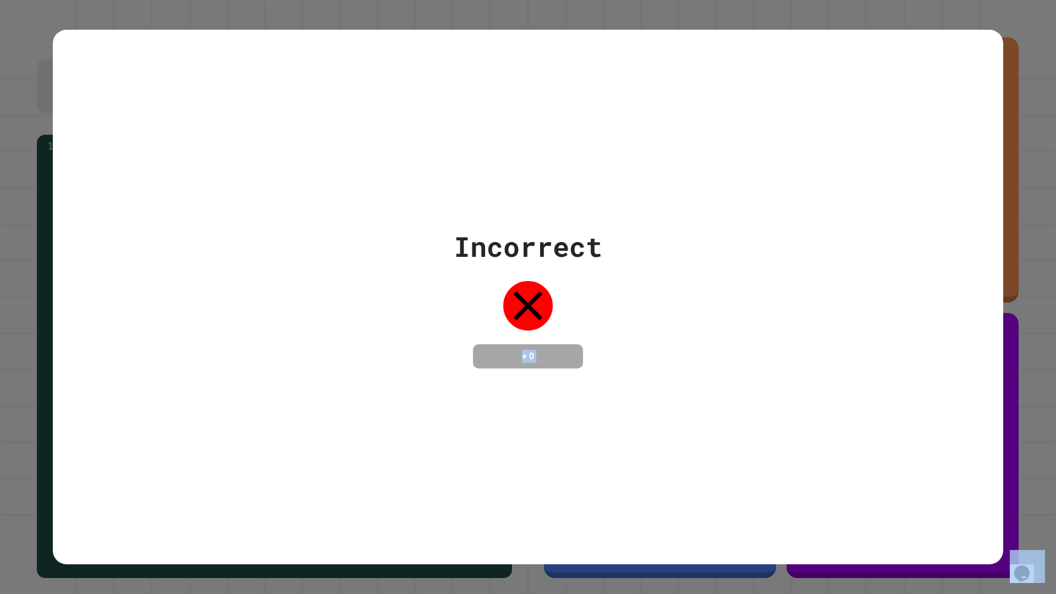
click at [841, 387] on div "Incorrect + 0" at bounding box center [528, 297] width 951 height 535
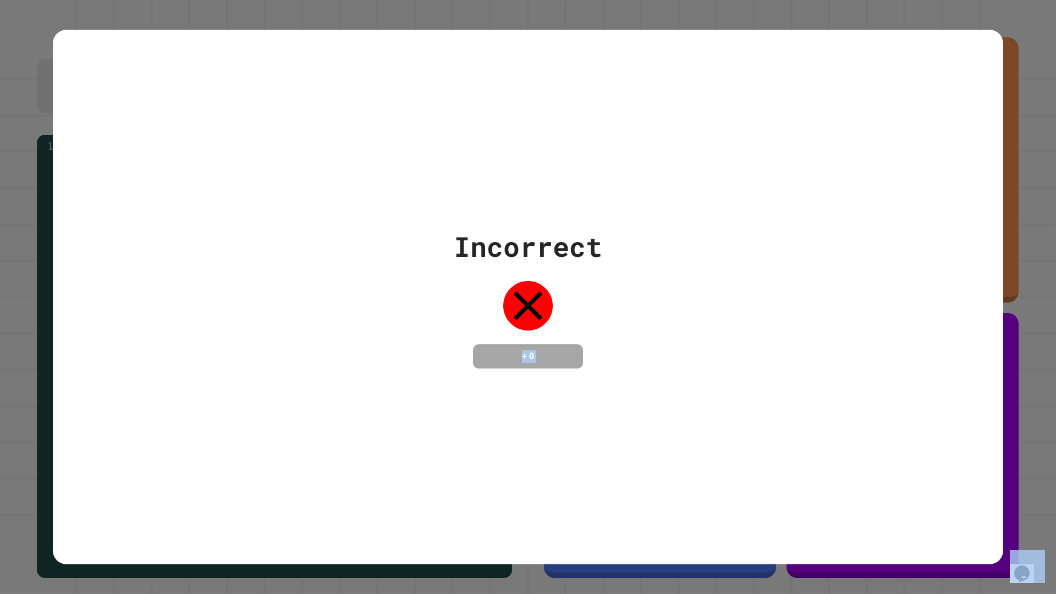
click at [841, 387] on div "Incorrect + 0" at bounding box center [528, 297] width 951 height 535
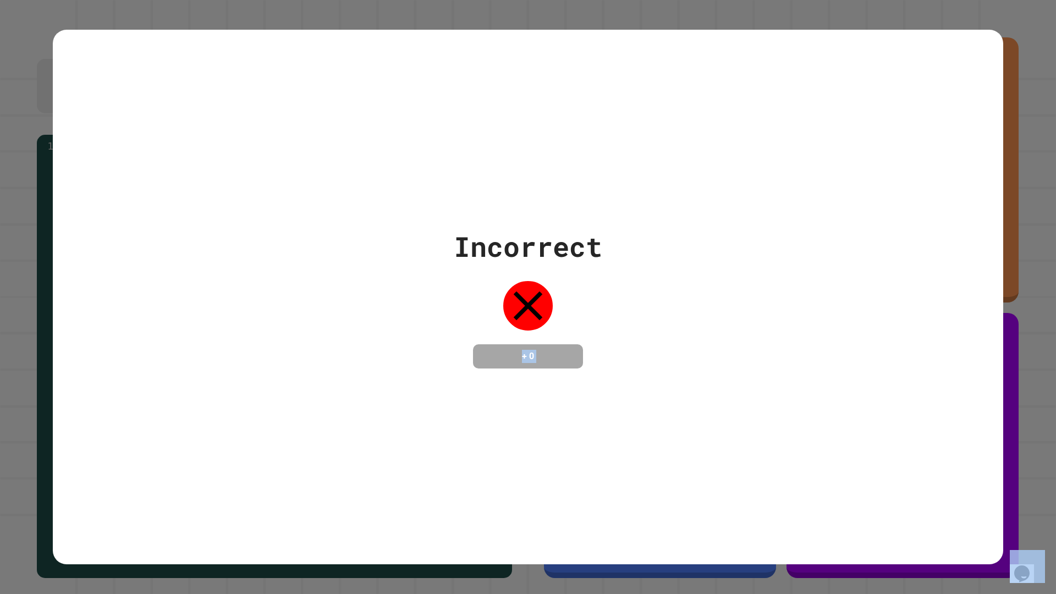
click at [841, 387] on div "Incorrect + 0" at bounding box center [528, 297] width 951 height 535
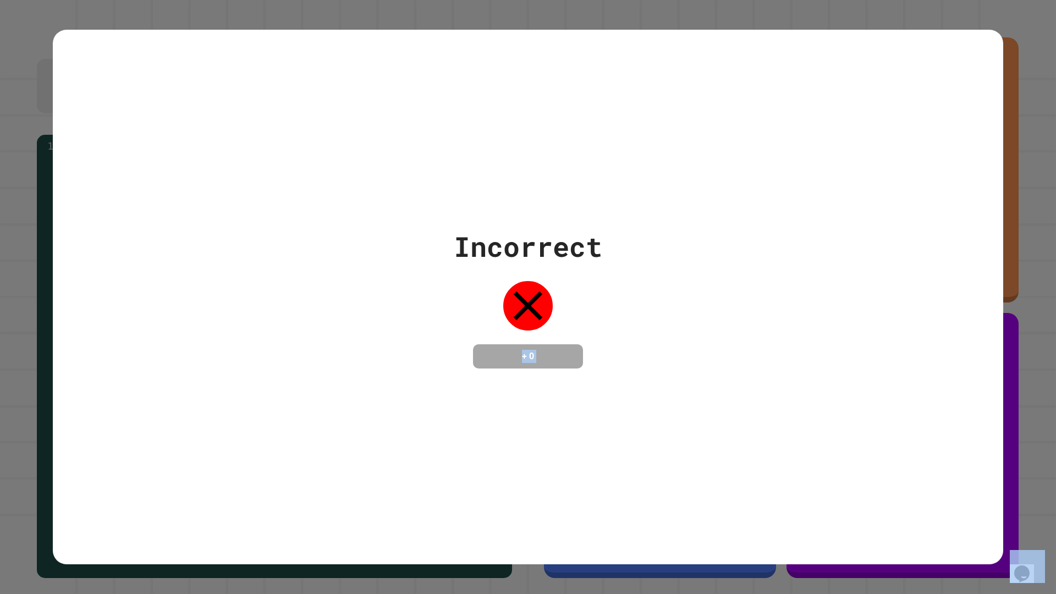
click at [841, 387] on div "Incorrect + 0" at bounding box center [528, 297] width 951 height 535
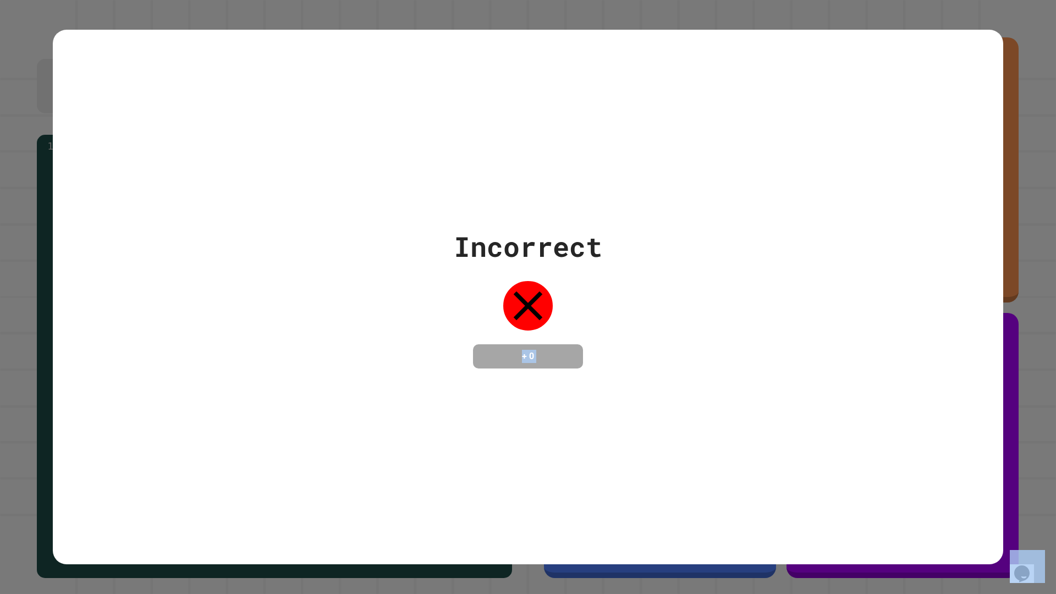
click at [840, 386] on div "Incorrect + 0" at bounding box center [528, 297] width 951 height 535
click at [838, 385] on div "Incorrect + 0" at bounding box center [528, 297] width 951 height 535
click at [837, 385] on div "Incorrect + 0" at bounding box center [528, 297] width 951 height 535
click at [837, 384] on div "Incorrect + 0" at bounding box center [528, 297] width 951 height 535
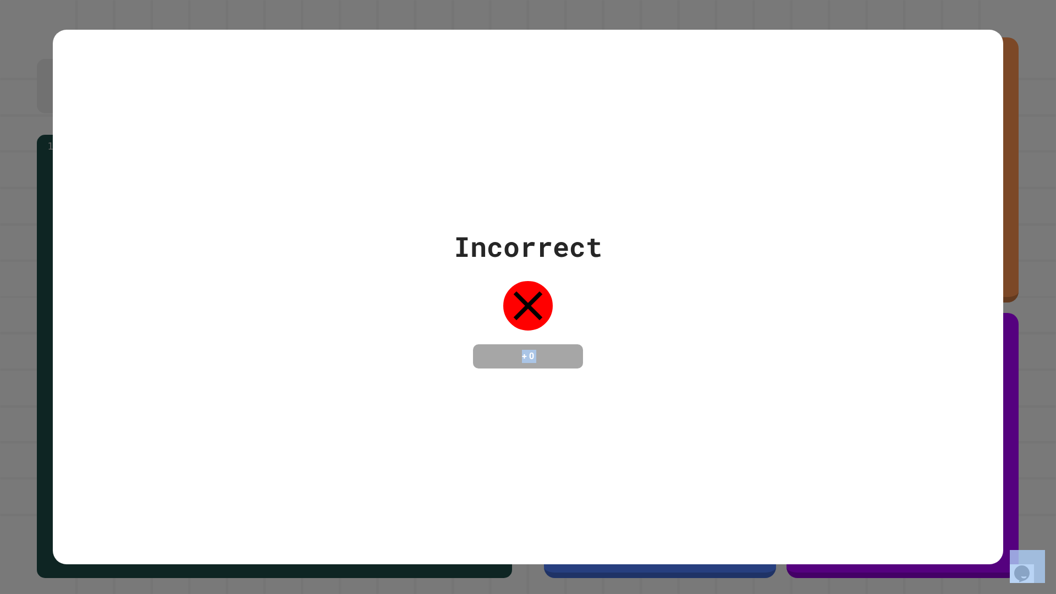
click at [837, 384] on div "Incorrect + 0" at bounding box center [528, 297] width 951 height 535
click at [831, 380] on div "Incorrect + 0" at bounding box center [528, 297] width 951 height 535
click at [831, 379] on div "Incorrect + 0" at bounding box center [528, 297] width 951 height 535
click at [831, 380] on div "Incorrect + 0" at bounding box center [528, 297] width 951 height 535
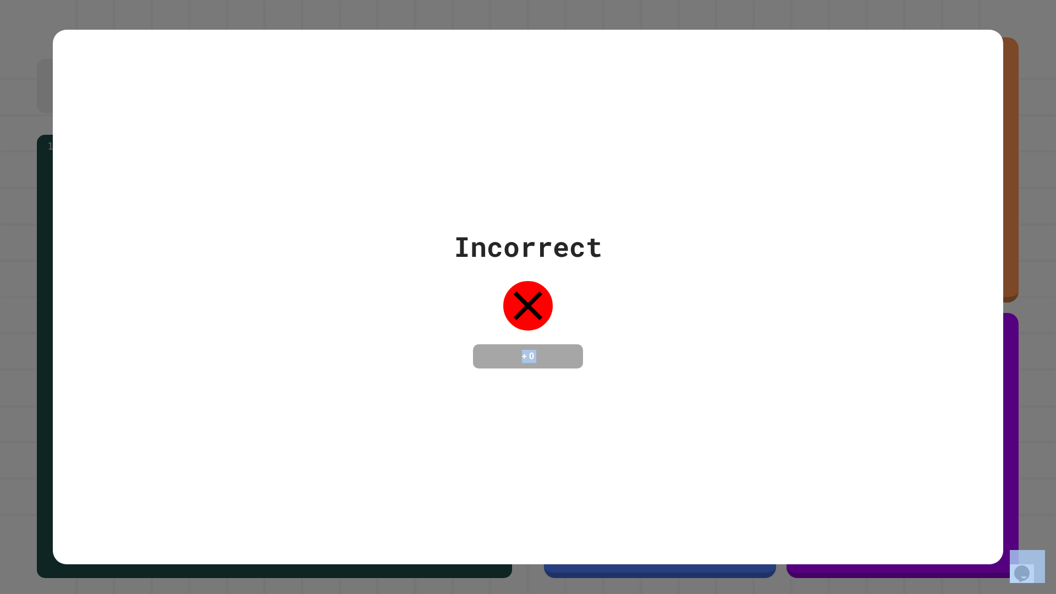
click at [827, 379] on div "Incorrect + 0" at bounding box center [528, 297] width 951 height 535
click at [831, 381] on div "Incorrect + 0" at bounding box center [528, 297] width 951 height 535
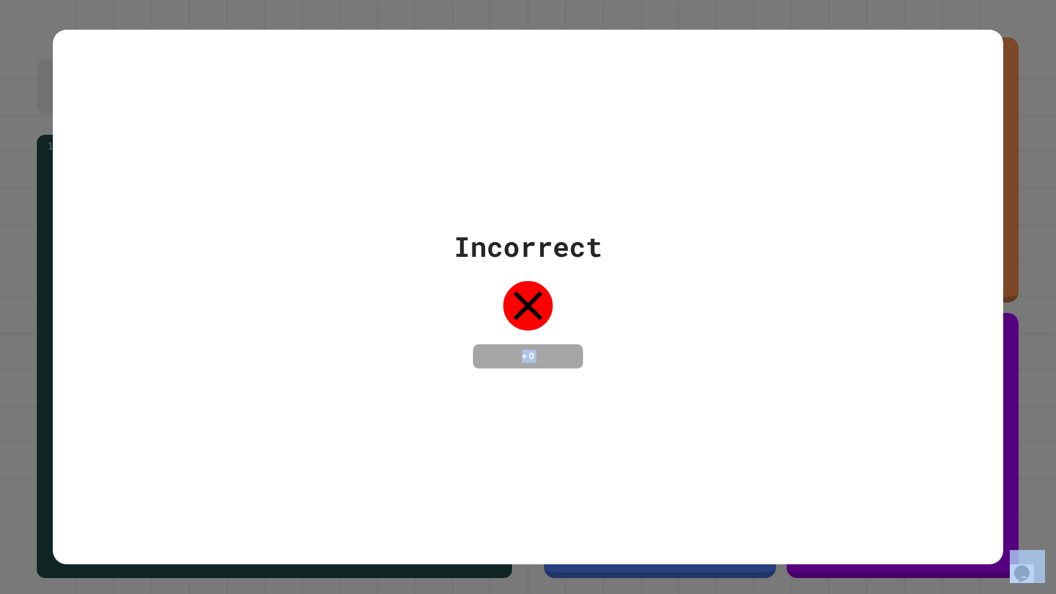
click at [831, 381] on div "Incorrect + 0" at bounding box center [528, 297] width 951 height 535
click at [829, 376] on div "Incorrect + 0" at bounding box center [528, 297] width 951 height 535
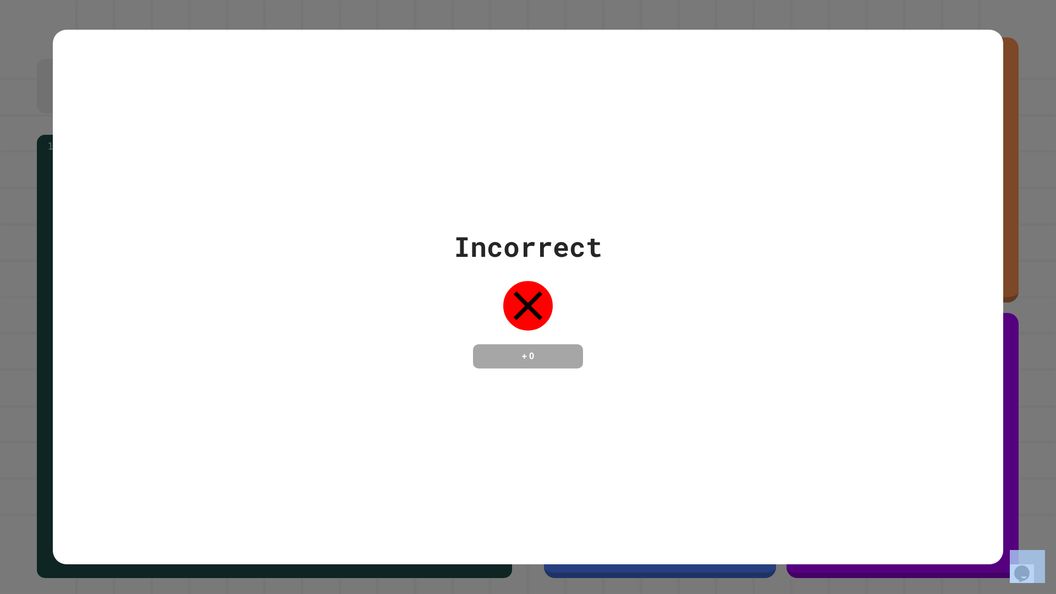
click at [829, 376] on div "Incorrect + 0" at bounding box center [528, 297] width 951 height 535
click at [827, 376] on div "Incorrect + 0" at bounding box center [528, 297] width 951 height 535
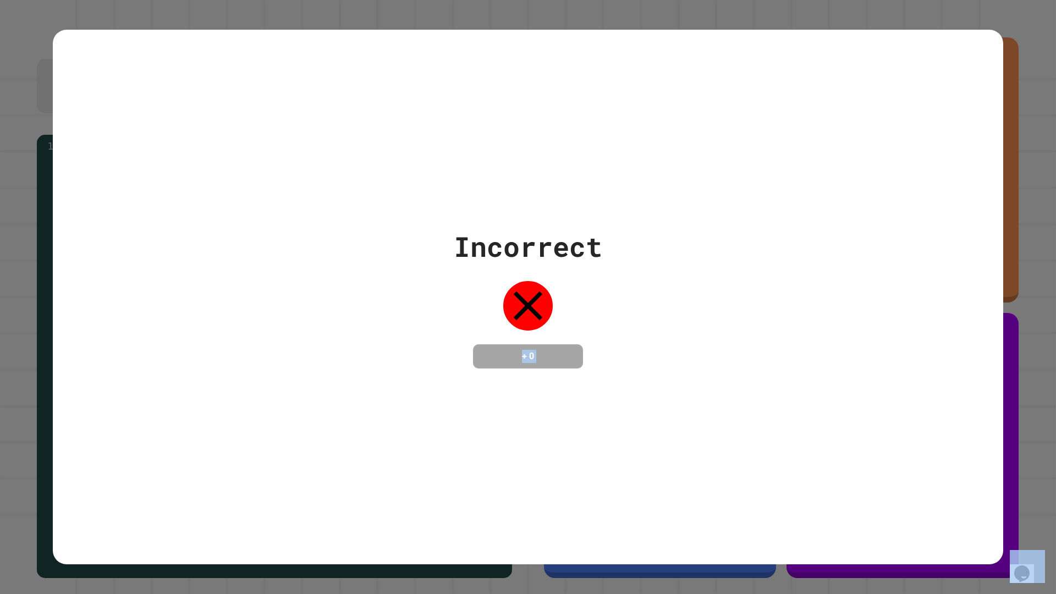
click at [827, 376] on div "Incorrect + 0" at bounding box center [528, 297] width 951 height 535
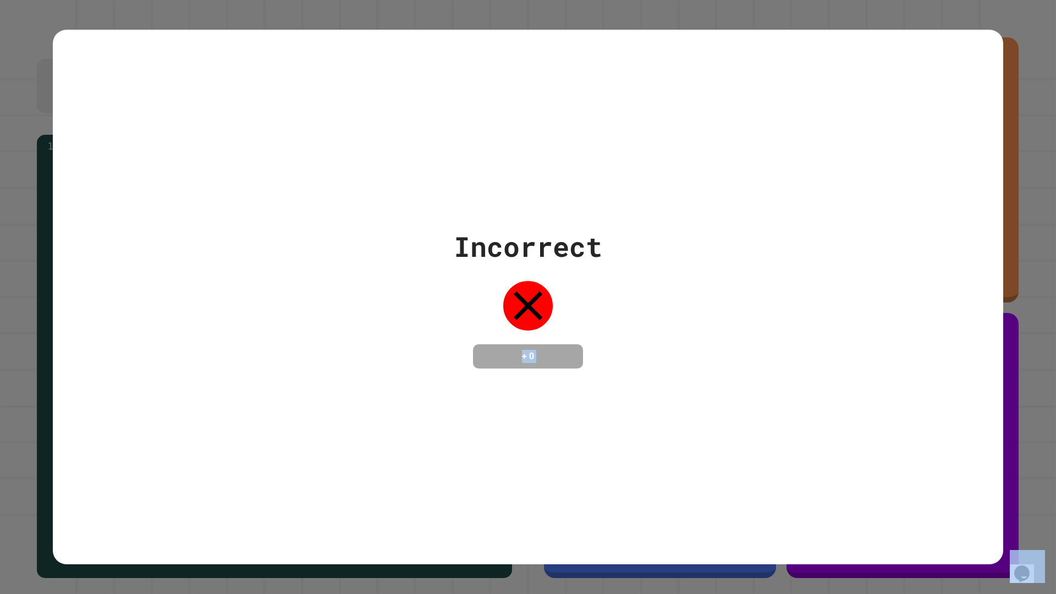
click at [827, 376] on div "Incorrect + 0" at bounding box center [528, 297] width 951 height 535
click at [826, 376] on div "Incorrect + 0" at bounding box center [528, 297] width 951 height 535
click at [824, 377] on div "Incorrect + 0" at bounding box center [528, 297] width 951 height 535
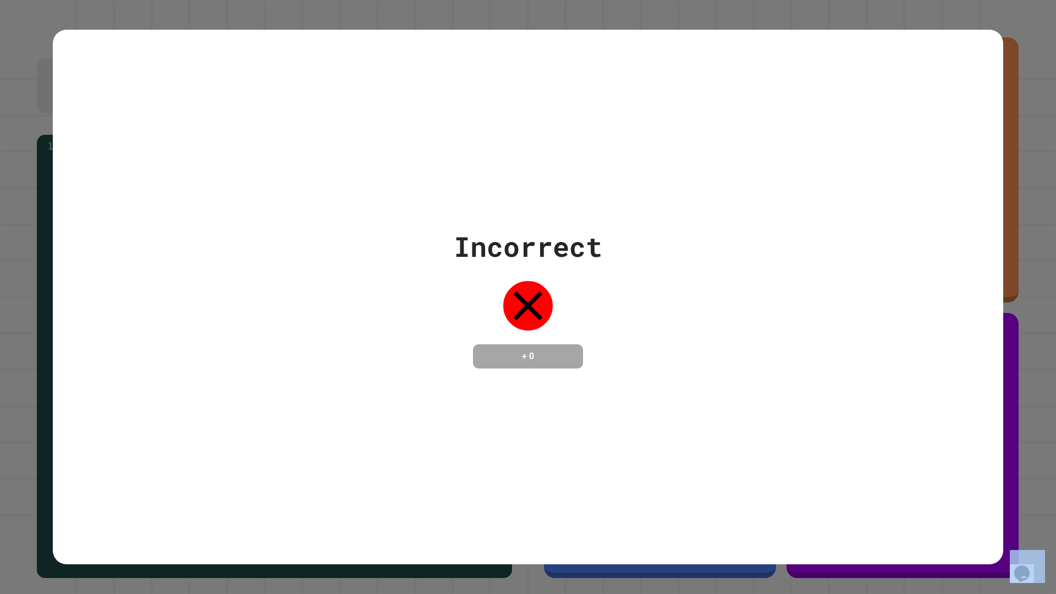
click at [824, 377] on div "Incorrect + 0" at bounding box center [528, 297] width 951 height 535
click at [824, 376] on div "Incorrect + 0" at bounding box center [528, 297] width 951 height 535
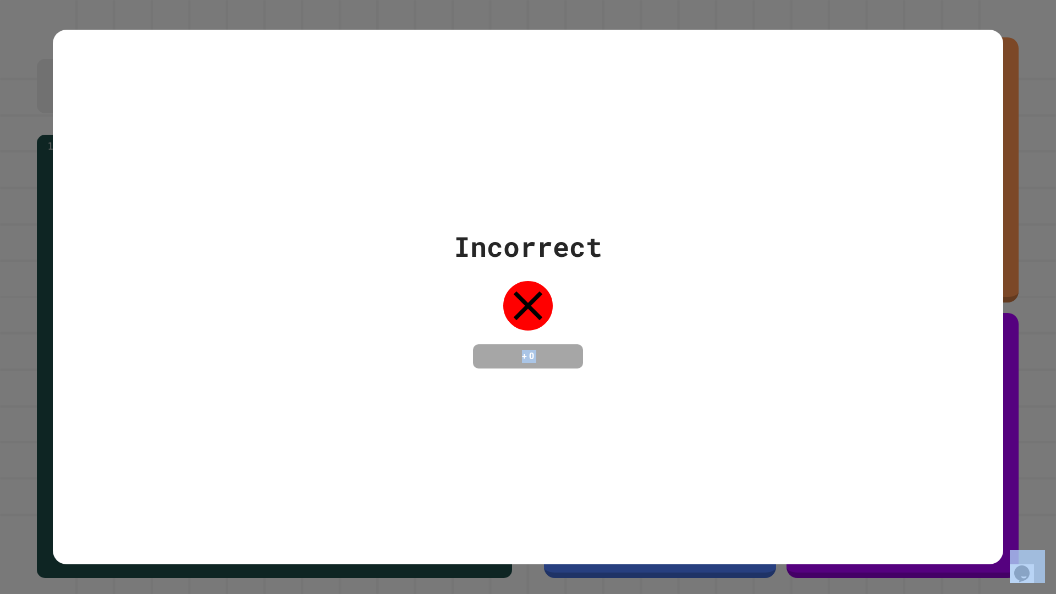
click at [824, 376] on div "Incorrect + 0" at bounding box center [528, 297] width 951 height 535
click at [823, 376] on div "Incorrect + 0" at bounding box center [528, 297] width 951 height 535
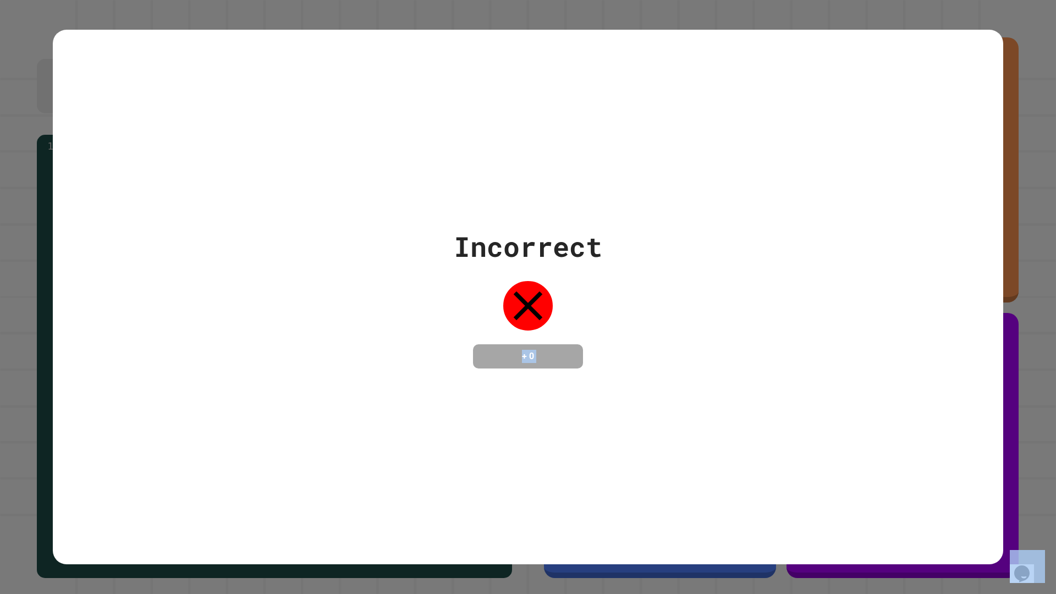
click at [823, 376] on div "Incorrect + 0" at bounding box center [528, 297] width 951 height 535
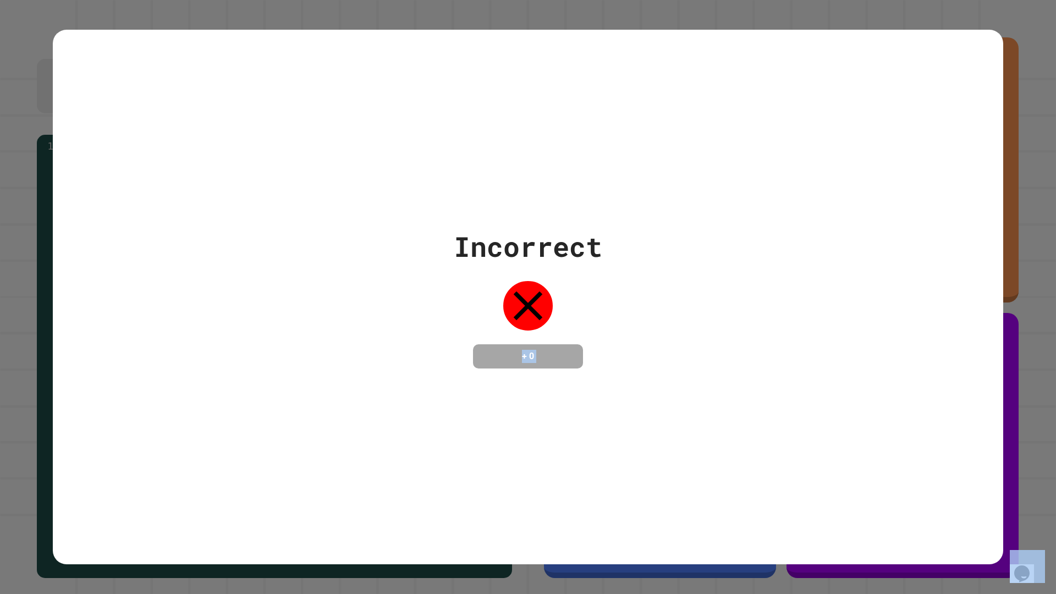
click at [823, 376] on div "Incorrect + 0" at bounding box center [528, 297] width 951 height 535
click at [821, 376] on div "Incorrect + 0" at bounding box center [528, 297] width 951 height 535
click at [825, 373] on div "Incorrect + 0" at bounding box center [528, 297] width 951 height 535
click at [824, 374] on div "Incorrect + 0" at bounding box center [528, 297] width 951 height 535
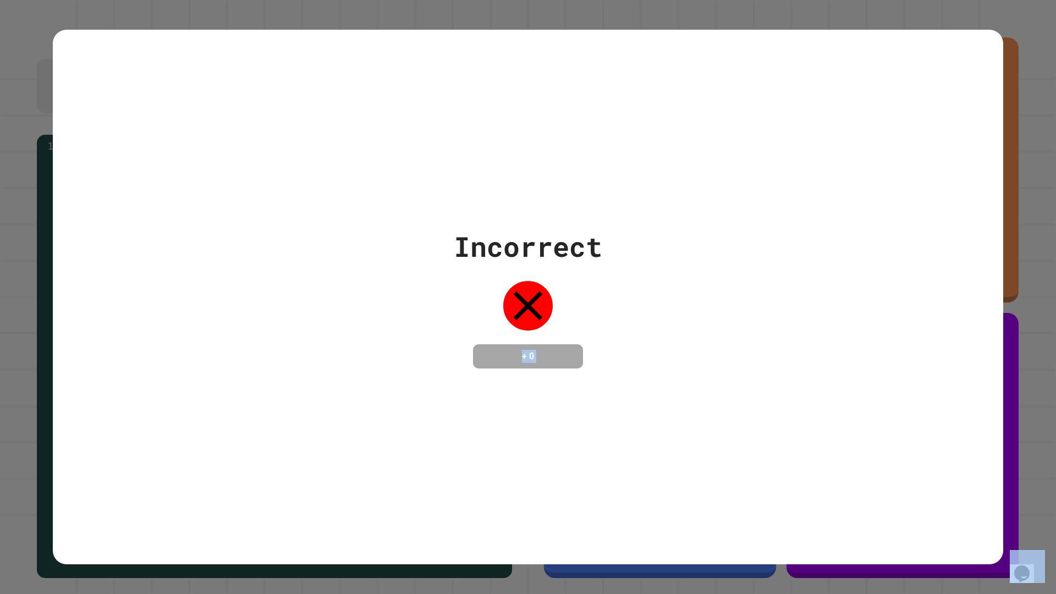
click at [825, 374] on div "Incorrect + 0" at bounding box center [528, 297] width 951 height 535
click at [829, 385] on div "Incorrect + 0" at bounding box center [528, 297] width 951 height 535
click at [851, 449] on div "Incorrect + 0" at bounding box center [528, 297] width 951 height 535
click at [851, 451] on div "Incorrect + 0" at bounding box center [528, 297] width 951 height 535
click at [863, 457] on div "Incorrect + 0" at bounding box center [528, 297] width 951 height 535
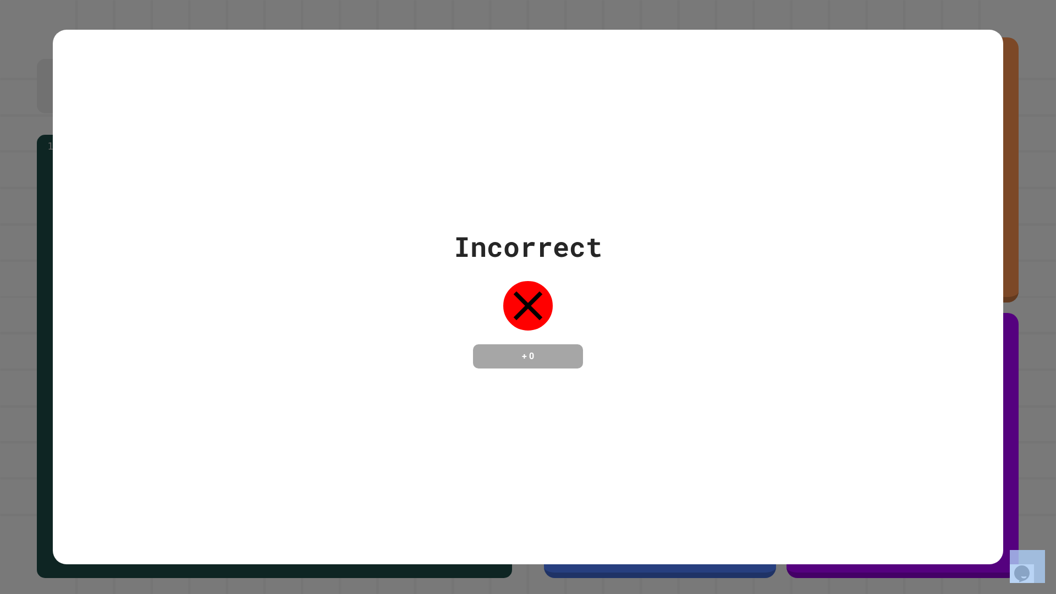
click at [863, 457] on div "Incorrect + 0" at bounding box center [528, 297] width 951 height 535
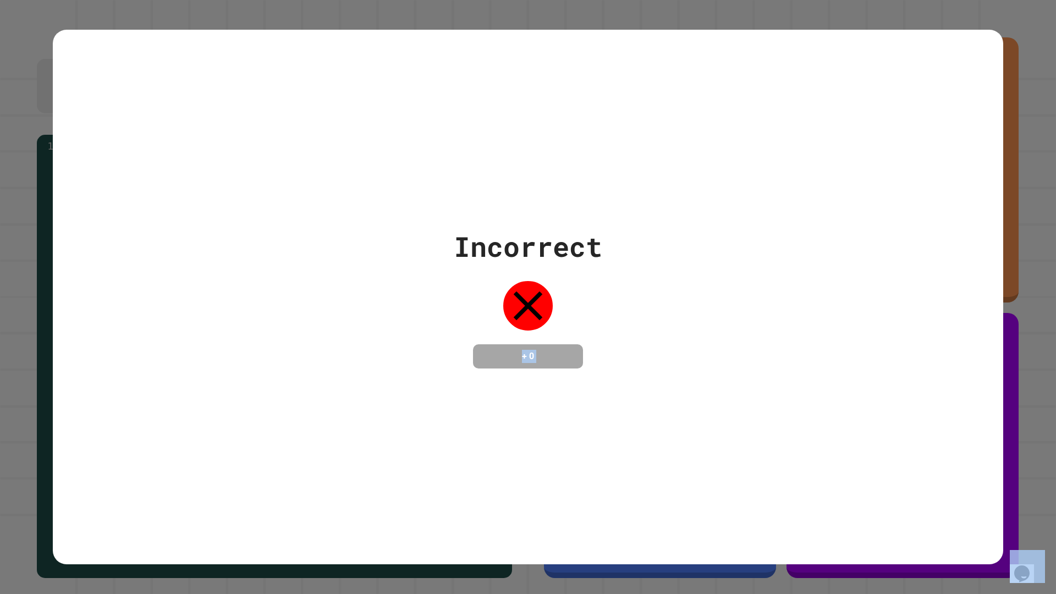
click at [863, 457] on div "Incorrect + 0" at bounding box center [528, 297] width 951 height 535
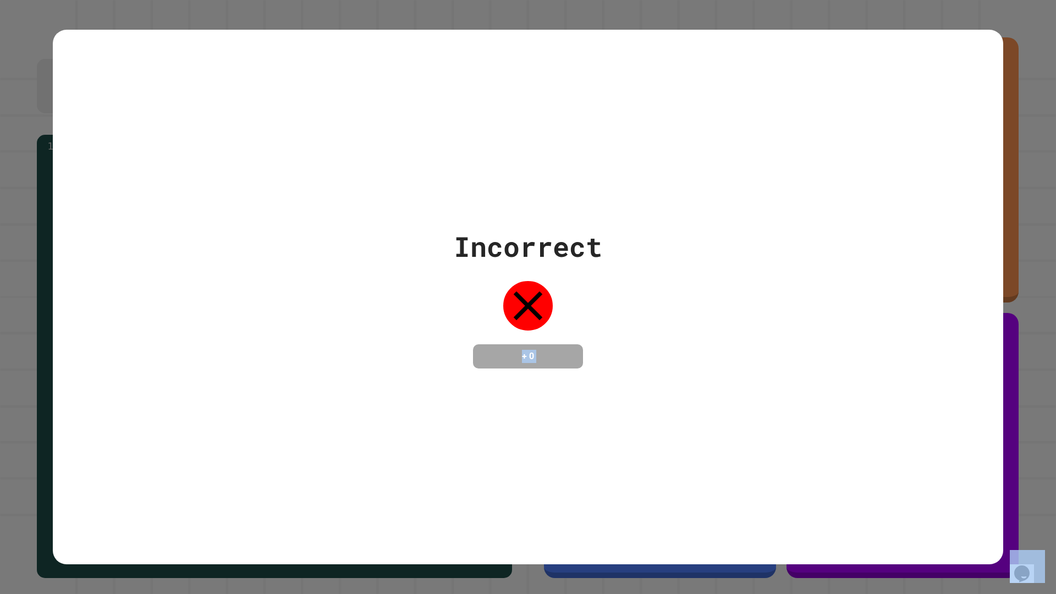
click at [863, 457] on div "Incorrect + 0" at bounding box center [528, 297] width 951 height 535
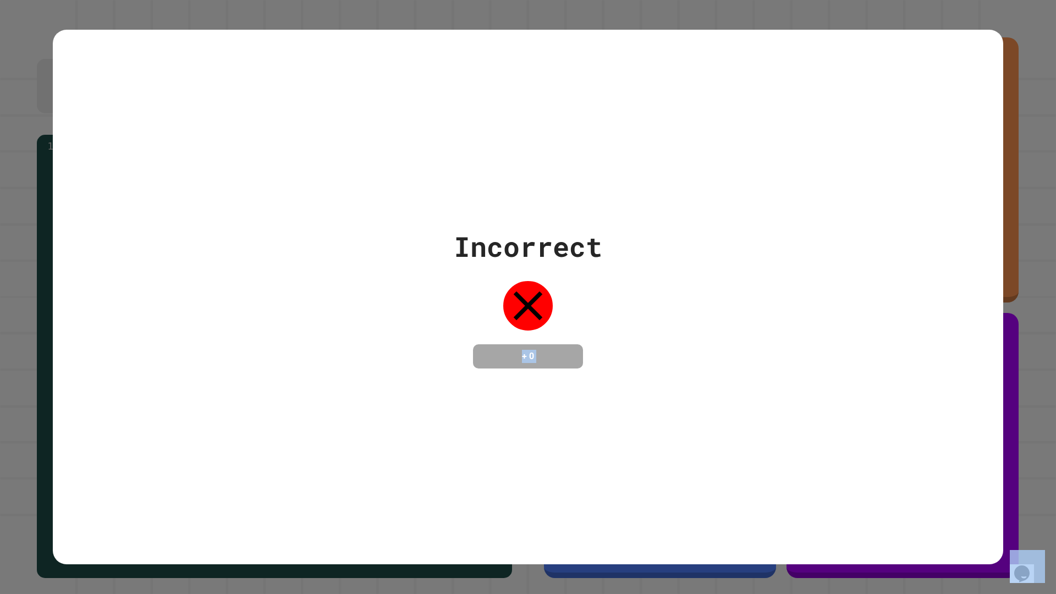
click at [863, 457] on div "Incorrect + 0" at bounding box center [528, 297] width 951 height 535
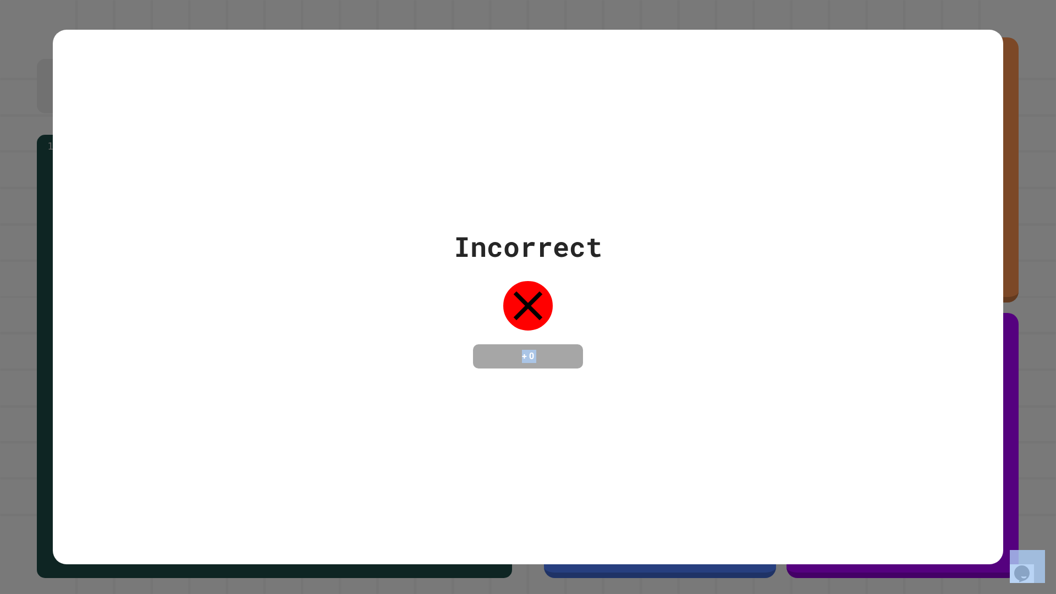
click at [863, 457] on div "Incorrect + 0" at bounding box center [528, 297] width 951 height 535
click at [864, 457] on div "Incorrect + 0" at bounding box center [528, 297] width 951 height 535
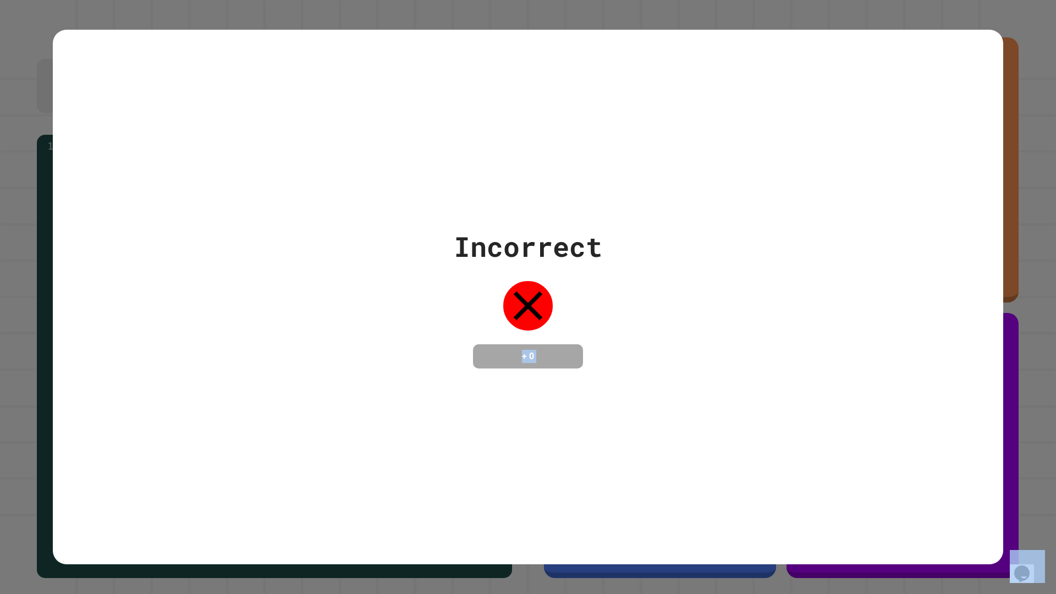
click at [864, 457] on div "Incorrect + 0" at bounding box center [528, 297] width 951 height 535
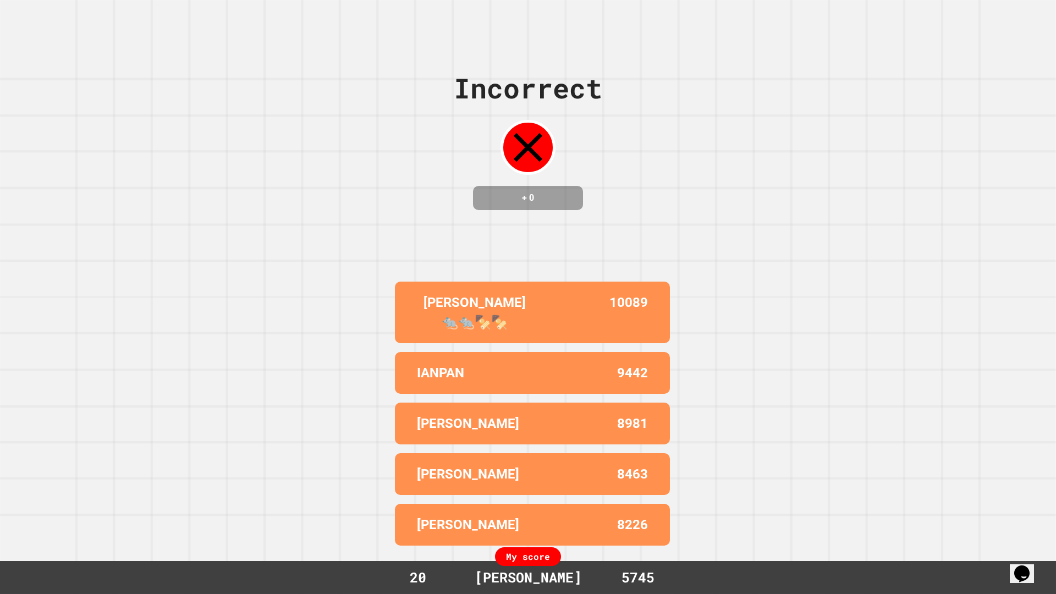
click at [864, 457] on div "Incorrect + 0 [PERSON_NAME] 🐀🐀🍢🍢 10089 IANPAN 9442 [PERSON_NAME] 8981 [PERSON_N…" at bounding box center [528, 297] width 1056 height 594
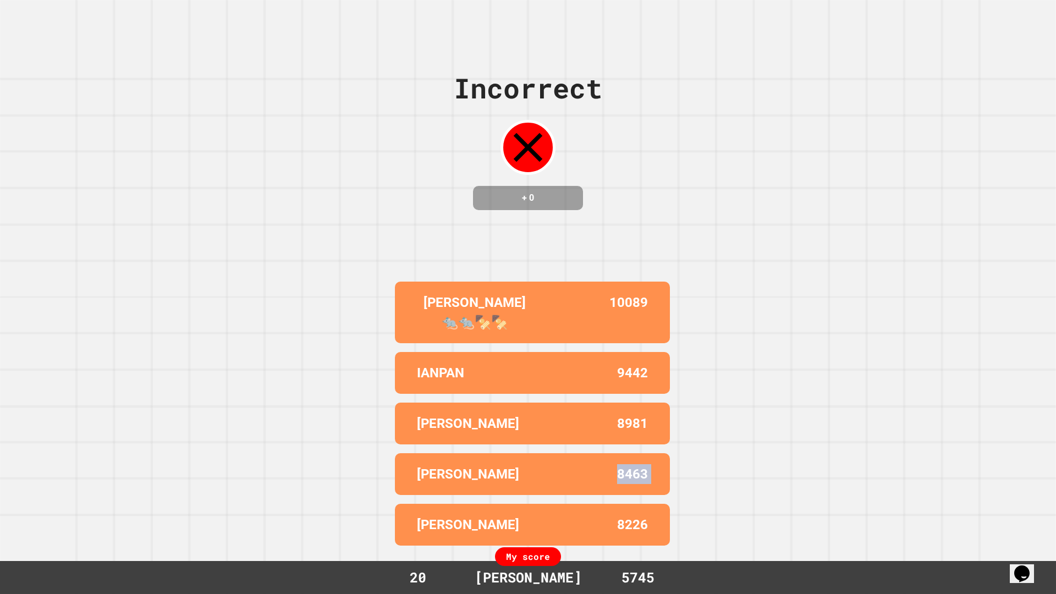
click at [864, 457] on div "Incorrect + 0 [PERSON_NAME] 🐀🐀🍢🍢 10089 IANPAN 9442 [PERSON_NAME] 8981 [PERSON_N…" at bounding box center [528, 297] width 1056 height 594
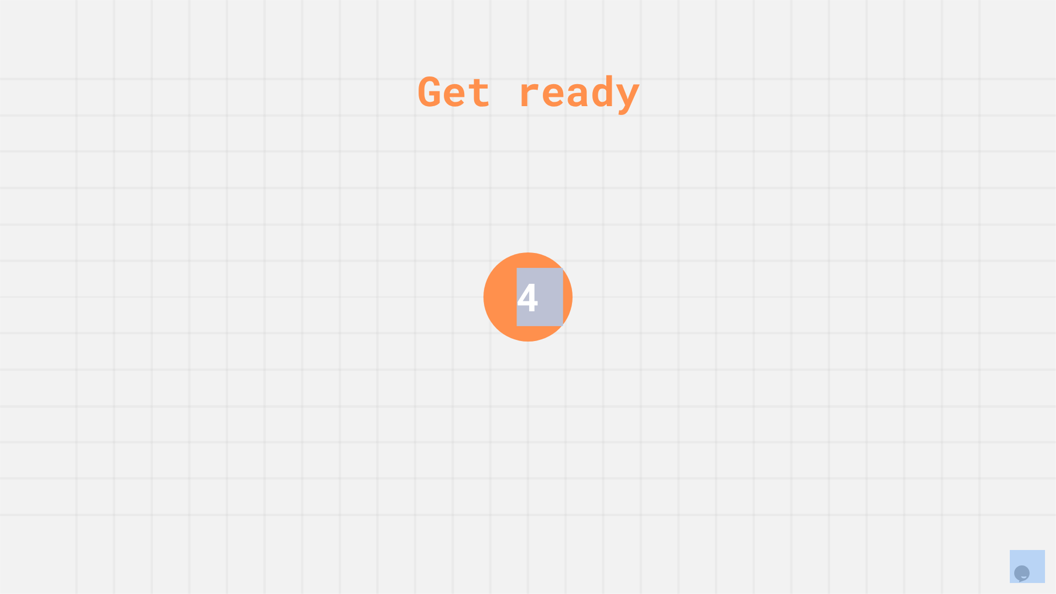
click at [864, 457] on div "Get ready 4" at bounding box center [528, 297] width 1056 height 594
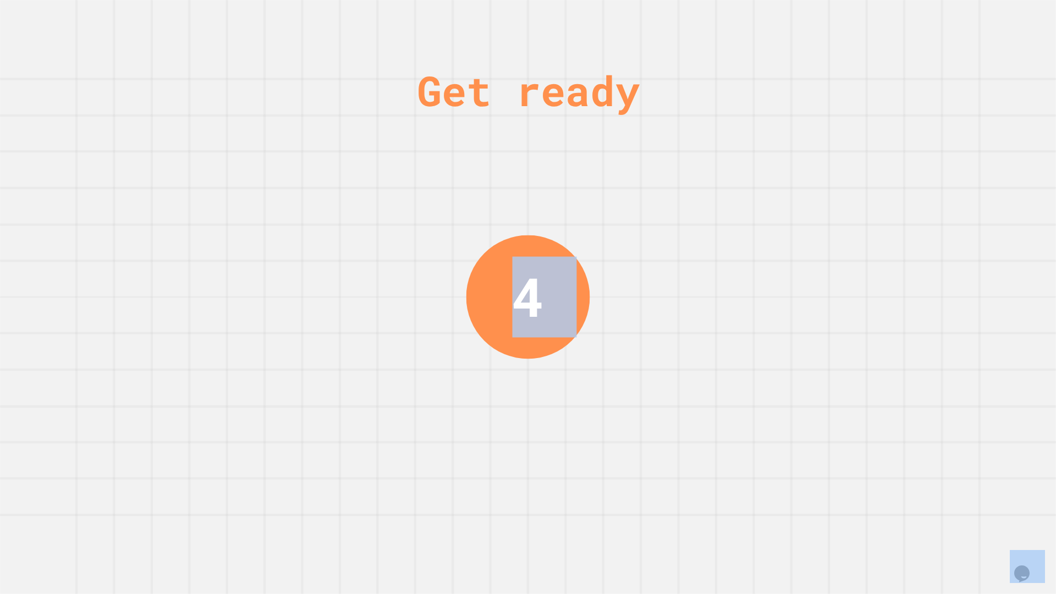
click at [863, 457] on div "Get ready 4" at bounding box center [528, 297] width 1056 height 594
click at [864, 457] on div "Get ready 4" at bounding box center [528, 297] width 1056 height 594
click at [865, 457] on div "Get ready 4" at bounding box center [528, 297] width 1056 height 594
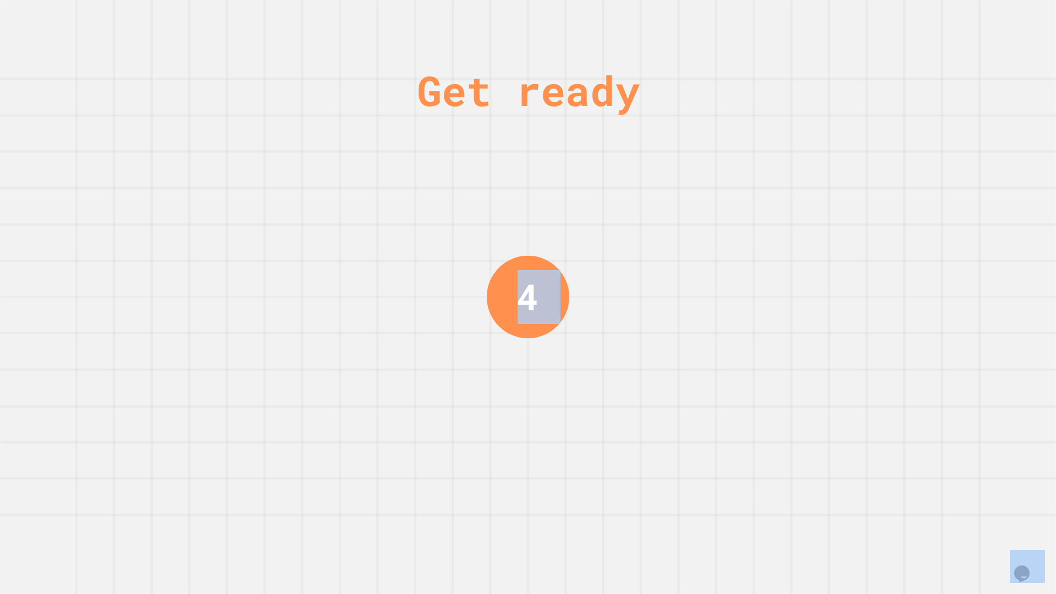
click at [865, 457] on div "Get ready 4" at bounding box center [528, 297] width 1056 height 594
click at [868, 457] on div "Get ready 4" at bounding box center [528, 297] width 1056 height 594
click at [868, 456] on div "Get ready 4" at bounding box center [528, 297] width 1056 height 594
click at [868, 456] on div "Get ready 3" at bounding box center [528, 297] width 1056 height 594
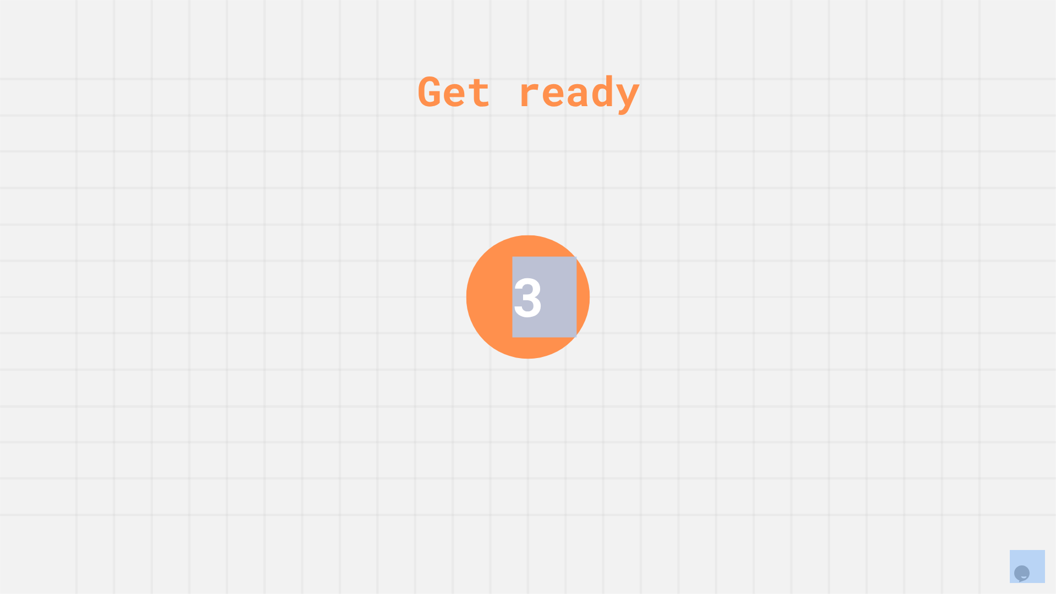
click at [868, 456] on div "Get ready 3" at bounding box center [528, 297] width 1056 height 594
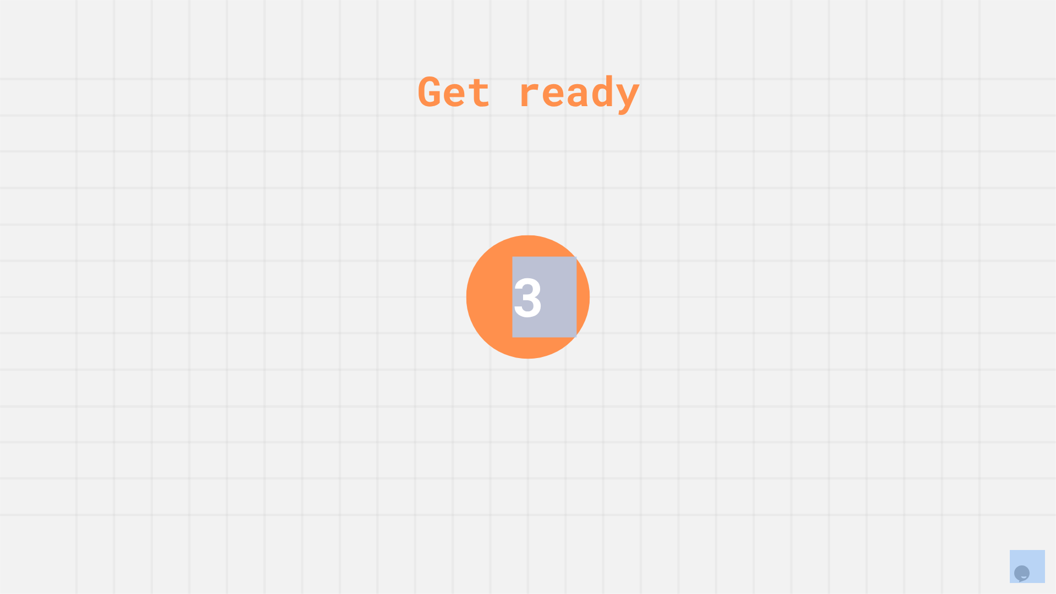
click at [868, 456] on div "Get ready 3" at bounding box center [528, 297] width 1056 height 594
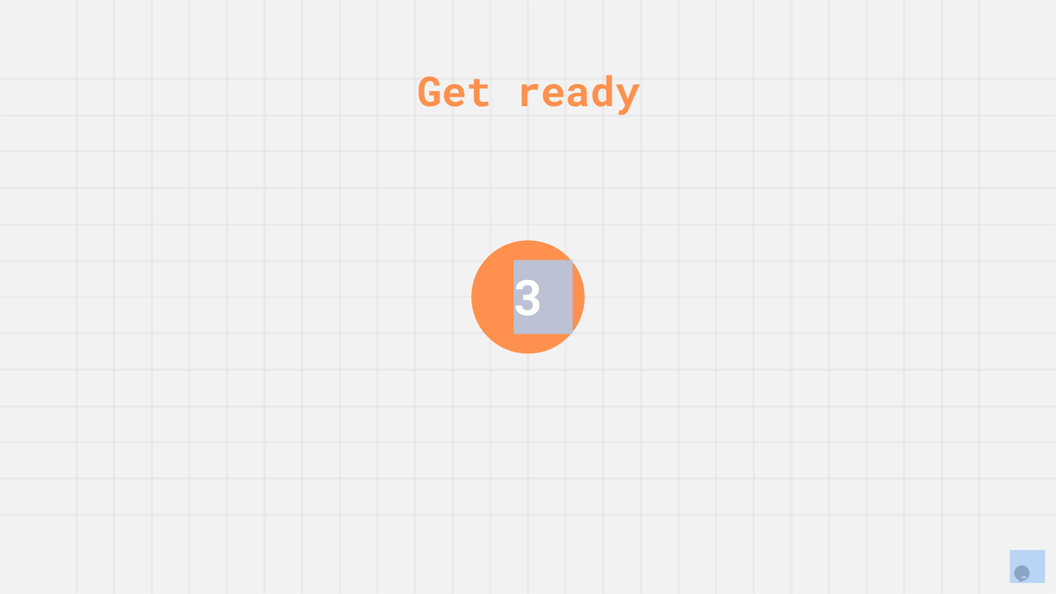
click at [868, 456] on div "Get ready 3" at bounding box center [528, 297] width 1056 height 594
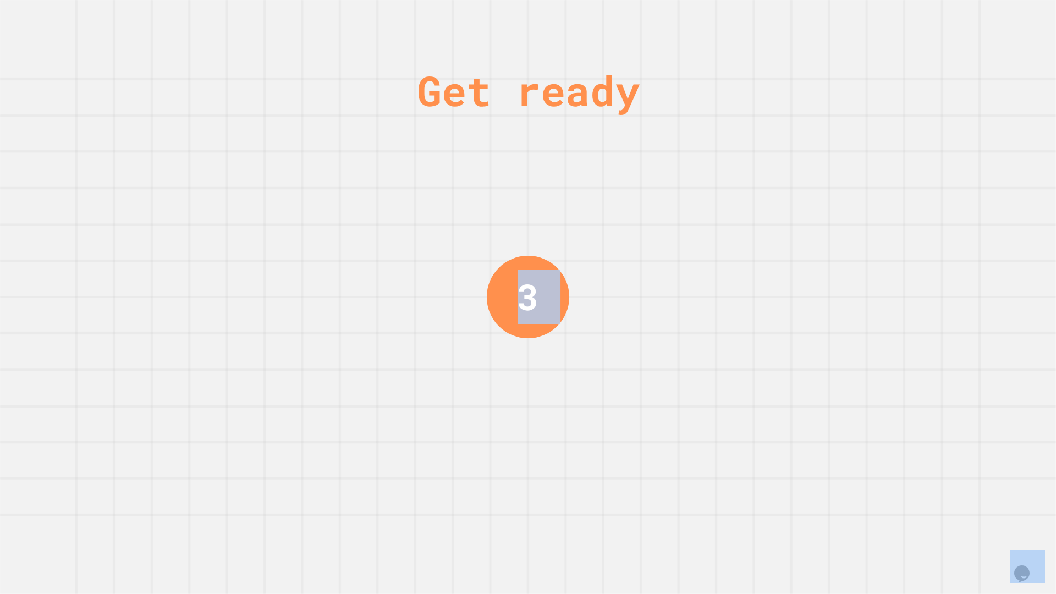
click at [868, 456] on div "Get ready 3" at bounding box center [528, 297] width 1056 height 594
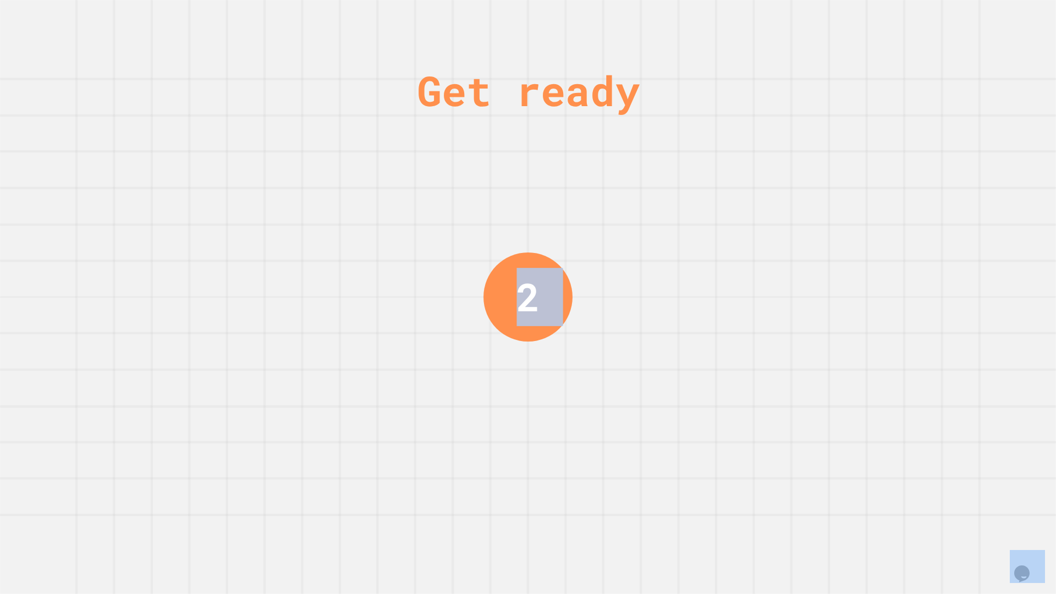
click at [868, 456] on div "Get ready 2" at bounding box center [528, 297] width 1056 height 594
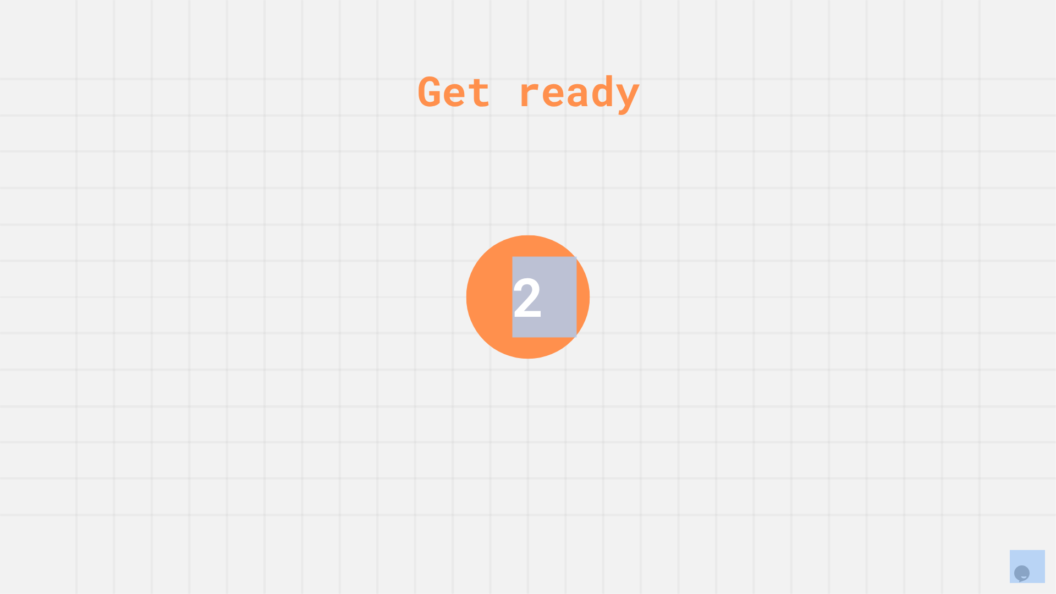
click at [868, 456] on div "Get ready 2" at bounding box center [528, 297] width 1056 height 594
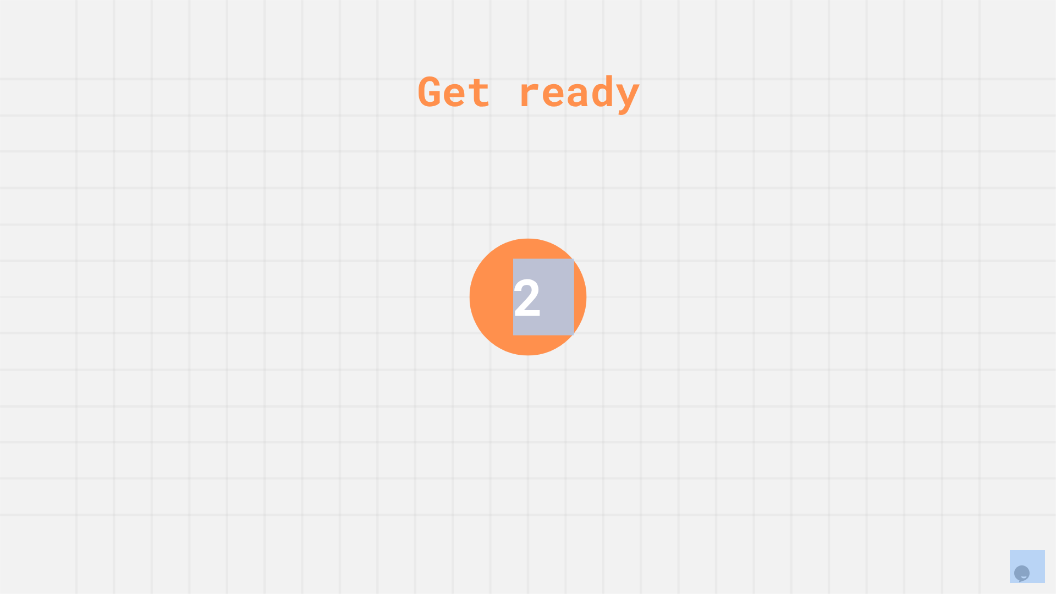
click at [868, 456] on div "Get ready 2" at bounding box center [528, 297] width 1056 height 594
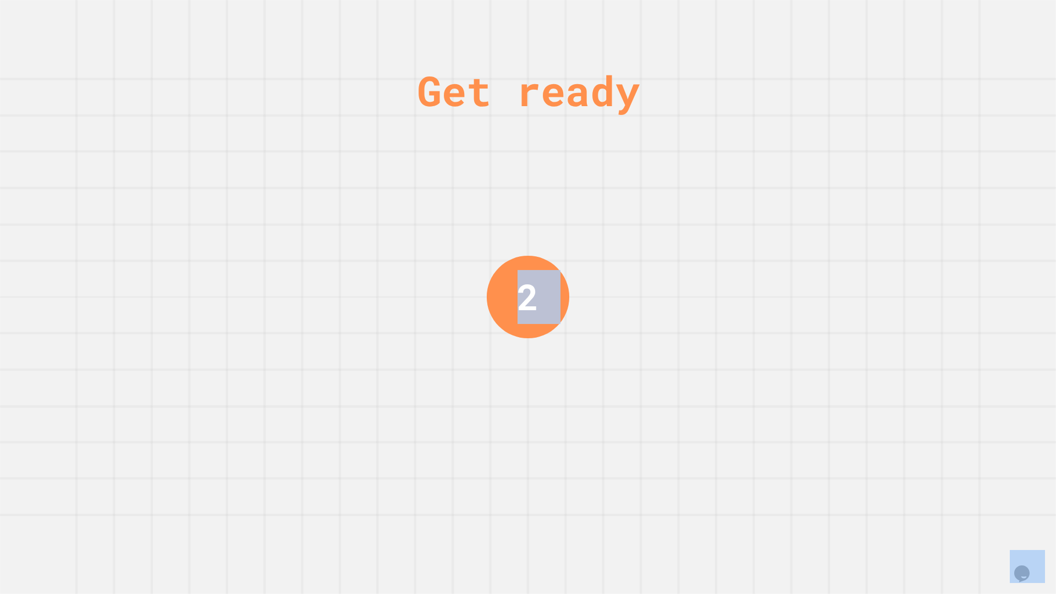
click at [868, 456] on div "Get ready 2" at bounding box center [528, 297] width 1056 height 594
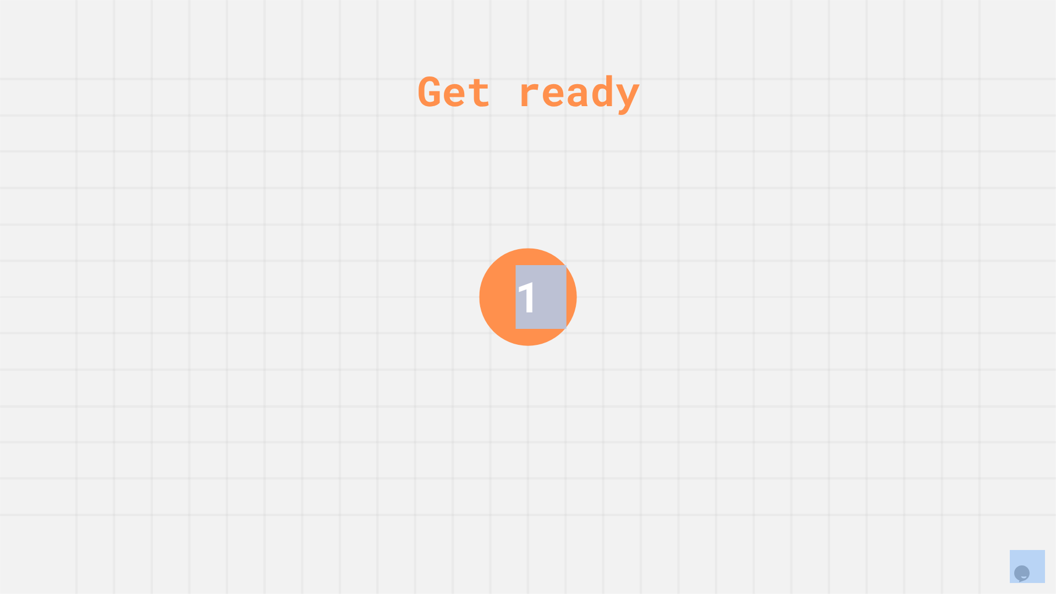
click
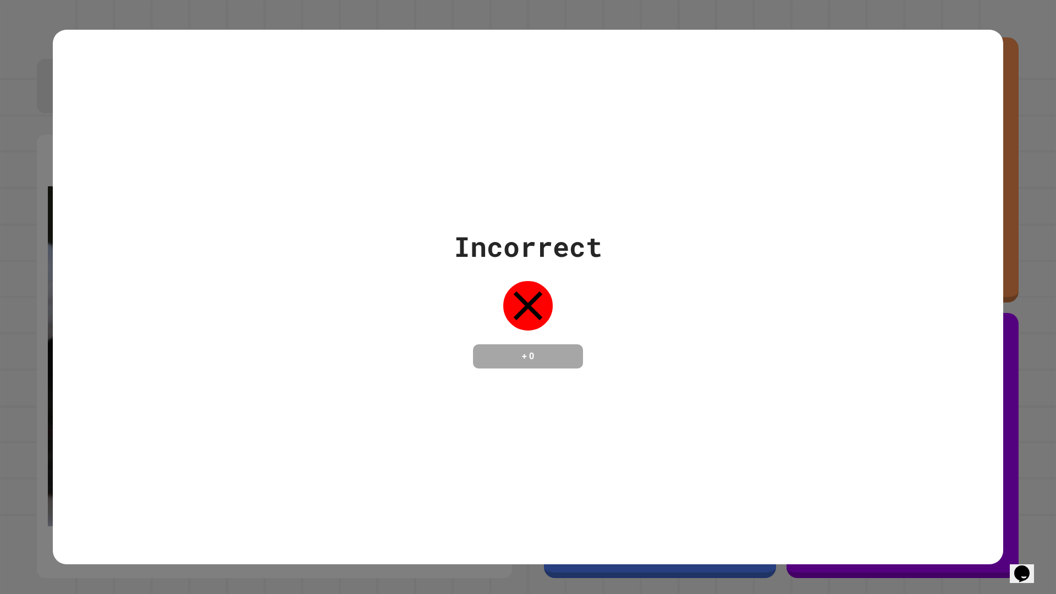
drag, startPoint x: 584, startPoint y: 340, endPoint x: 595, endPoint y: 324, distance: 19.4
drag, startPoint x: 595, startPoint y: 324, endPoint x: 603, endPoint y: 305, distance: 20.7
drag, startPoint x: 611, startPoint y: 320, endPoint x: 620, endPoint y: 305, distance: 17.6
drag, startPoint x: 620, startPoint y: 305, endPoint x: 621, endPoint y: 299, distance: 6.2
drag, startPoint x: 622, startPoint y: 295, endPoint x: 622, endPoint y: 284, distance: 11.6
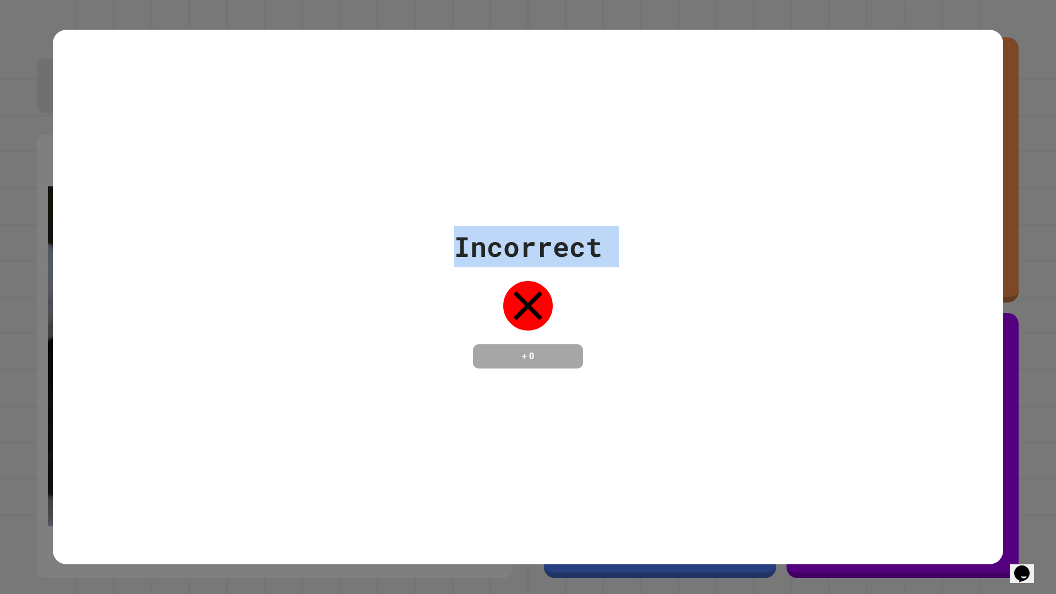
drag, startPoint x: 391, startPoint y: 222, endPoint x: 402, endPoint y: 206, distance: 19.5
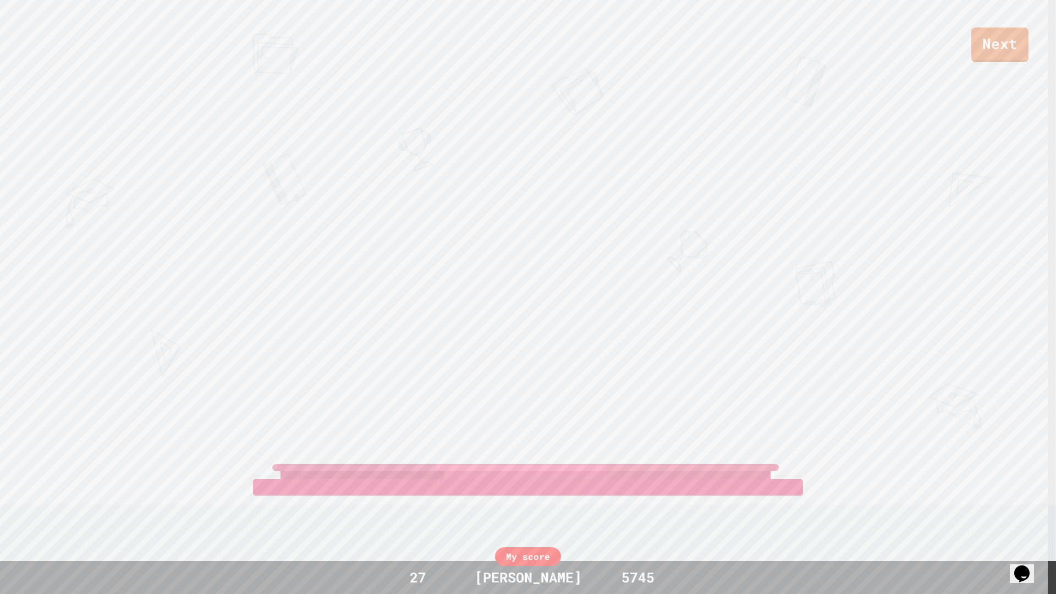
drag, startPoint x: 732, startPoint y: 447, endPoint x: 649, endPoint y: 416, distance: 88.3
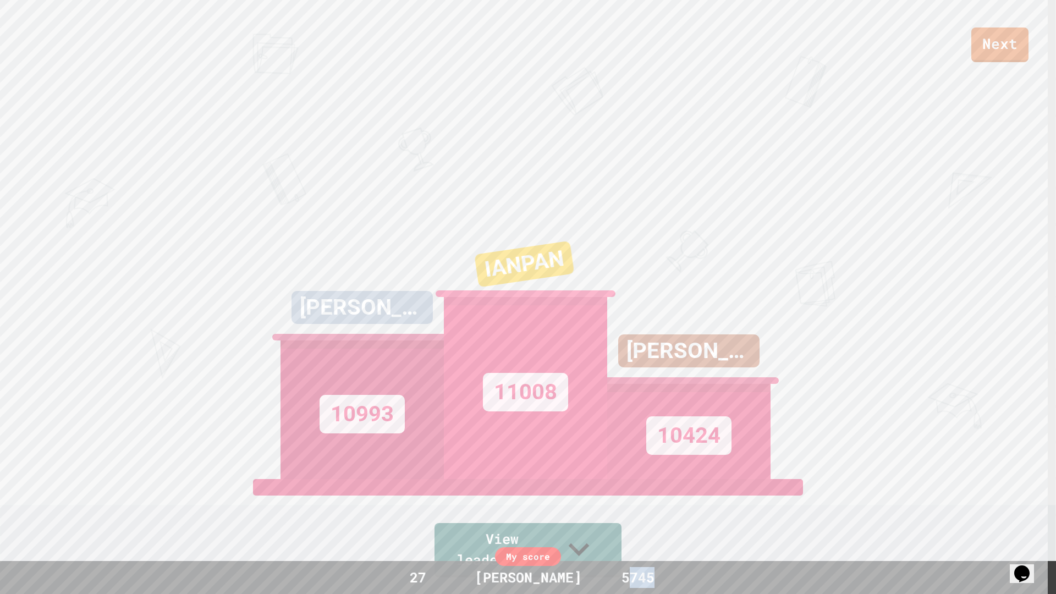
drag, startPoint x: 630, startPoint y: 574, endPoint x: 660, endPoint y: 580, distance: 29.9
drag, startPoint x: 660, startPoint y: 580, endPoint x: 606, endPoint y: 571, distance: 54.3
drag, startPoint x: 624, startPoint y: 578, endPoint x: 668, endPoint y: 580, distance: 43.5
drag, startPoint x: 424, startPoint y: 578, endPoint x: 402, endPoint y: 574, distance: 22.9
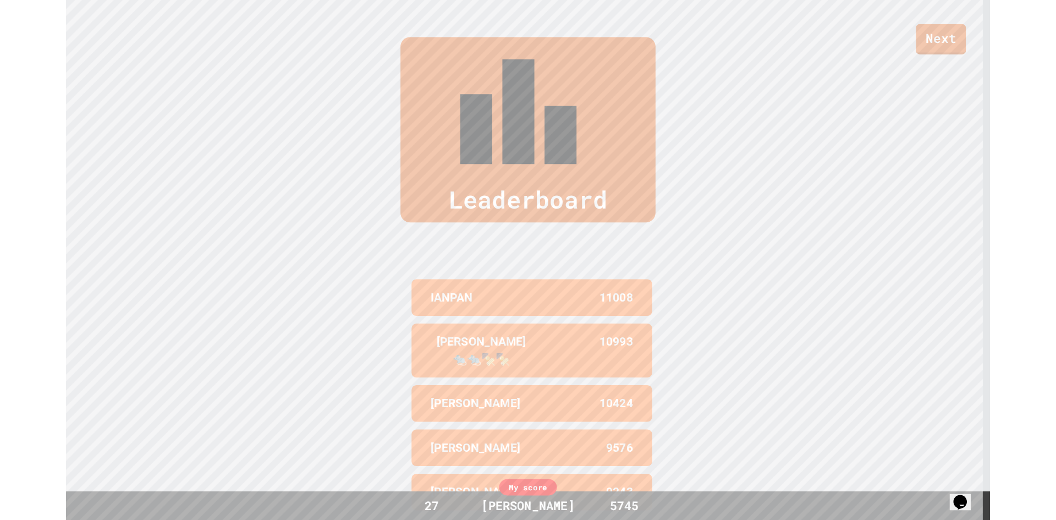
scroll to position [599, 0]
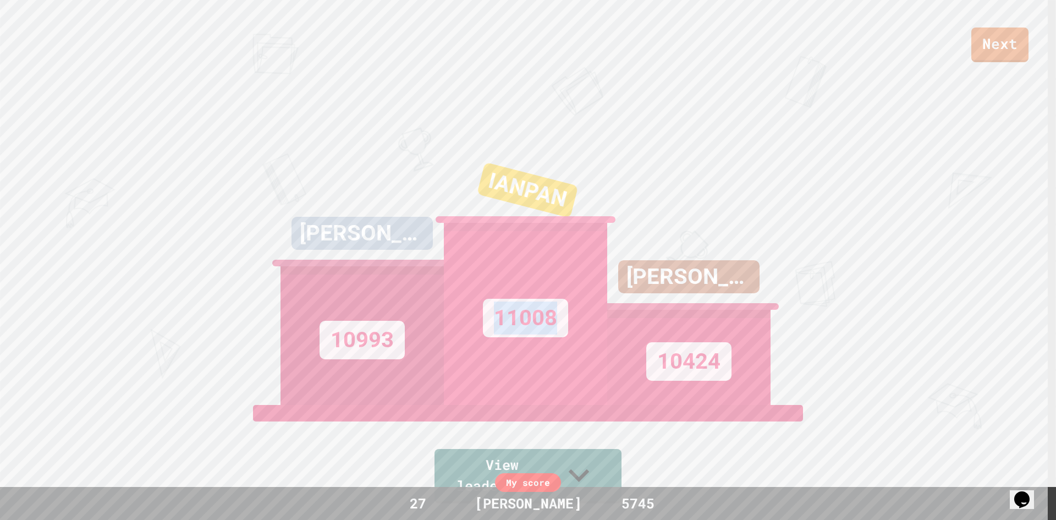
drag, startPoint x: 557, startPoint y: 364, endPoint x: 457, endPoint y: 354, distance: 100.6
